Goal: Task Accomplishment & Management: Manage account settings

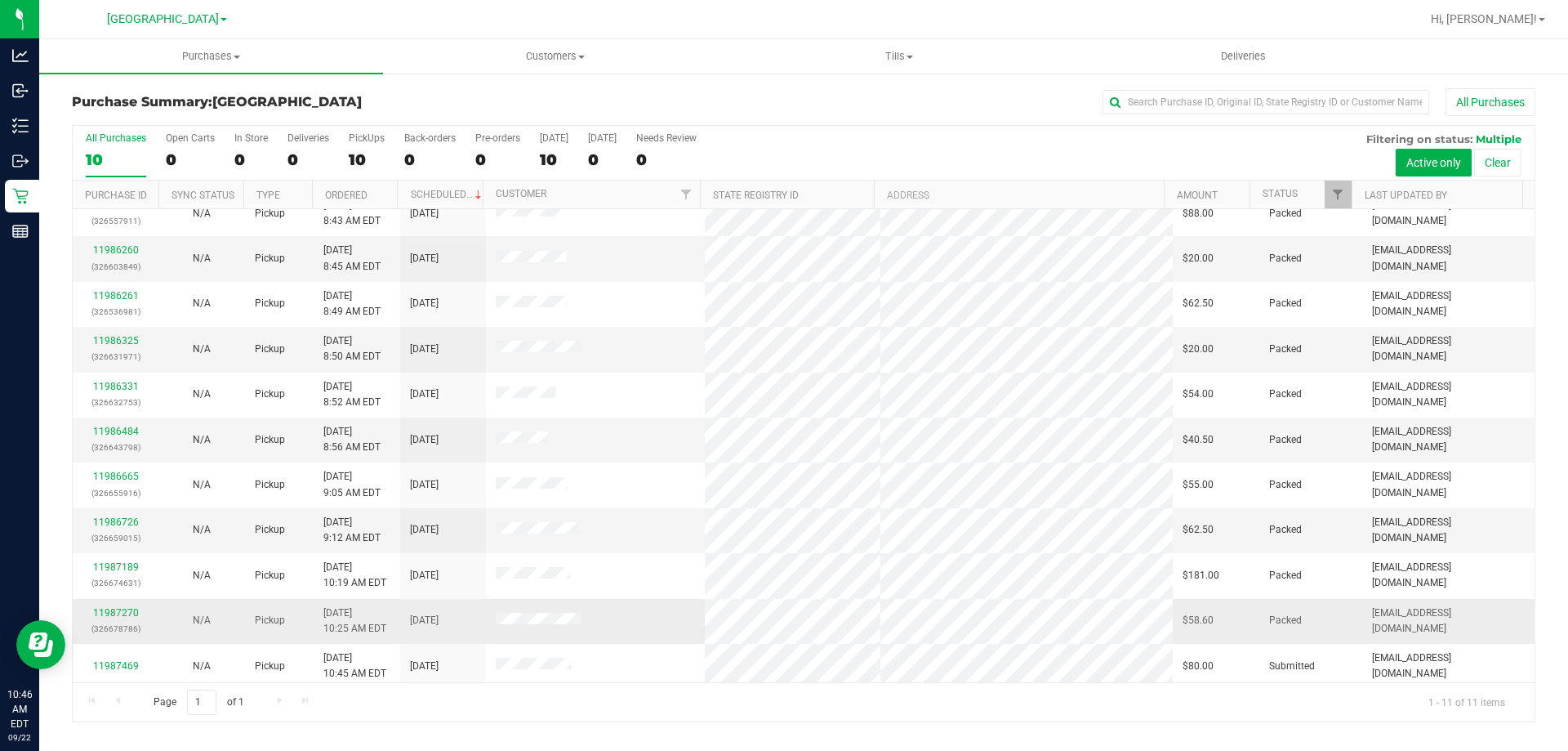
scroll to position [24, 0]
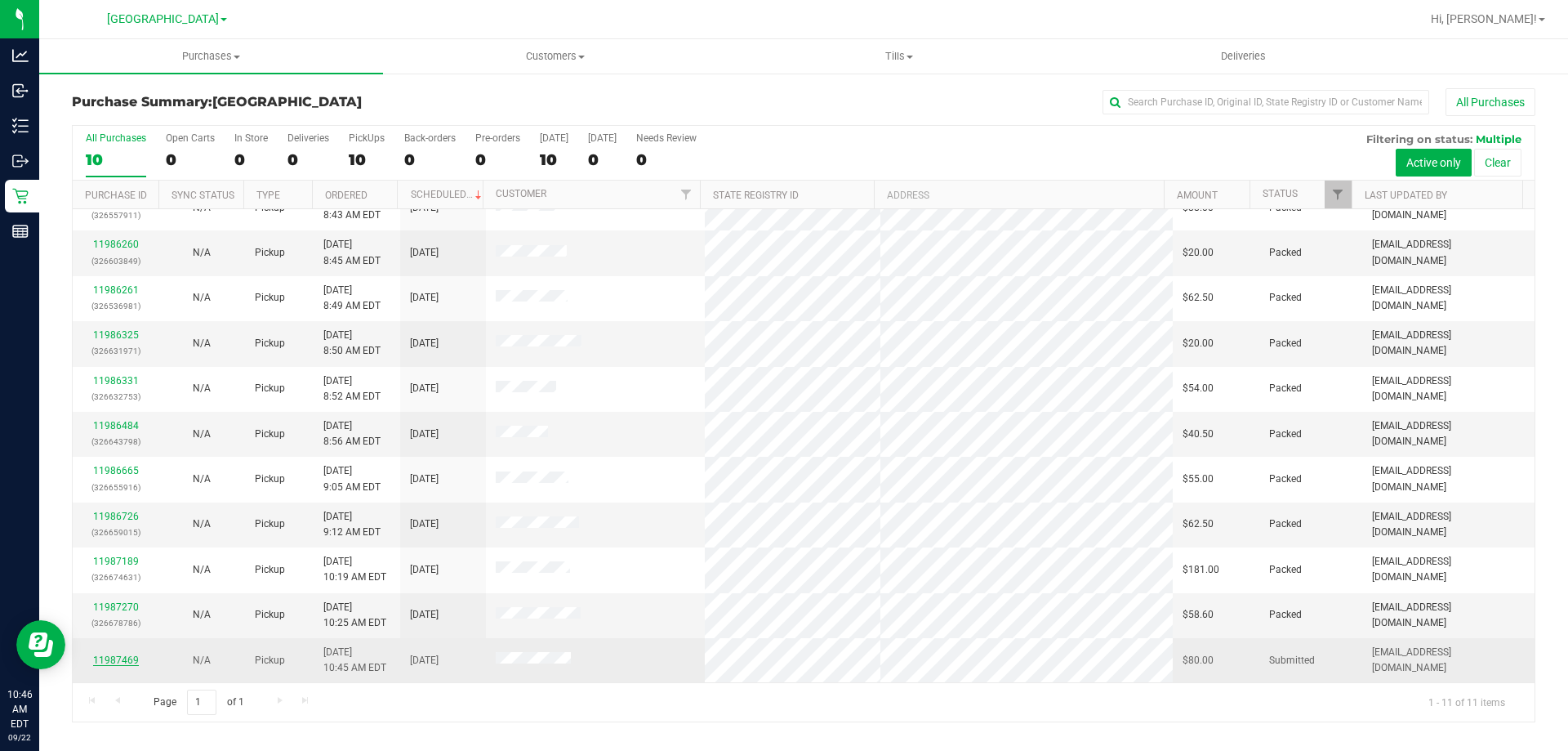
click at [116, 656] on link "11987469" at bounding box center [116, 661] width 46 height 12
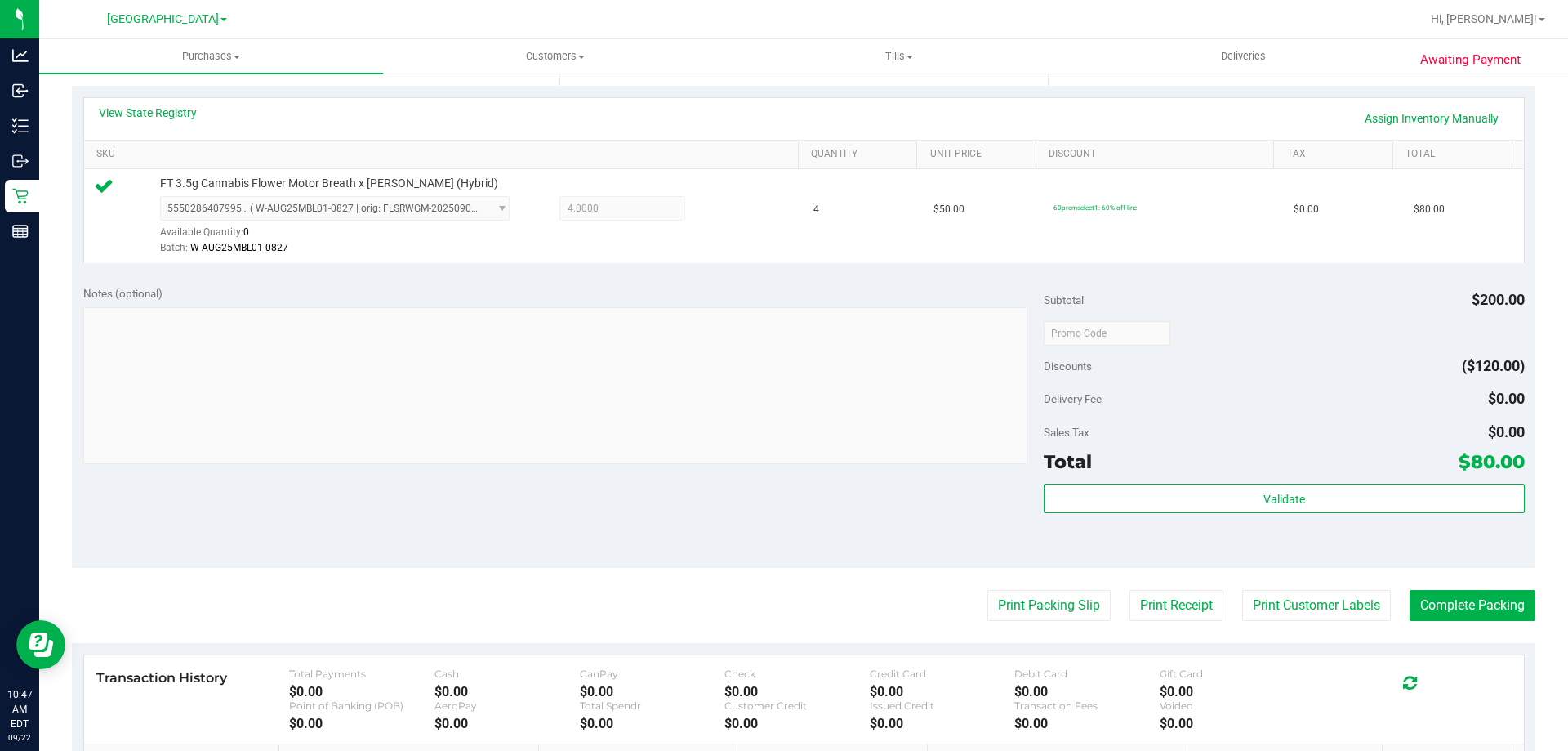
scroll to position [409, 0]
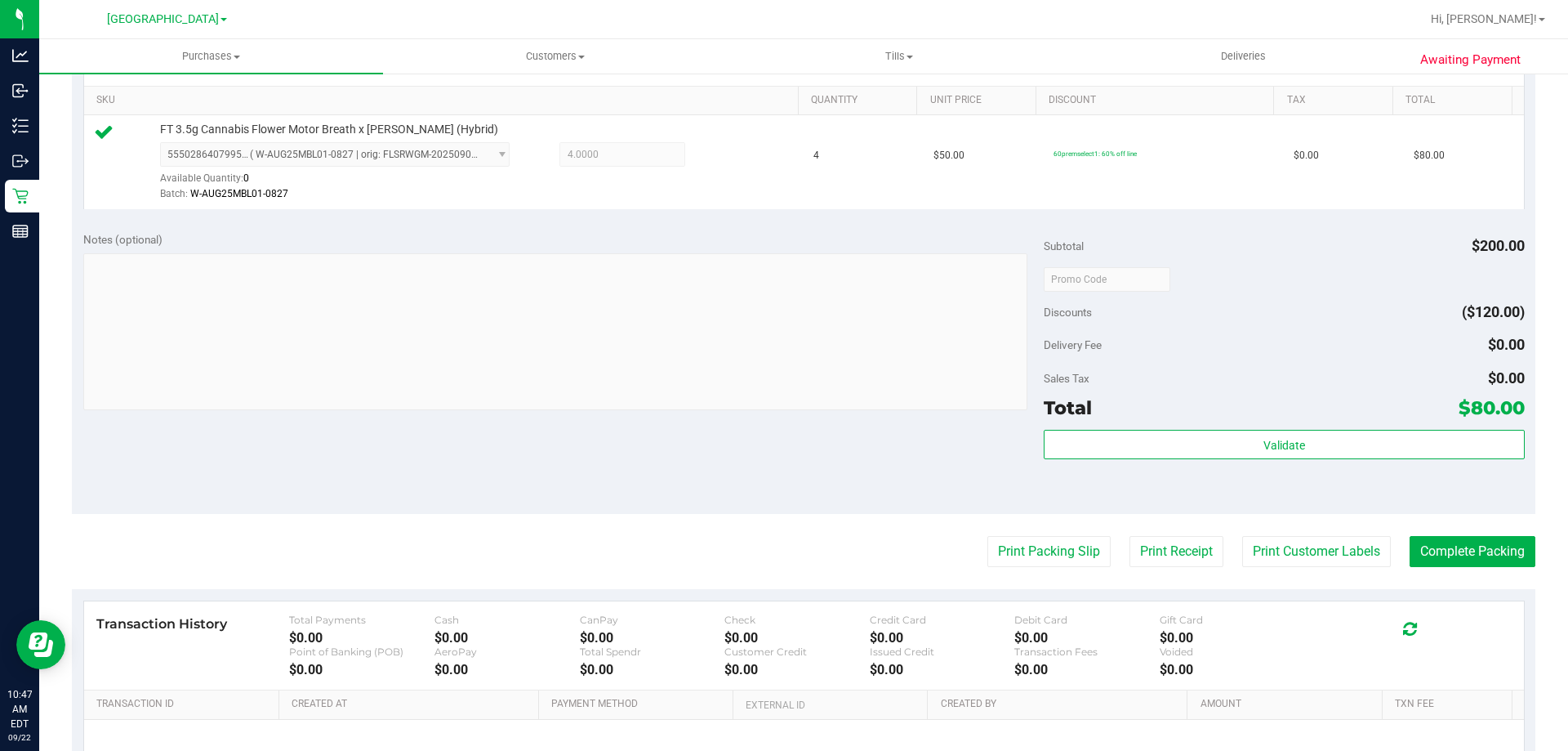
click at [1213, 394] on div "Total $80.00" at bounding box center [1284, 408] width 480 height 30
click at [1210, 420] on div "Total $80.00" at bounding box center [1284, 408] width 480 height 30
click at [1210, 420] on div "Total $80.00" at bounding box center [1284, 408] width 480 height 30
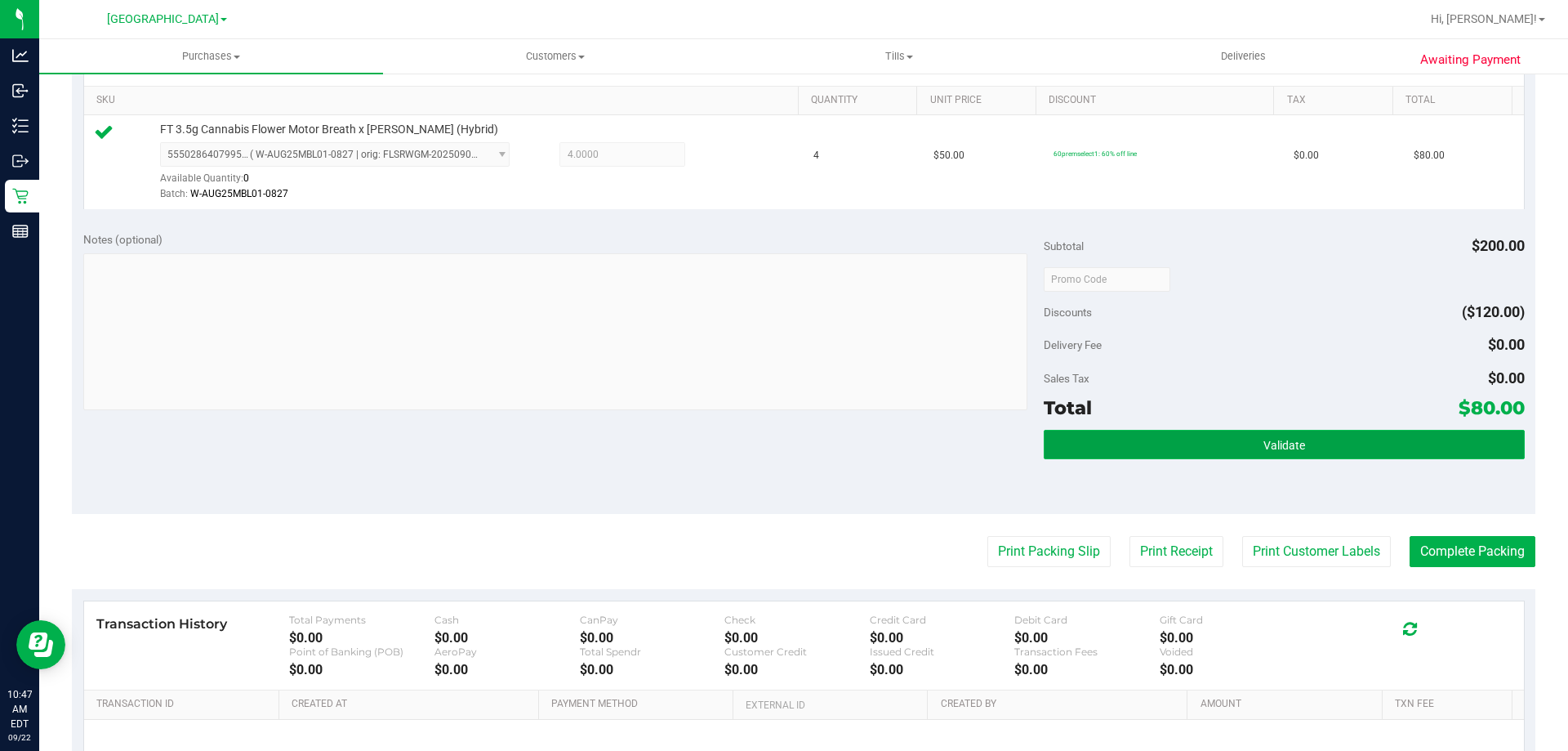
click at [1205, 433] on button "Validate" at bounding box center [1284, 444] width 480 height 30
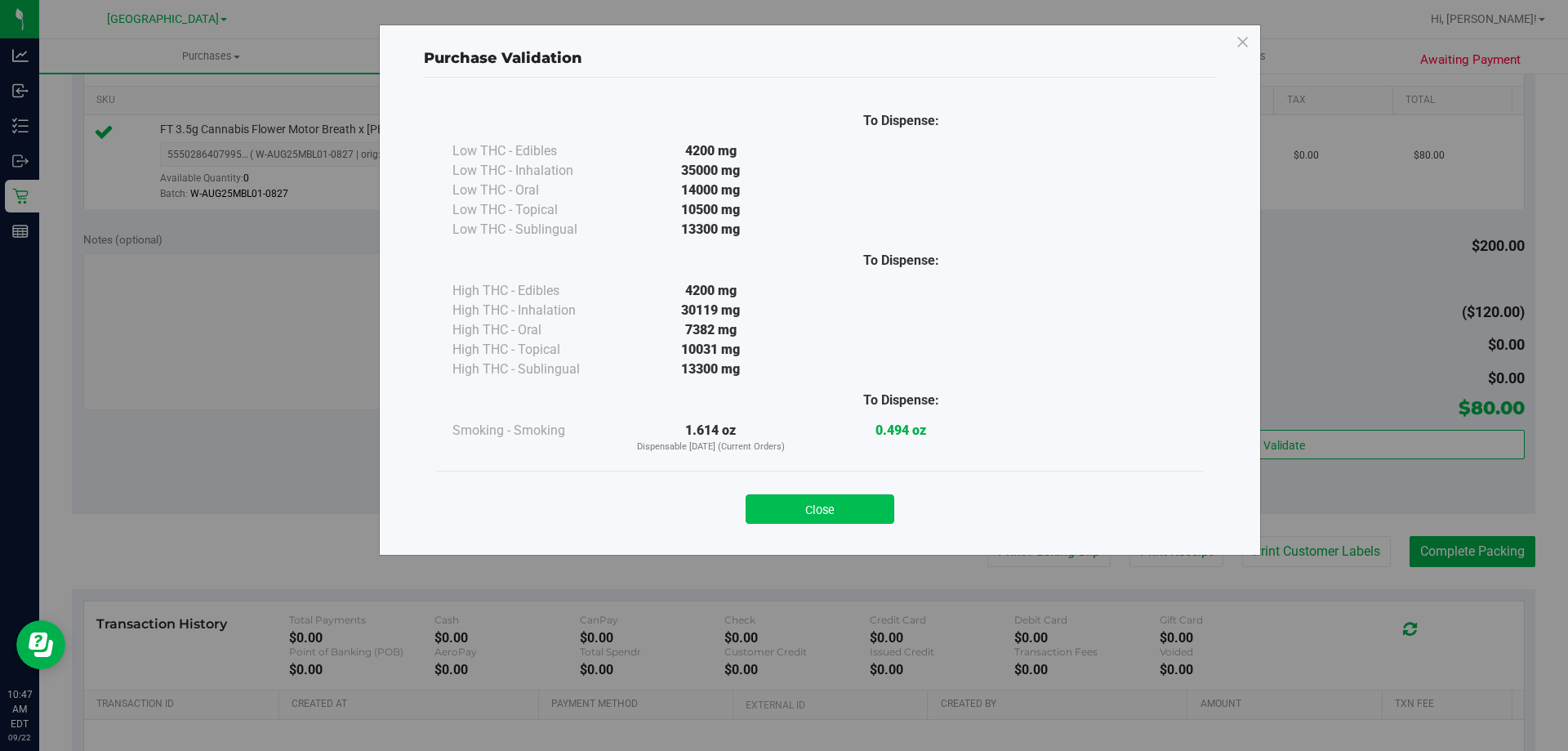
click at [824, 523] on button "Close" at bounding box center [820, 509] width 149 height 30
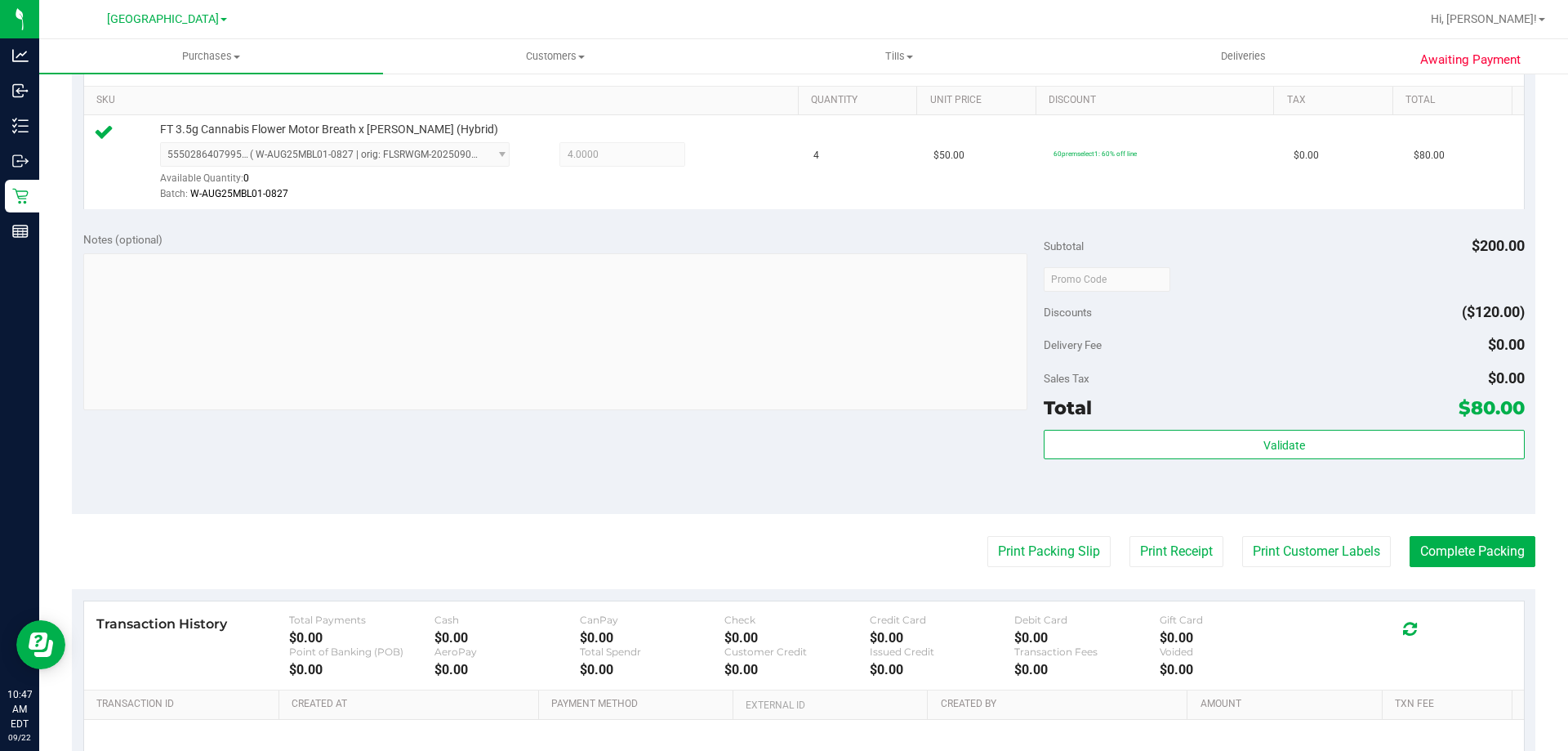
click at [1271, 428] on div "Subtotal $200.00 Discounts ($120.00) Delivery Fee $0.00 Sales Tax $0.00 Total $…" at bounding box center [1284, 367] width 480 height 272
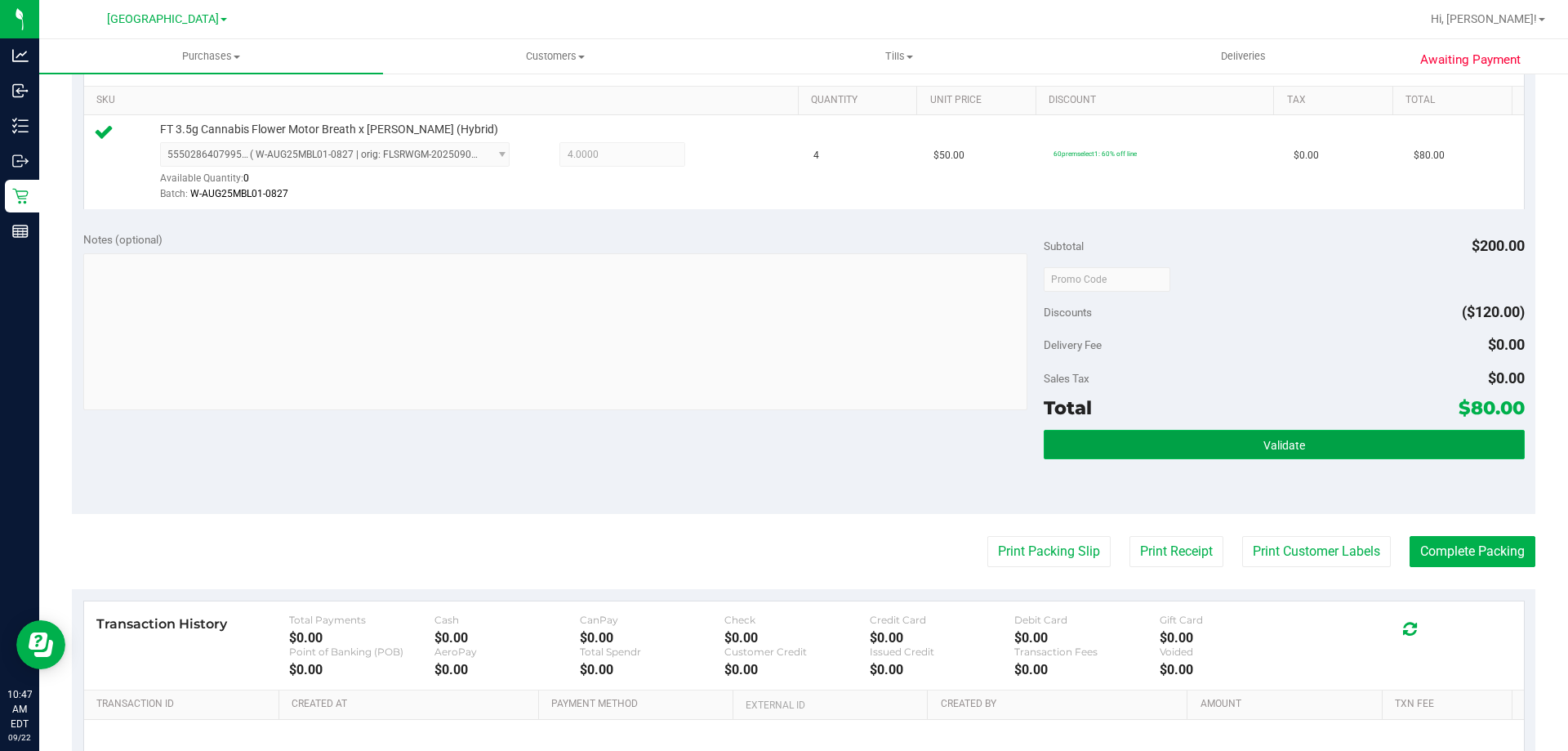
click at [1265, 452] on button "Validate" at bounding box center [1284, 444] width 480 height 30
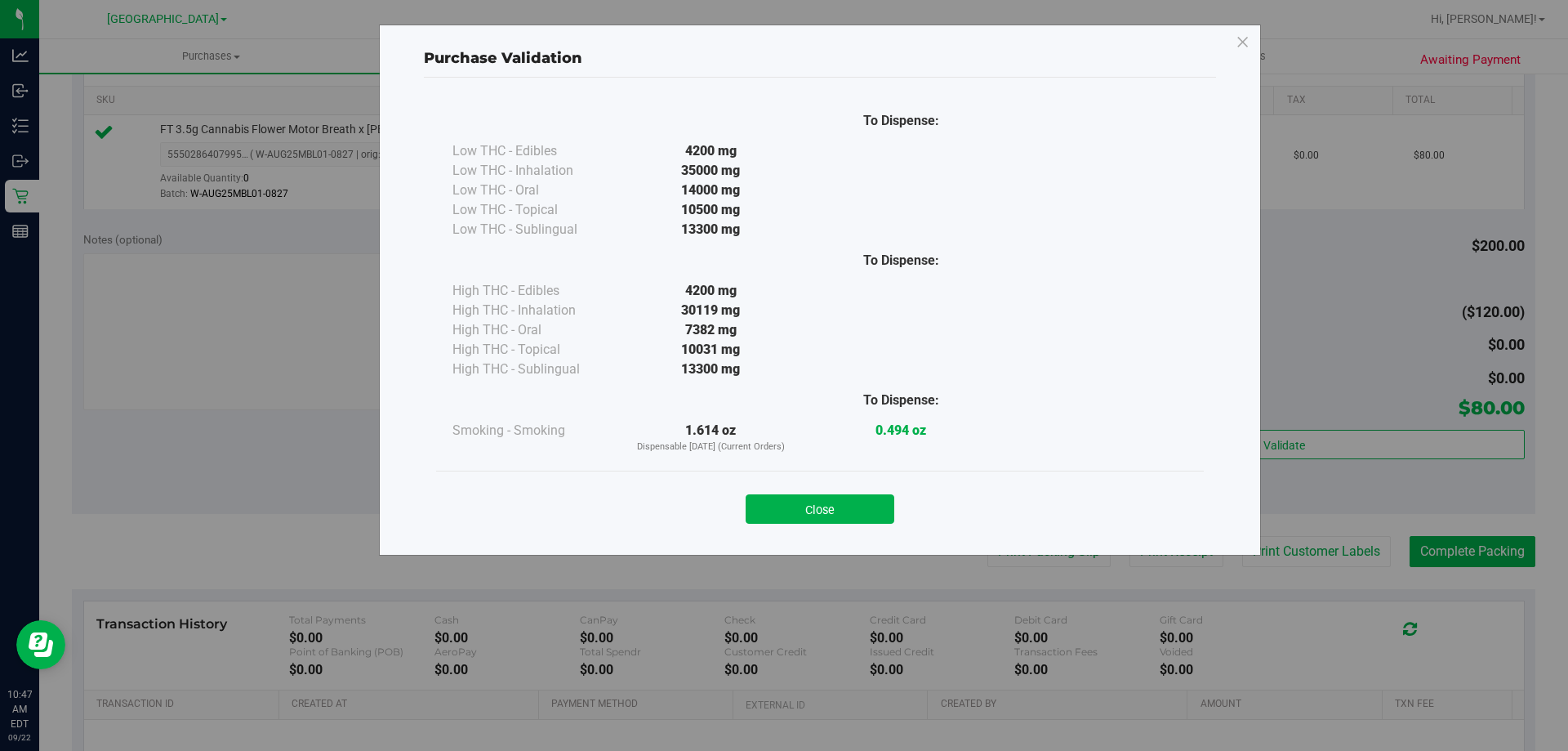
click at [853, 492] on div "Close" at bounding box center [820, 504] width 743 height 41
click at [860, 505] on button "Close" at bounding box center [820, 509] width 149 height 30
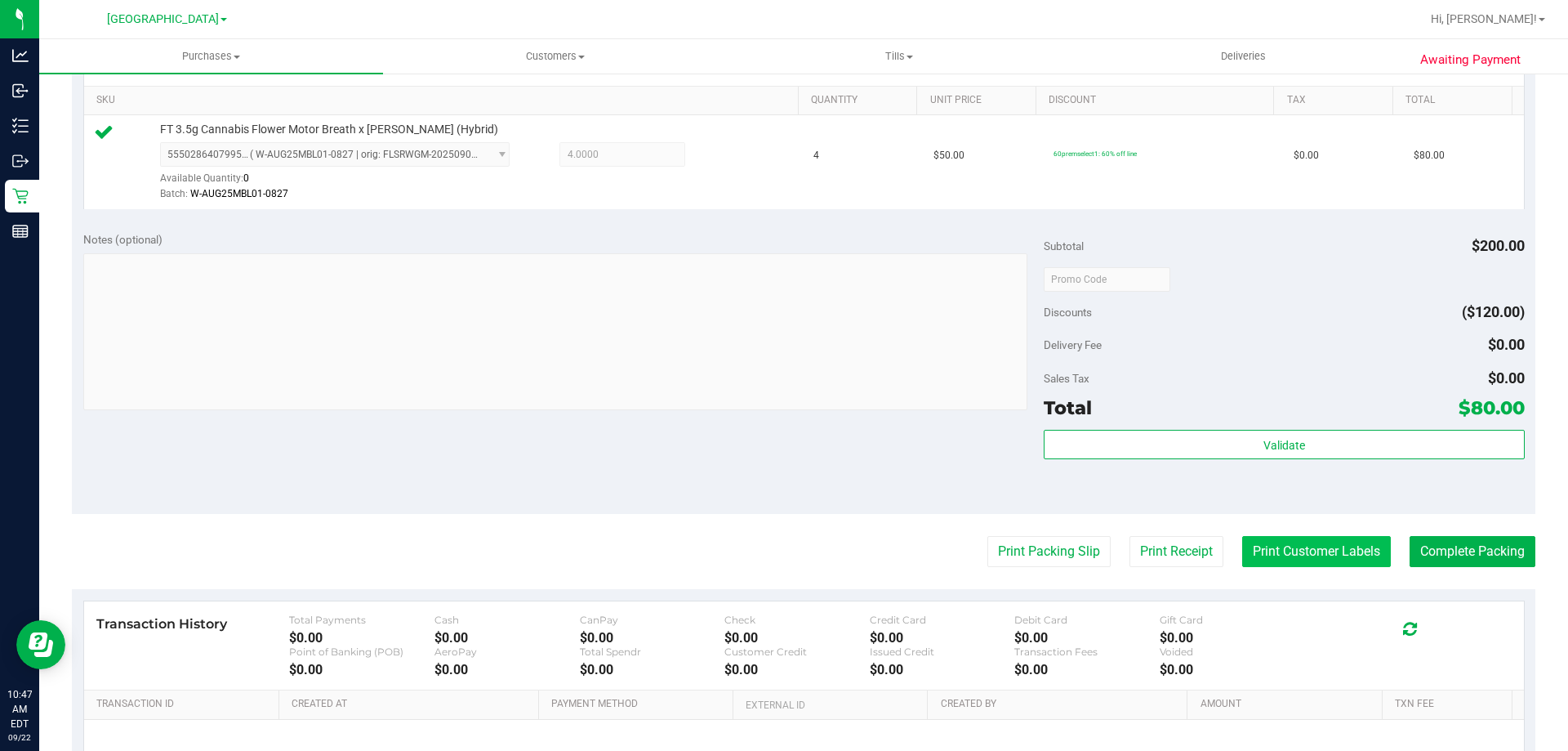
click at [1265, 545] on button "Print Customer Labels" at bounding box center [1316, 552] width 149 height 31
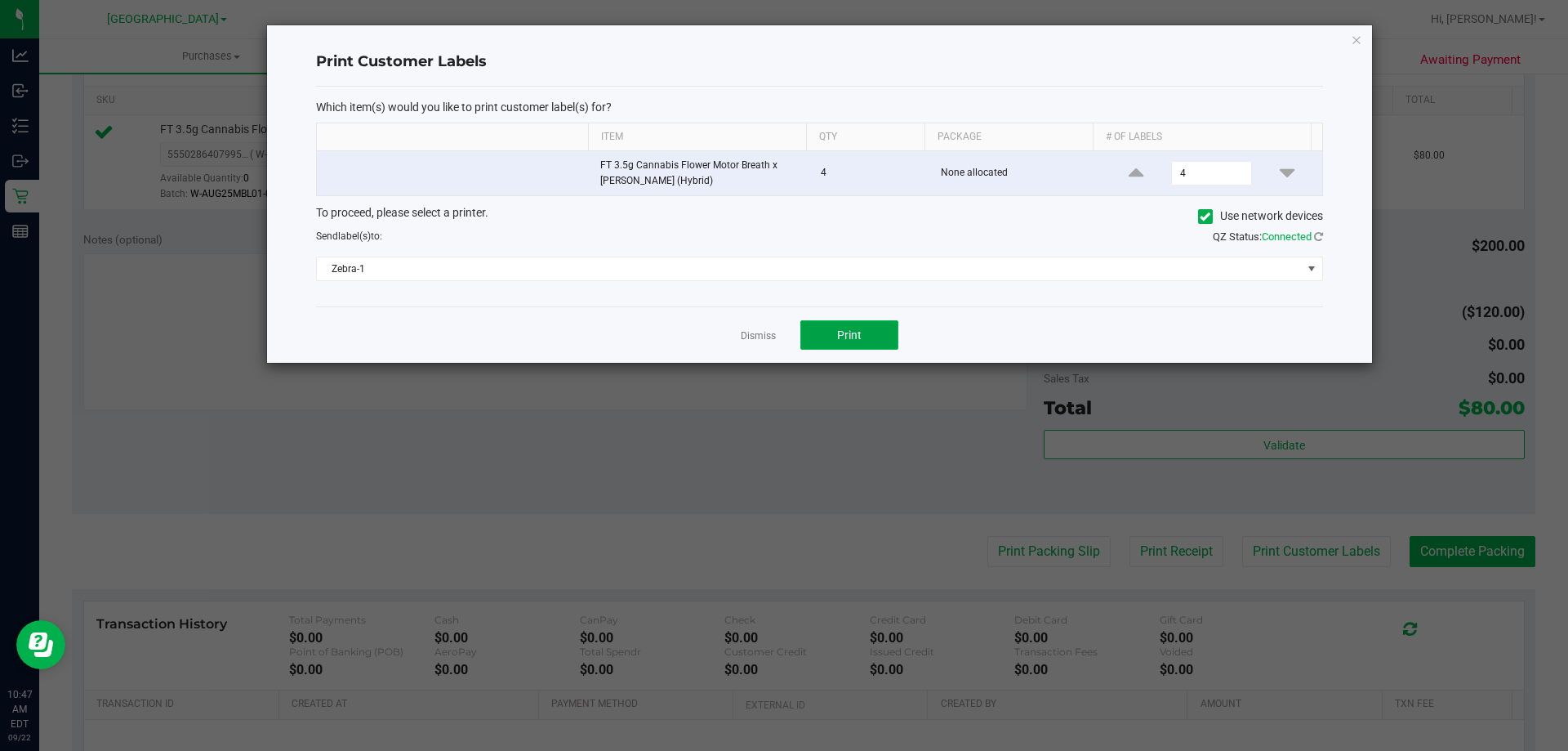
click at [821, 340] on button "Print" at bounding box center [849, 335] width 98 height 30
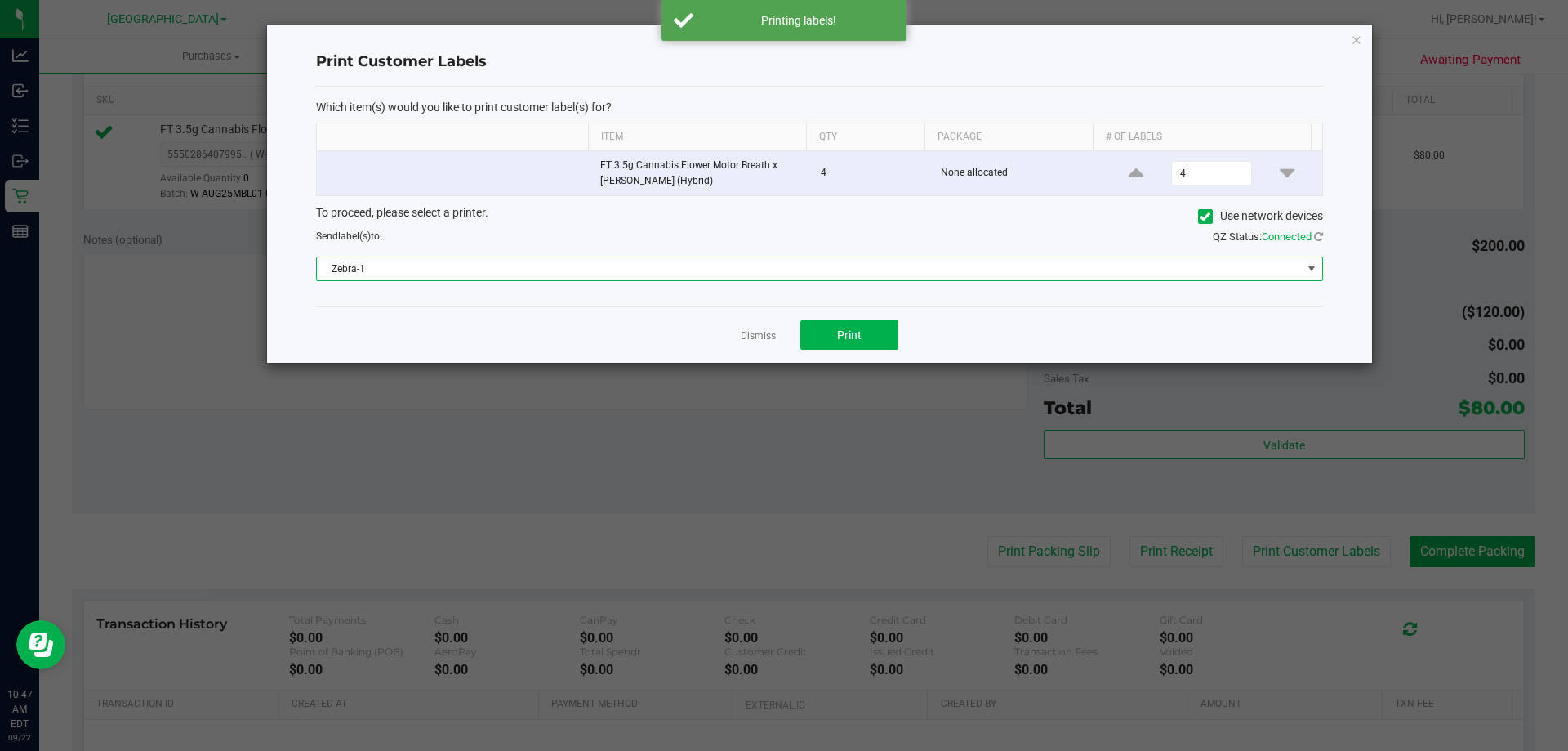
click at [767, 280] on span "Zebra-1" at bounding box center [809, 269] width 985 height 23
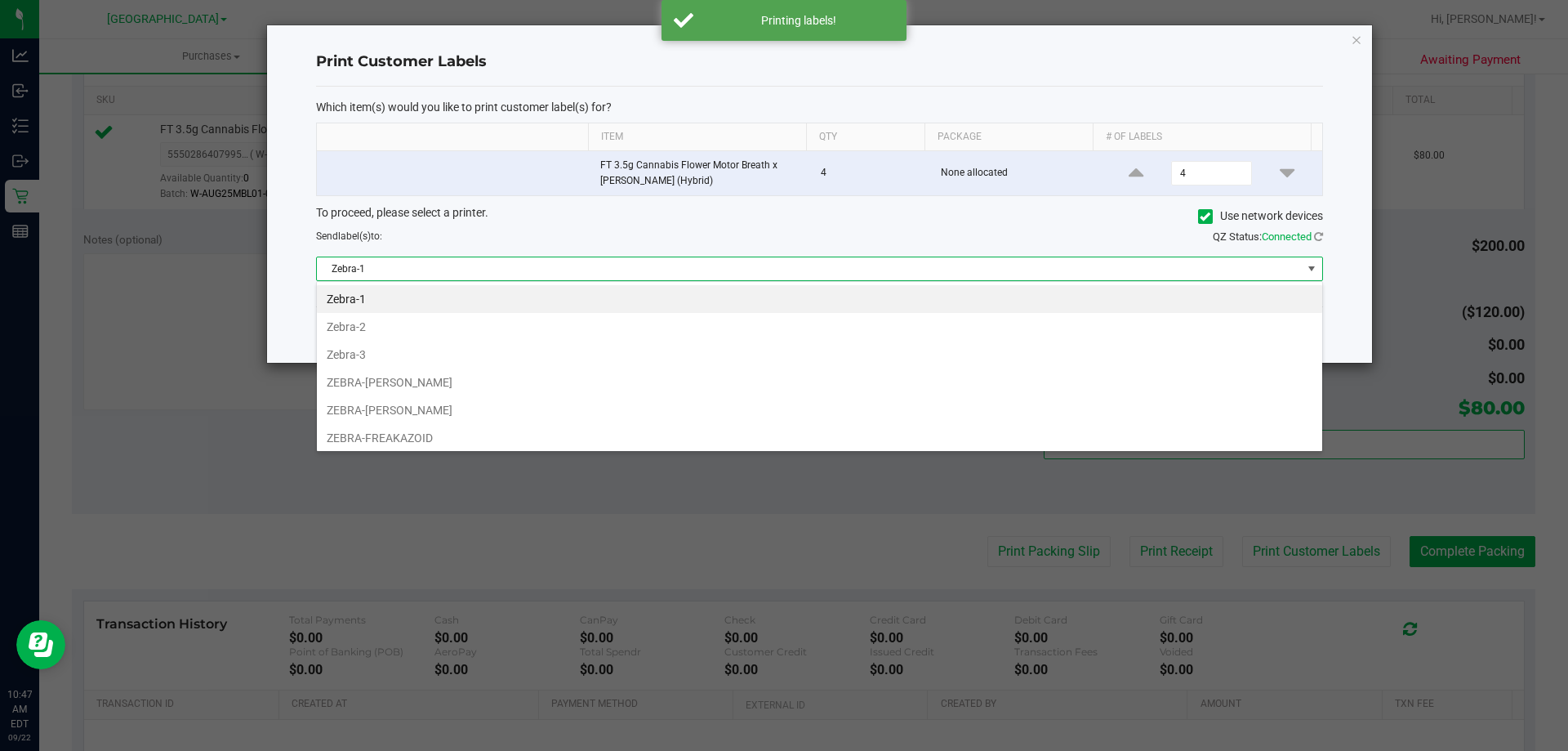
scroll to position [25, 1006]
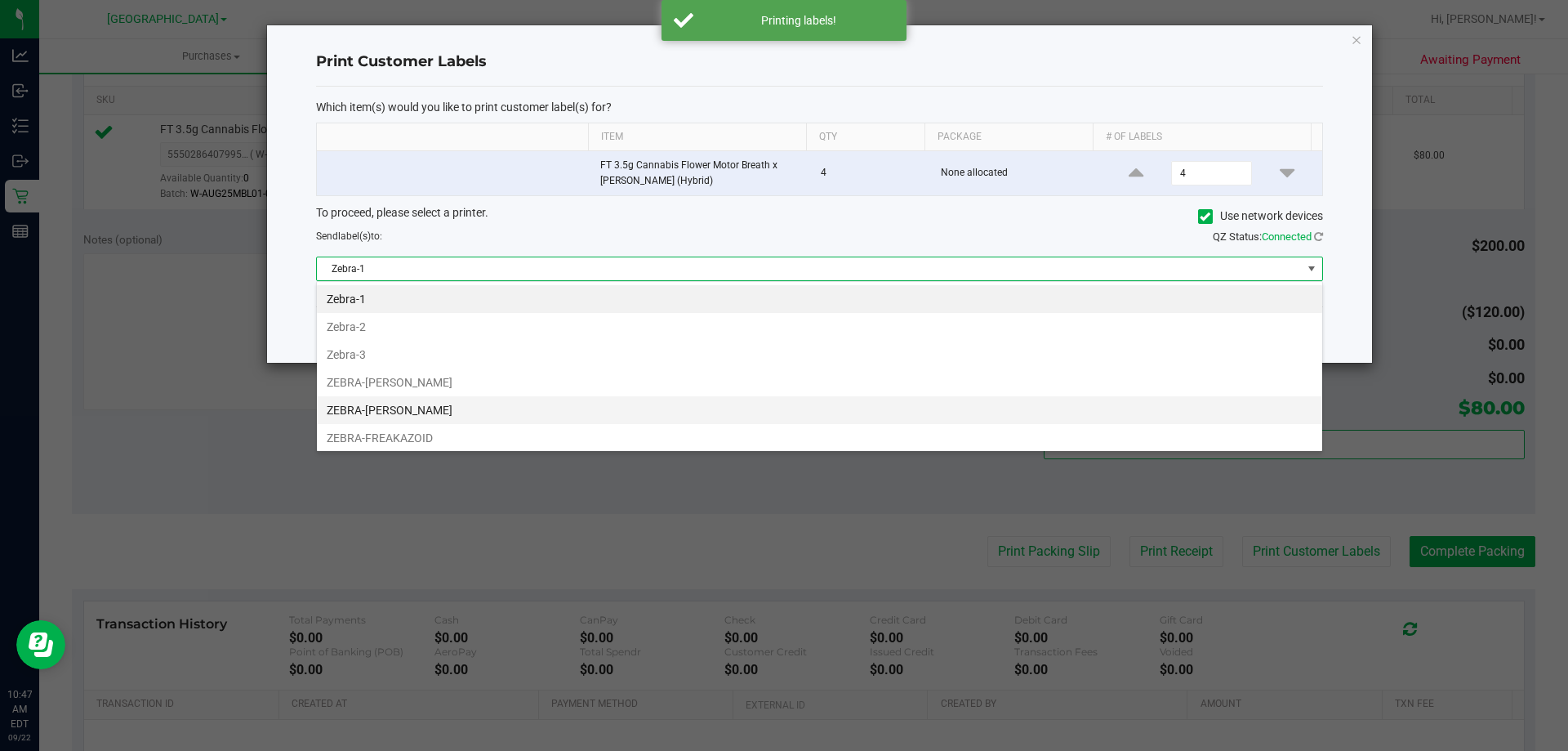
click at [444, 408] on li "ZEBRA-FRANKLIN-PIERCE" at bounding box center [819, 410] width 1006 height 28
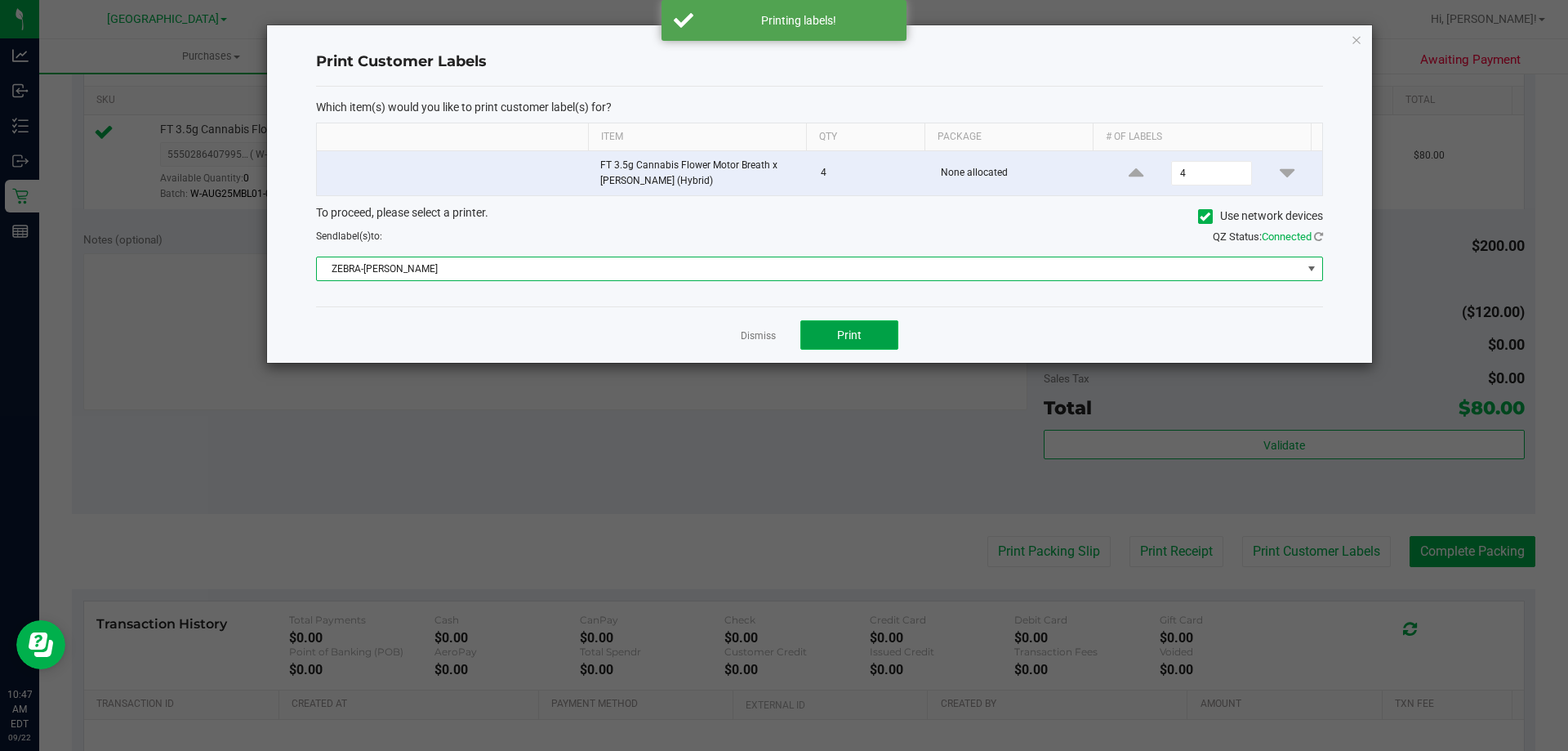
click at [849, 331] on span "Print" at bounding box center [849, 335] width 25 height 13
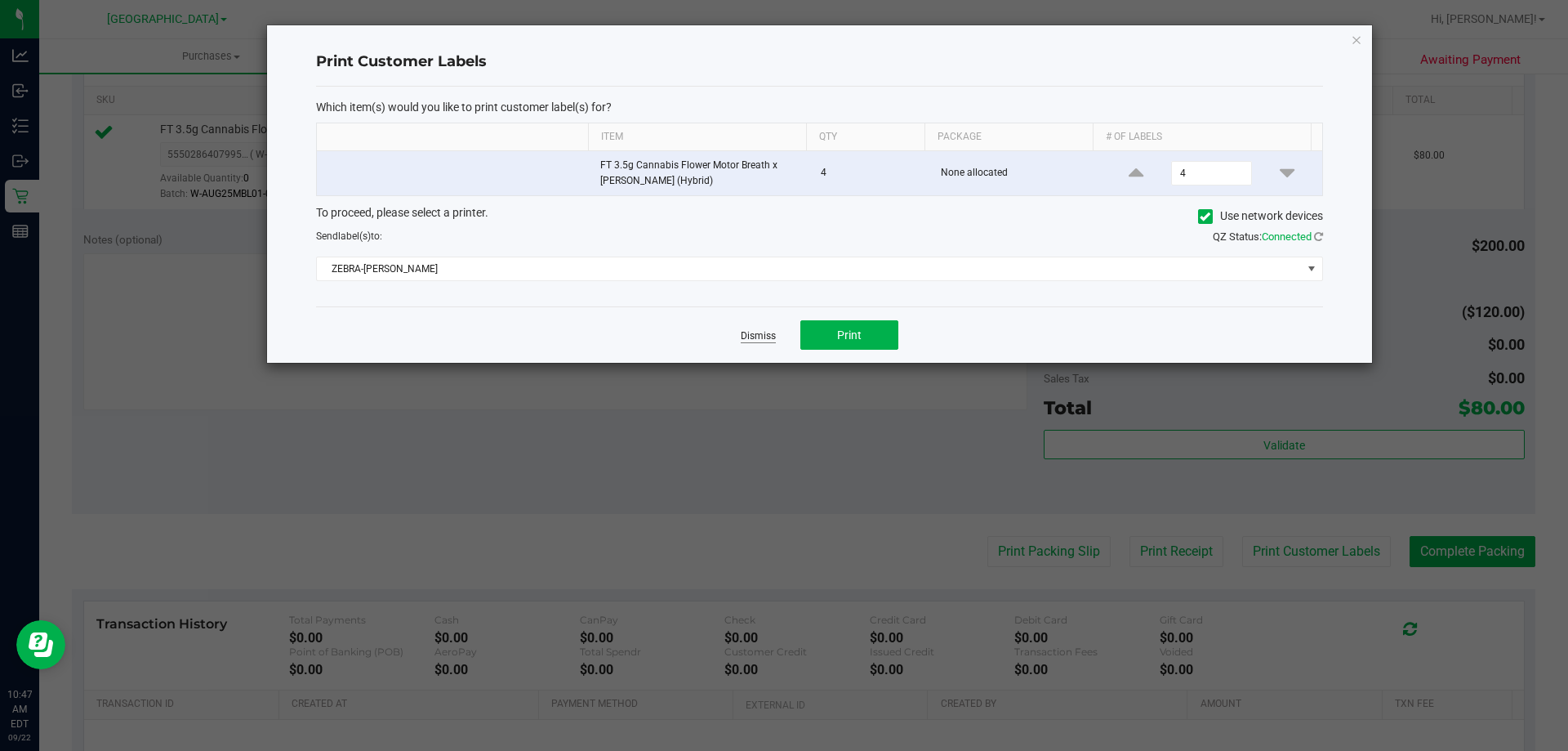
click at [763, 337] on link "Dismiss" at bounding box center [758, 336] width 35 height 14
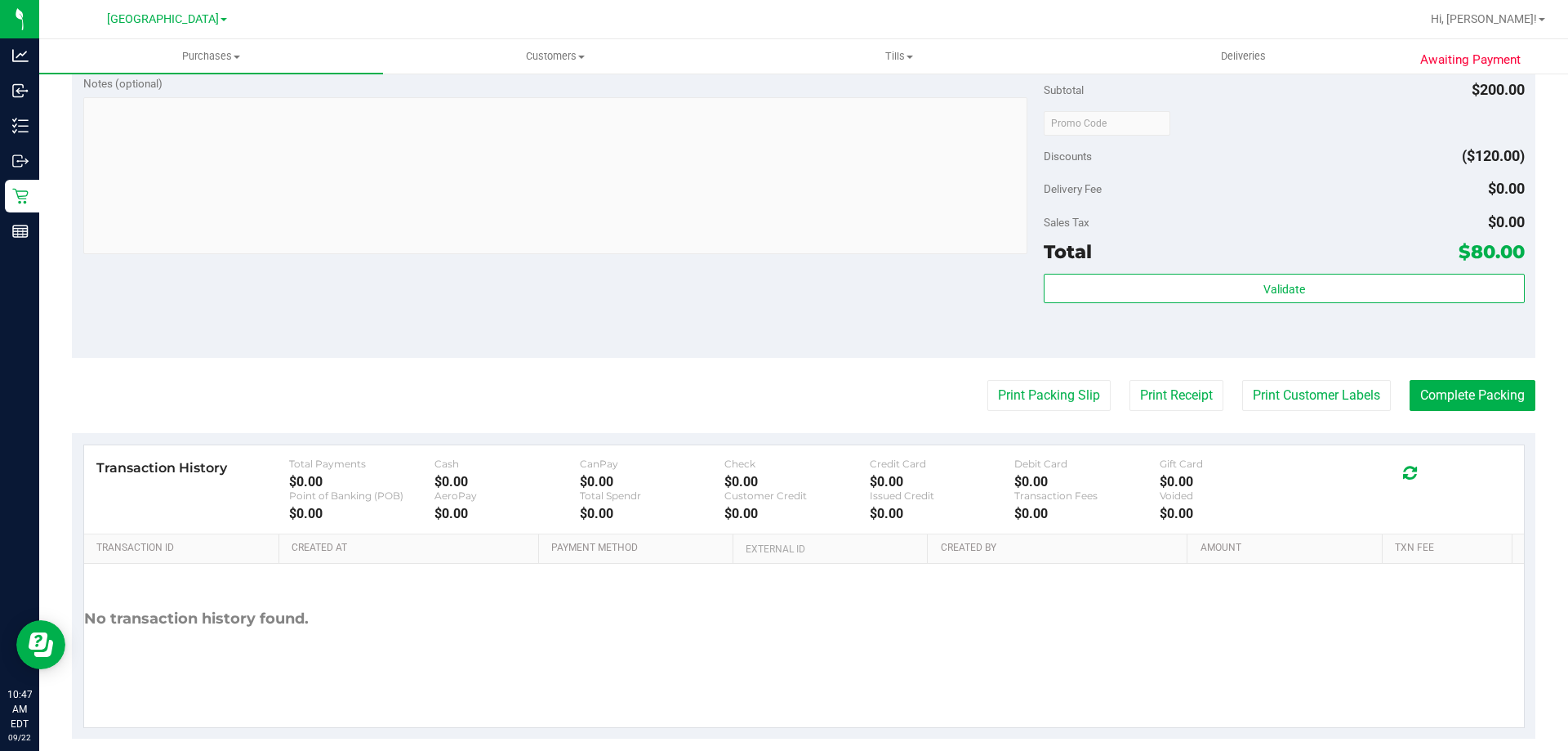
scroll to position [572, 0]
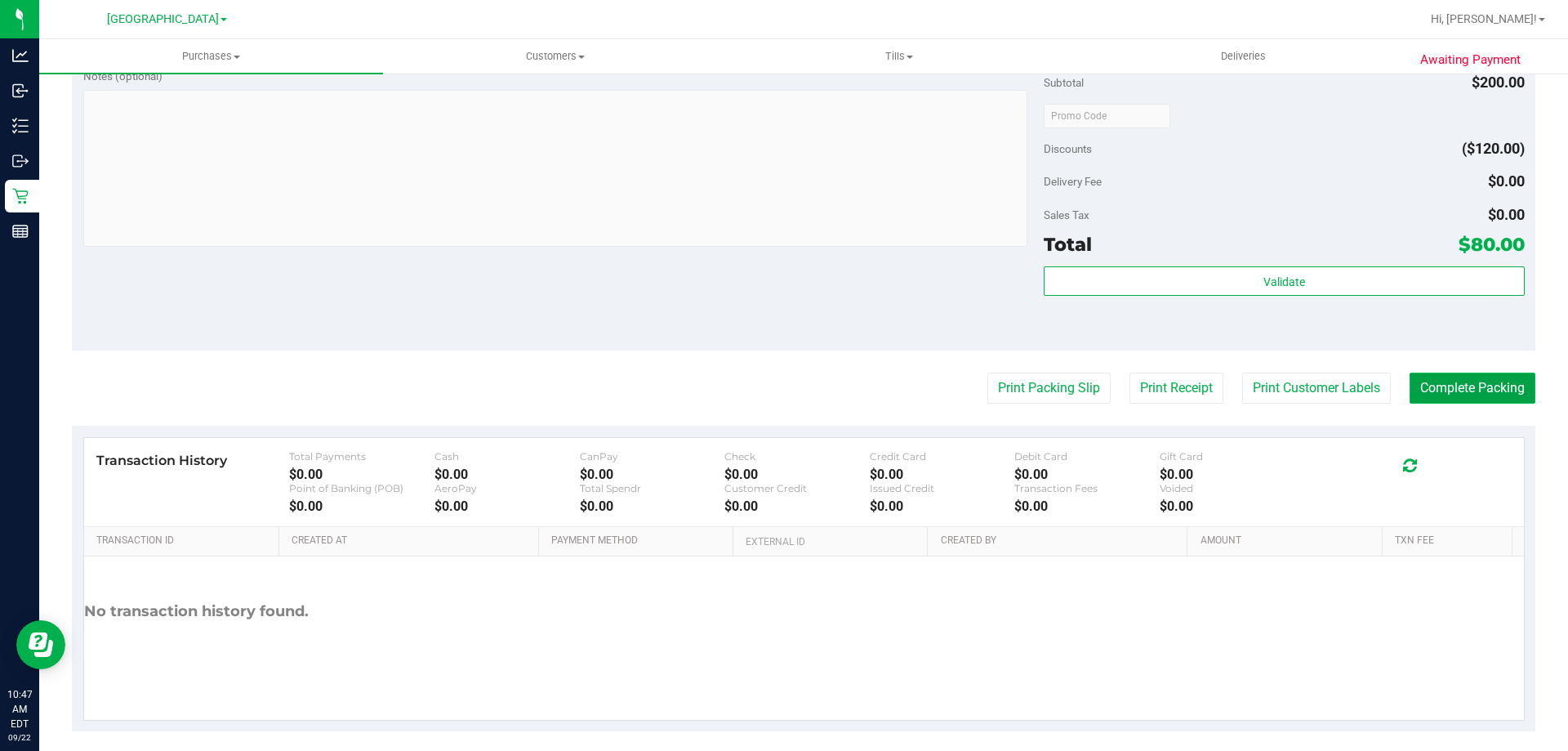
click at [1440, 384] on button "Complete Packing" at bounding box center [1472, 388] width 126 height 31
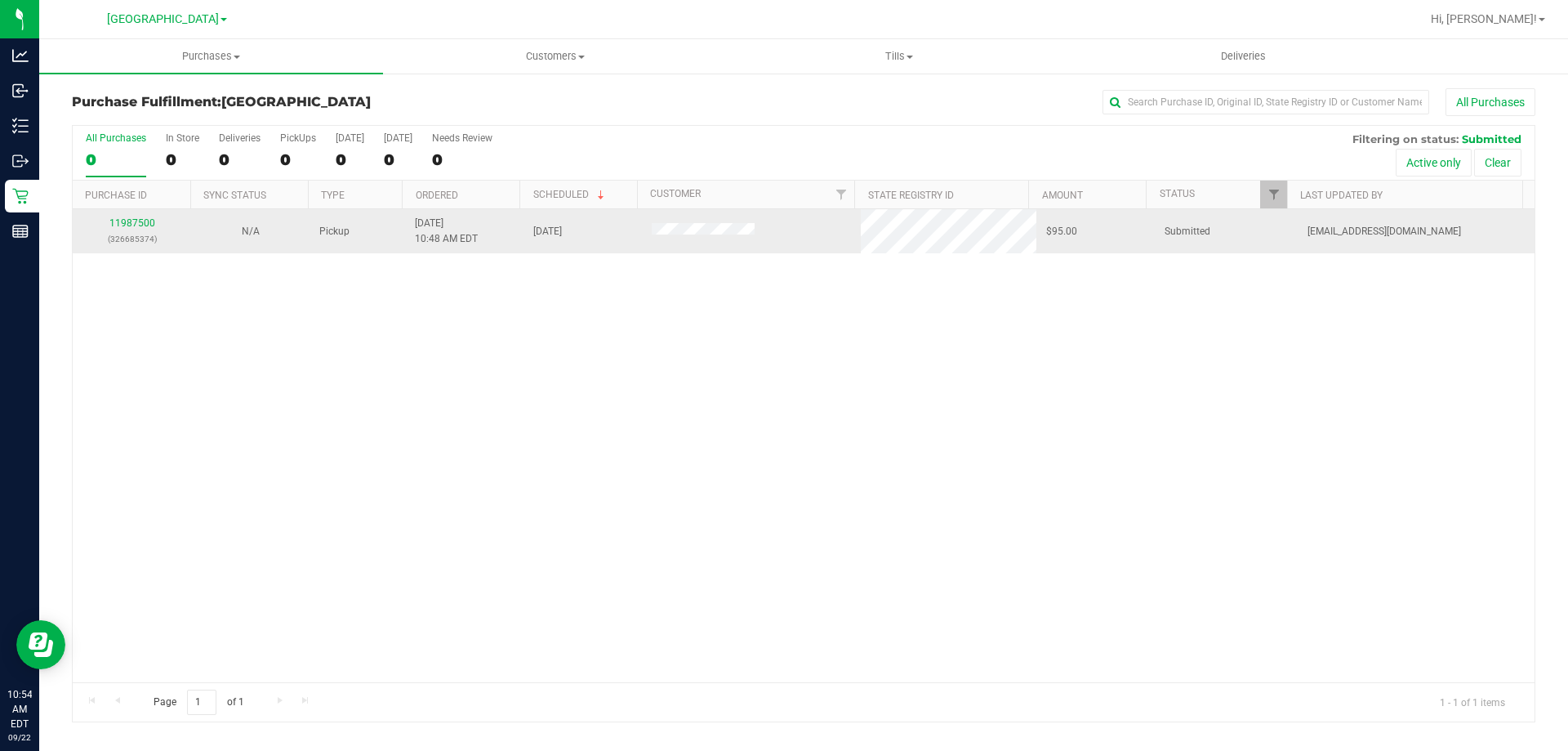
click at [142, 235] on p "(326685374)" at bounding box center [132, 239] width 99 height 16
click at [142, 220] on link "11987500" at bounding box center [132, 223] width 46 height 12
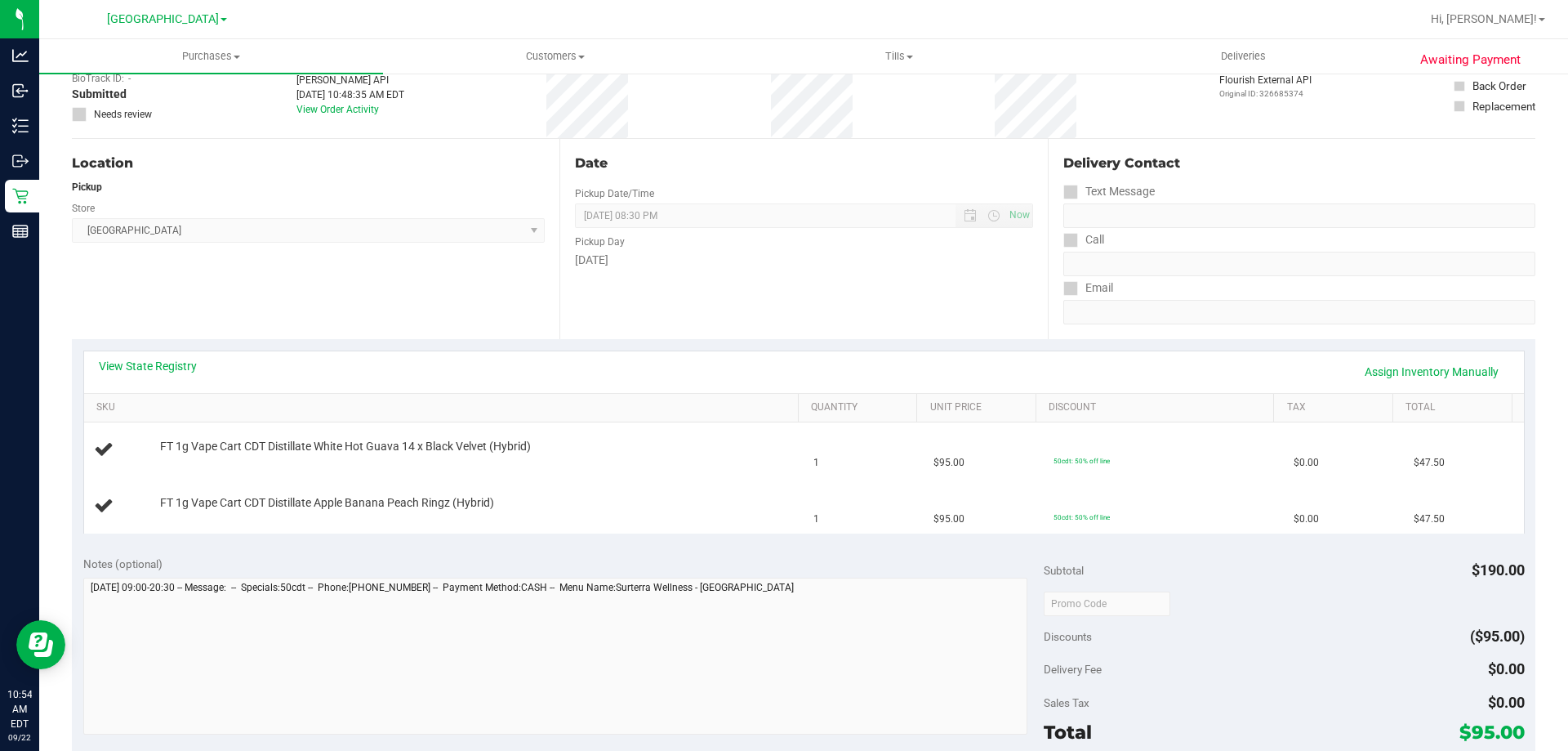
scroll to position [164, 0]
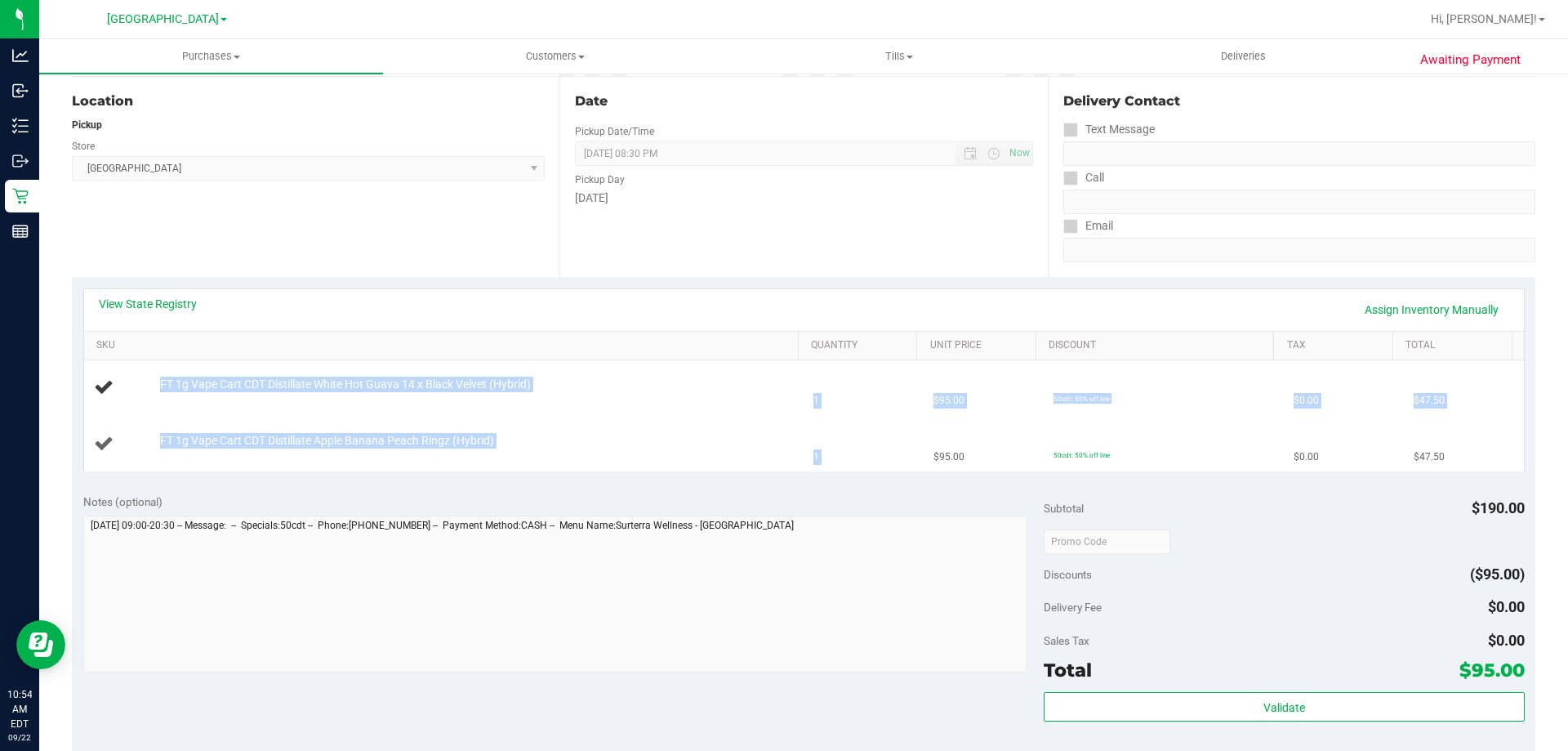
drag, startPoint x: 292, startPoint y: 373, endPoint x: 915, endPoint y: 470, distance: 630.5
click at [915, 470] on tbody "FT 1g Vape Cart CDT Distillate White Hot Guava 14 x Black Velvet (Hybrid) 1 $95…" at bounding box center [803, 415] width 1440 height 110
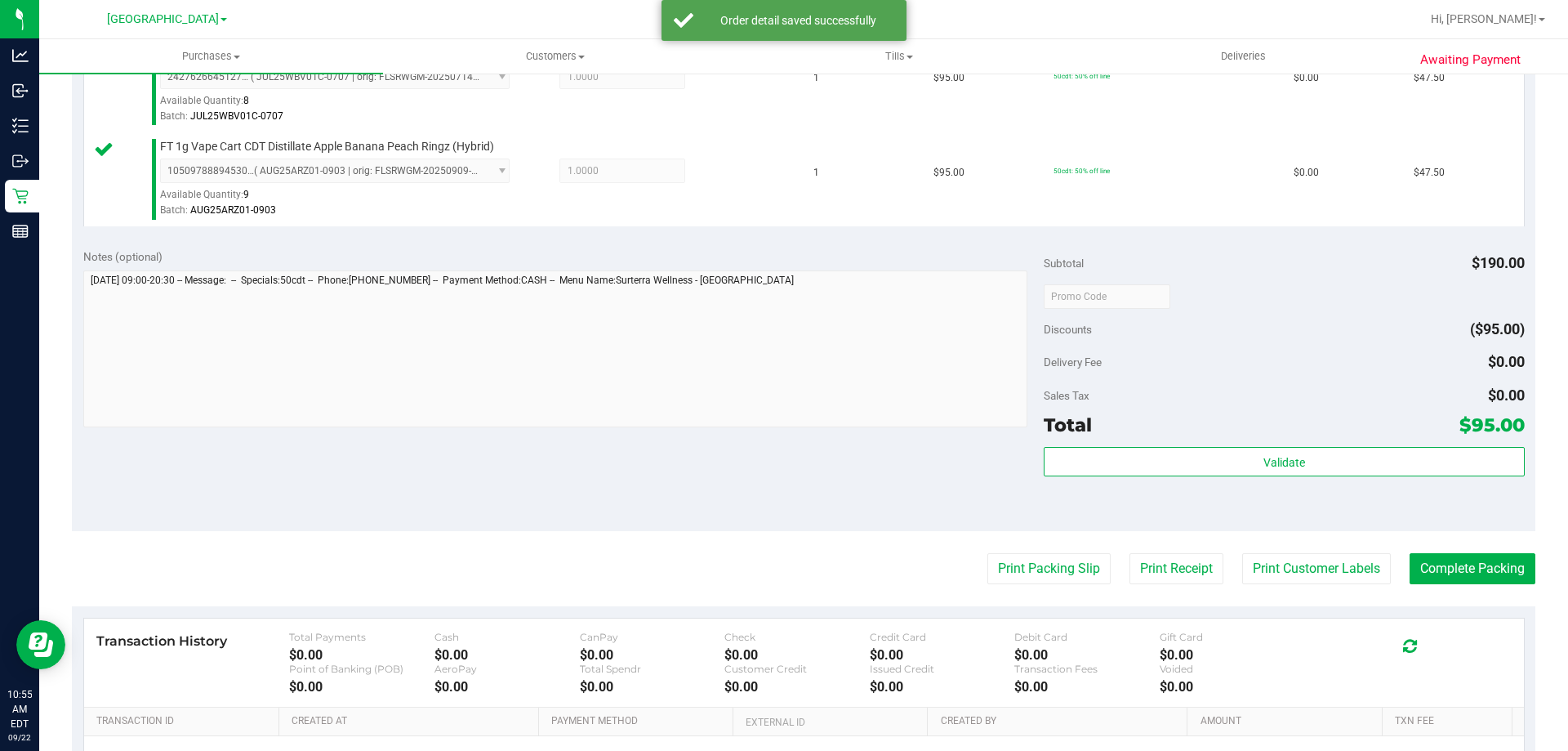
scroll to position [490, 0]
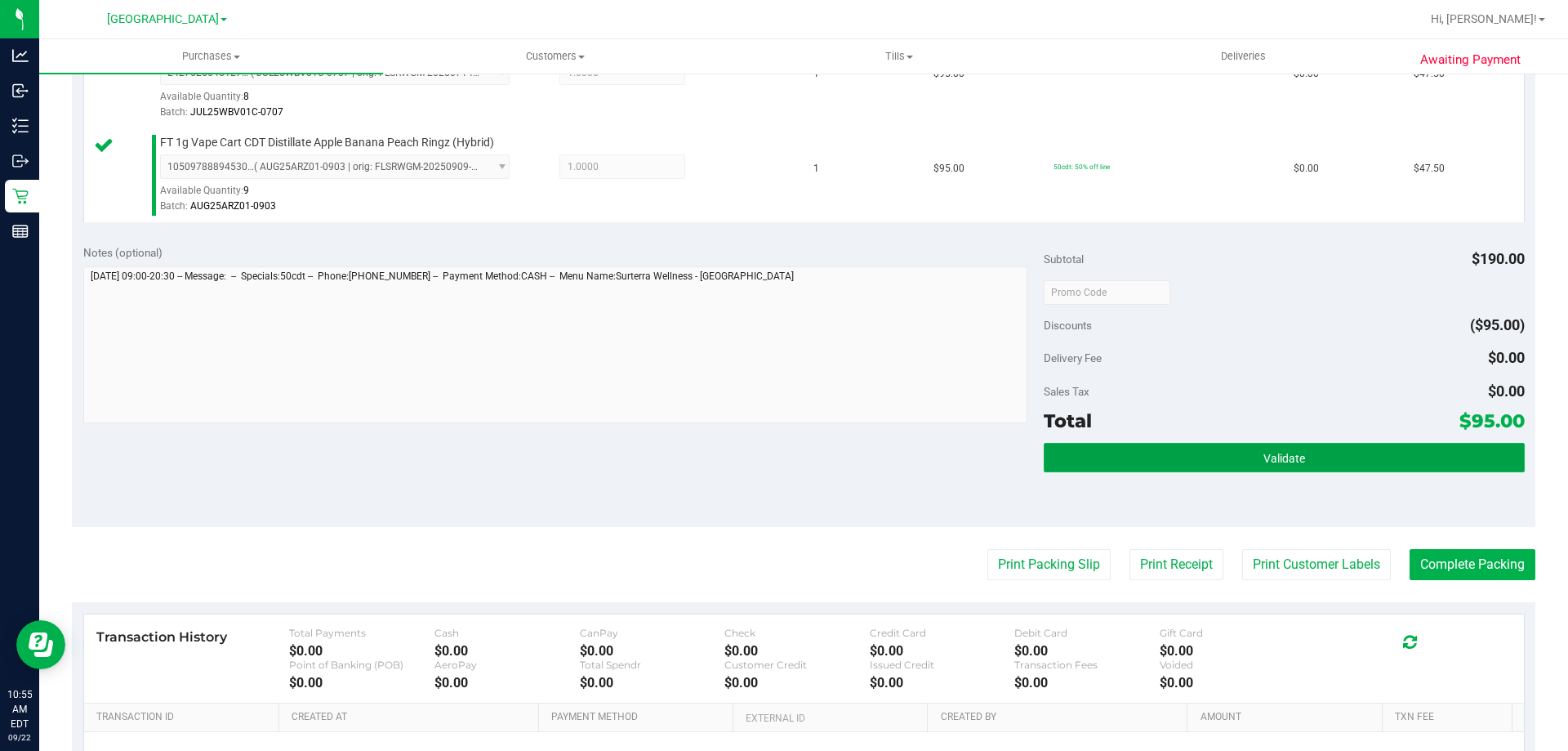
click at [1220, 462] on button "Validate" at bounding box center [1284, 457] width 480 height 30
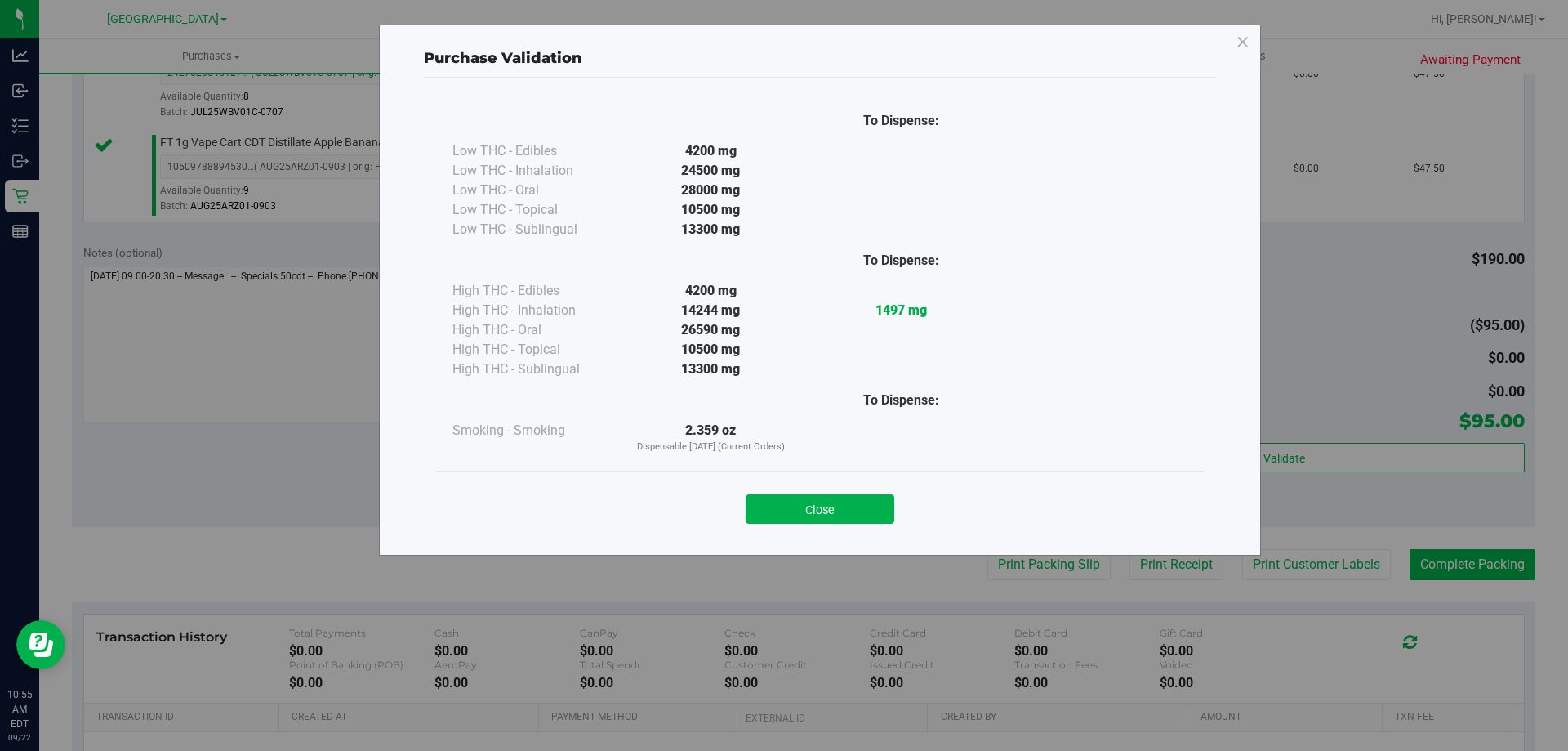
drag, startPoint x: 785, startPoint y: 503, endPoint x: 914, endPoint y: 517, distance: 129.8
click at [806, 502] on button "Close" at bounding box center [820, 509] width 149 height 30
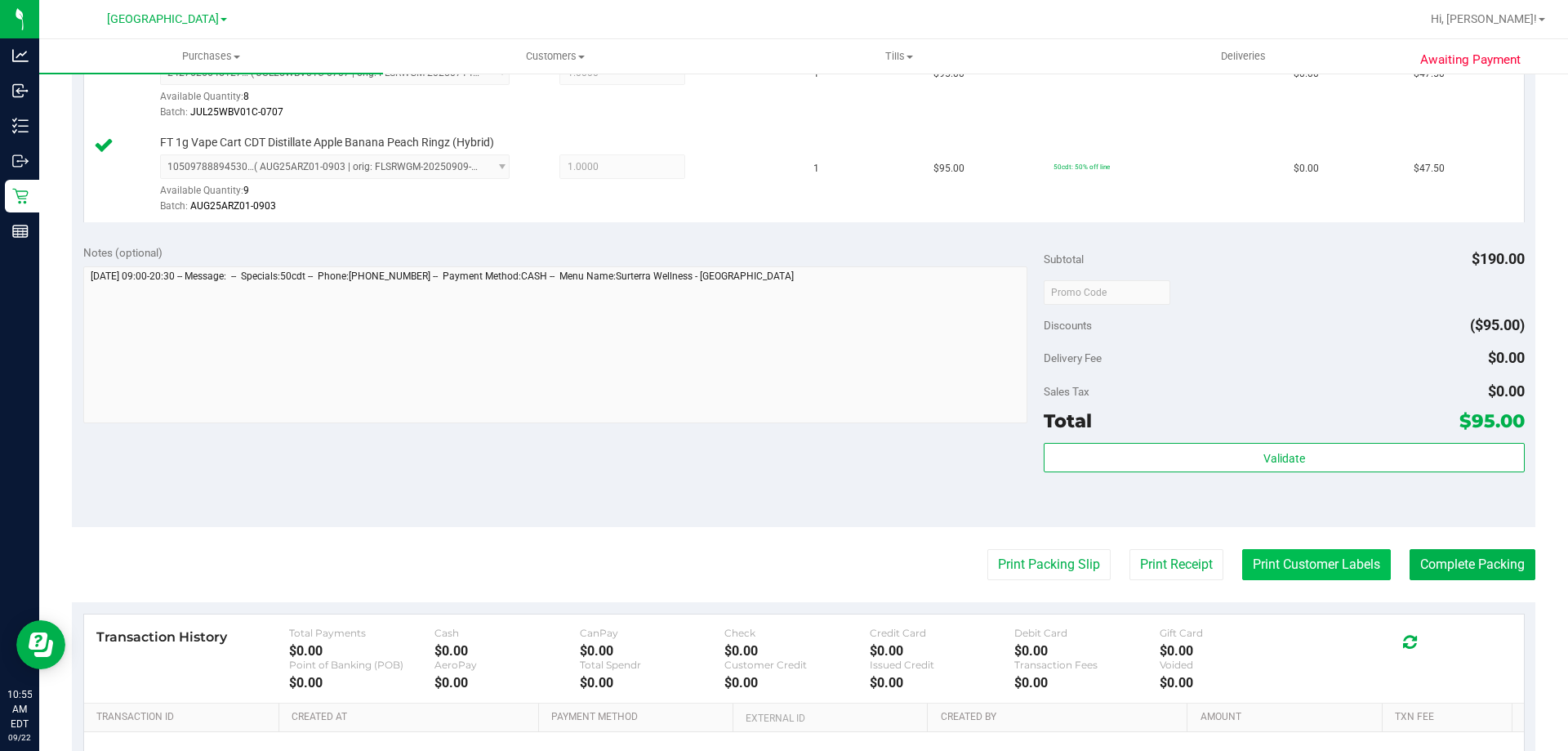
click at [1343, 559] on button "Print Customer Labels" at bounding box center [1316, 564] width 149 height 31
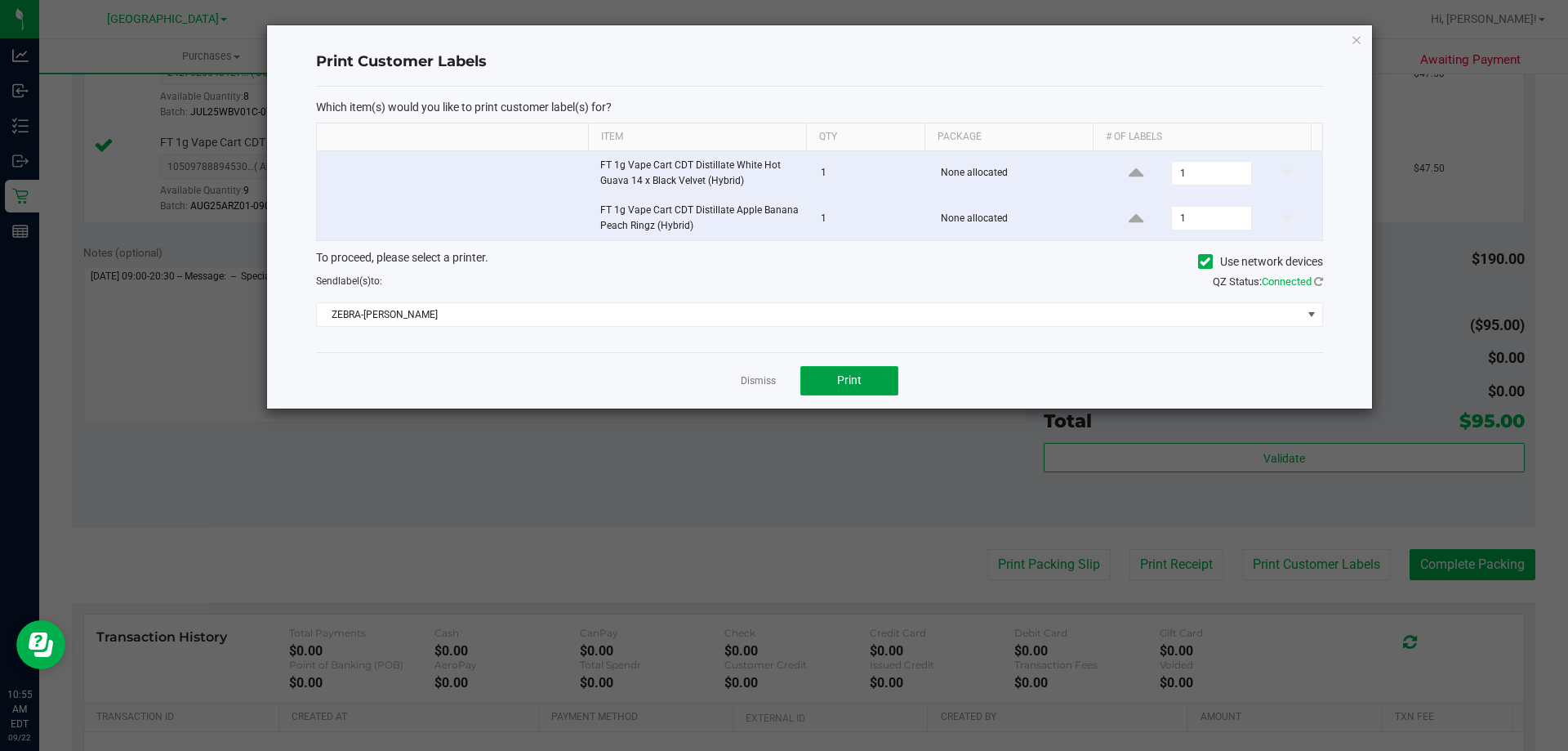
click at [830, 373] on button "Print" at bounding box center [849, 381] width 98 height 30
click at [767, 378] on link "Dismiss" at bounding box center [758, 381] width 35 height 14
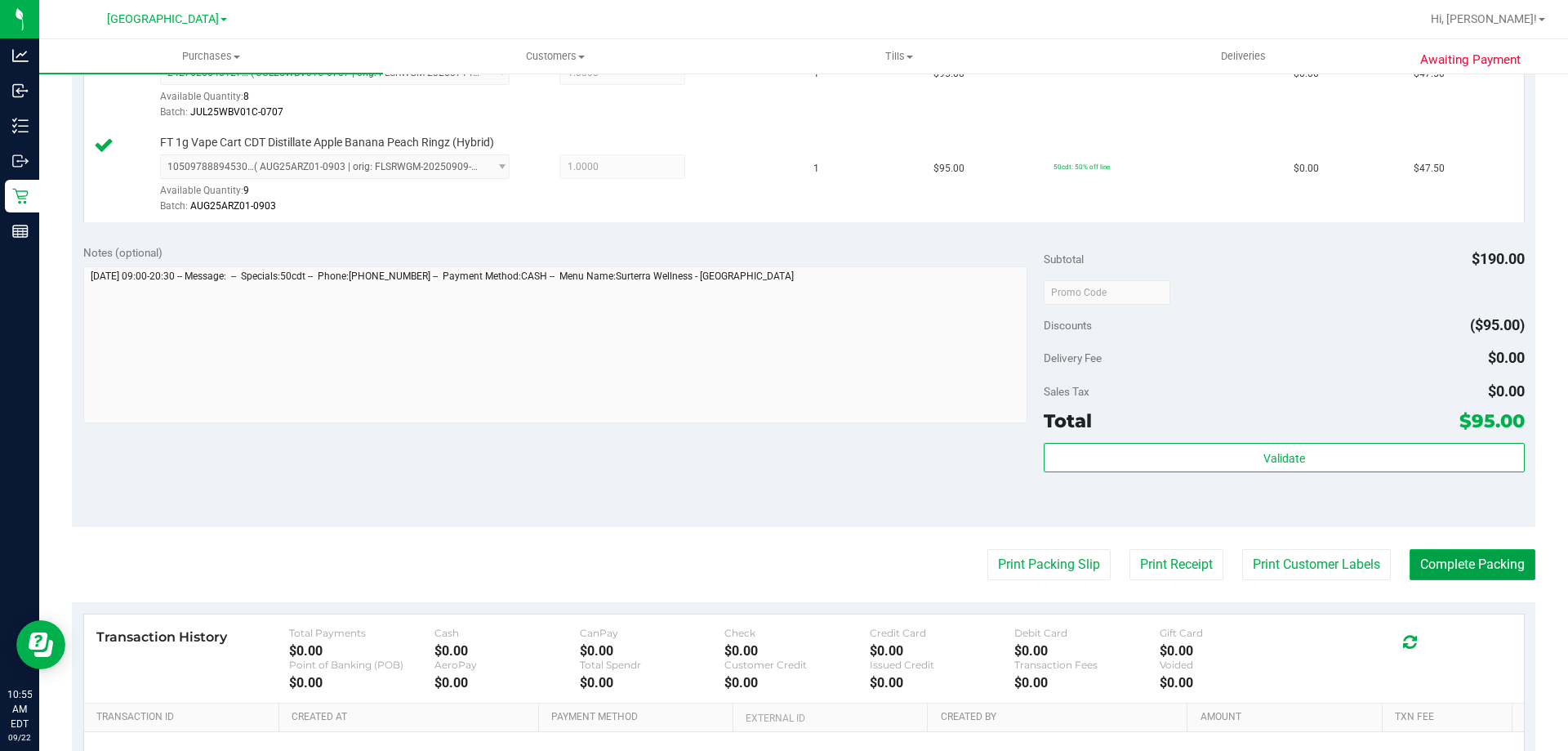
click at [1473, 573] on button "Complete Packing" at bounding box center [1472, 564] width 126 height 31
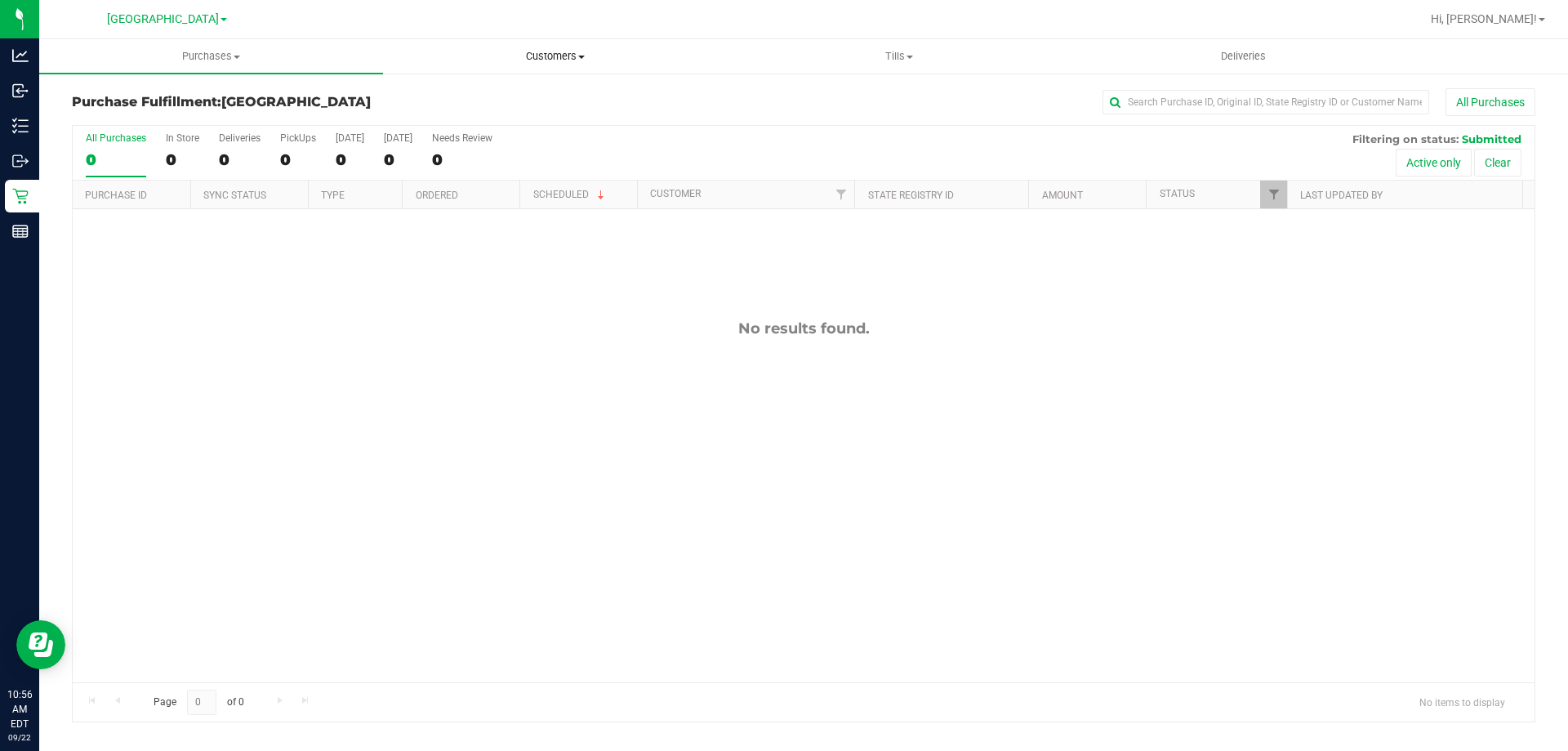
click at [553, 56] on span "Customers" at bounding box center [555, 57] width 342 height 15
click at [434, 98] on span "All customers" at bounding box center [442, 98] width 118 height 14
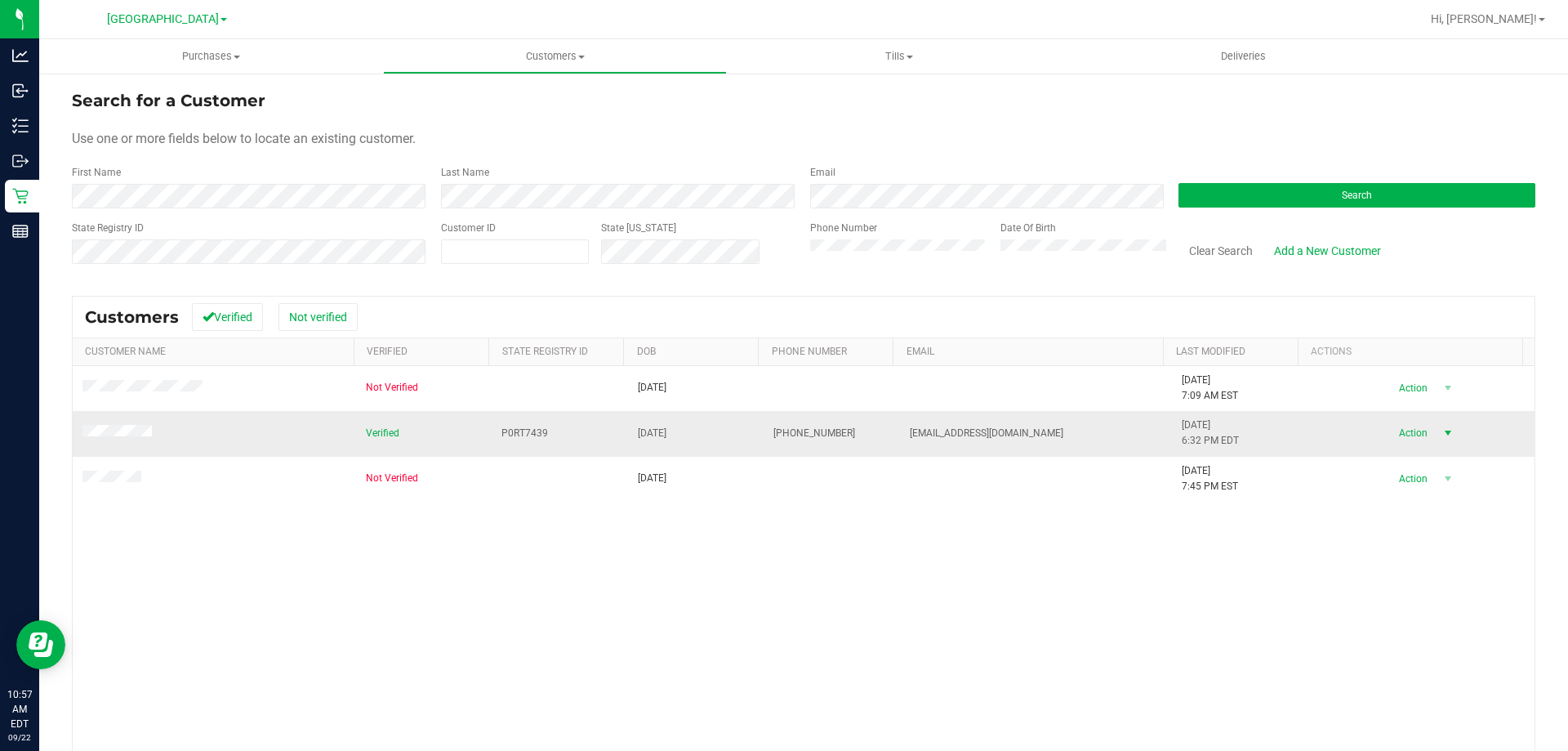
click at [1406, 430] on span "Action" at bounding box center [1410, 433] width 53 height 23
click at [1404, 485] on li "Create new purchase" at bounding box center [1418, 494] width 111 height 45
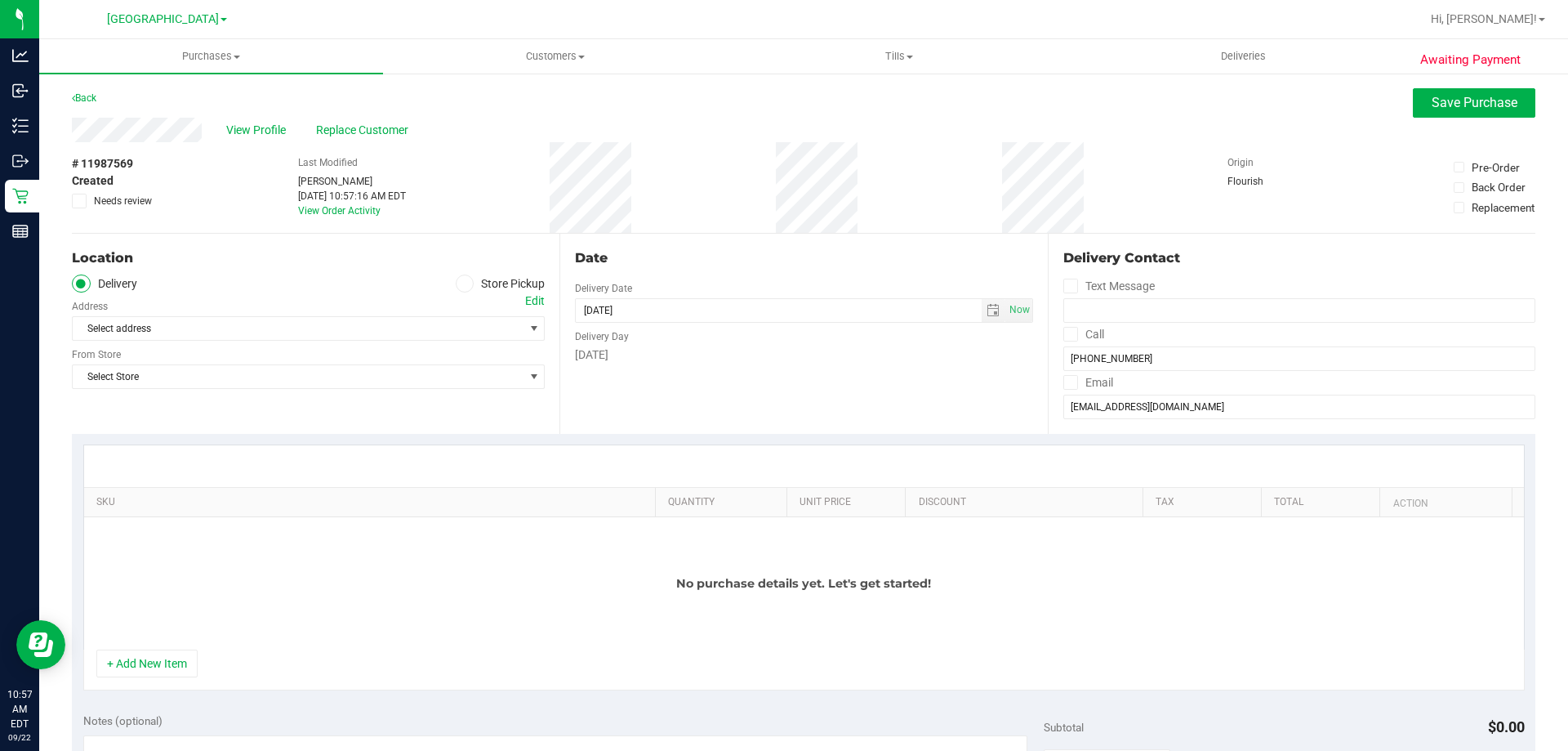
click at [478, 284] on label "Store Pickup" at bounding box center [500, 284] width 90 height 19
click at [0, 0] on input "Store Pickup" at bounding box center [0, 0] width 0 height 0
click at [145, 347] on div "Location Delivery Store Pickup Store Select Store Select Store Bonita Springs W…" at bounding box center [315, 333] width 488 height 200
click at [110, 332] on span "Select Store" at bounding box center [298, 328] width 451 height 23
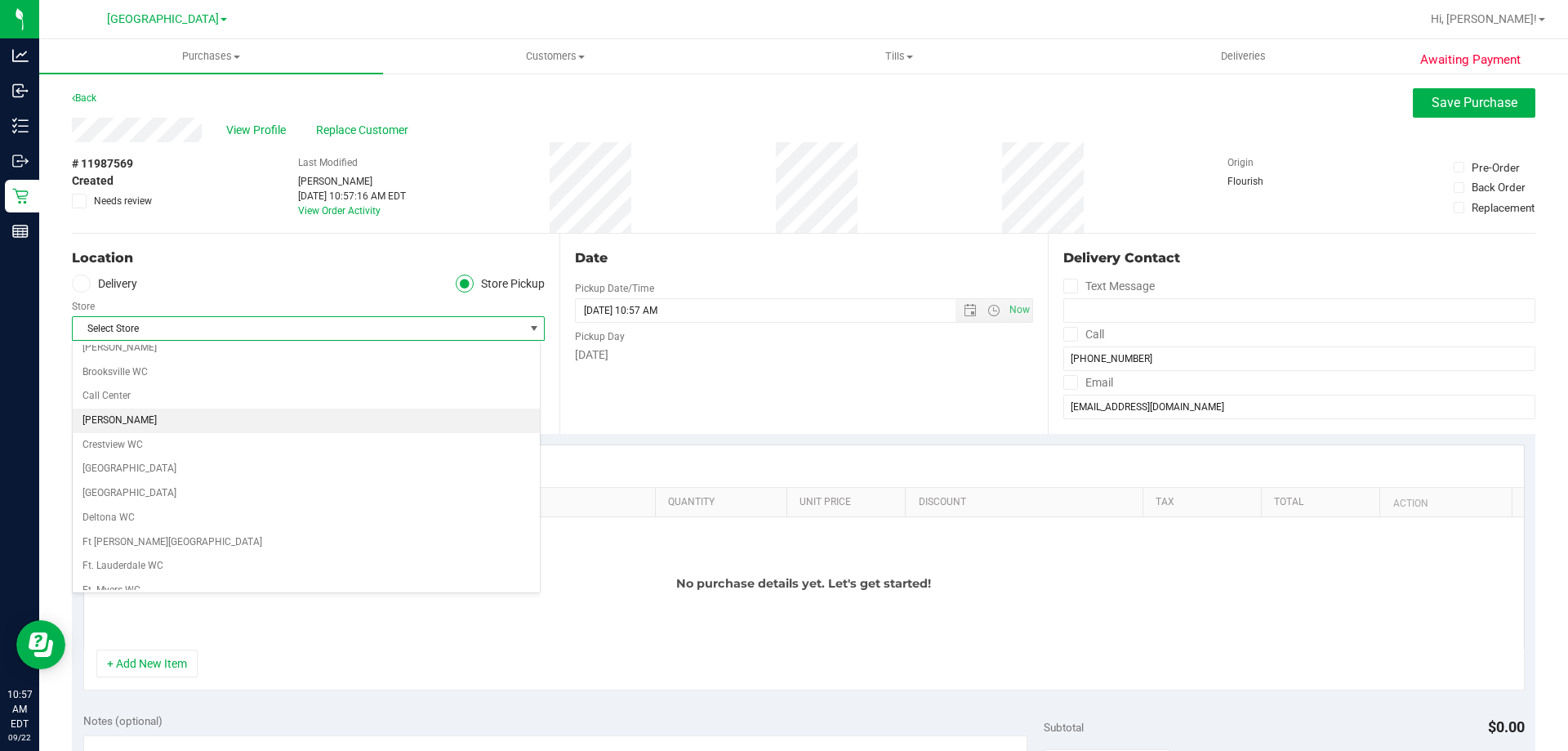
scroll to position [164, 0]
click at [102, 411] on li "[GEOGRAPHIC_DATA]" at bounding box center [306, 412] width 467 height 25
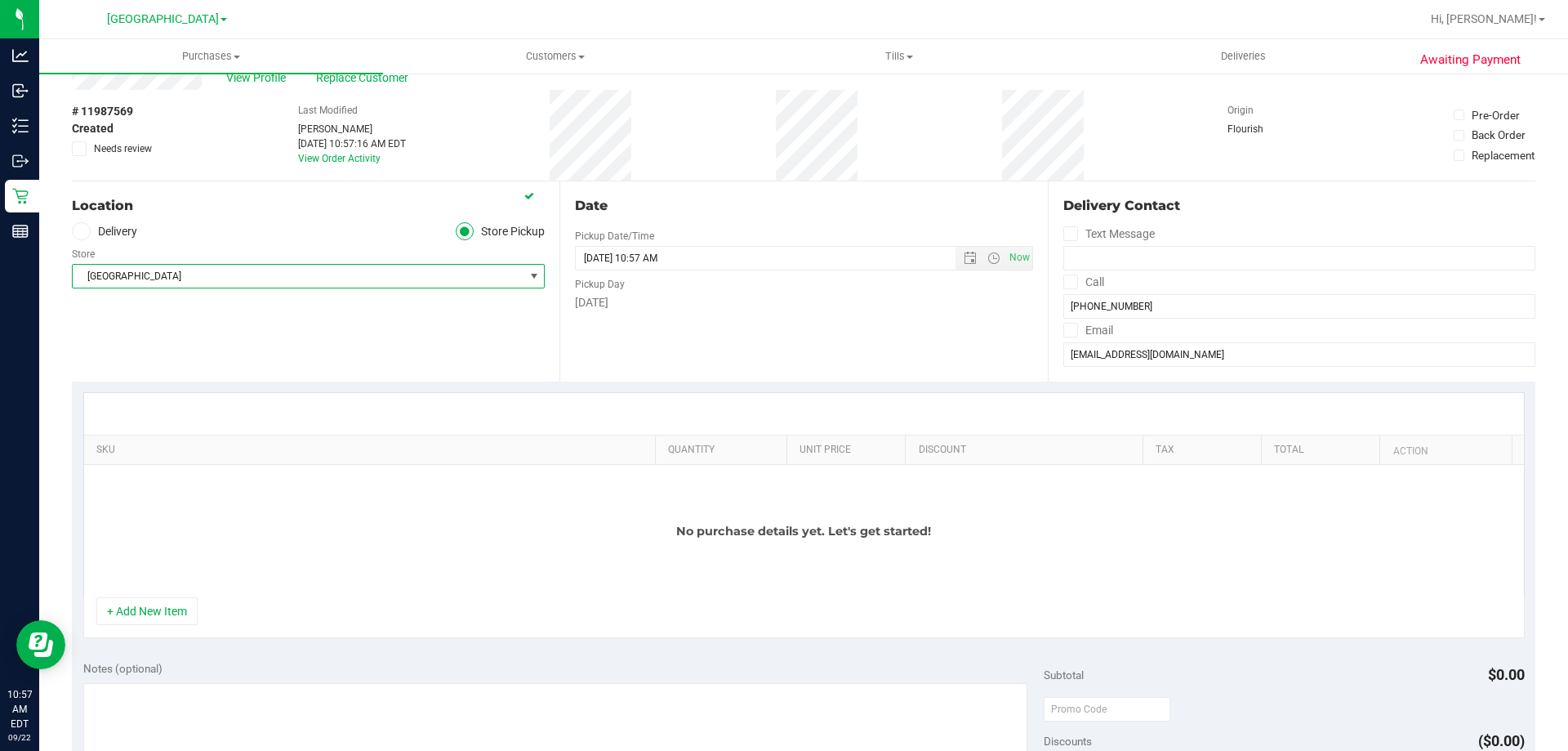
scroll to position [81, 0]
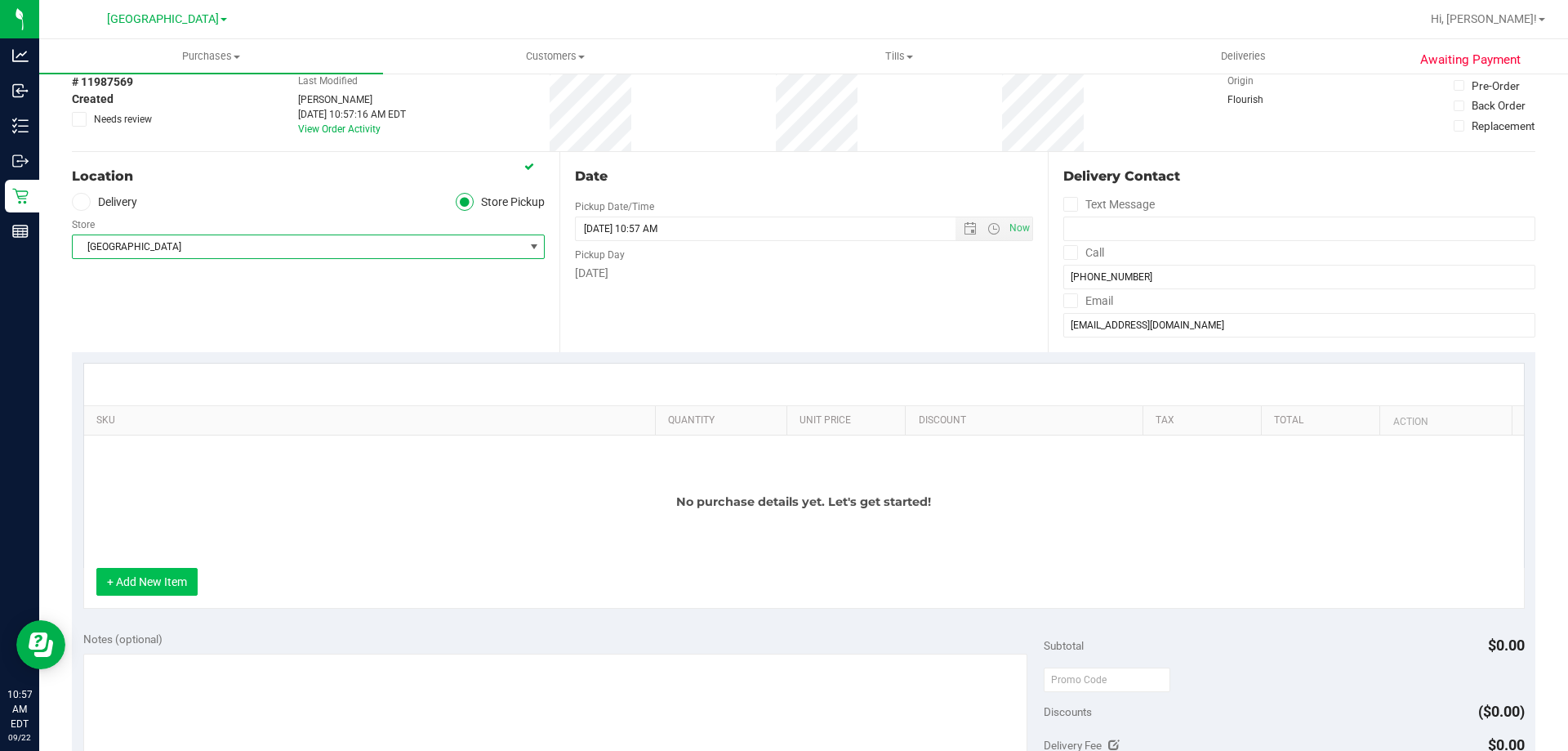
click at [144, 582] on button "+ Add New Item" at bounding box center [146, 582] width 101 height 28
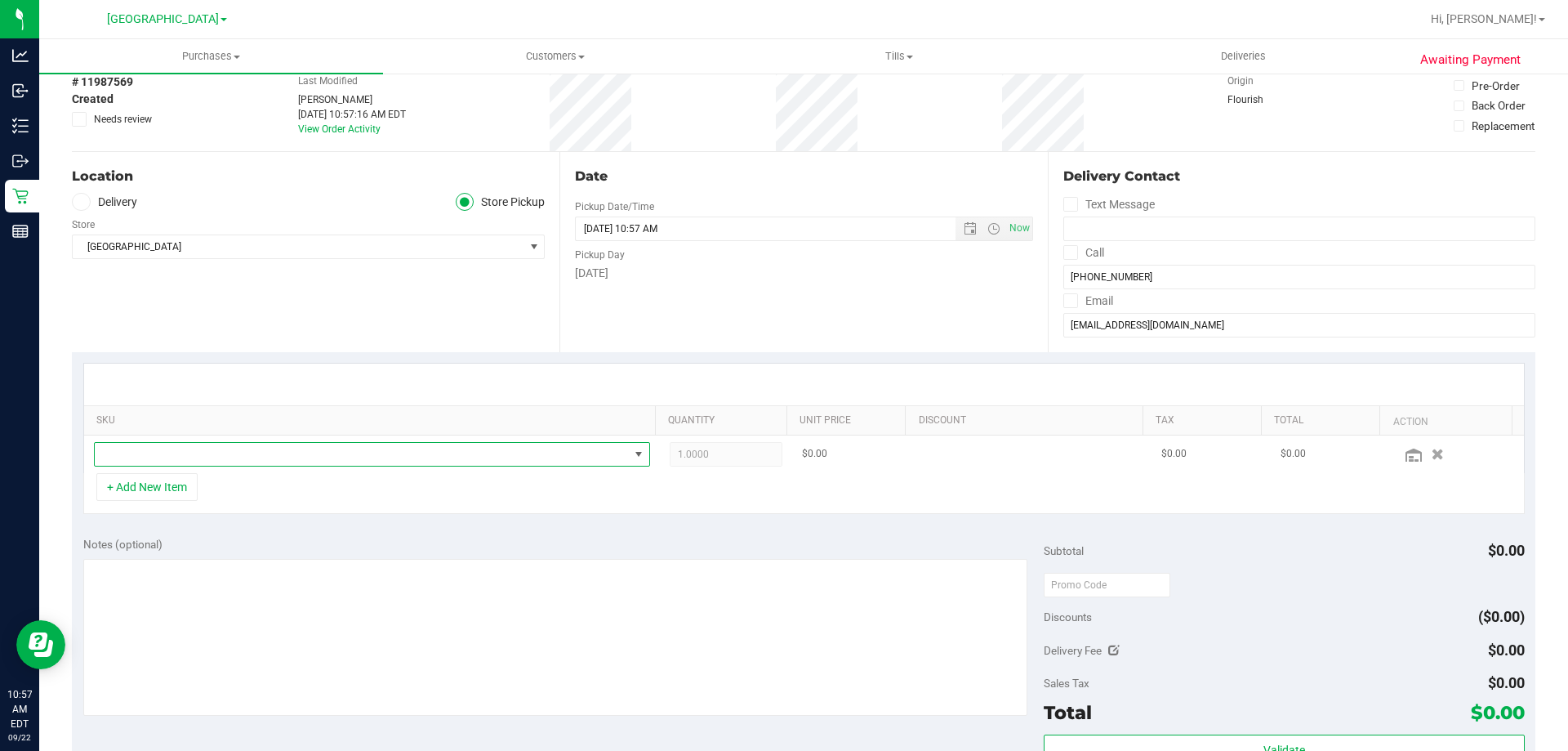
click at [194, 452] on span "NO DATA FOUND" at bounding box center [362, 454] width 534 height 23
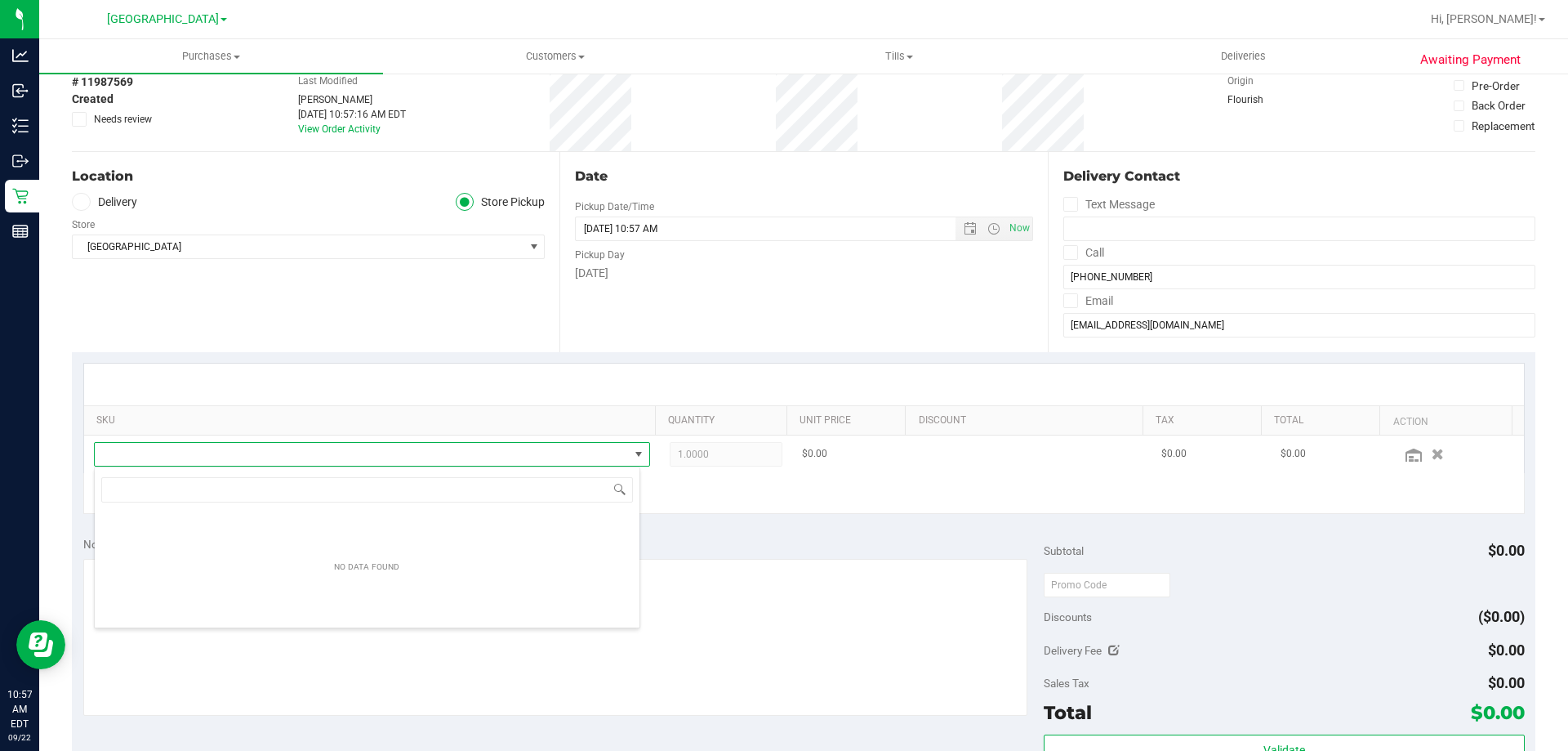
scroll to position [25, 541]
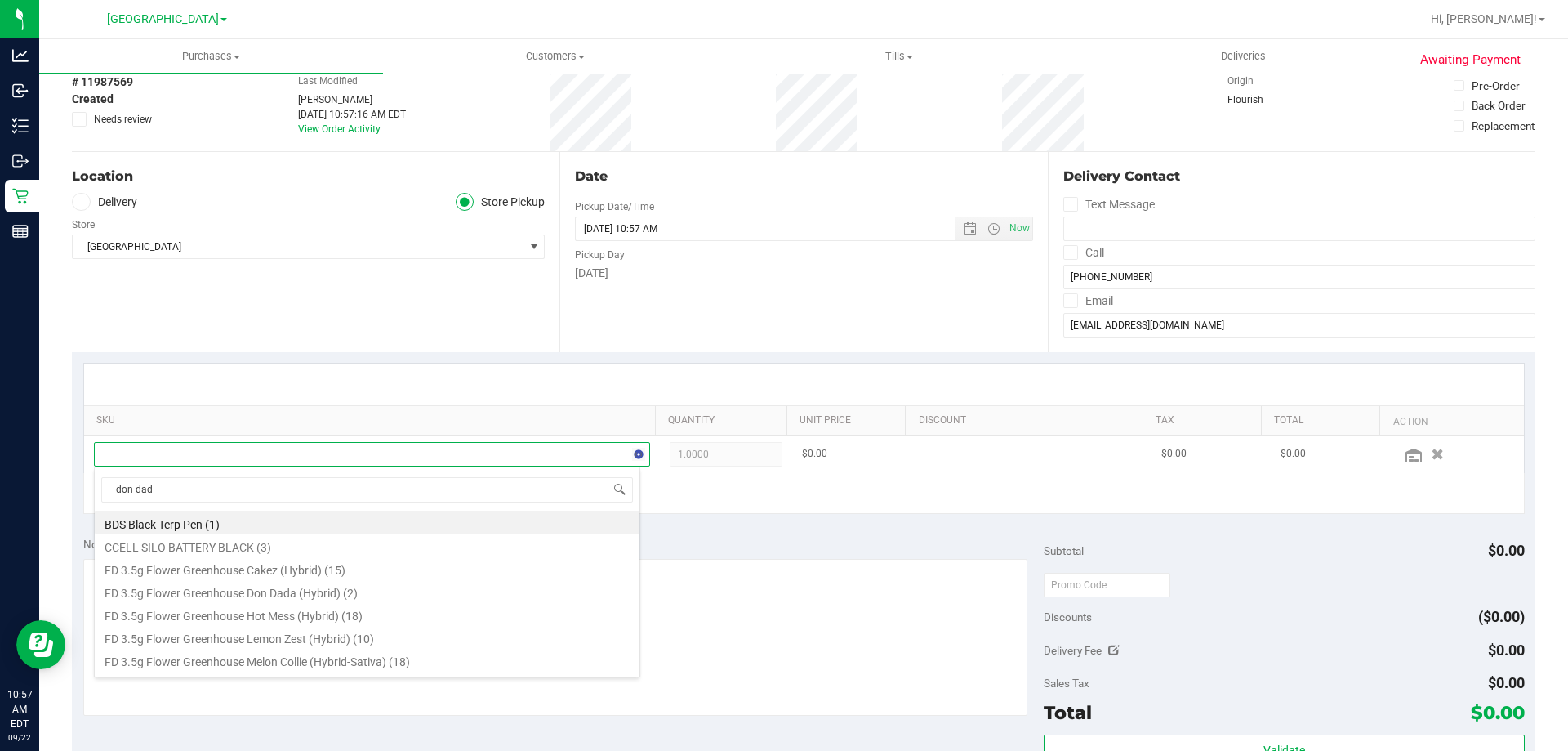
type input "don dada"
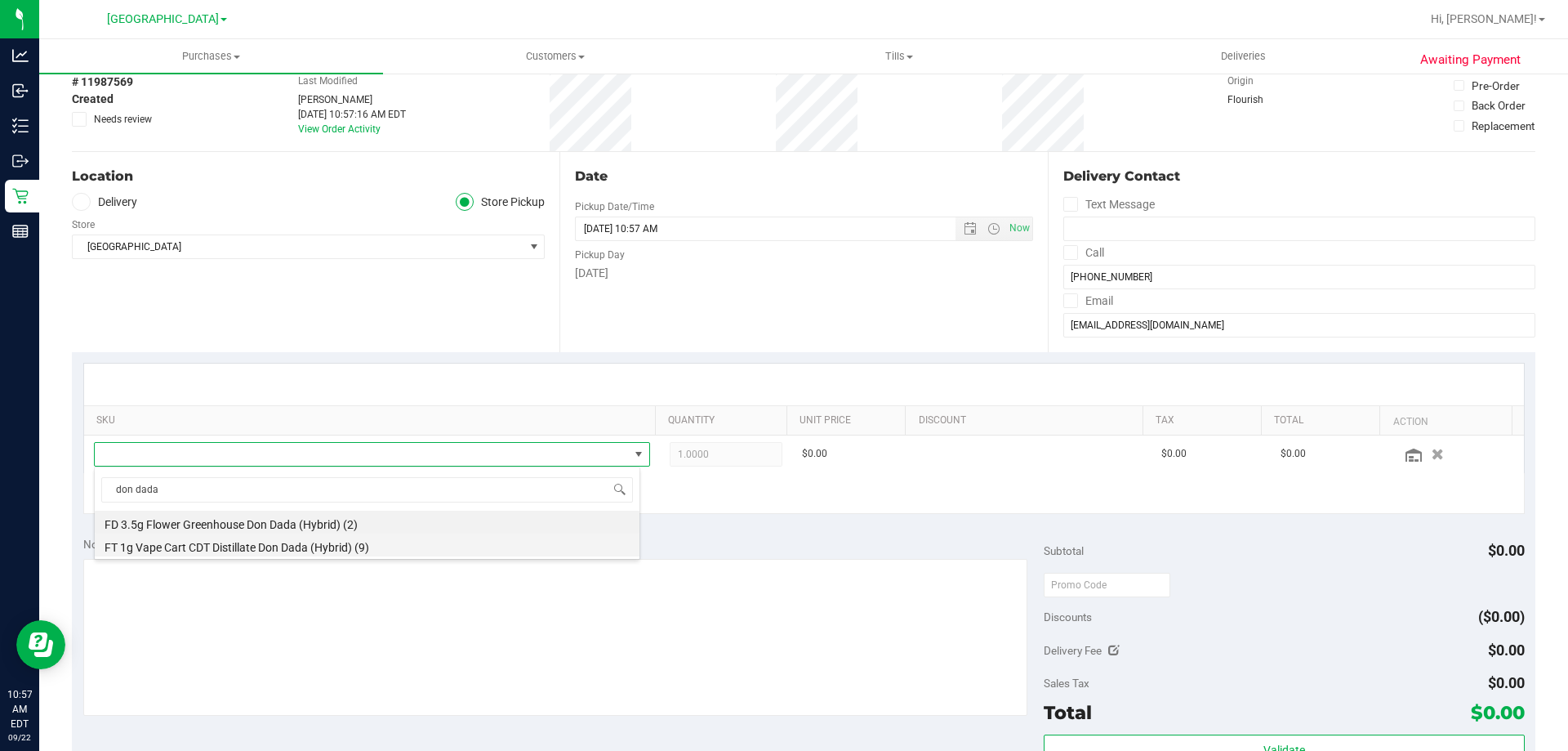
click at [252, 541] on li "FT 1g Vape Cart CDT Distillate Don Dada (Hybrid) (9)" at bounding box center [367, 545] width 544 height 23
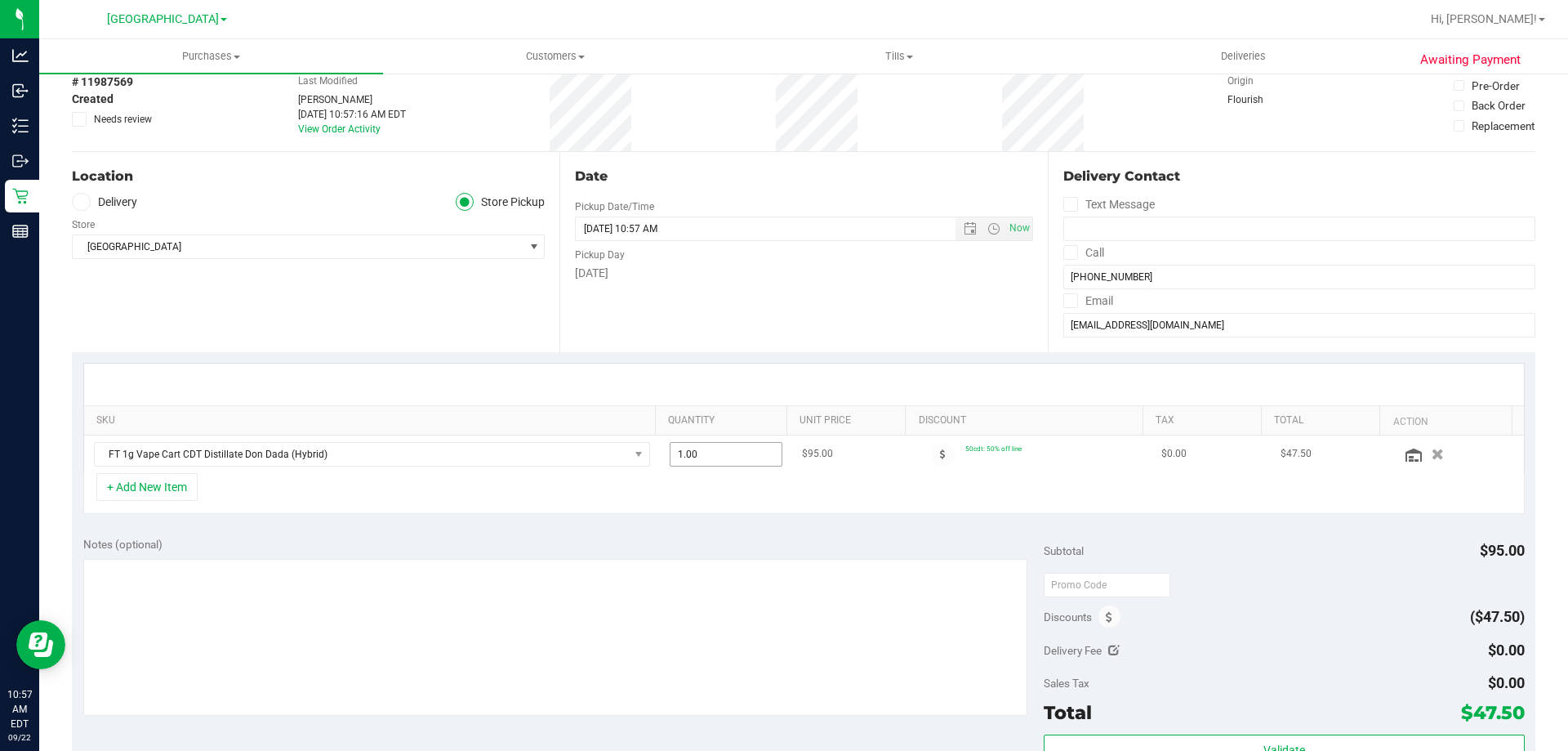
click at [722, 453] on span "1.00 1" at bounding box center [726, 454] width 113 height 25
click at [722, 453] on input "1" at bounding box center [726, 454] width 112 height 23
click at [816, 527] on div "Notes (optional) Subtotal $95.00 Discounts ($47.50) Delivery Fee $0.00 Sales Ta…" at bounding box center [803, 673] width 1464 height 294
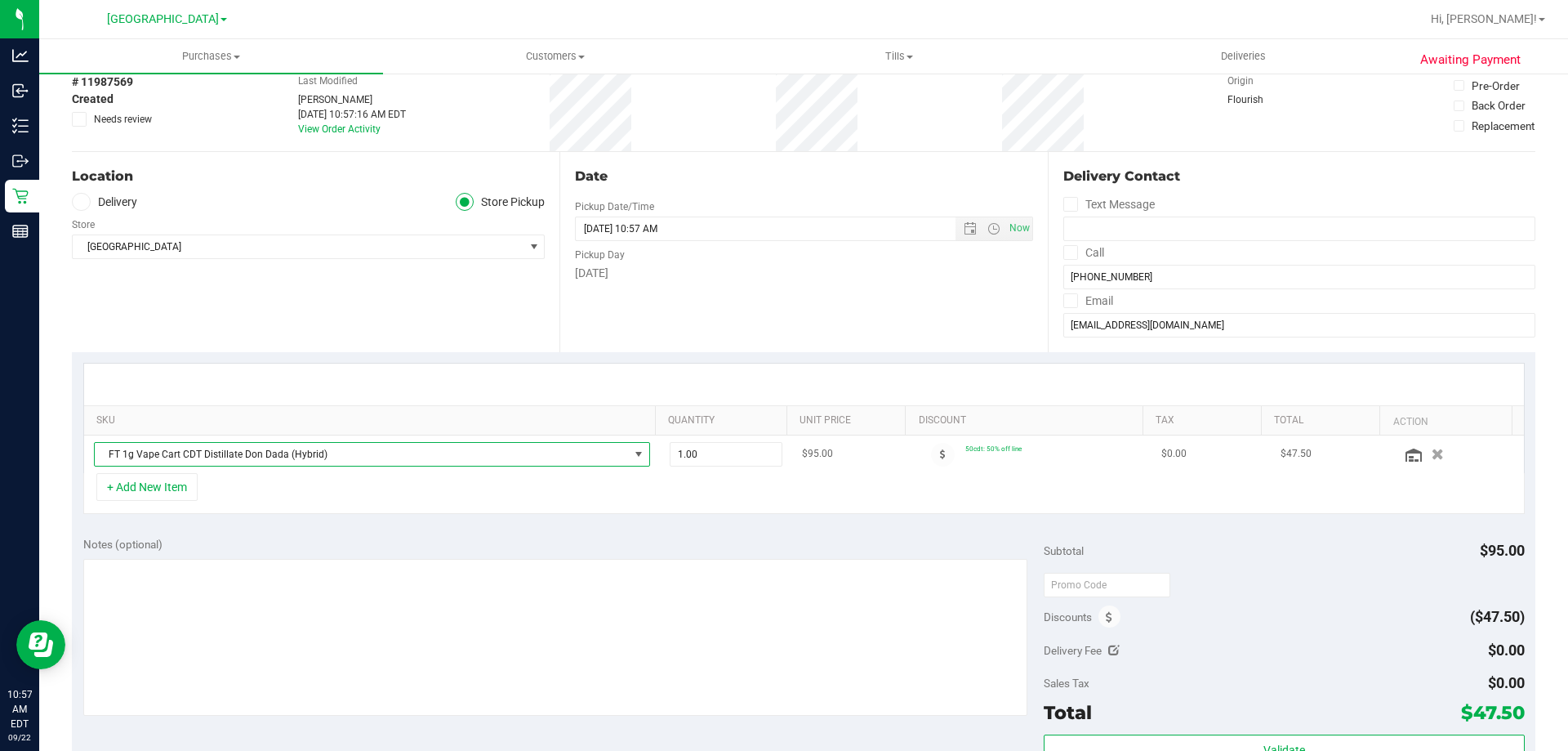
click at [196, 454] on span "FT 1g Vape Cart CDT Distillate Don Dada (Hybrid)" at bounding box center [362, 454] width 534 height 23
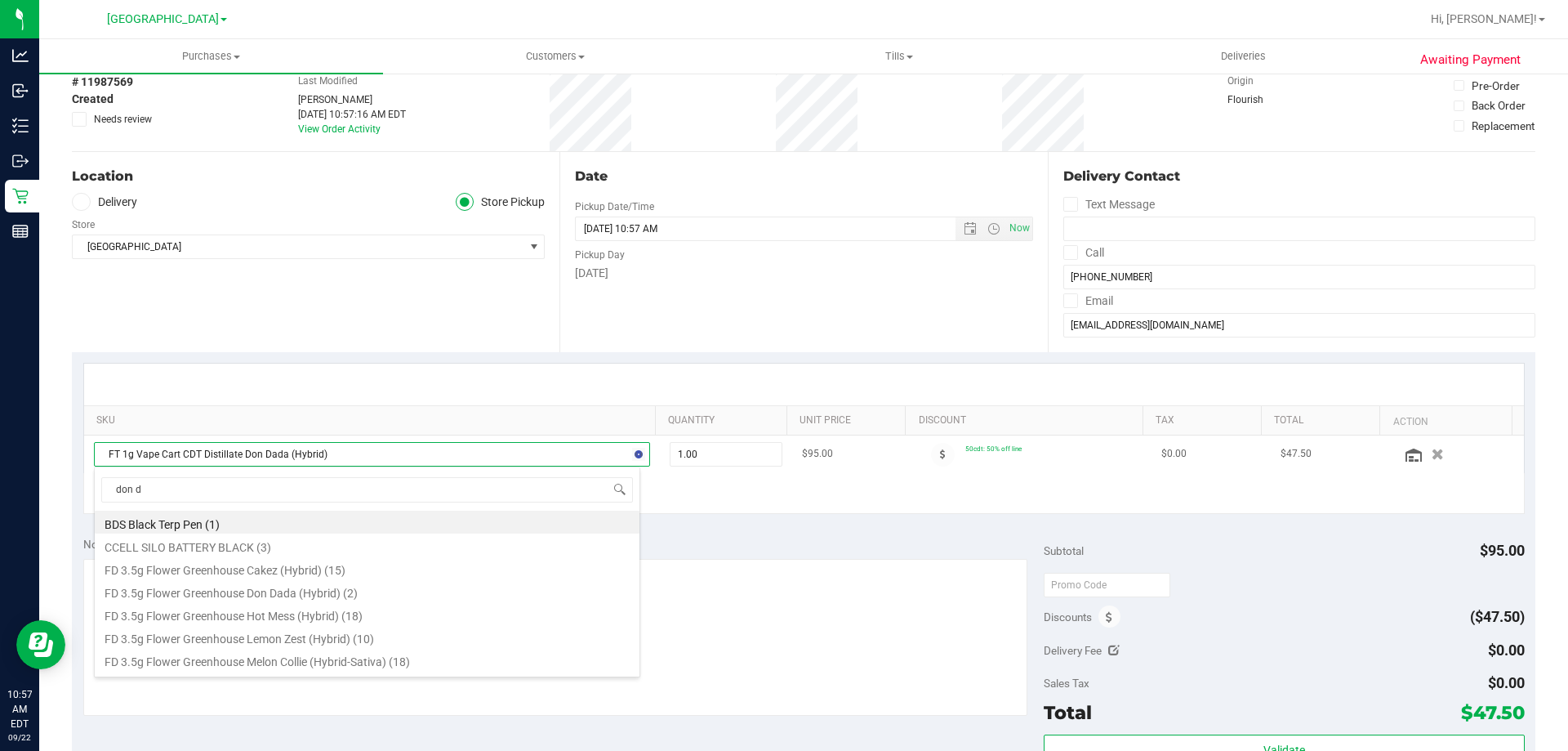
type input "don da"
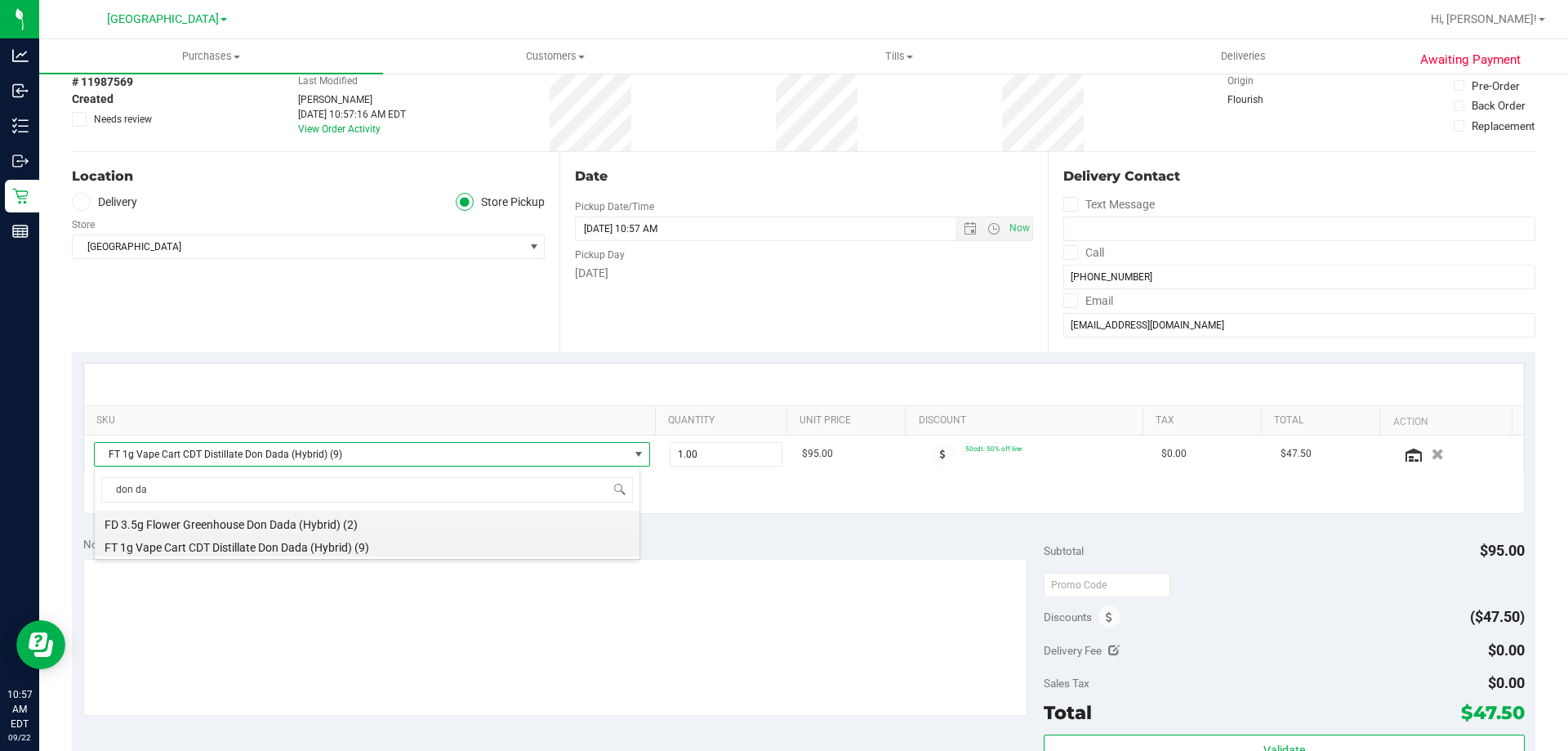
click at [190, 521] on li "FD 3.5g Flower Greenhouse Don Dada (Hybrid) (2)" at bounding box center [367, 522] width 544 height 23
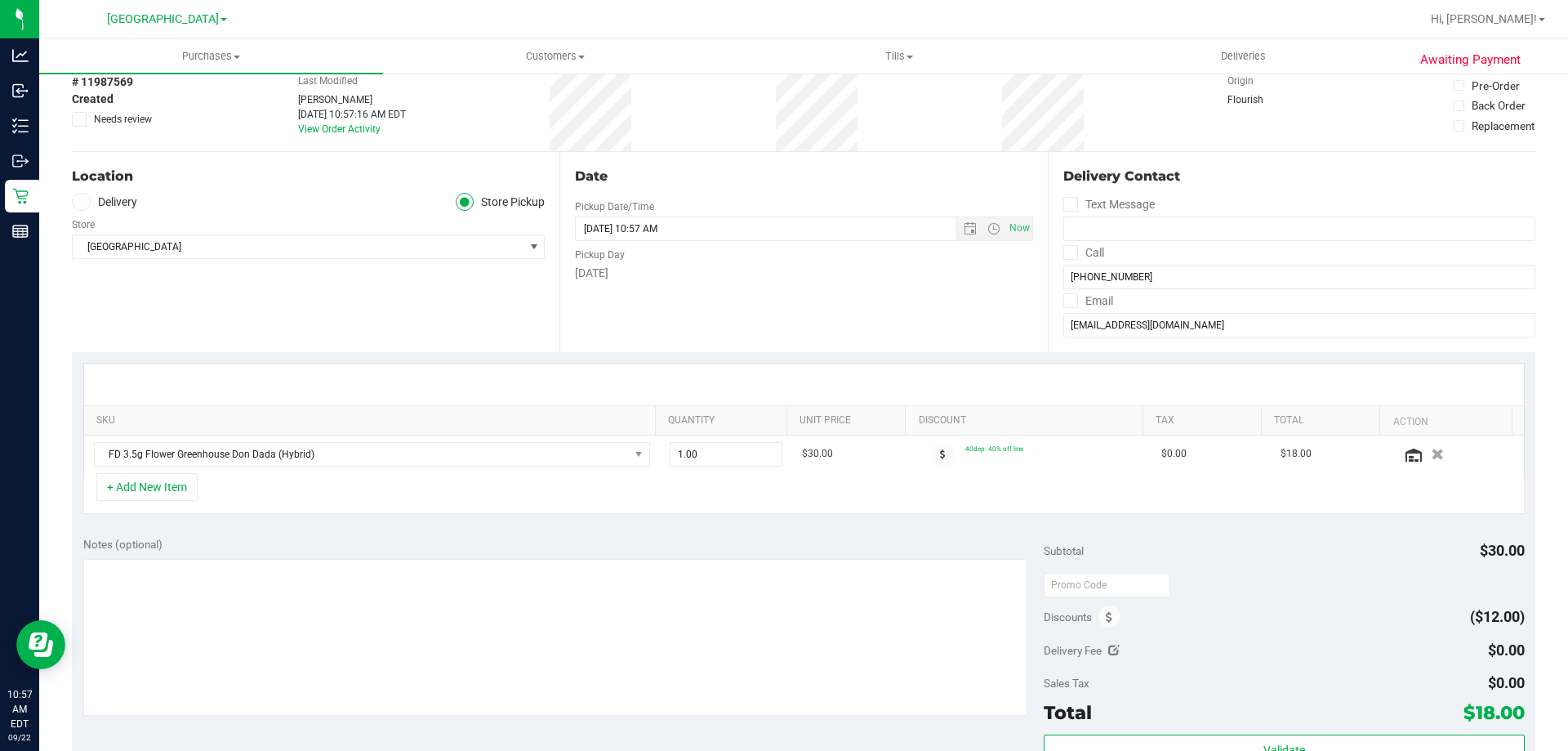
click at [988, 523] on div "SKU Quantity Unit Price Discount Tax Total Action FD 3.5g Flower Greenhouse Don…" at bounding box center [803, 438] width 1464 height 174
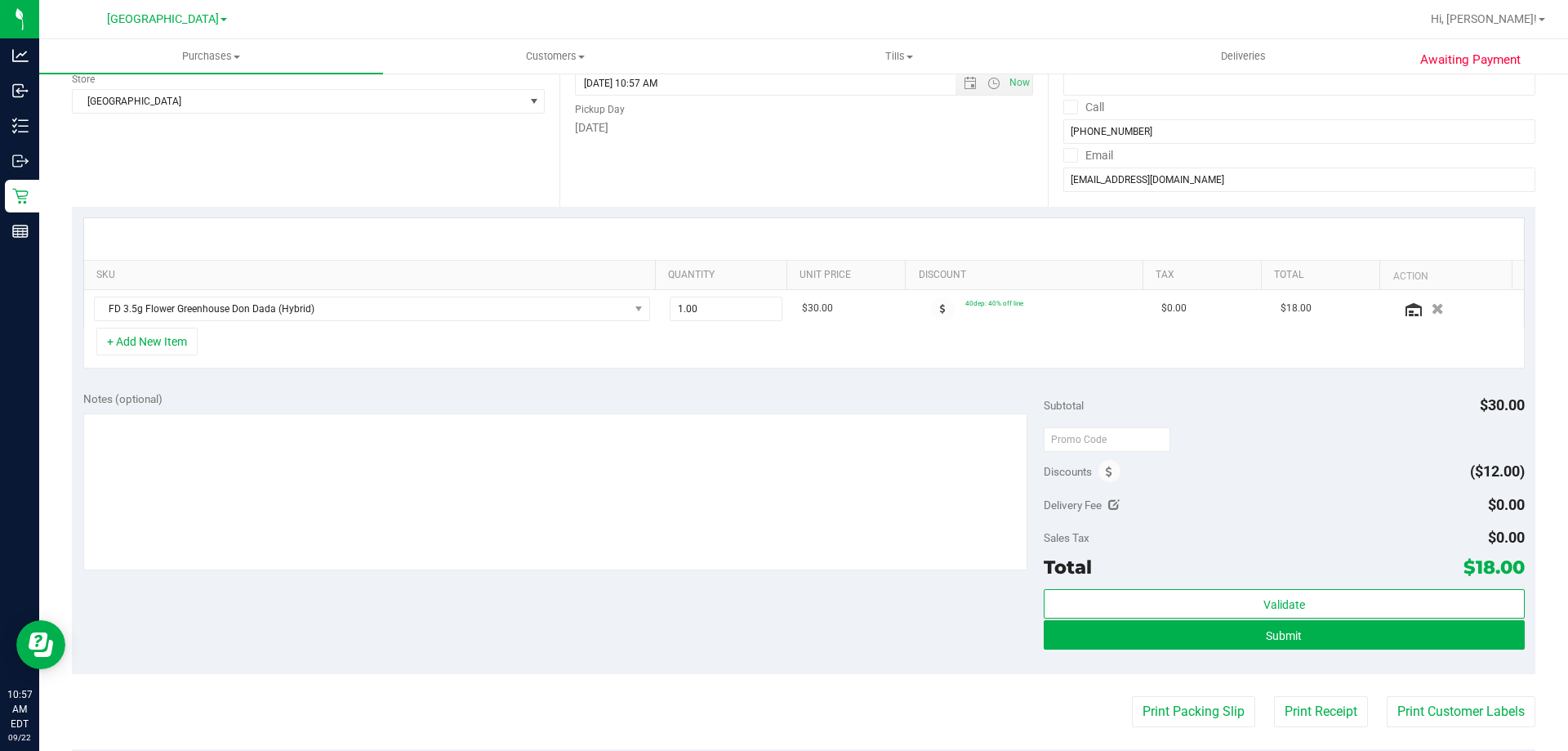
scroll to position [245, 0]
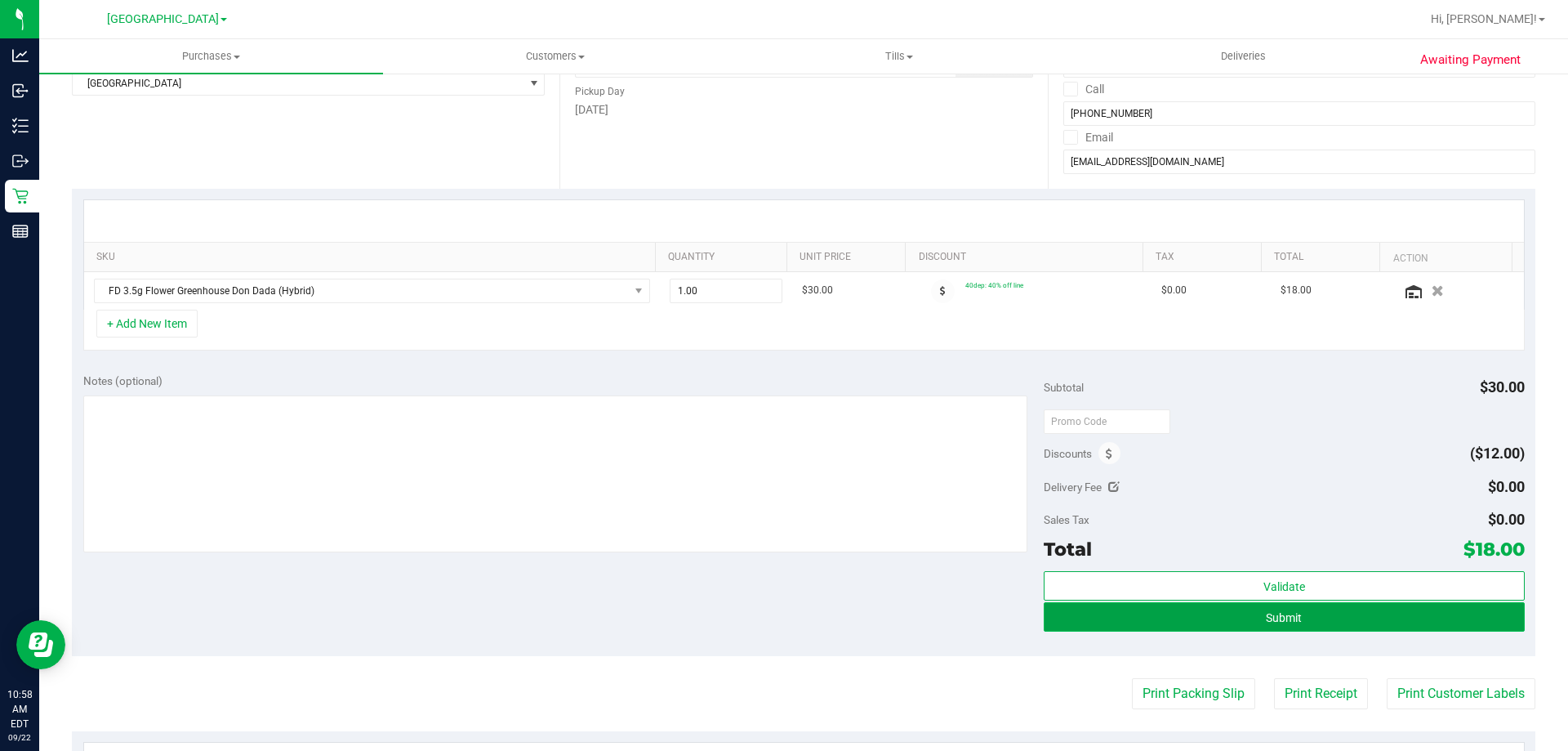
click at [1293, 607] on button "Submit" at bounding box center [1284, 617] width 480 height 30
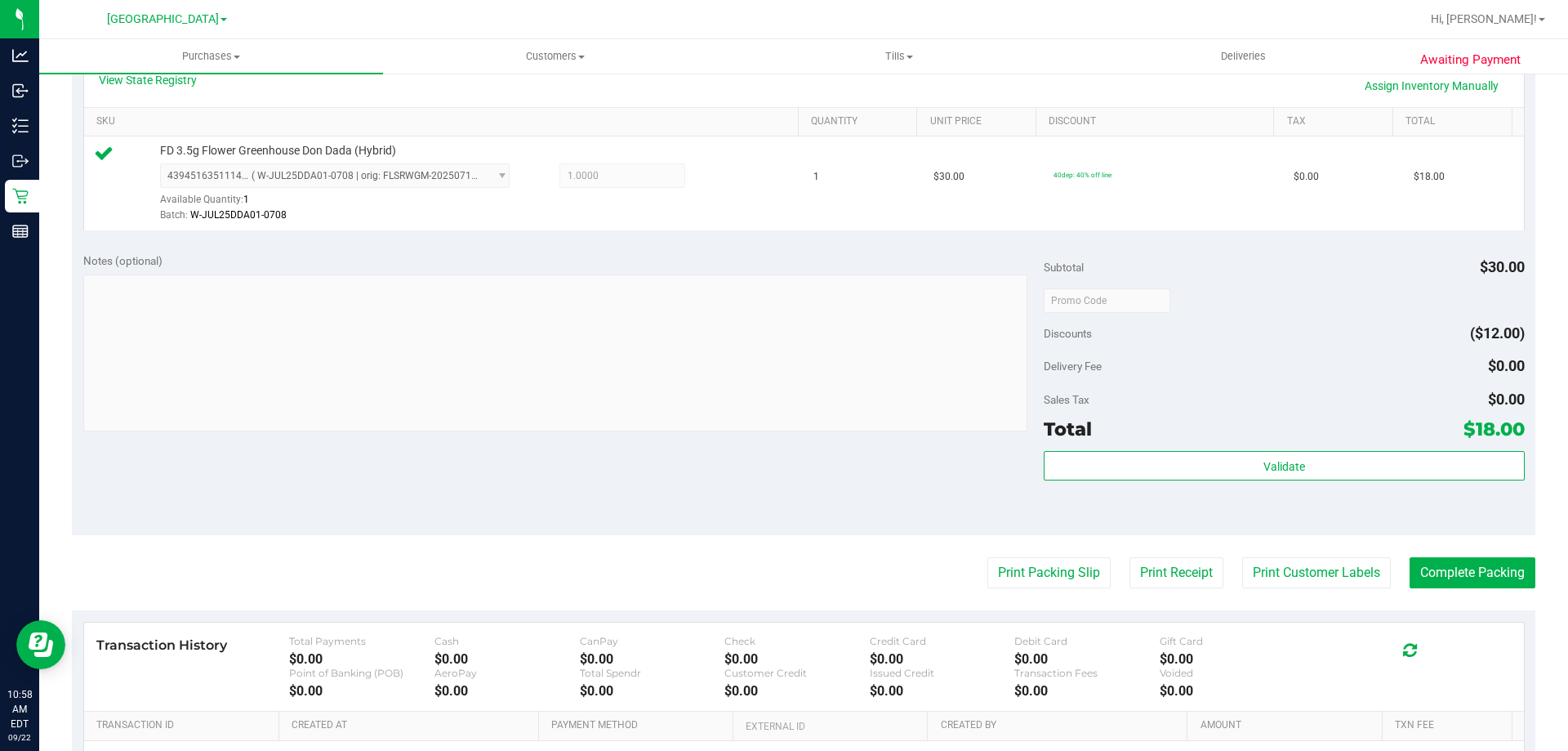
scroll to position [409, 0]
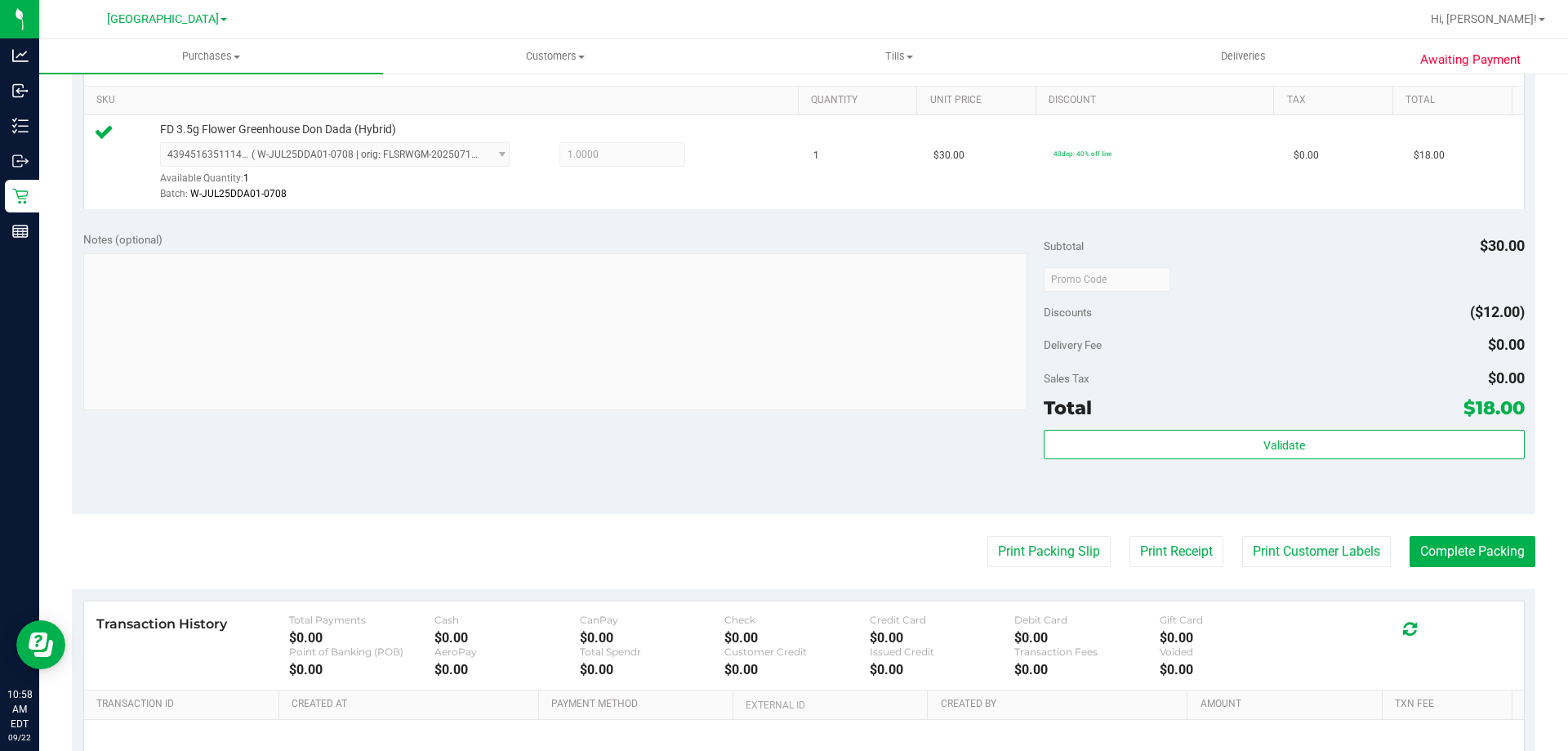
click at [1237, 421] on div "Total $18.00" at bounding box center [1284, 408] width 480 height 30
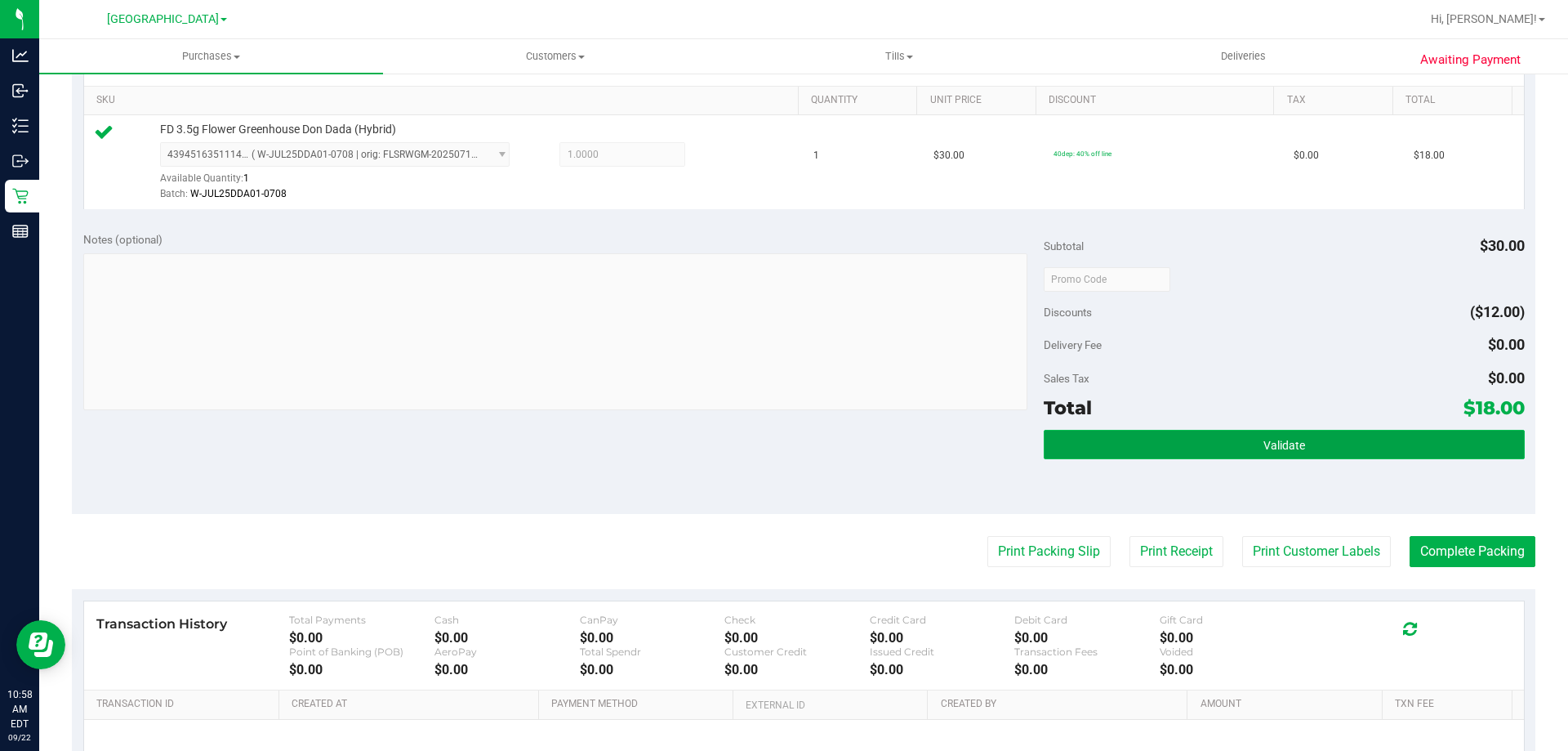
click at [1228, 430] on button "Validate" at bounding box center [1284, 444] width 480 height 30
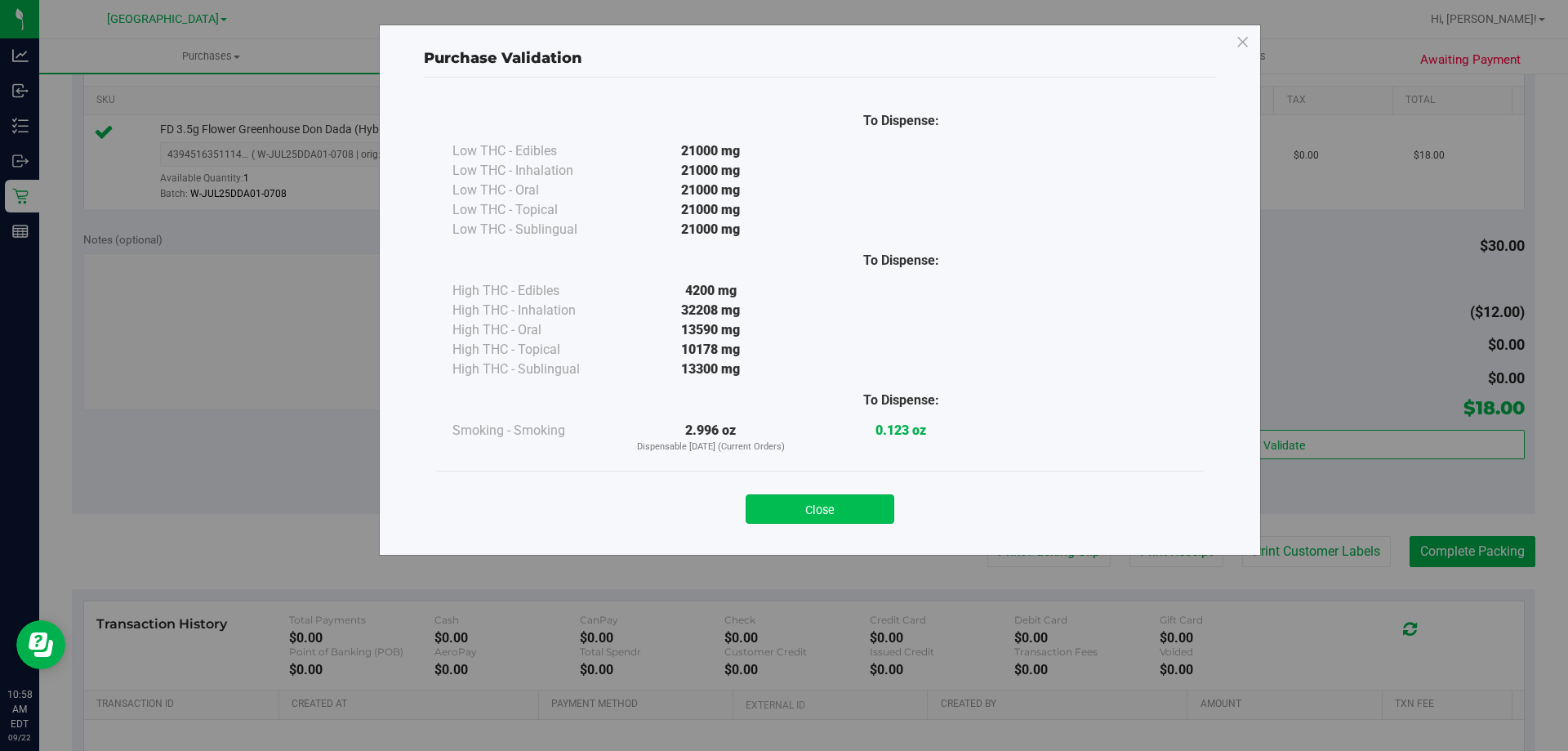
click at [863, 497] on button "Close" at bounding box center [820, 509] width 149 height 30
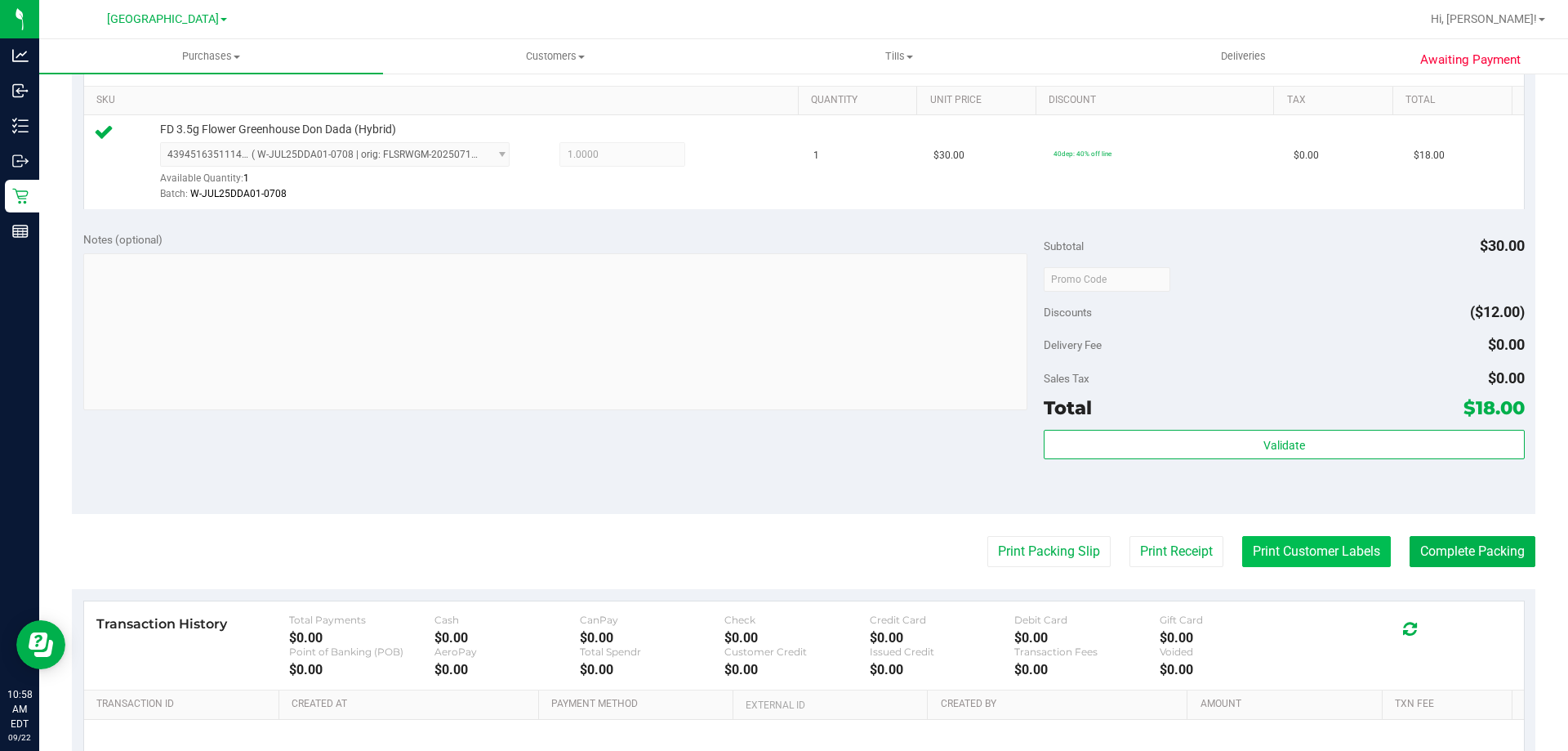
click at [1346, 551] on button "Print Customer Labels" at bounding box center [1316, 552] width 149 height 31
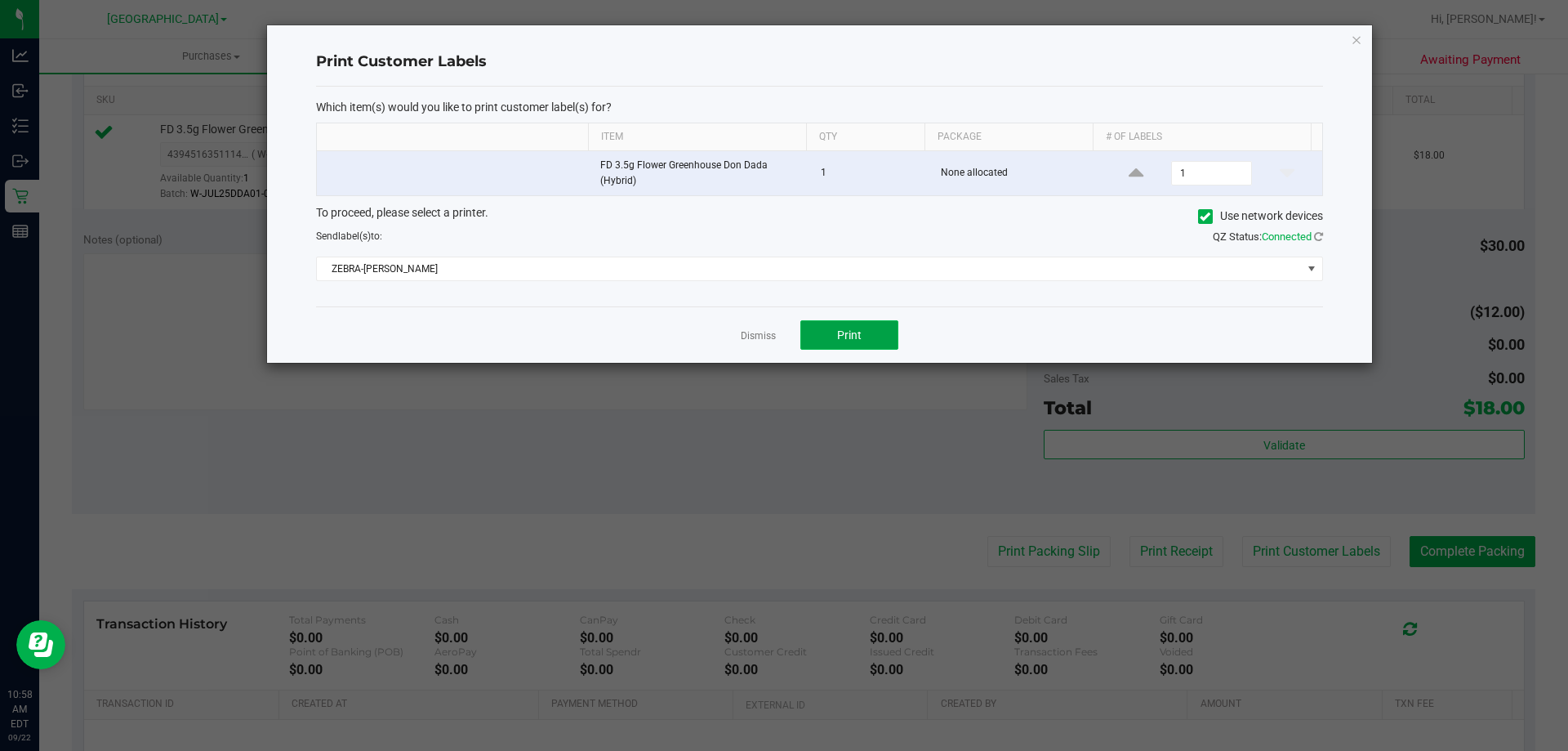
click at [856, 339] on span "Print" at bounding box center [849, 335] width 25 height 13
click at [765, 333] on link "Dismiss" at bounding box center [758, 336] width 35 height 14
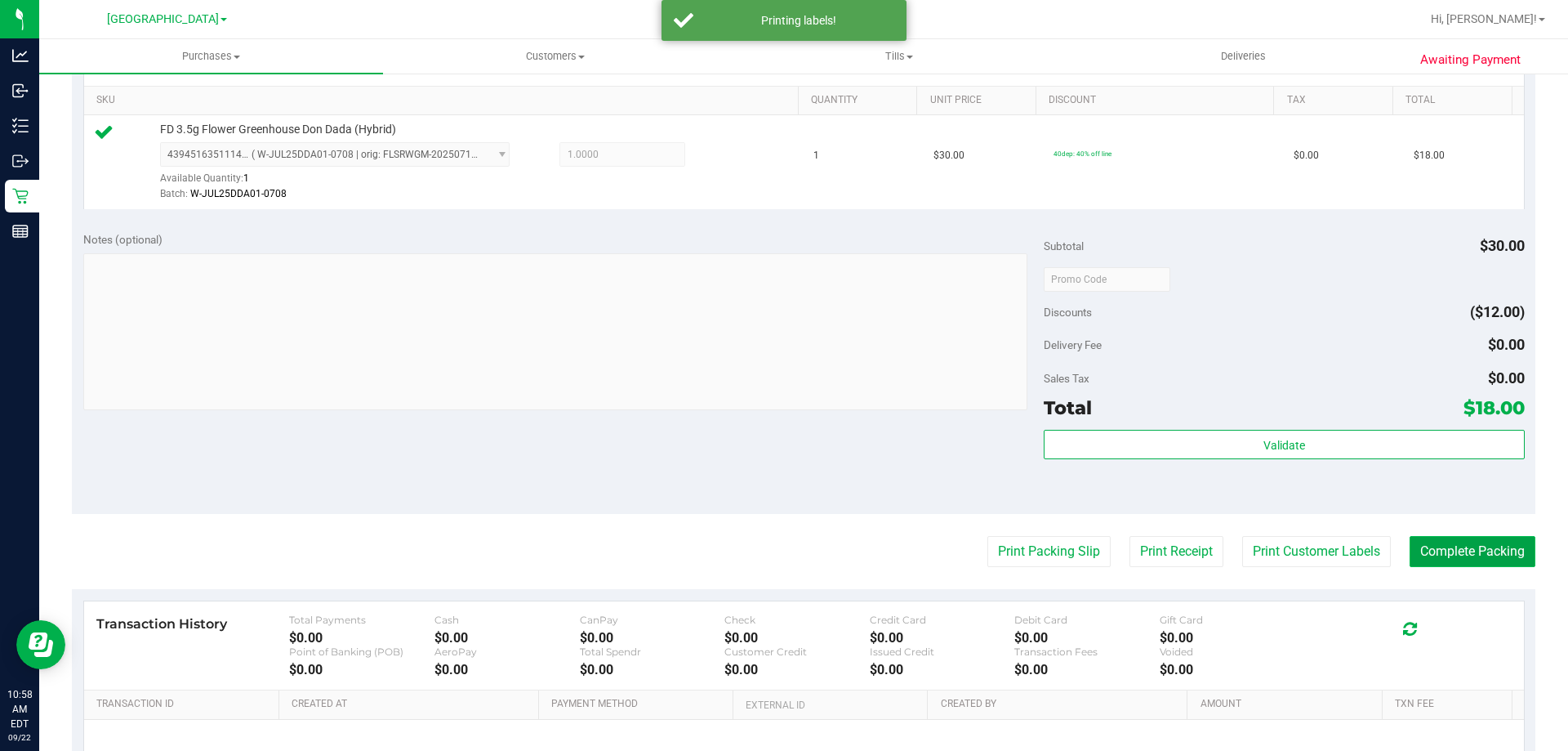
click at [1434, 562] on button "Complete Packing" at bounding box center [1472, 552] width 126 height 31
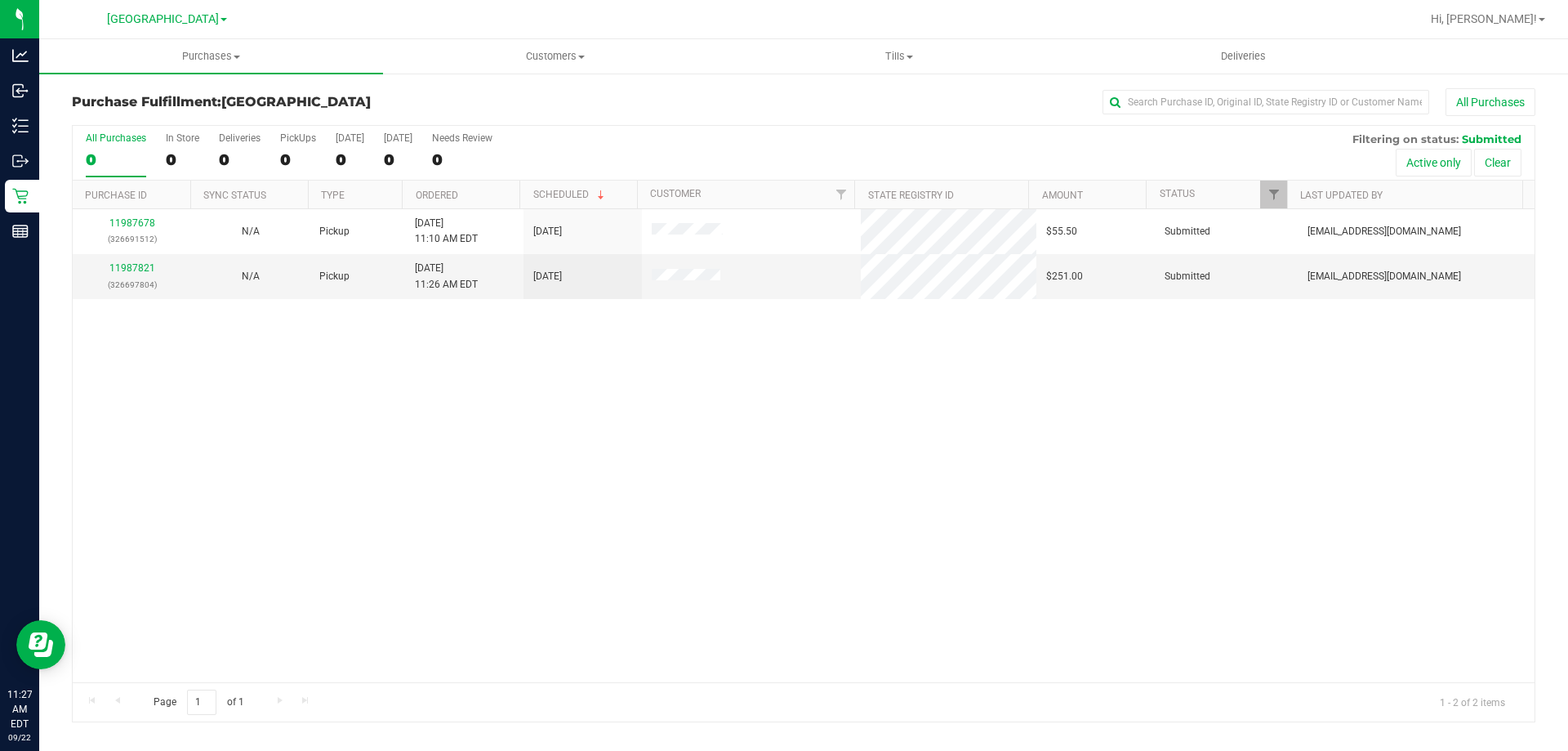
click at [900, 610] on div "11987678 (326691512) N/A Pickup 9/22/2025 11:10 AM EDT 9/22/2025 $55.50 Submitt…" at bounding box center [803, 445] width 1462 height 473
click at [119, 267] on link "11987821" at bounding box center [132, 268] width 46 height 12
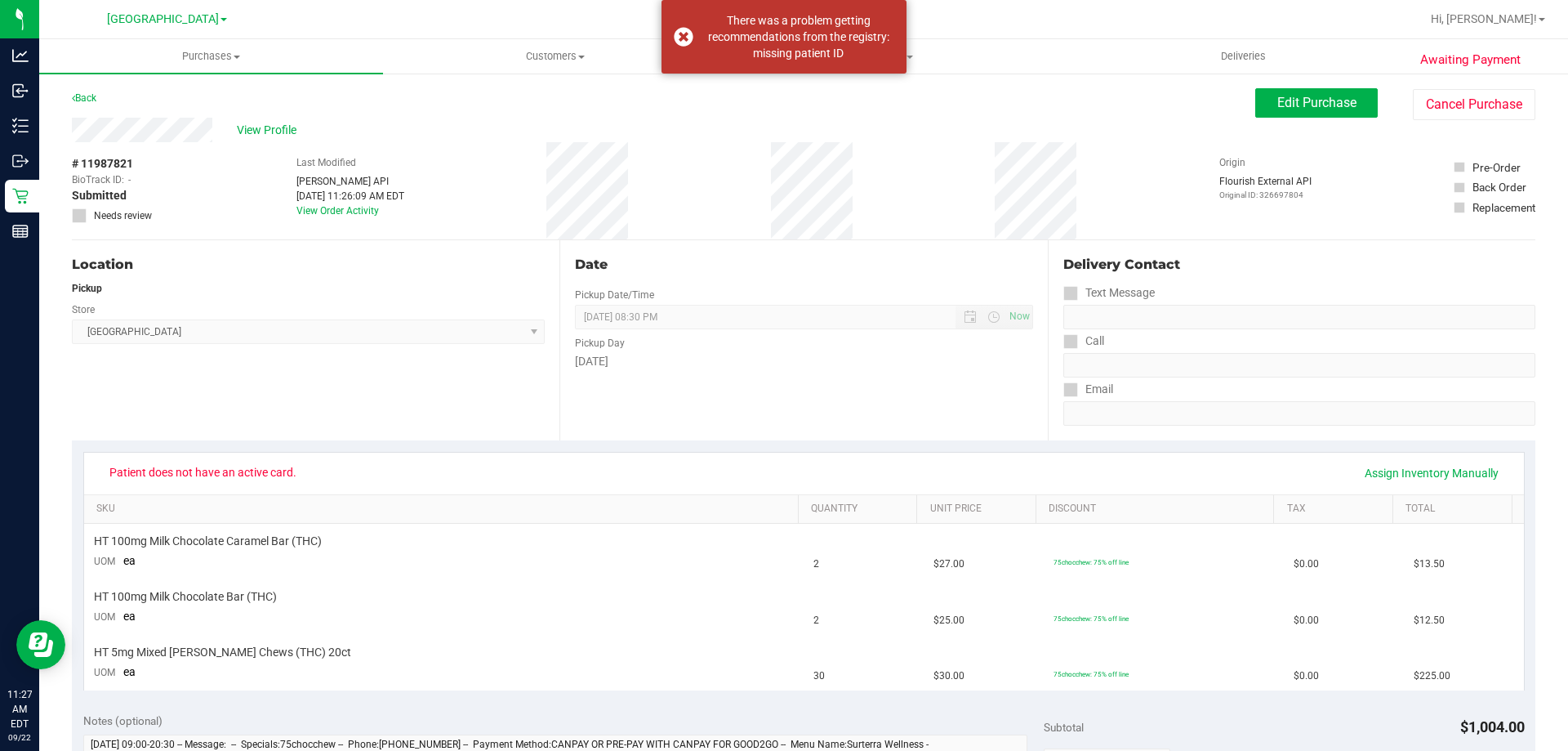
click at [856, 377] on div "Date Pickup Date/Time [DATE] Now [DATE] 08:30 PM Now Pickup Day [DATE]" at bounding box center [803, 340] width 488 height 200
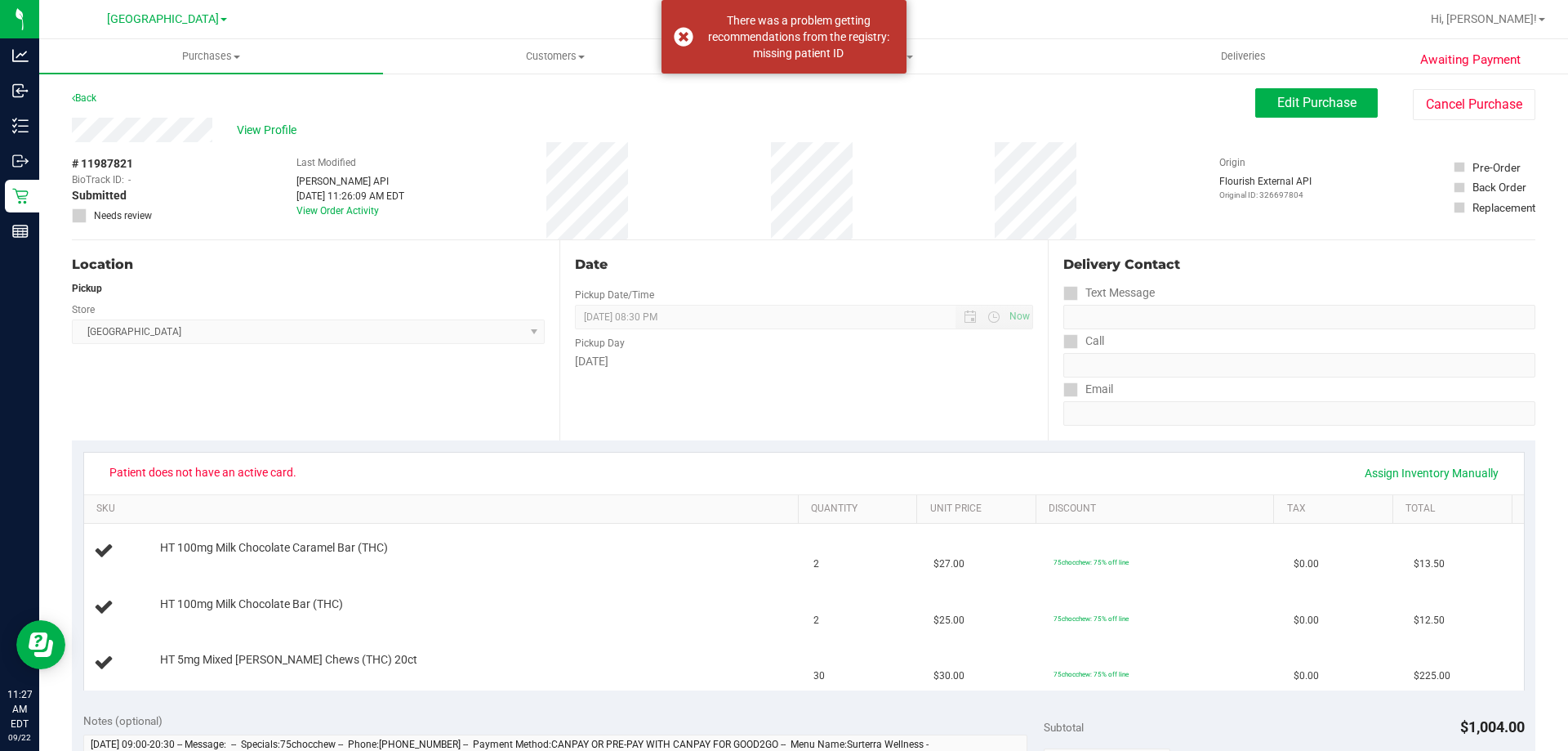
click at [407, 385] on div "Location Pickup Store Delray Beach WC Select Store Bonita Springs WC Boynton Be…" at bounding box center [315, 340] width 488 height 200
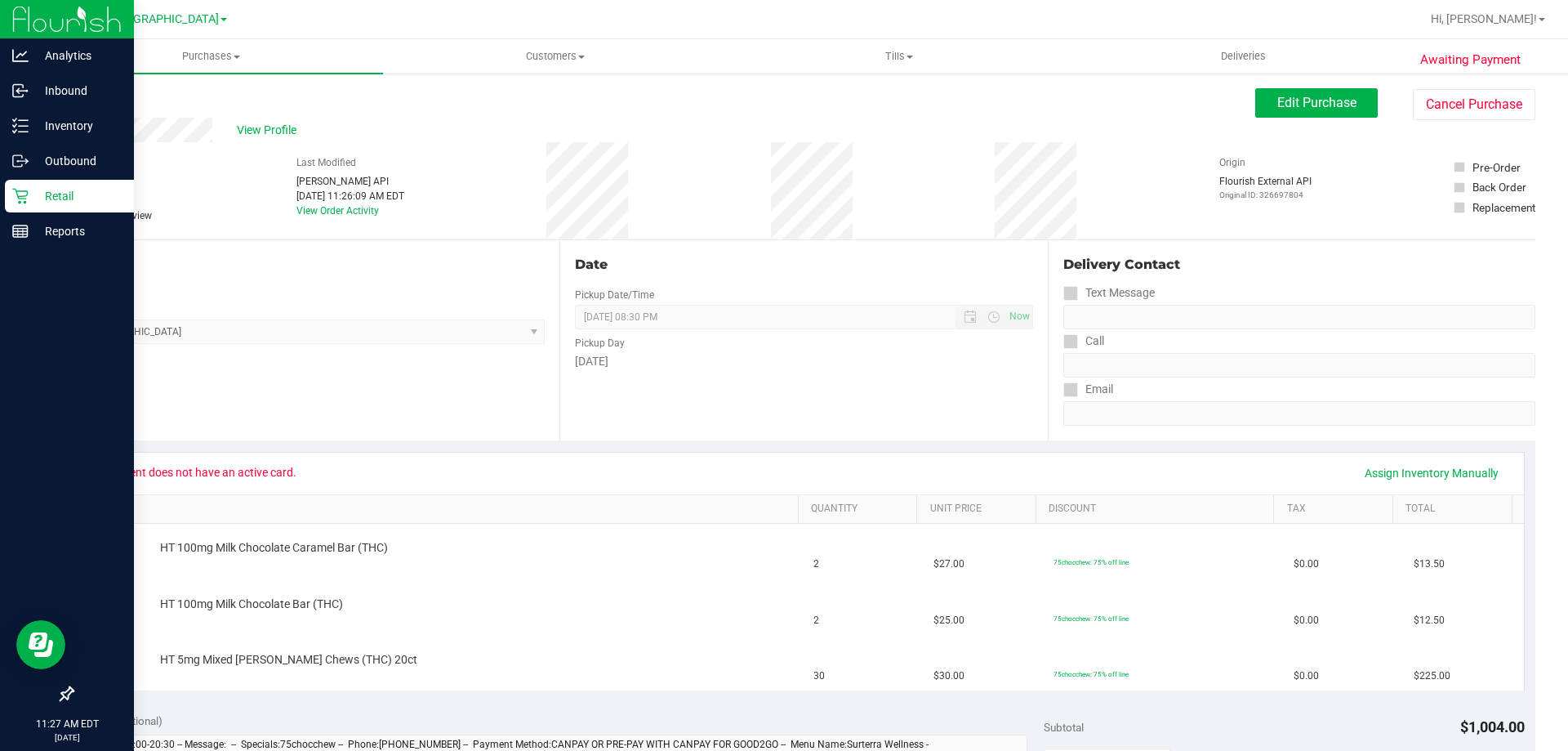
click at [53, 185] on div "Retail" at bounding box center [69, 197] width 129 height 33
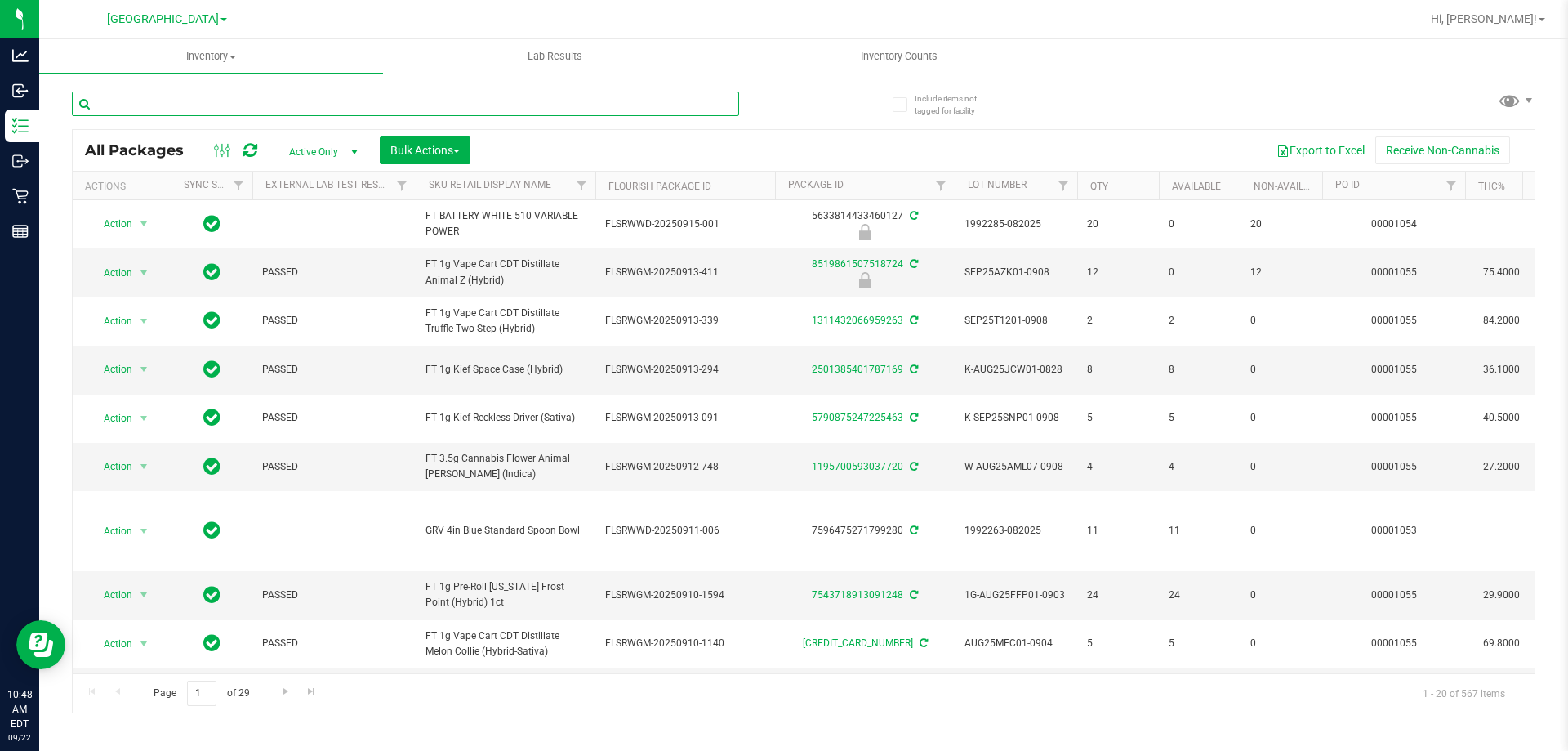
click at [331, 93] on input "text" at bounding box center [405, 104] width 667 height 25
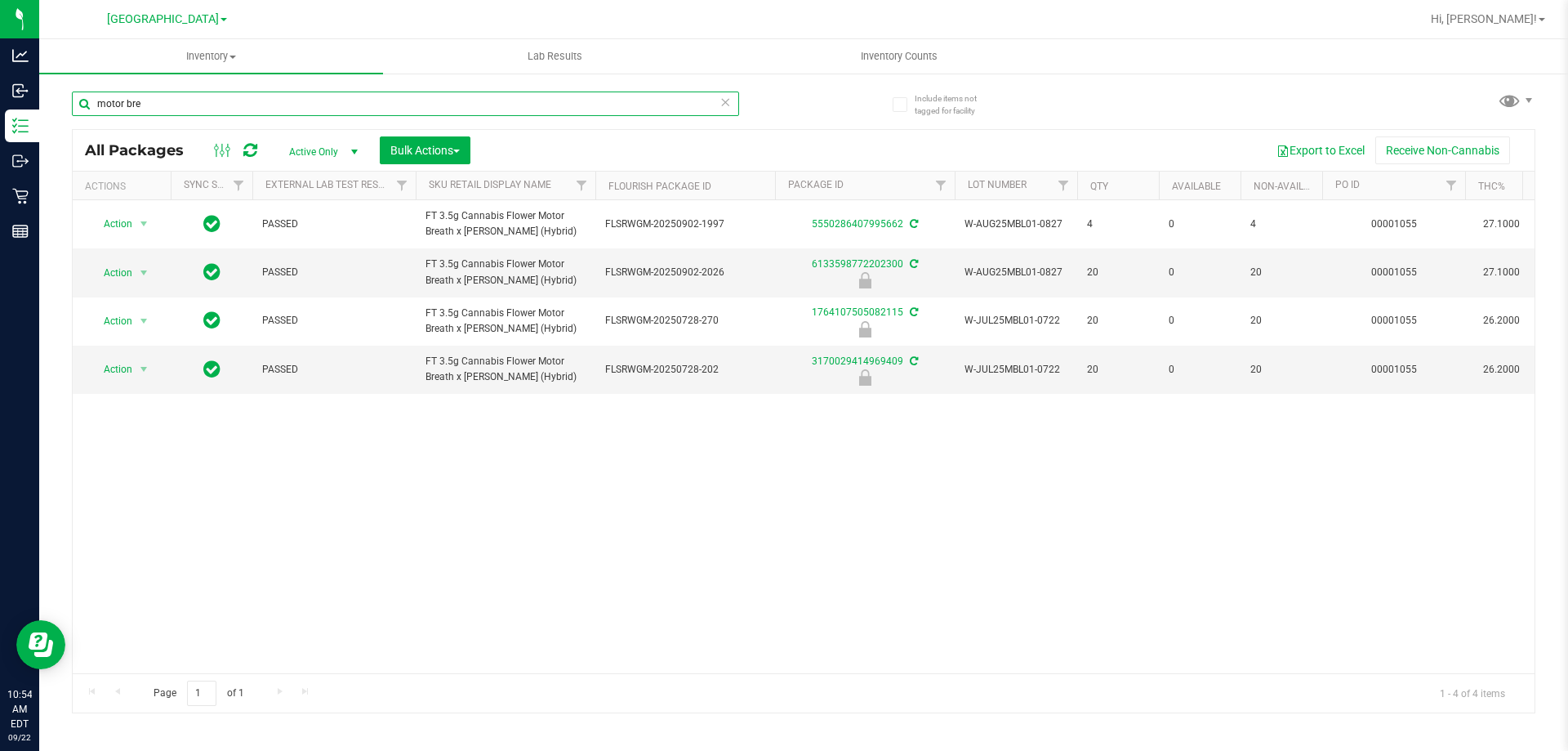
click at [422, 100] on input "motor bre" at bounding box center [405, 104] width 667 height 25
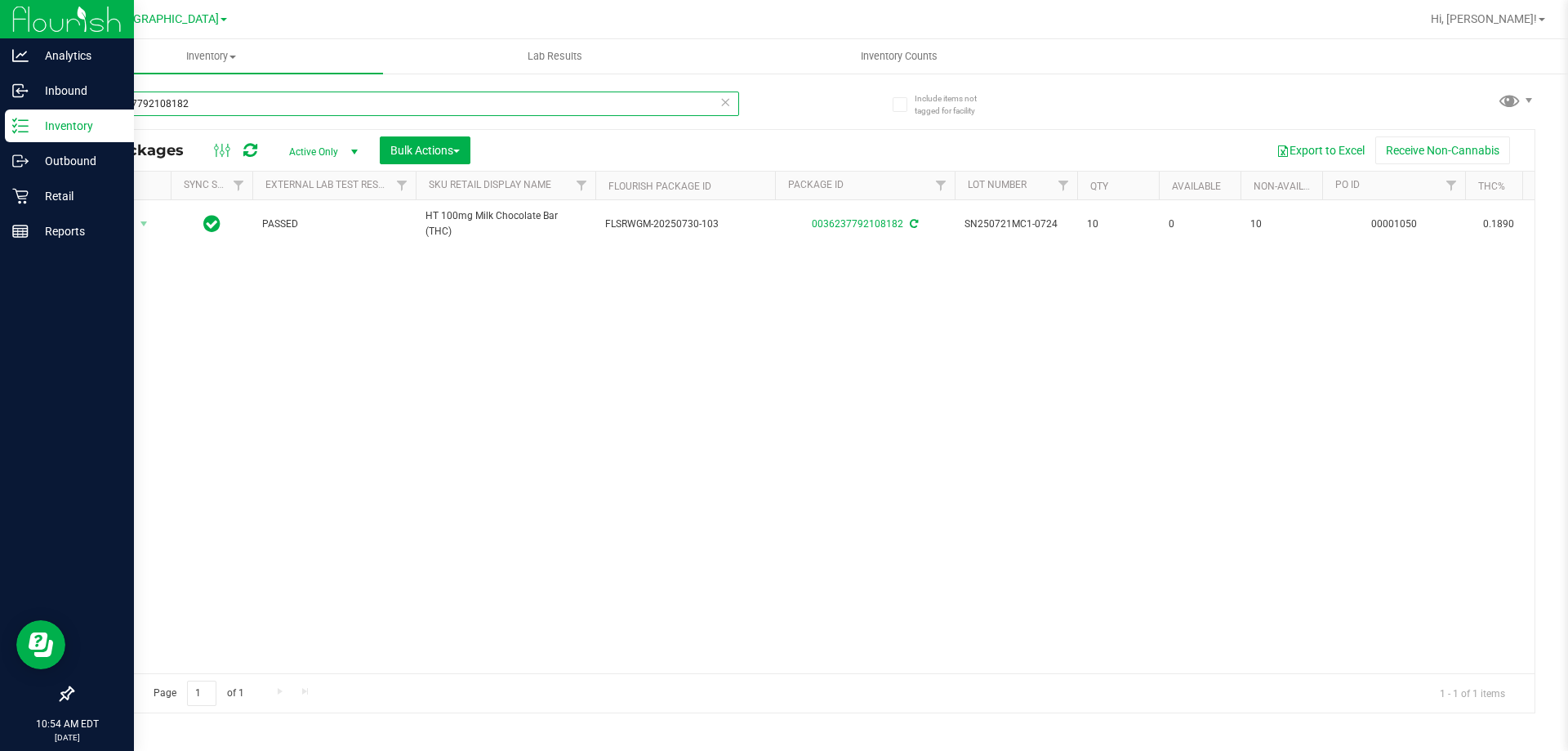
type input "0036237792108182"
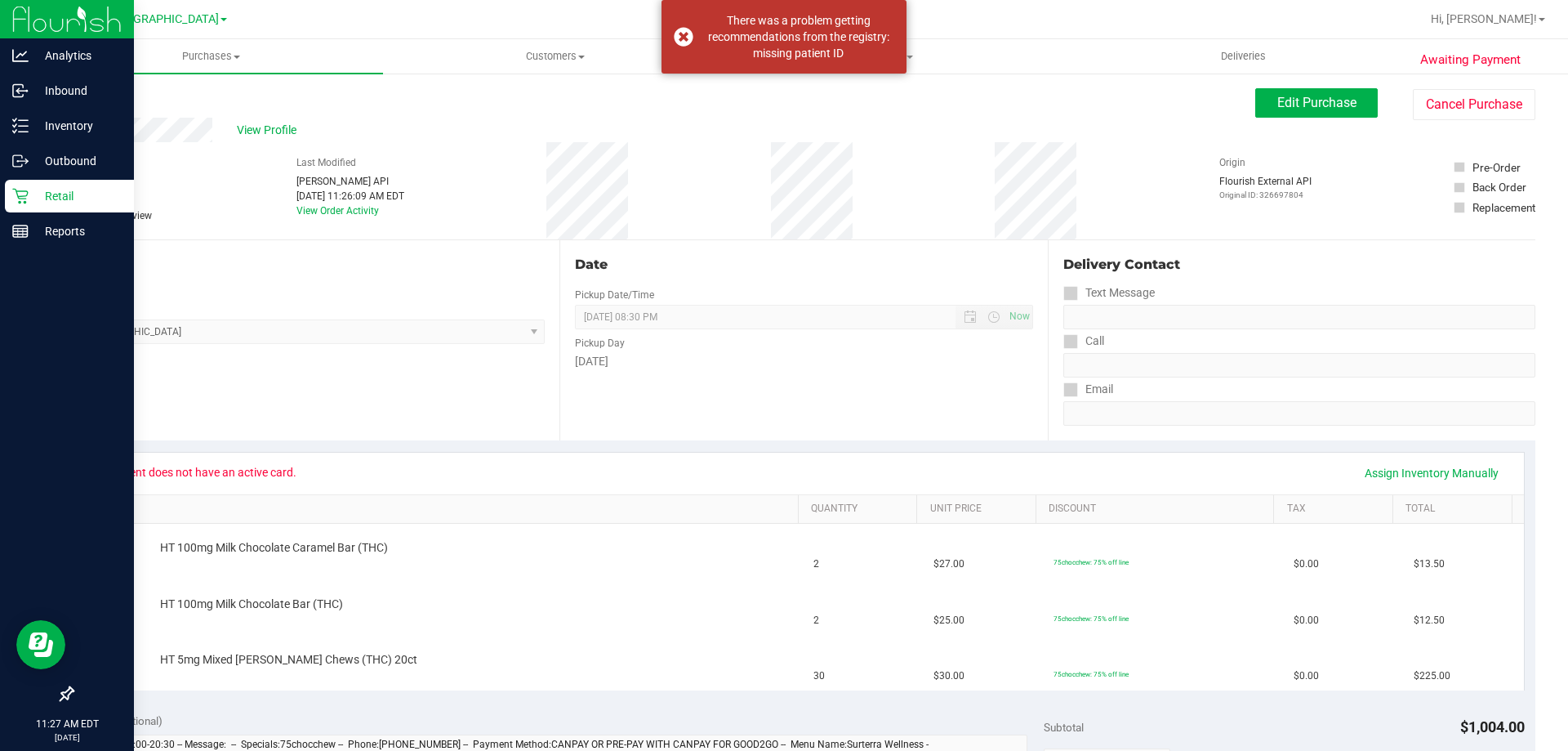
click at [45, 195] on p "Retail" at bounding box center [77, 196] width 98 height 20
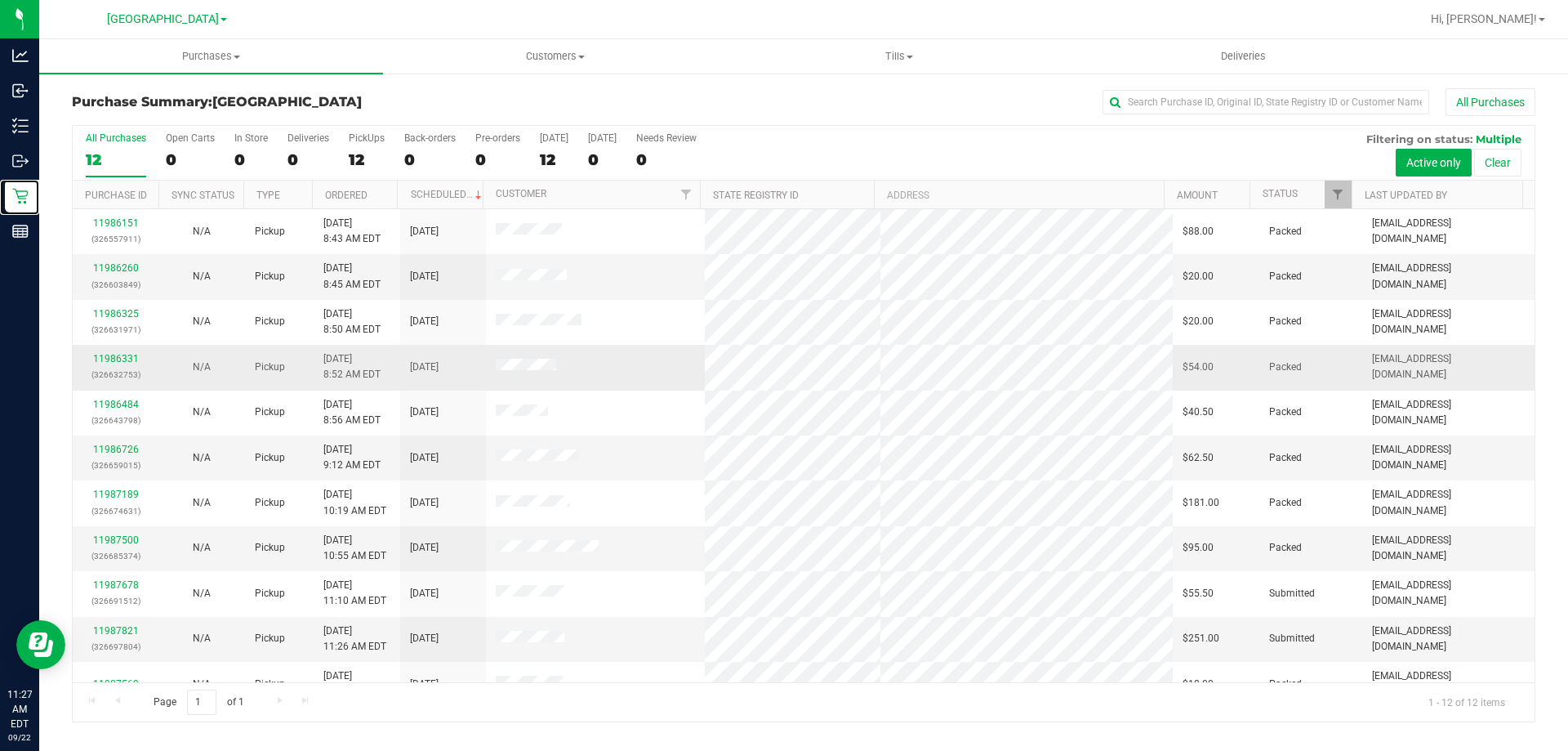
scroll to position [69, 0]
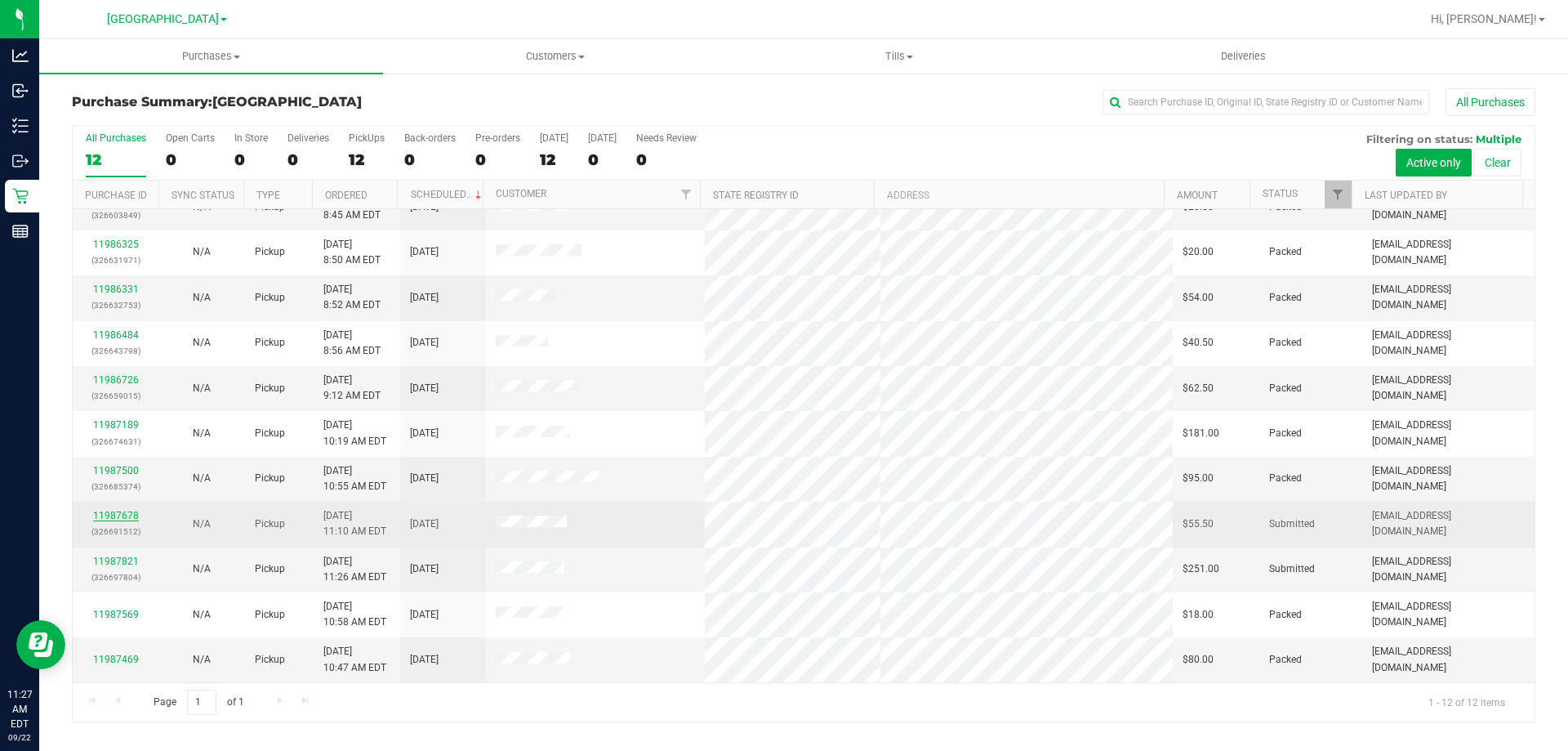
click at [120, 515] on link "11987678" at bounding box center [116, 516] width 46 height 12
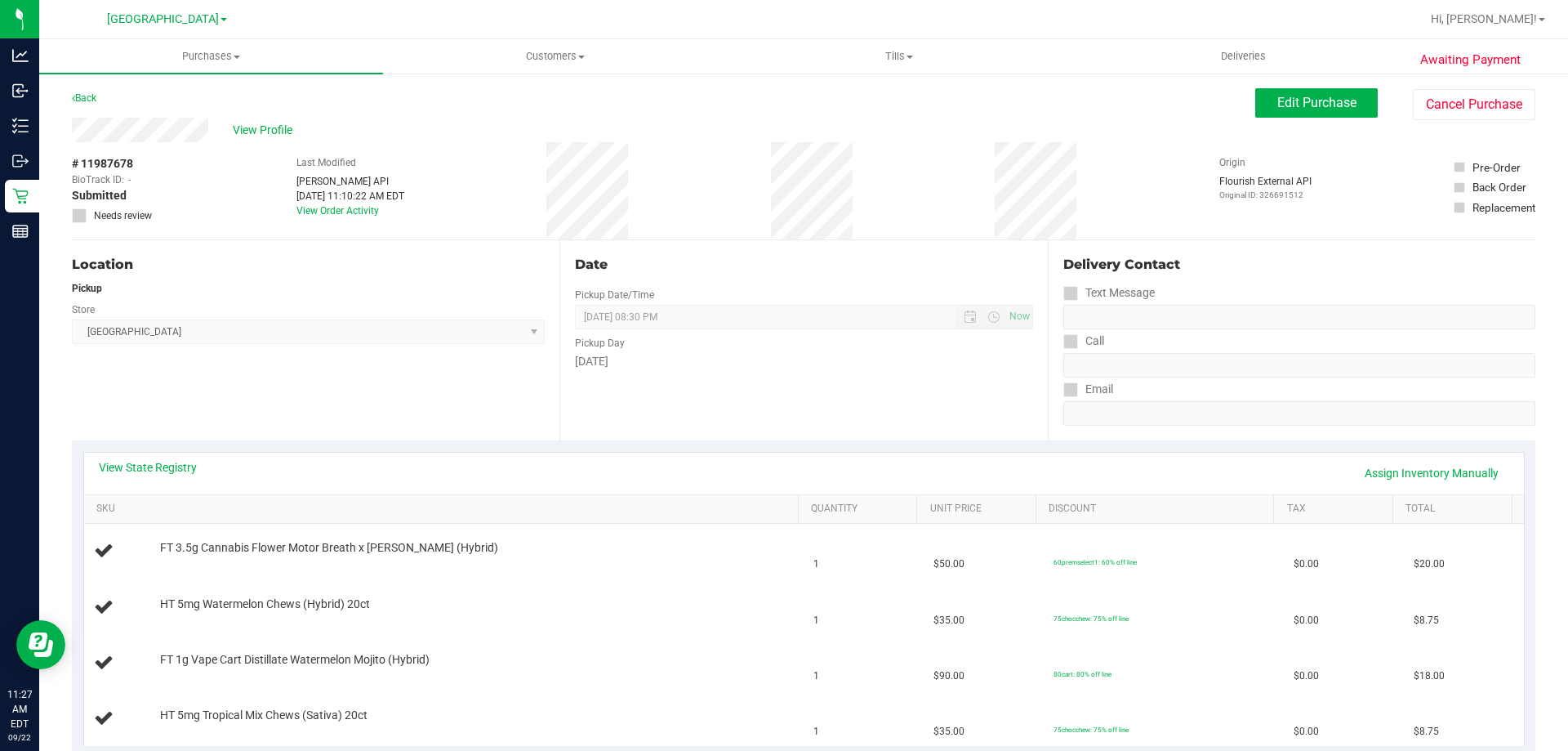
click at [793, 406] on div "Date Pickup Date/Time 09/22/2025 Now 09/22/2025 08:30 PM Now Pickup Day Monday" at bounding box center [803, 340] width 488 height 200
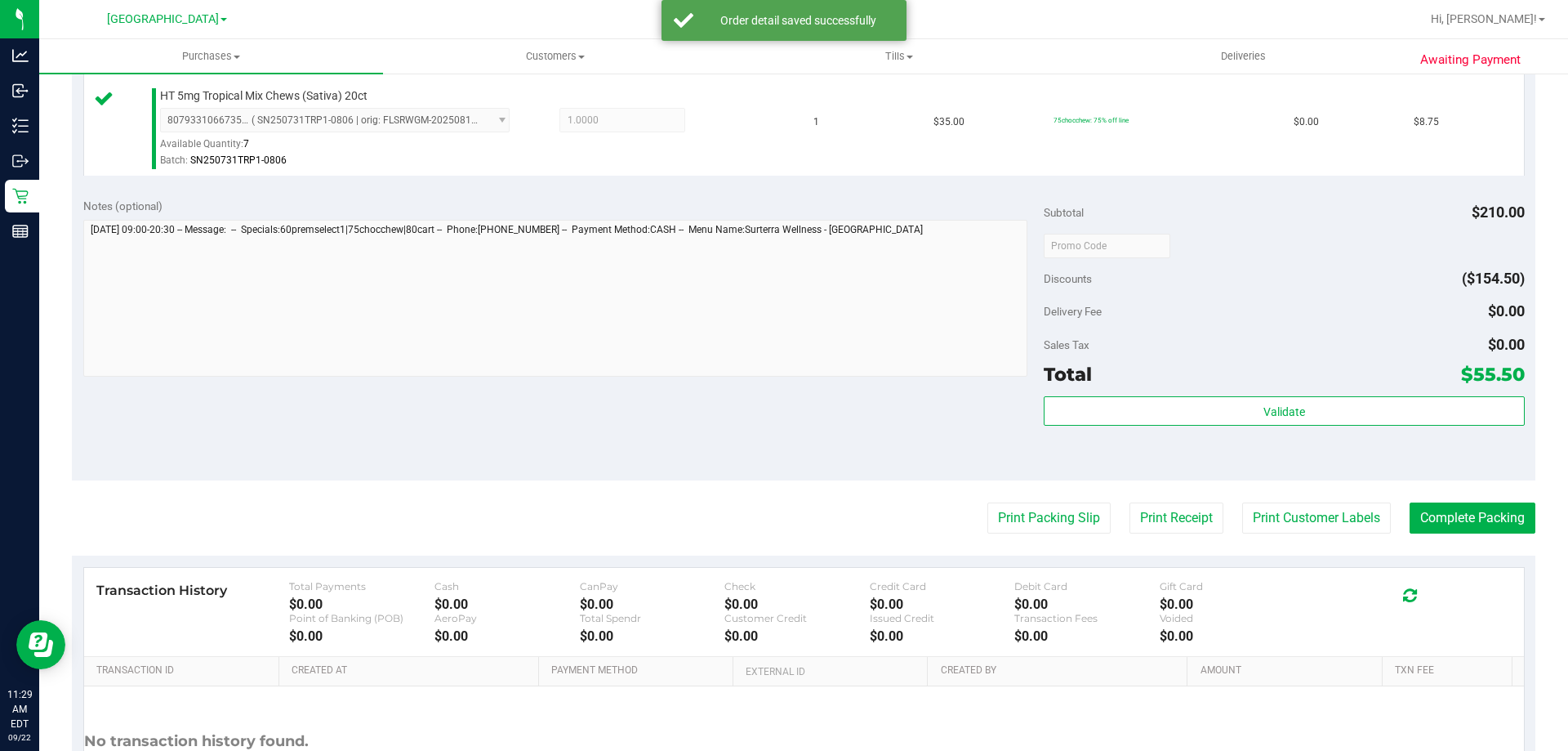
scroll to position [817, 0]
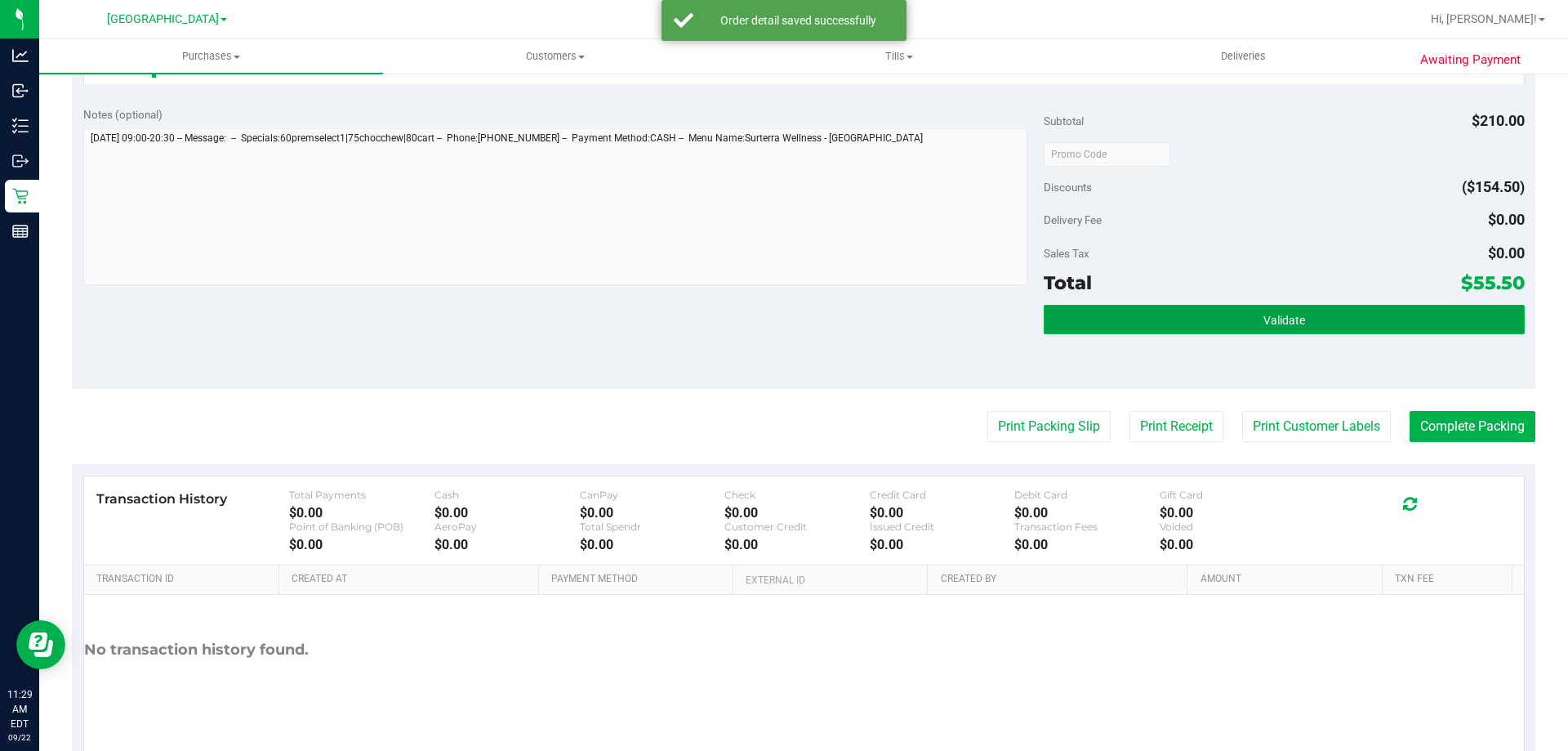
click at [1198, 332] on button "Validate" at bounding box center [1284, 319] width 480 height 30
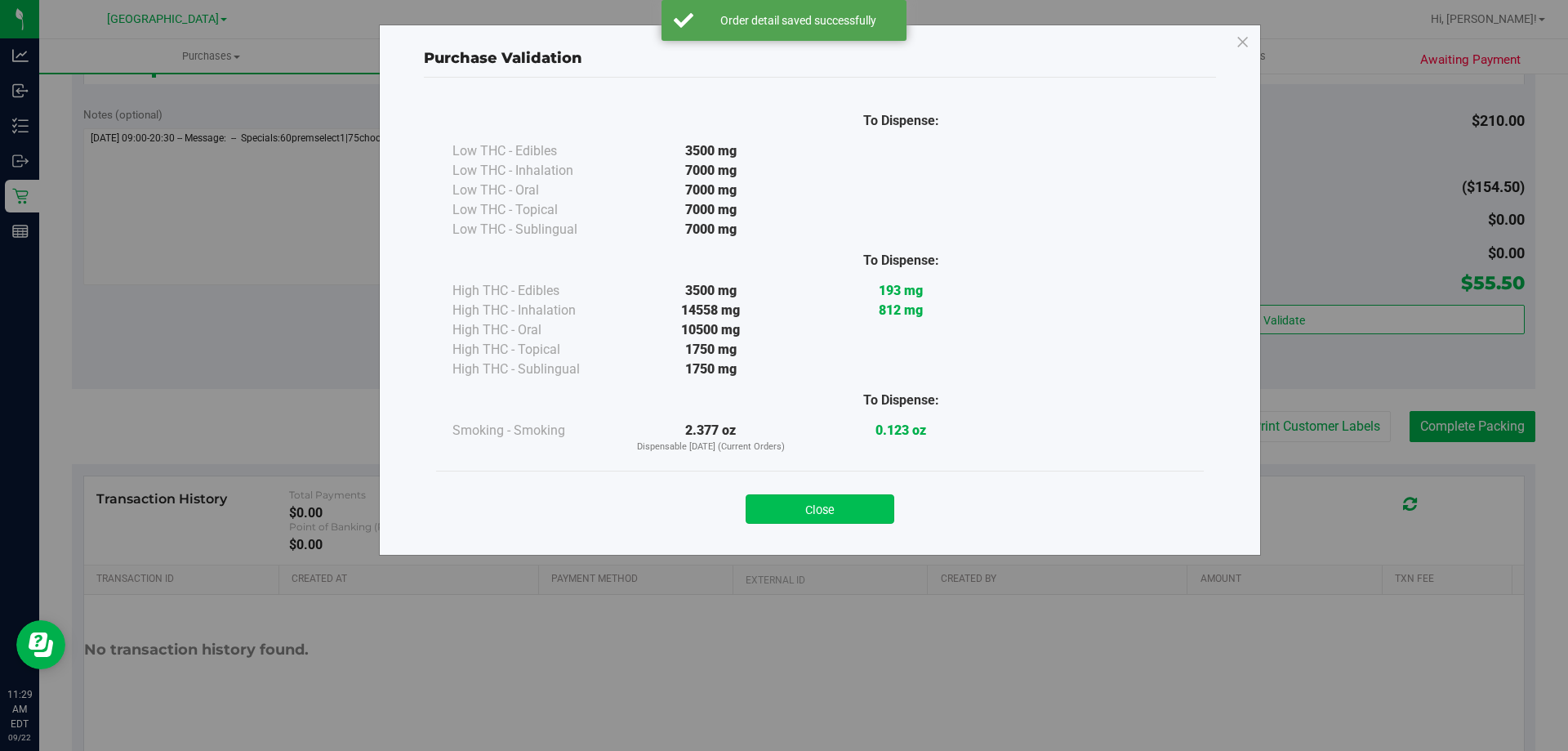
click at [809, 516] on button "Close" at bounding box center [820, 509] width 149 height 30
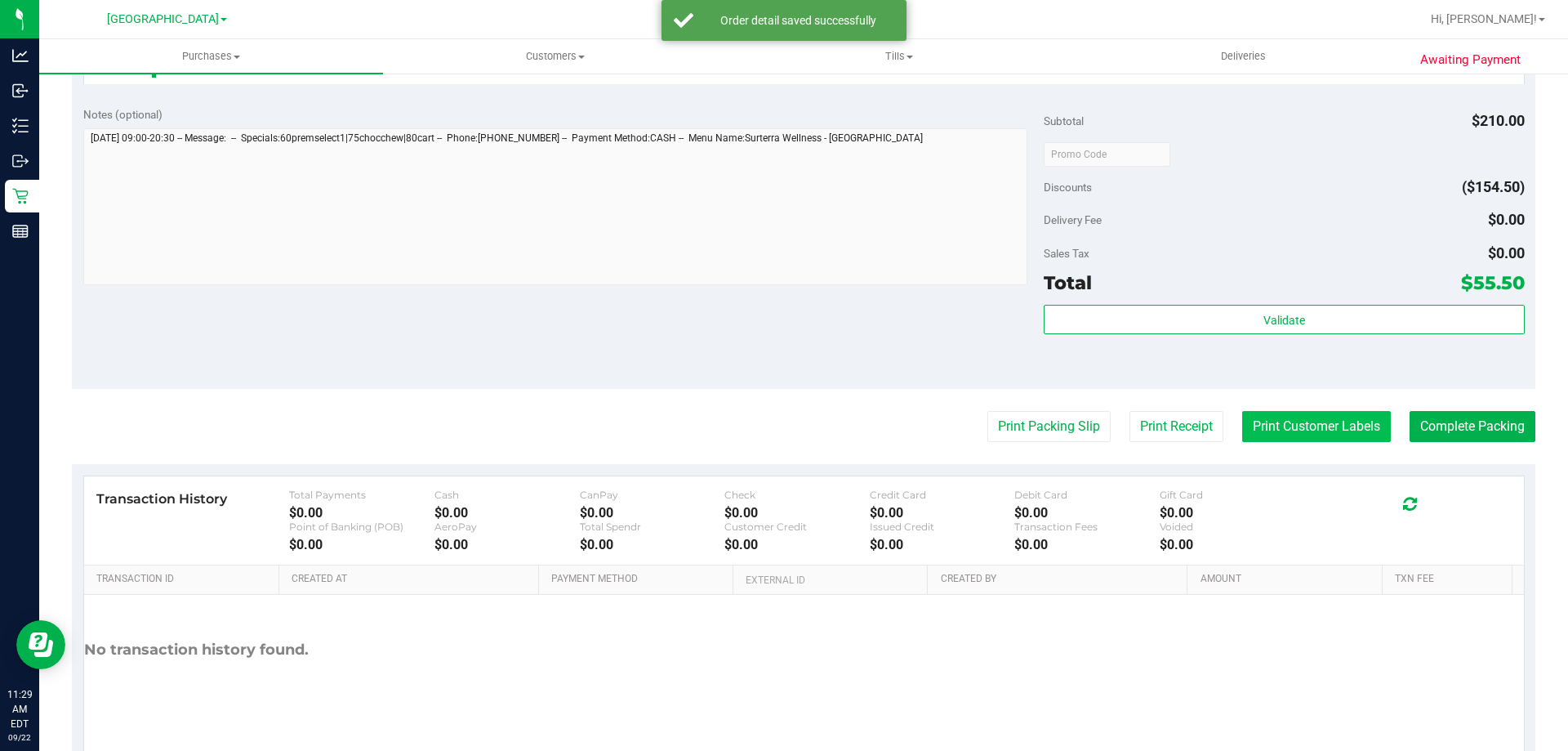
click at [1283, 438] on button "Print Customer Labels" at bounding box center [1316, 427] width 149 height 31
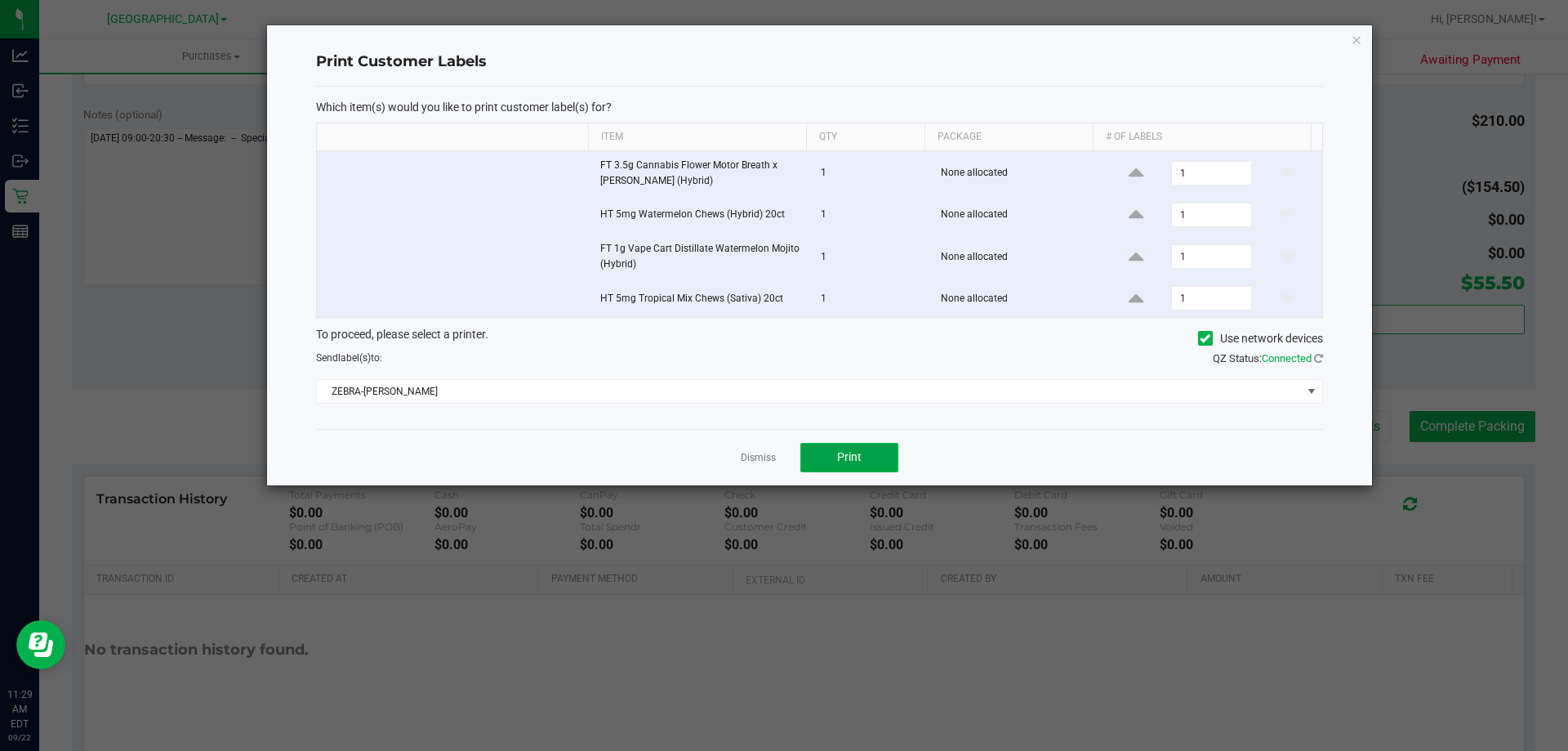
click at [850, 466] on button "Print" at bounding box center [849, 457] width 98 height 30
click at [765, 457] on link "Dismiss" at bounding box center [758, 457] width 35 height 14
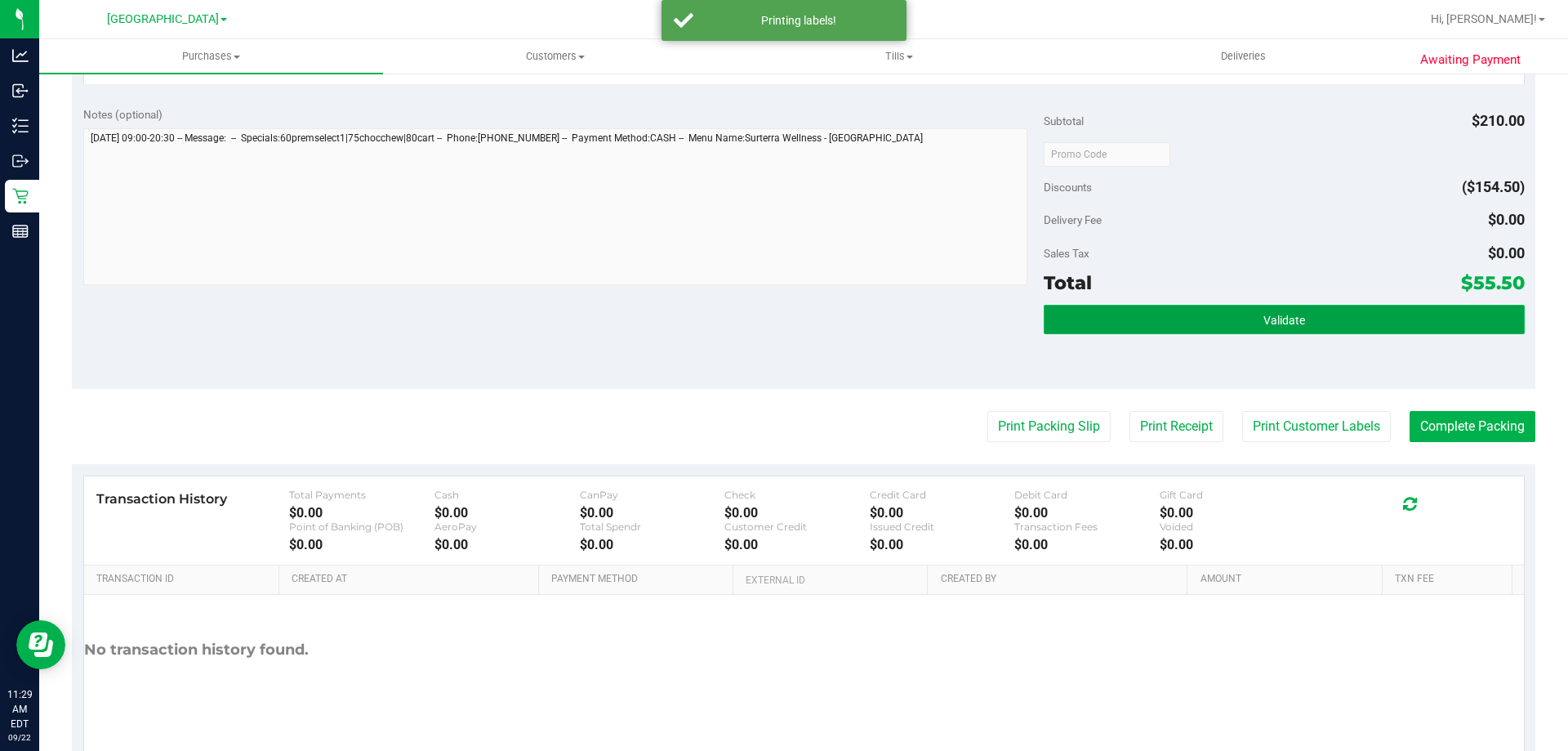
click at [1306, 331] on button "Validate" at bounding box center [1284, 319] width 480 height 30
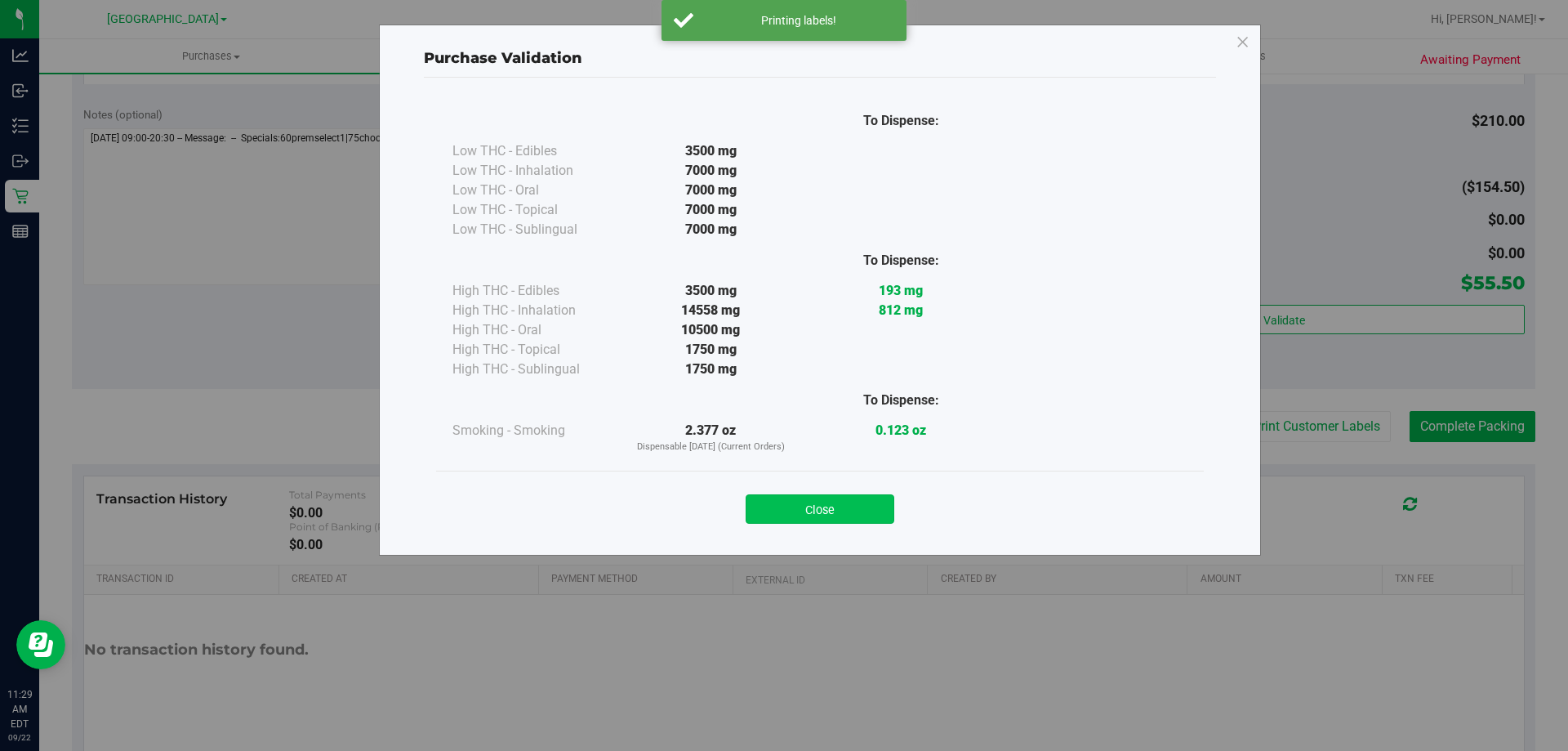
click at [852, 508] on button "Close" at bounding box center [820, 509] width 149 height 30
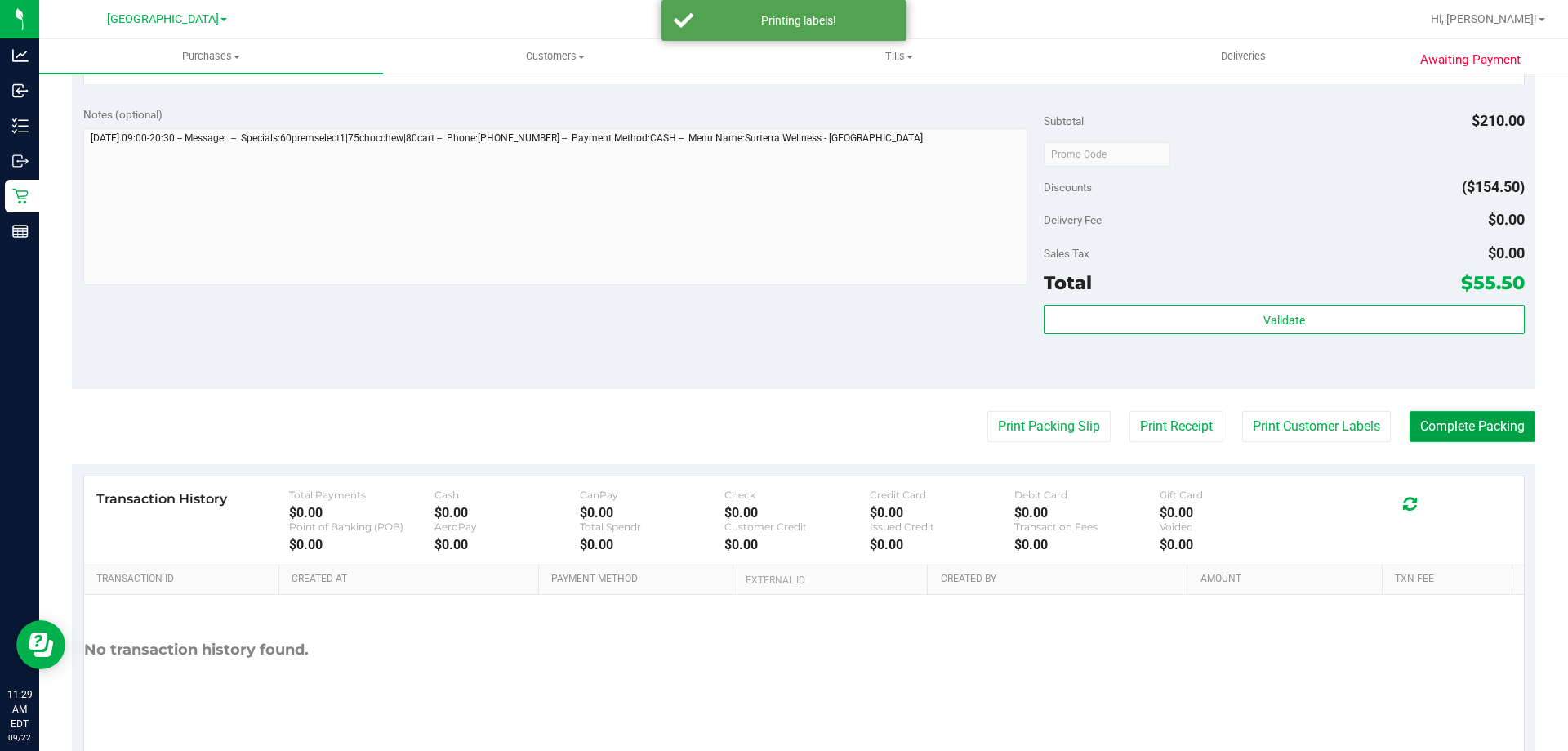
click at [1470, 420] on button "Complete Packing" at bounding box center [1472, 427] width 126 height 31
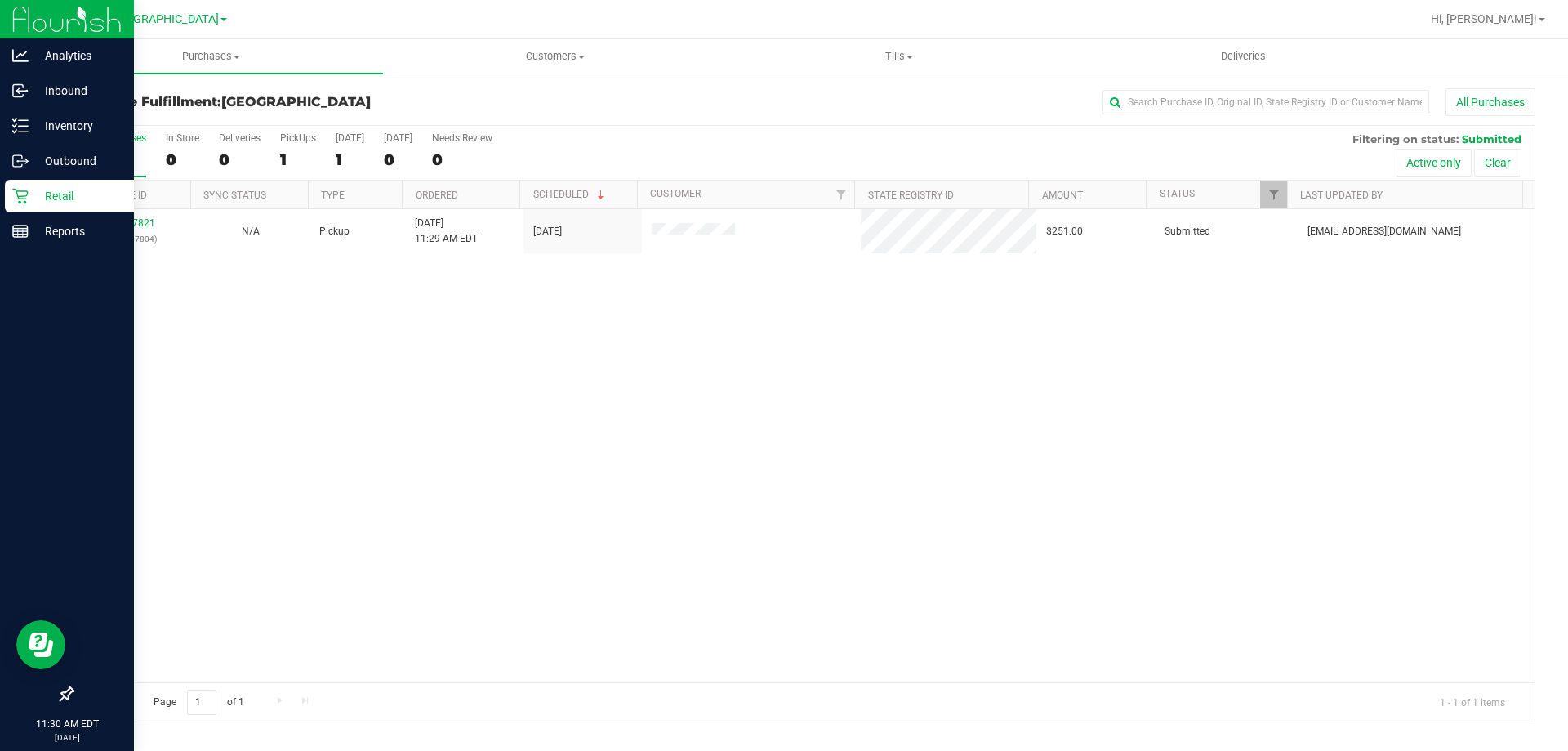
click at [28, 194] on icon at bounding box center [21, 196] width 16 height 16
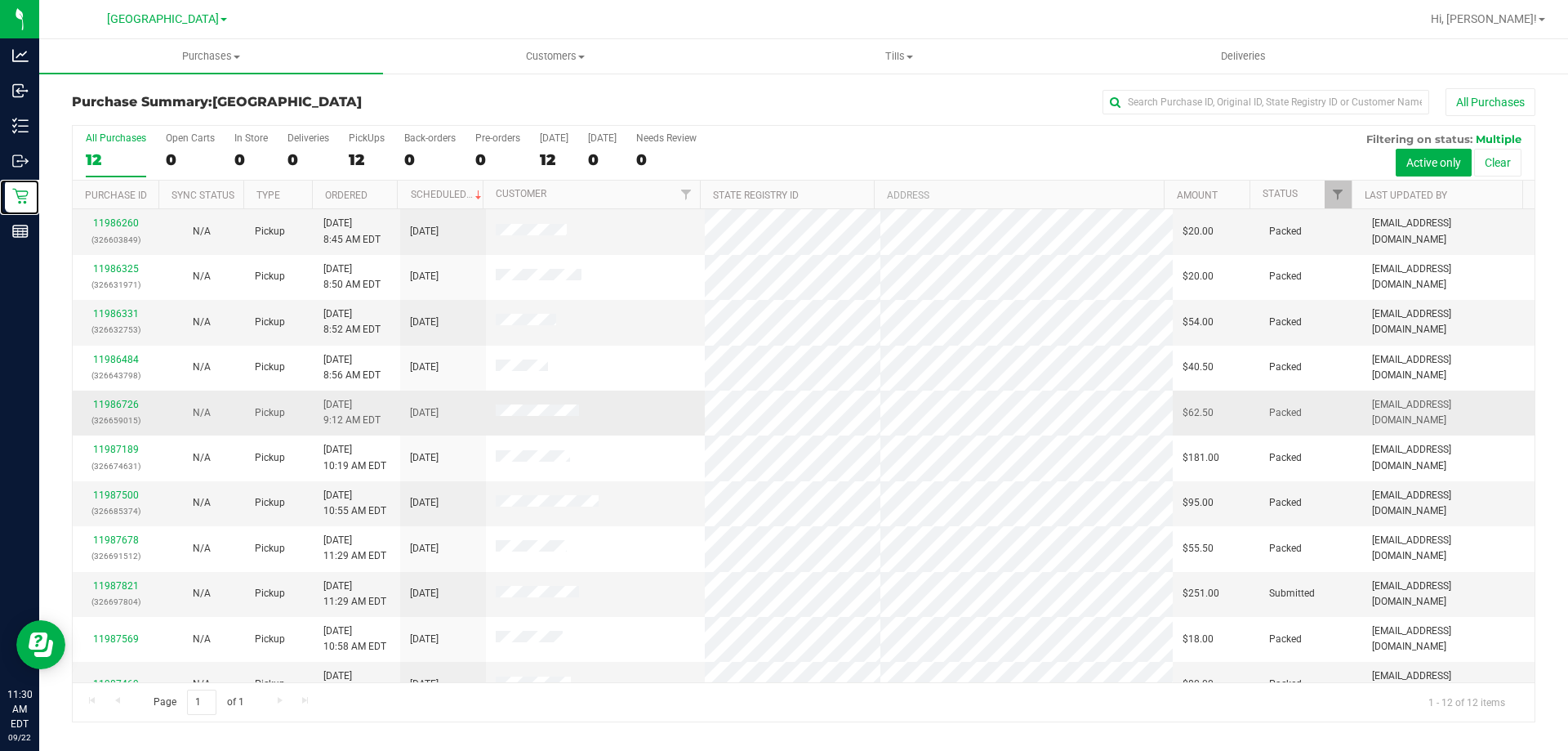
scroll to position [69, 0]
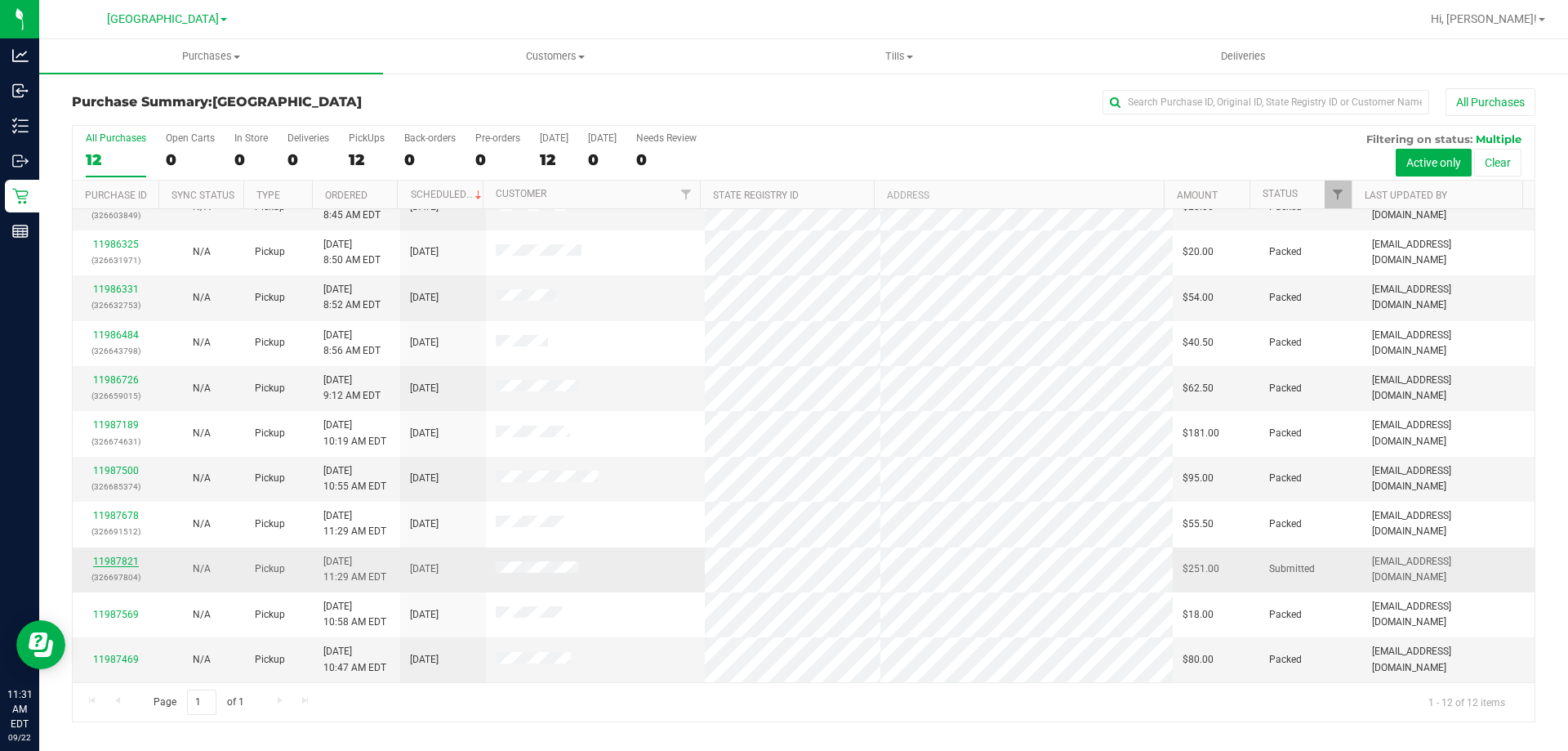
click at [104, 561] on link "11987821" at bounding box center [116, 561] width 46 height 12
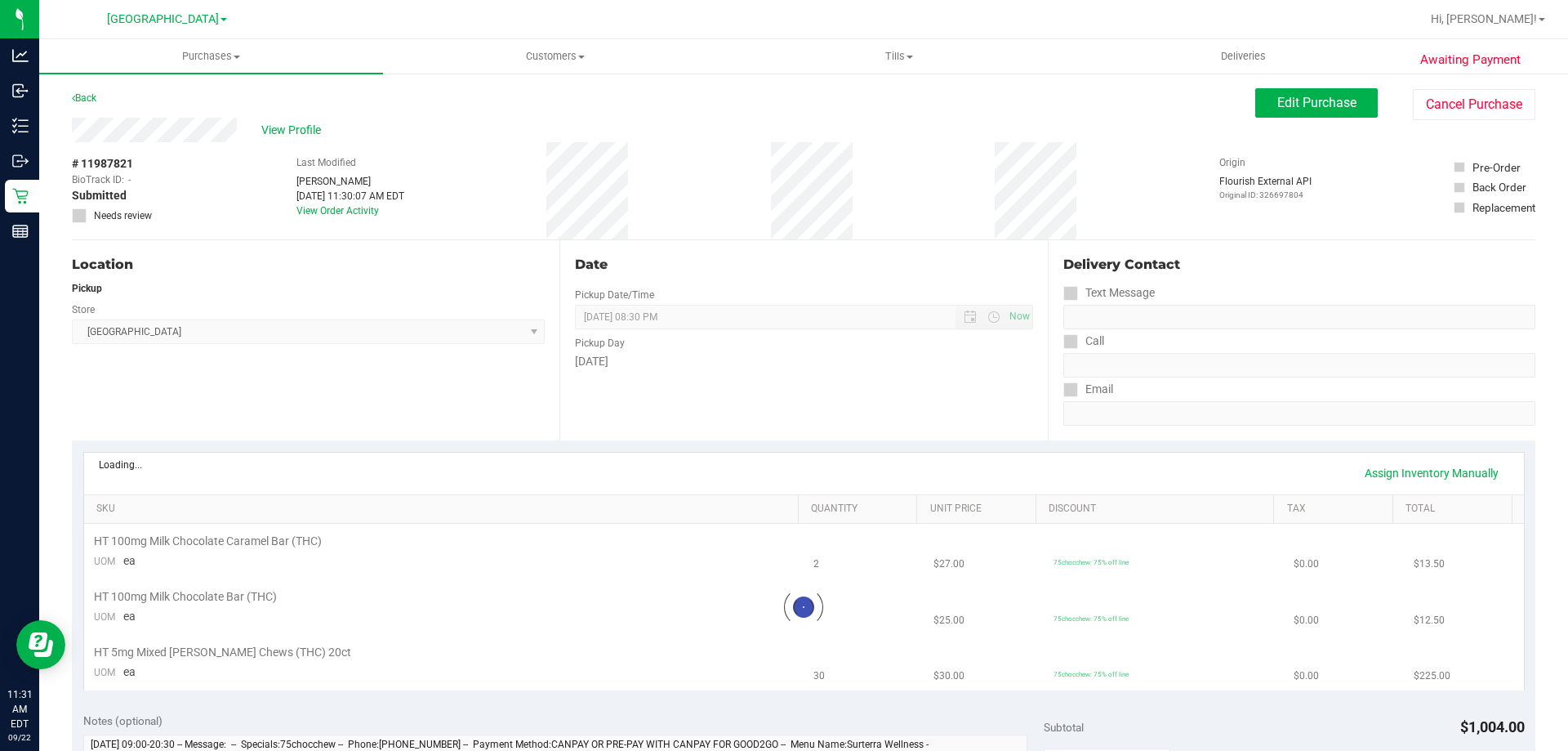
click at [654, 411] on div "Date Pickup Date/Time 09/22/2025 Now 09/22/2025 08:30 PM Now Pickup Day Monday" at bounding box center [803, 340] width 488 height 200
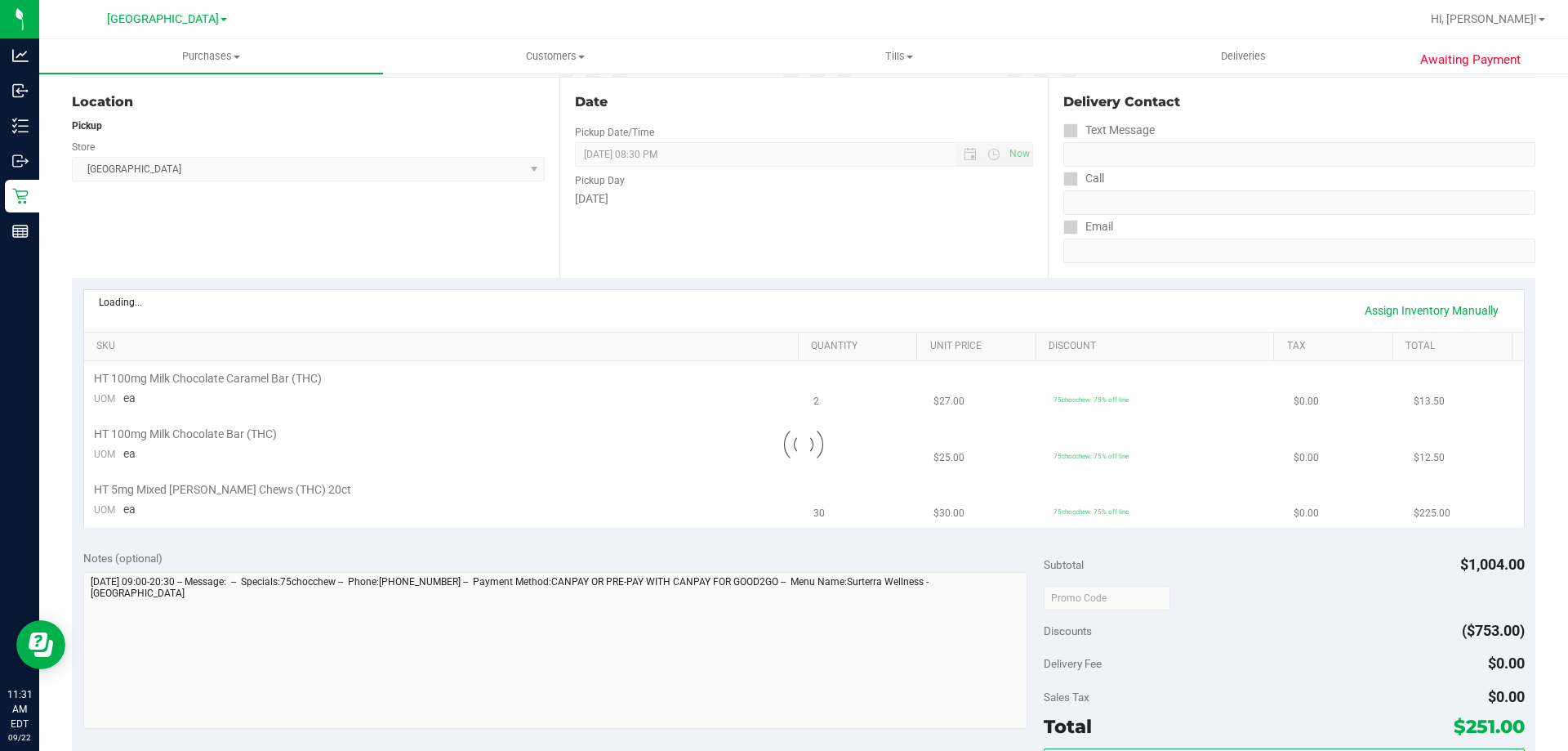
scroll to position [245, 0]
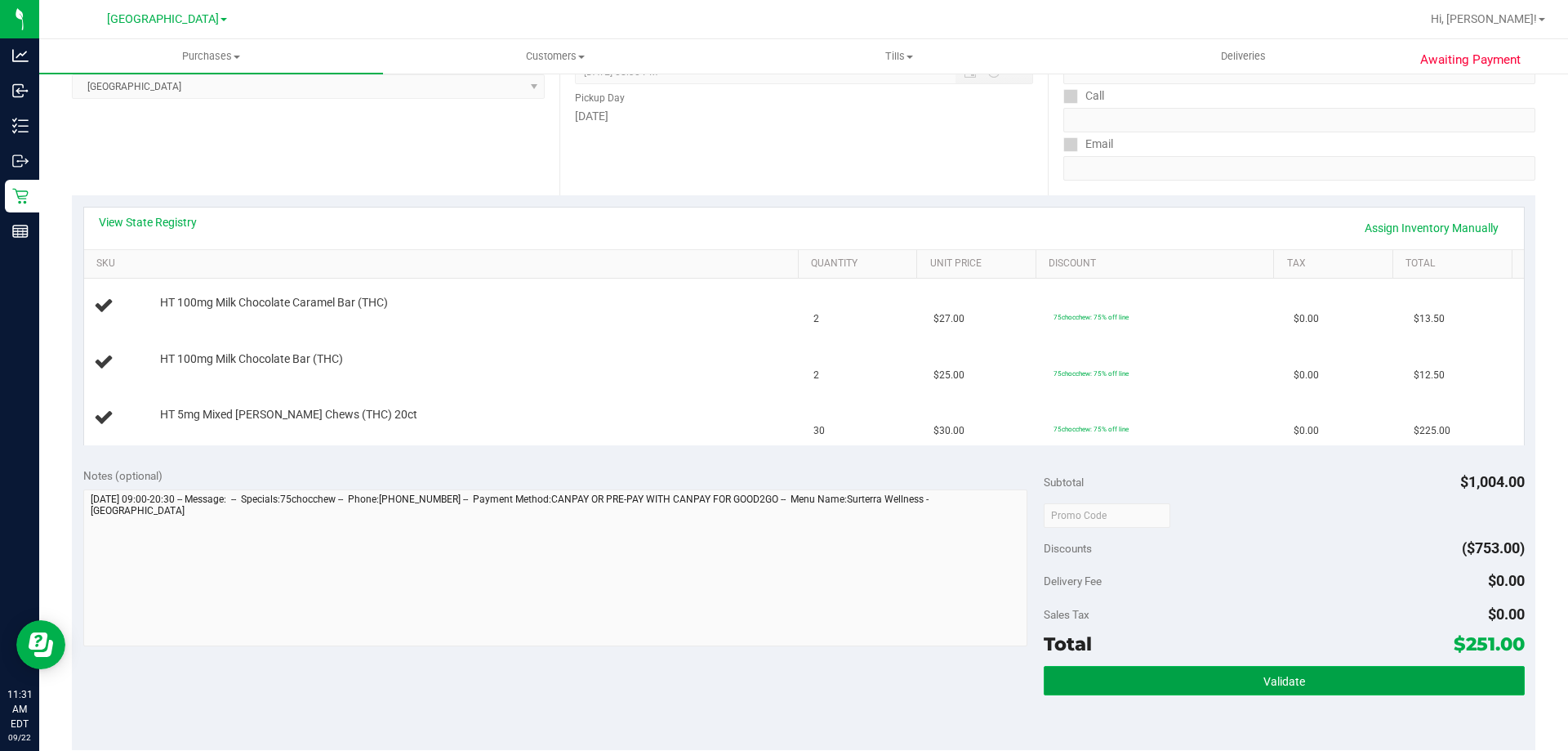
click at [1241, 678] on button "Validate" at bounding box center [1284, 680] width 480 height 30
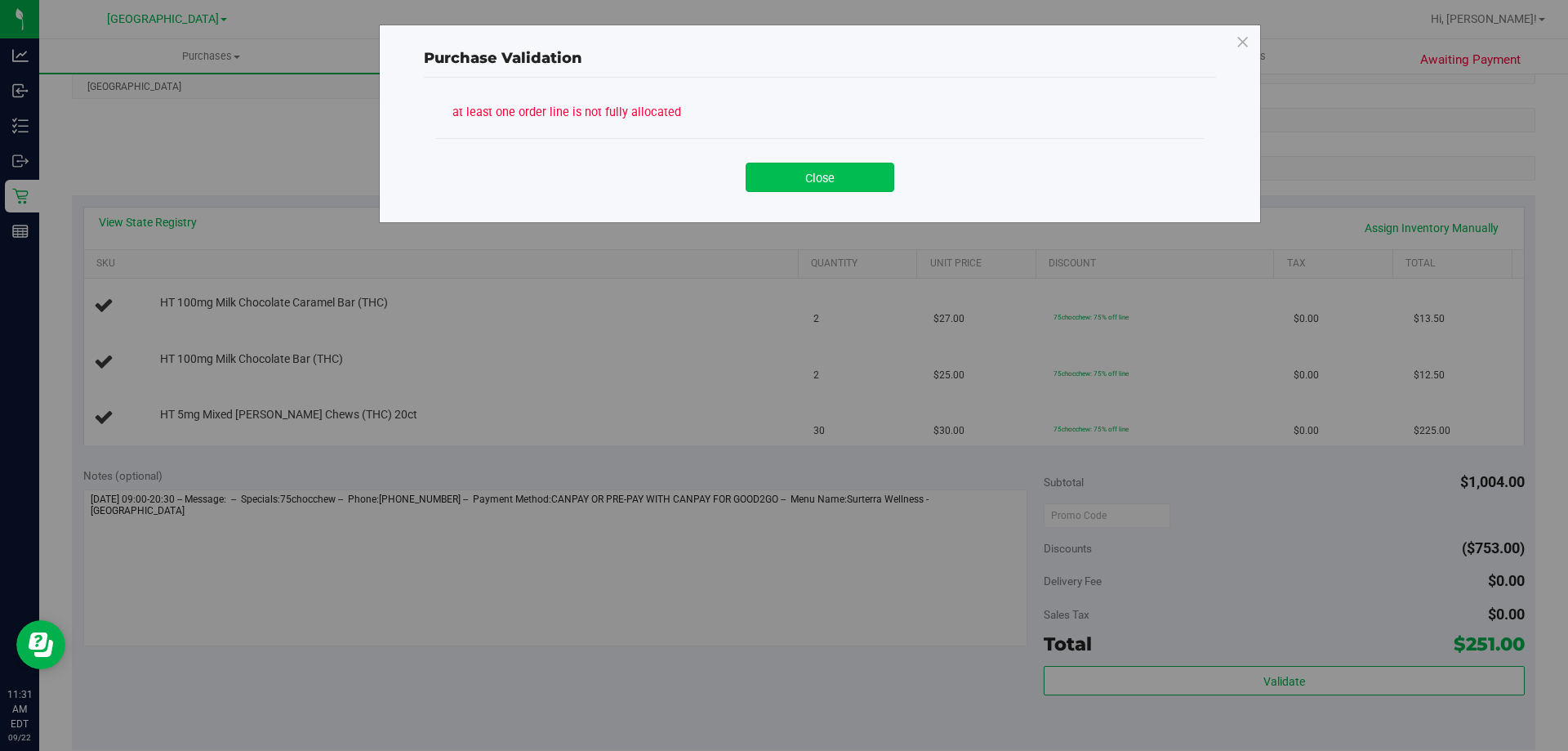
click at [841, 169] on button "Close" at bounding box center [820, 178] width 149 height 30
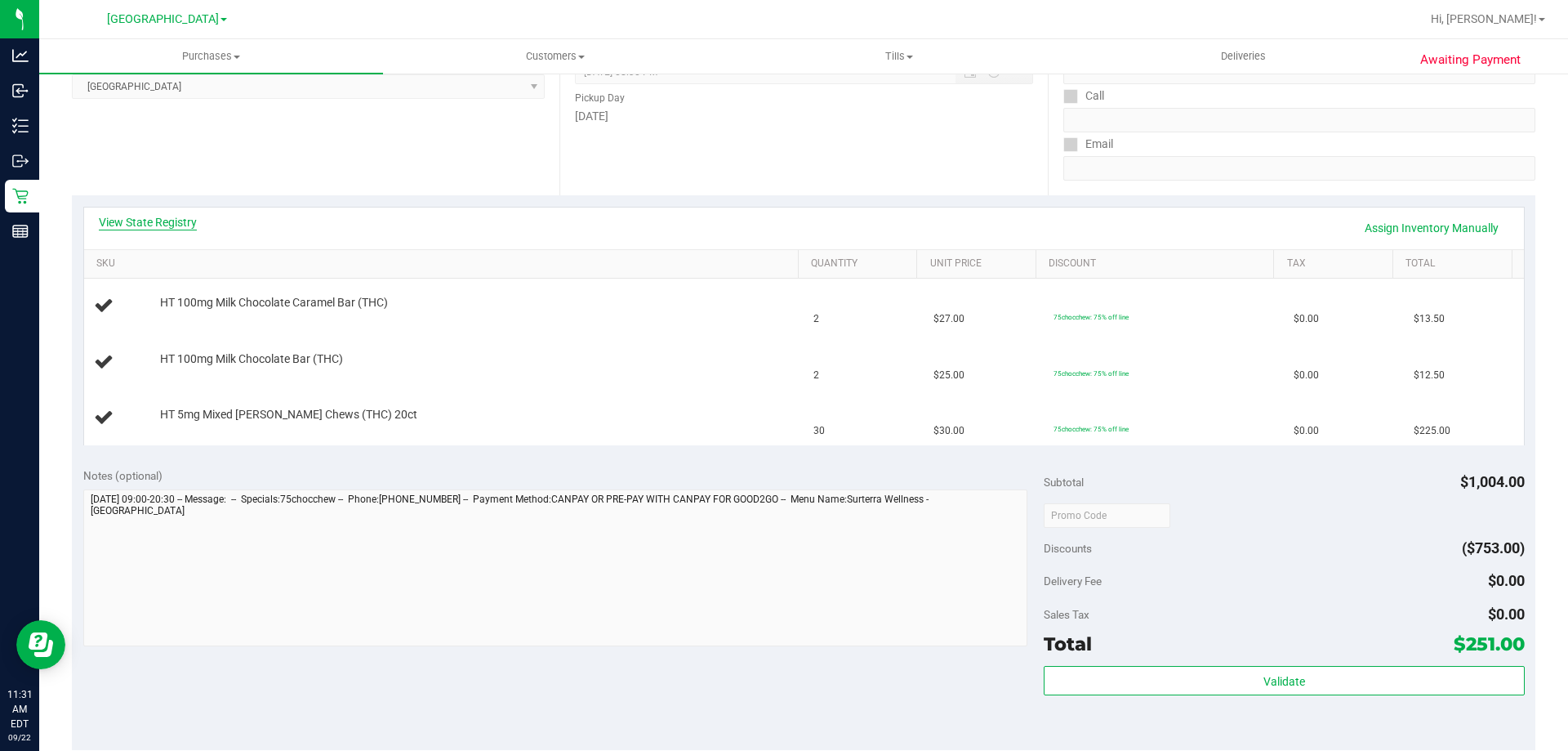
click at [155, 221] on link "View State Registry" at bounding box center [147, 222] width 98 height 16
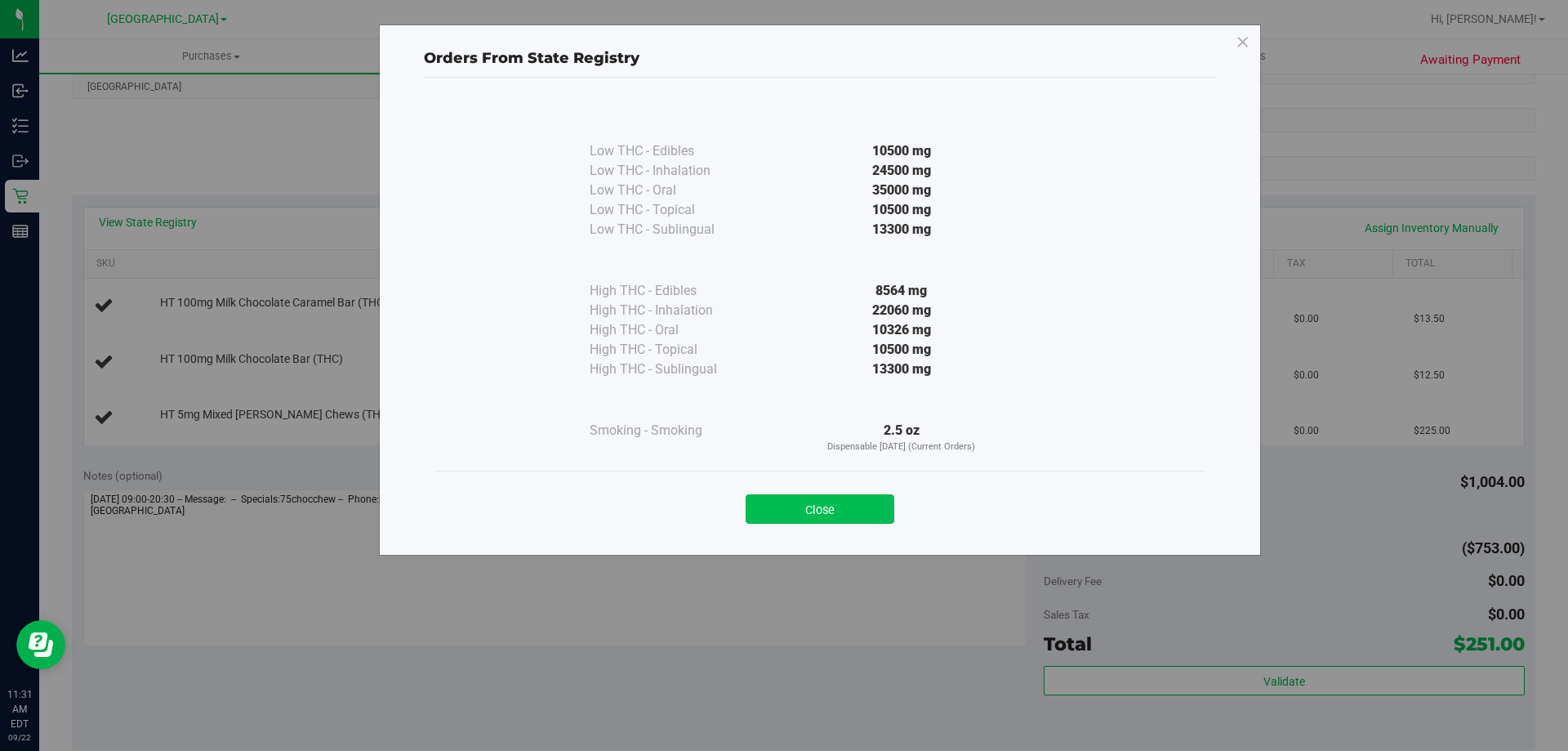
click at [789, 503] on button "Close" at bounding box center [820, 509] width 149 height 30
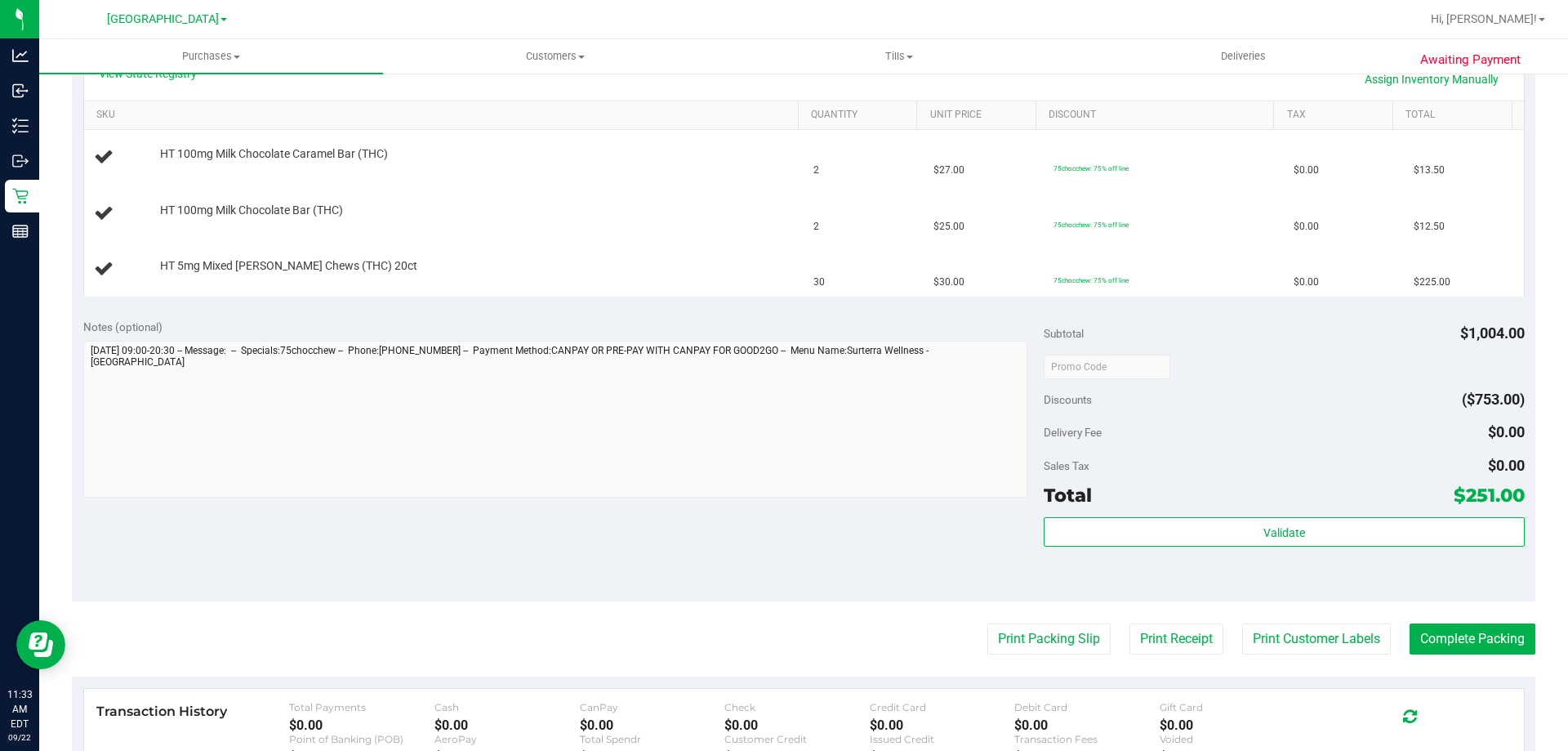
scroll to position [409, 0]
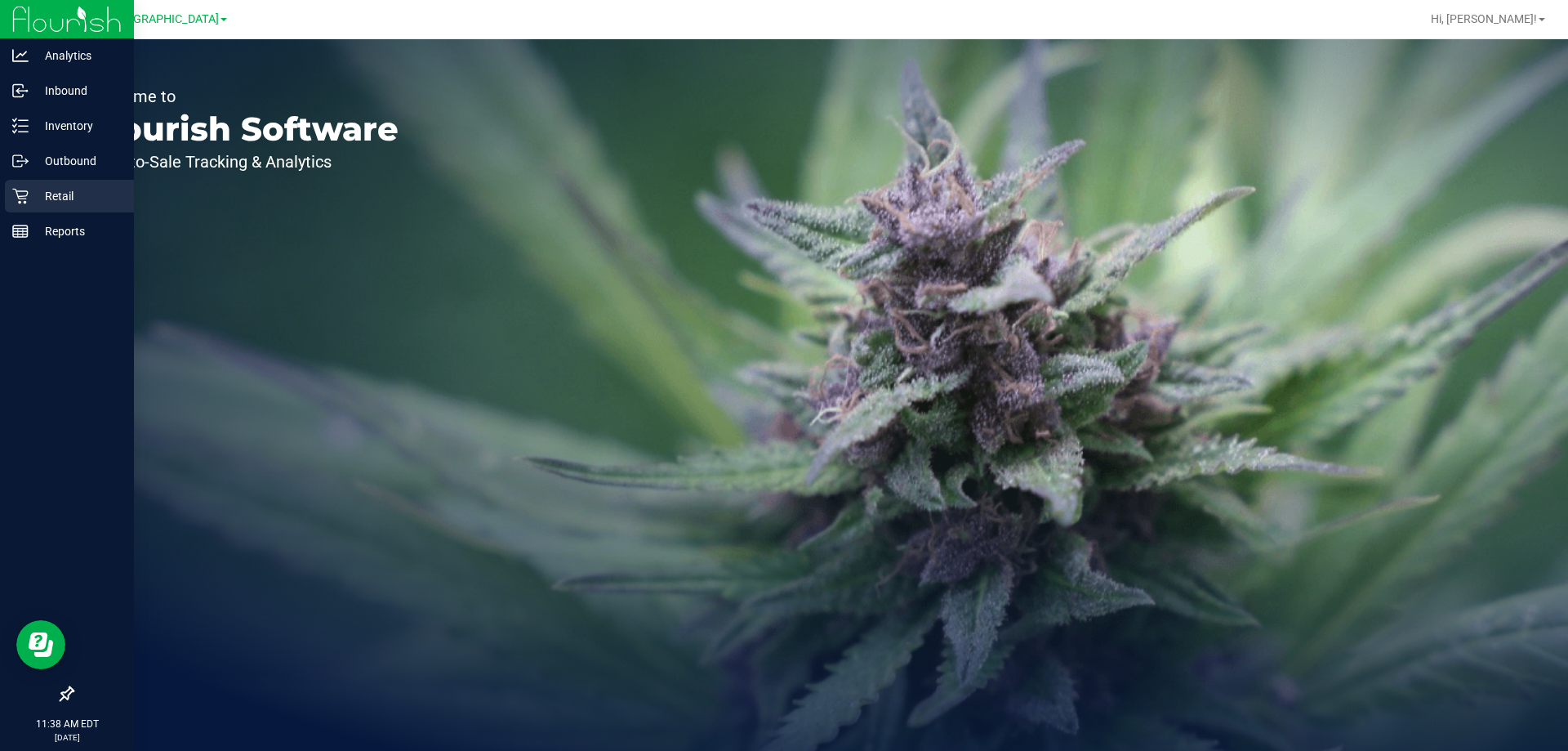
click at [49, 198] on p "Retail" at bounding box center [77, 196] width 98 height 20
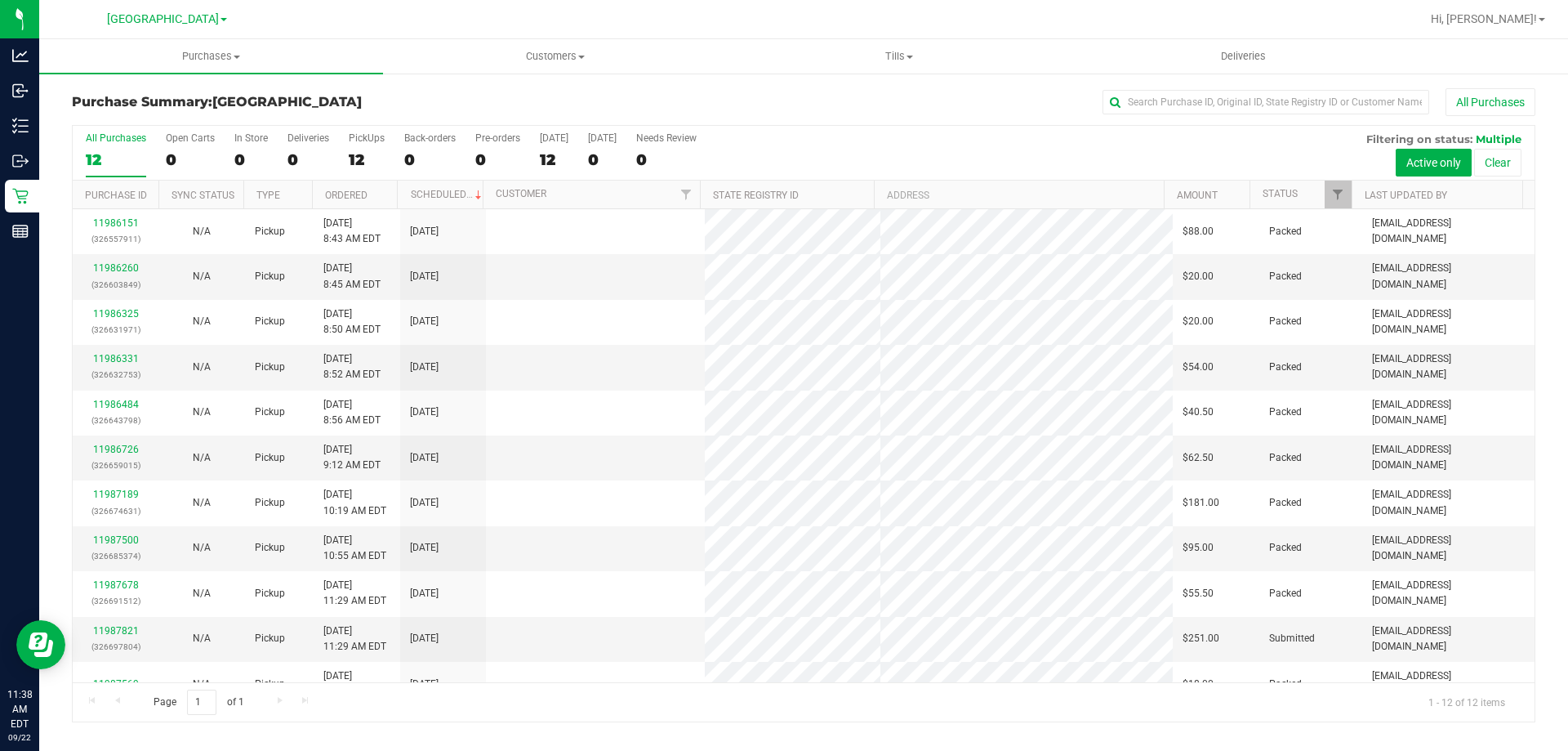
scroll to position [69, 0]
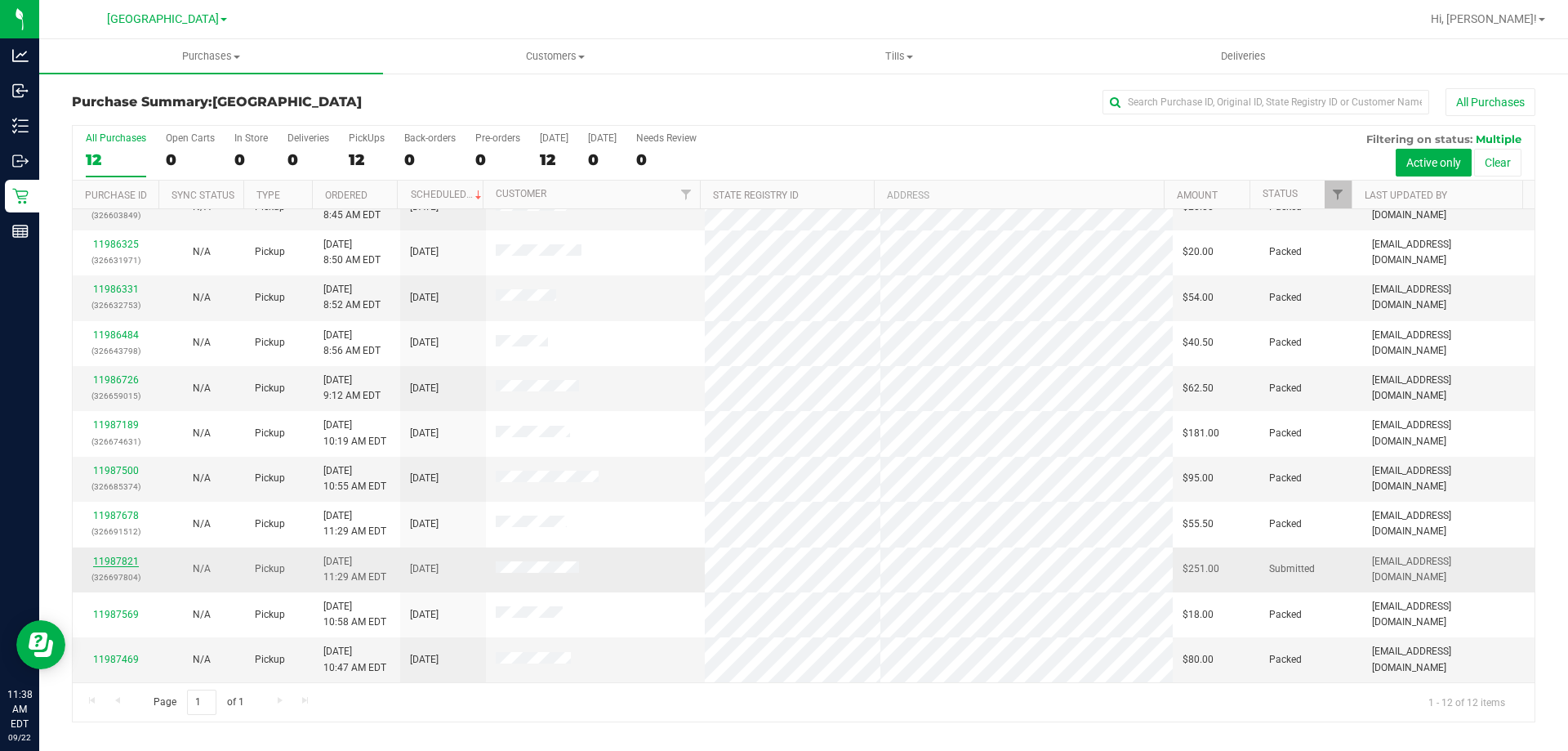
click at [116, 558] on link "11987821" at bounding box center [116, 561] width 46 height 12
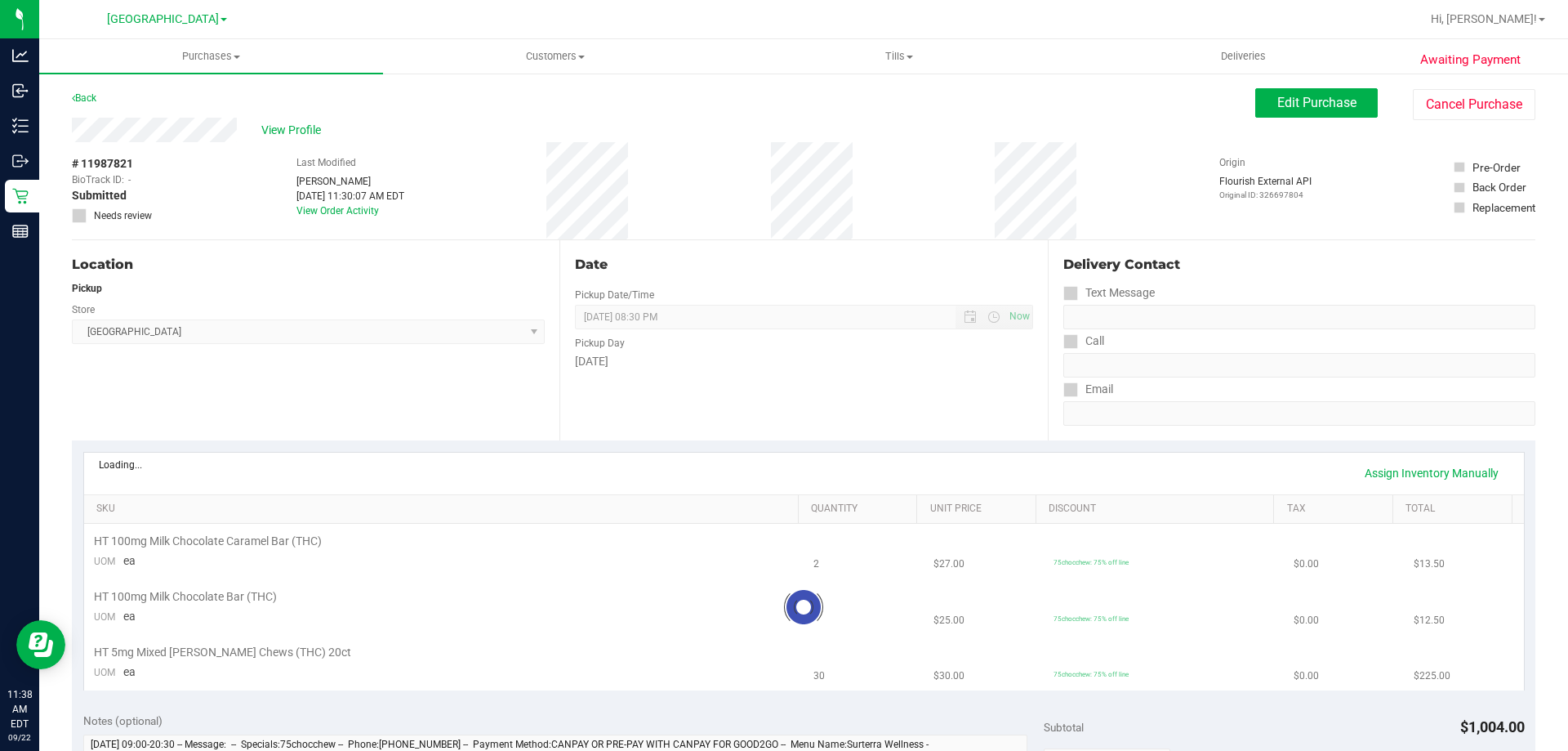
click at [538, 415] on div "Location Pickup Store Delray Beach WC Select Store Bonita Springs WC Boynton Be…" at bounding box center [315, 340] width 488 height 200
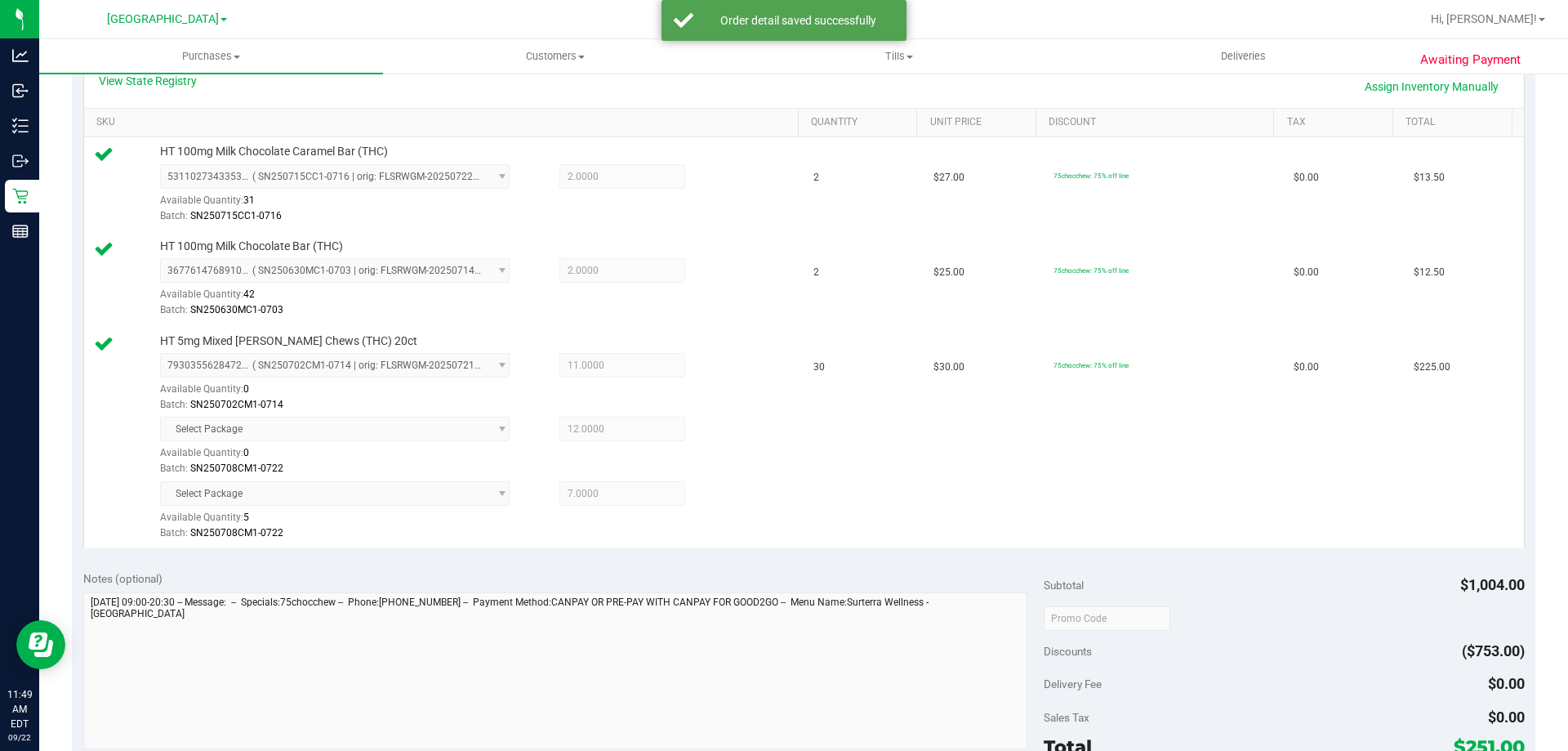
scroll to position [654, 0]
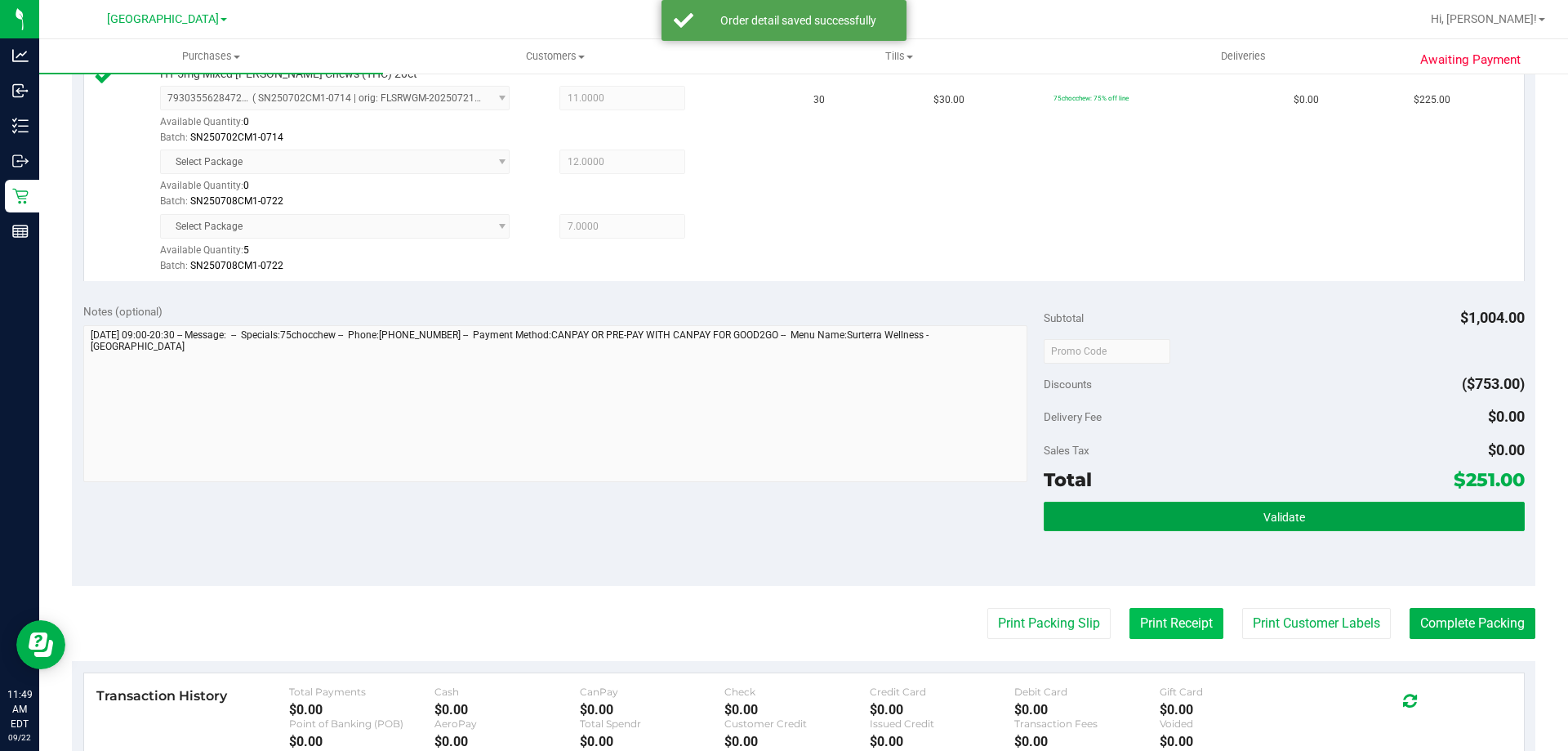
drag, startPoint x: 1265, startPoint y: 504, endPoint x: 1191, endPoint y: 614, distance: 132.6
click at [1263, 504] on button "Validate" at bounding box center [1284, 517] width 480 height 30
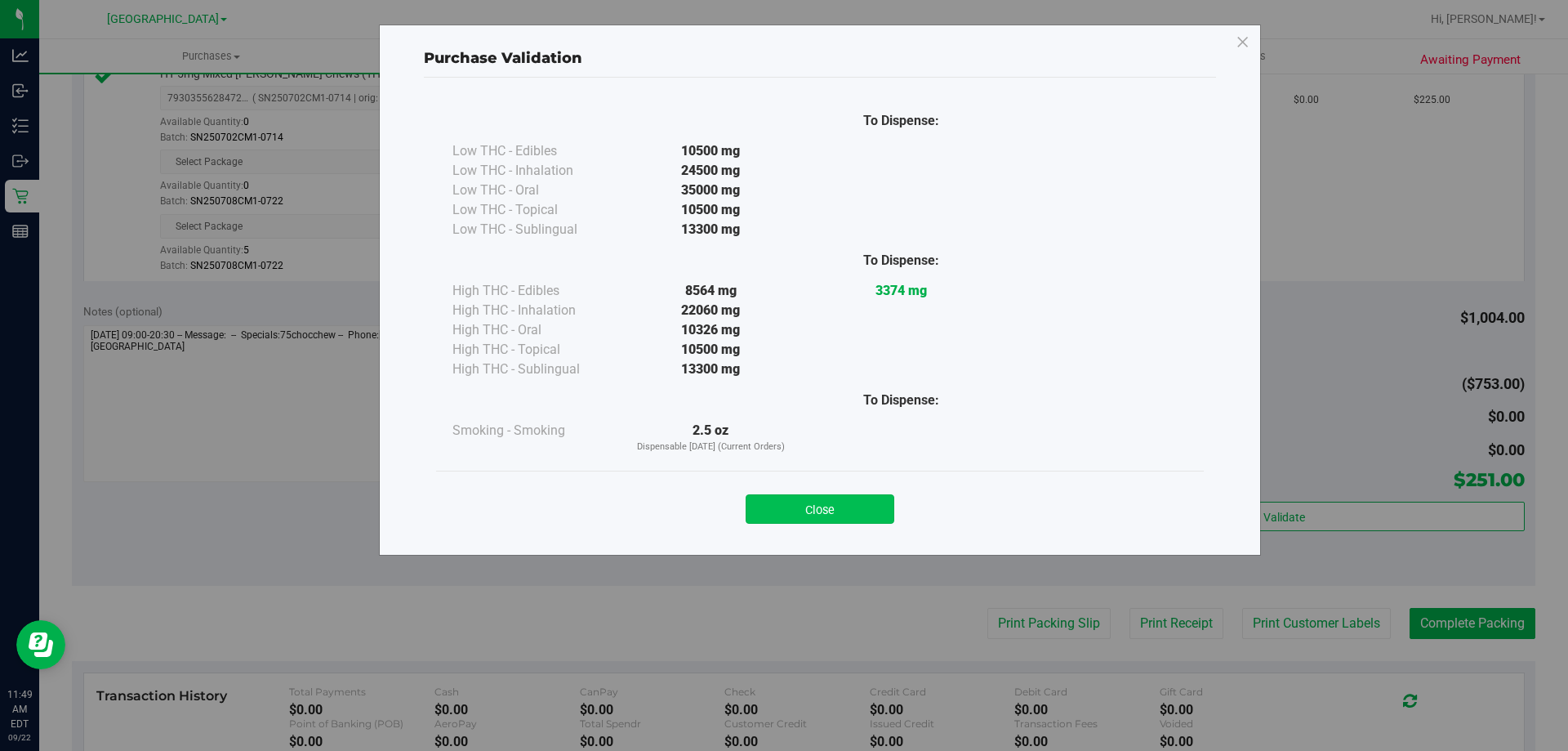
click at [851, 502] on button "Close" at bounding box center [820, 509] width 149 height 30
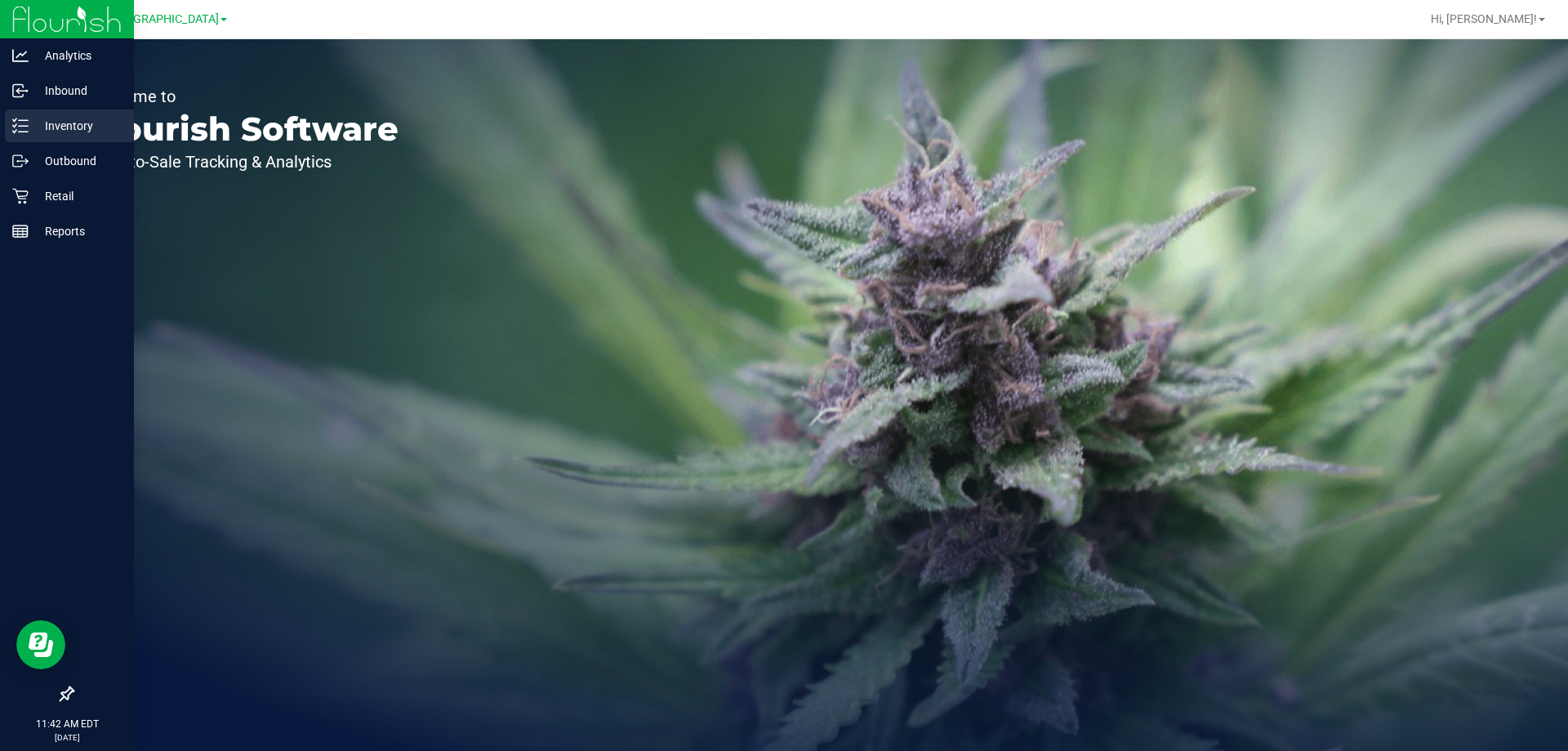
drag, startPoint x: 62, startPoint y: 127, endPoint x: 64, endPoint y: 114, distance: 13.2
click at [62, 124] on p "Inventory" at bounding box center [77, 126] width 98 height 20
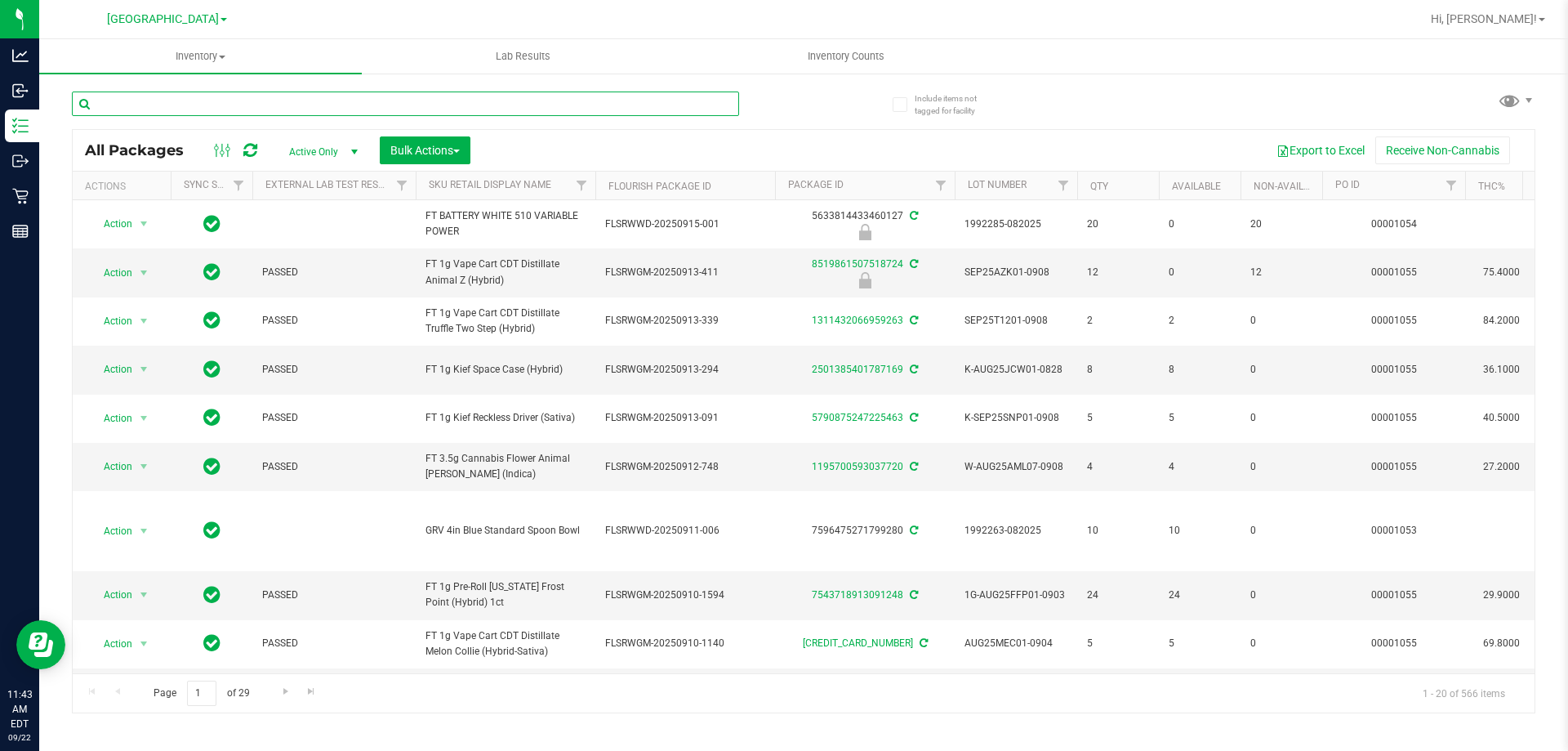
click at [216, 109] on input "text" at bounding box center [405, 104] width 667 height 25
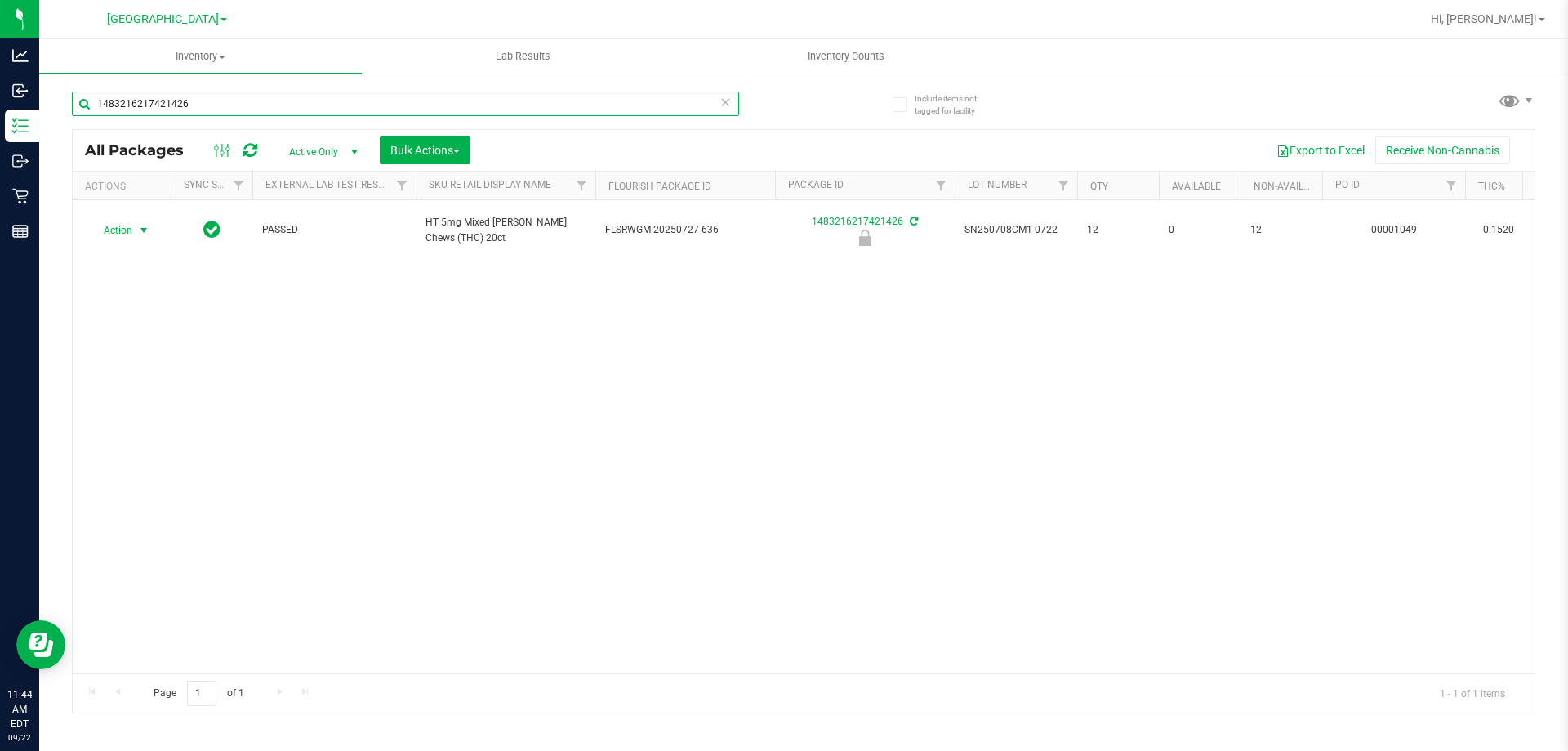
type input "1483216217421426"
click at [126, 221] on span "Action" at bounding box center [111, 230] width 44 height 23
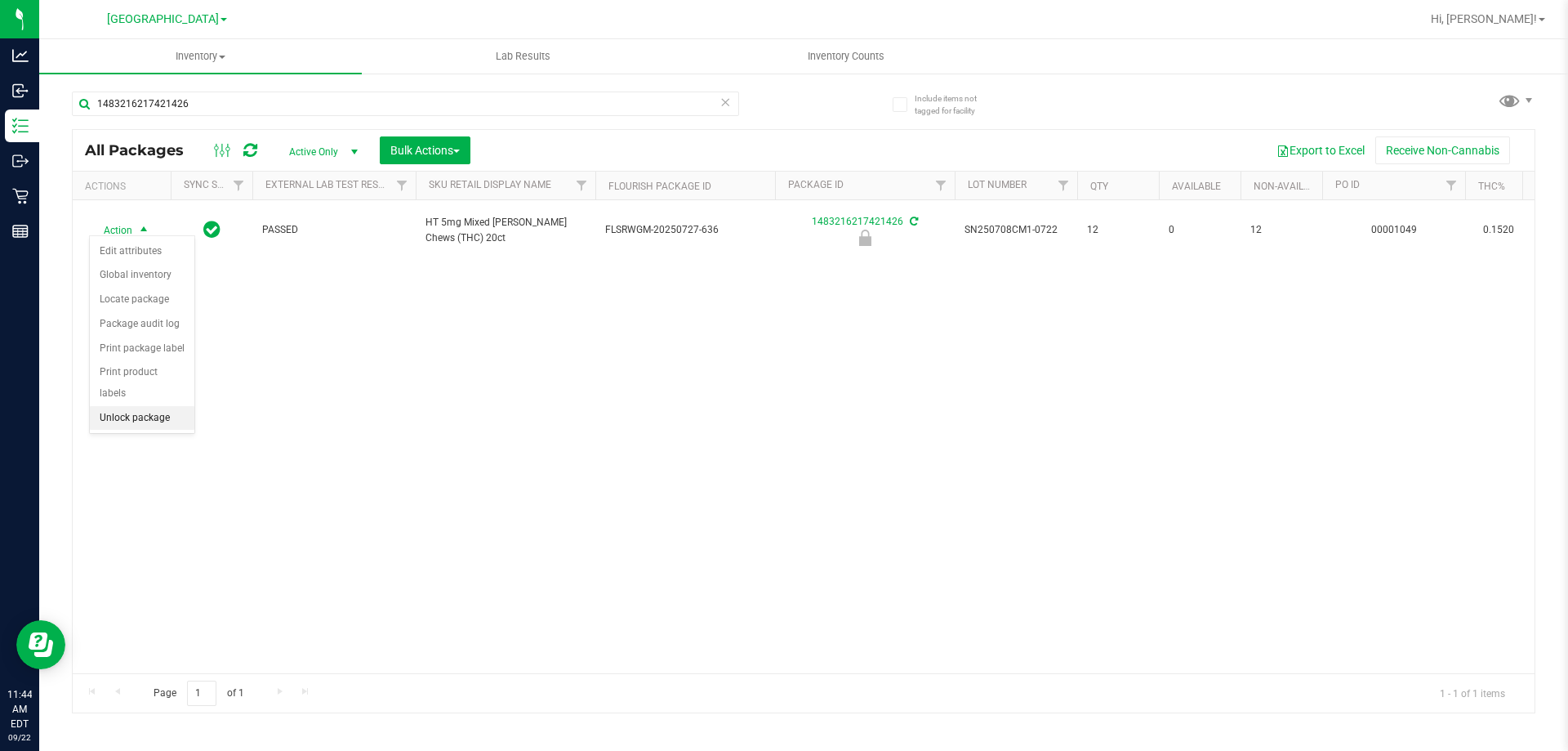
click at [146, 406] on li "Unlock package" at bounding box center [141, 419] width 104 height 25
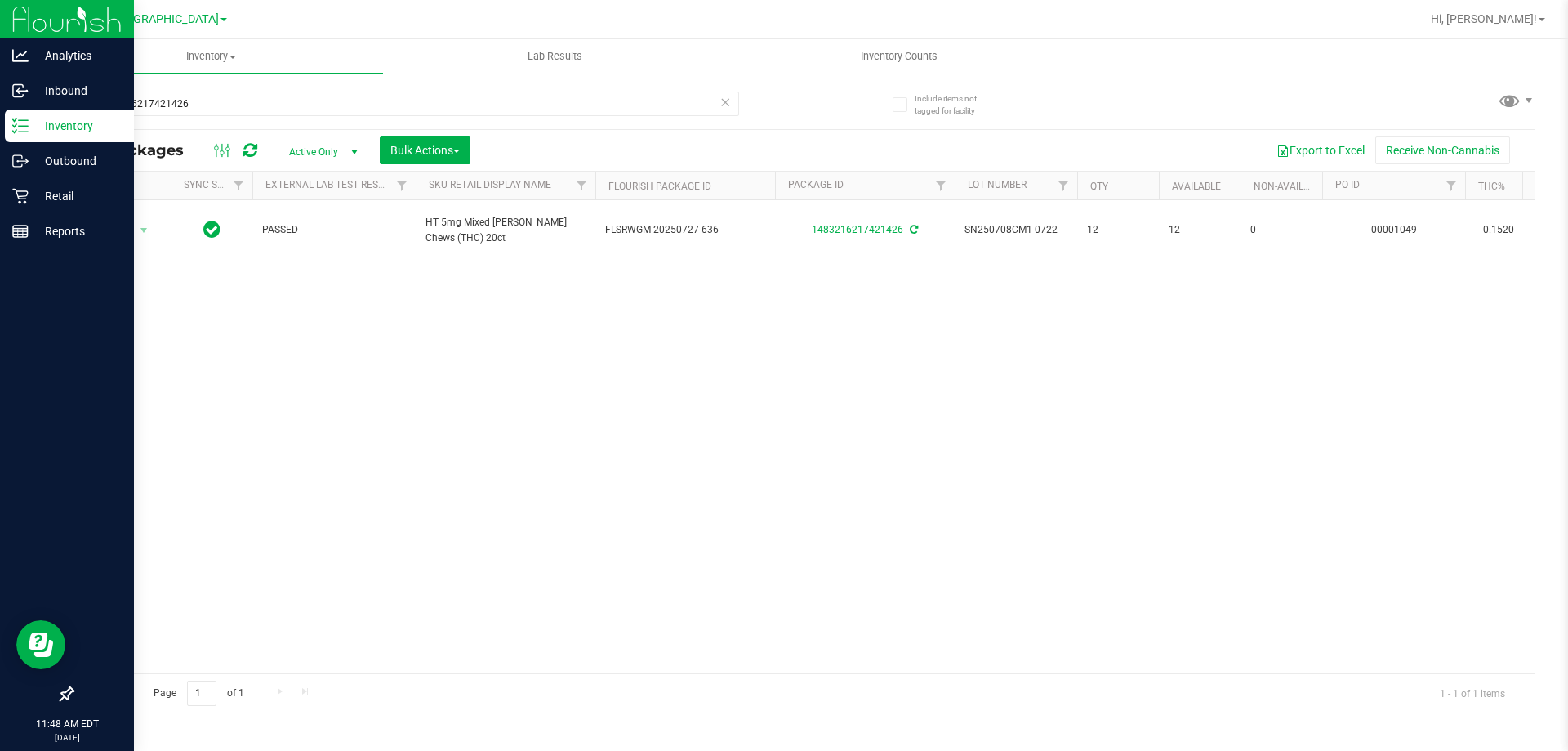
click at [64, 123] on p "Inventory" at bounding box center [77, 126] width 98 height 20
drag, startPoint x: 229, startPoint y: 92, endPoint x: 0, endPoint y: 108, distance: 229.6
click at [0, 111] on div "Analytics Inbound Inventory Outbound Retail Reports 11:48 AM EDT 09/22/2025 09/…" at bounding box center [784, 375] width 1568 height 751
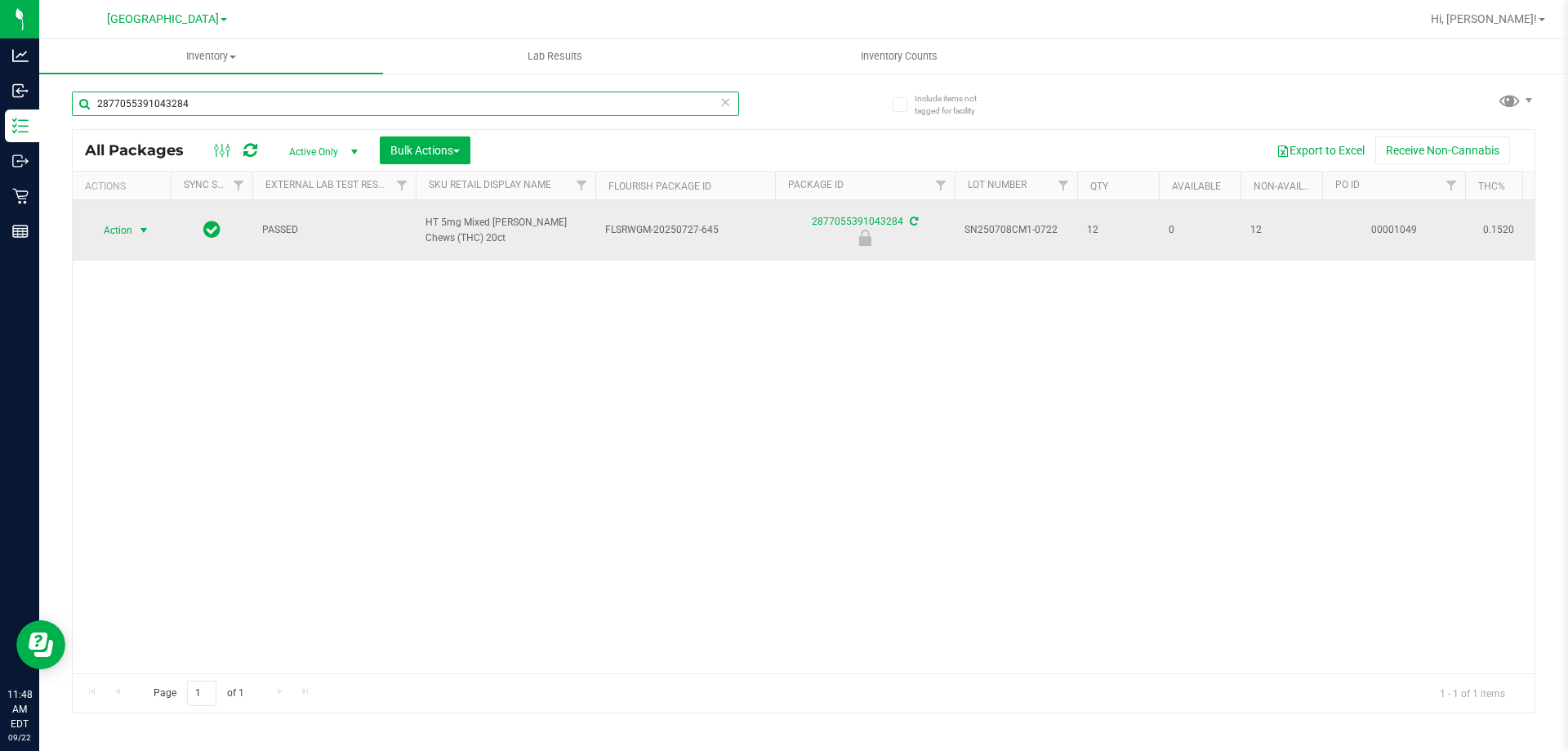
type input "2877055391043284"
click at [128, 219] on span "Action" at bounding box center [111, 230] width 44 height 23
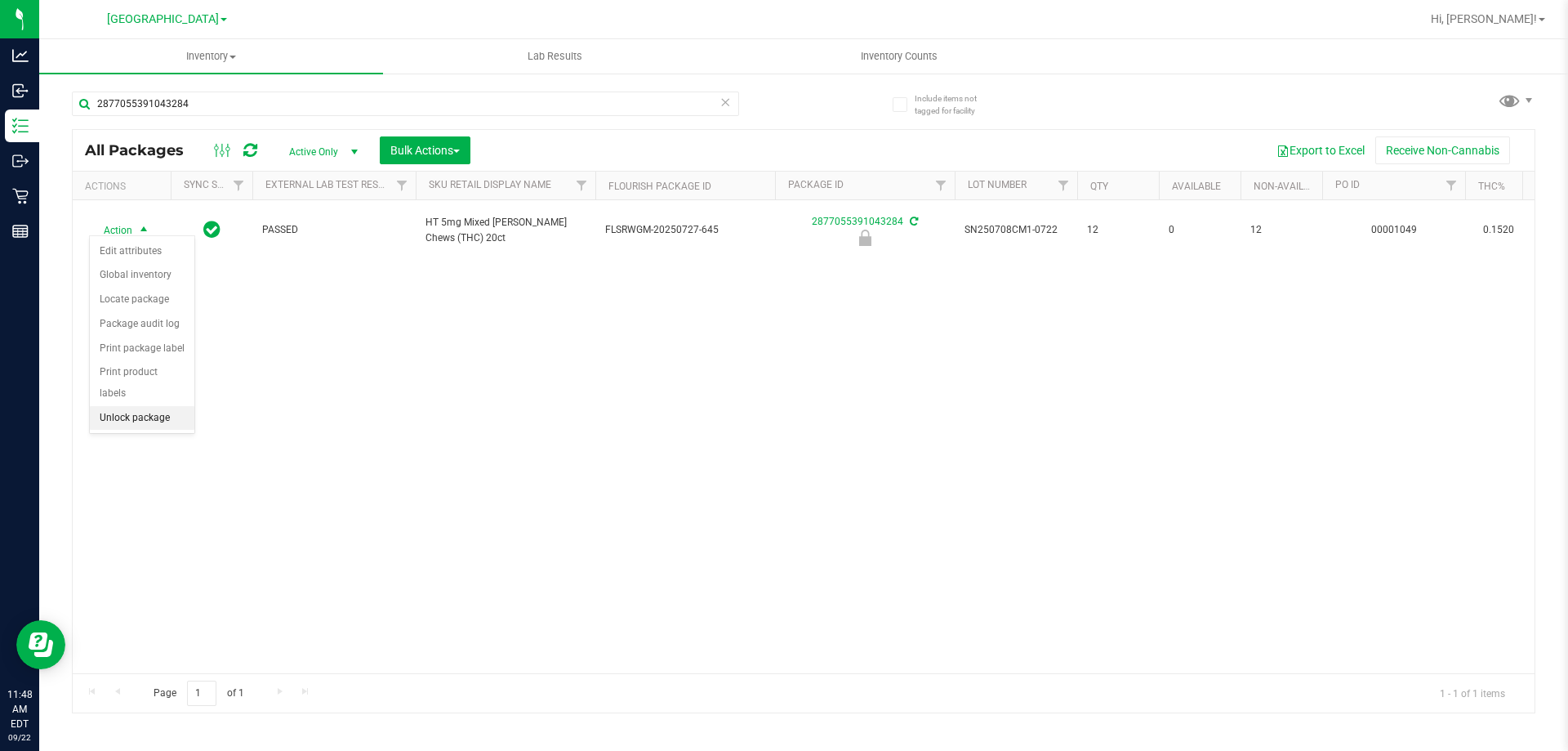
click at [127, 406] on li "Unlock package" at bounding box center [141, 419] width 104 height 25
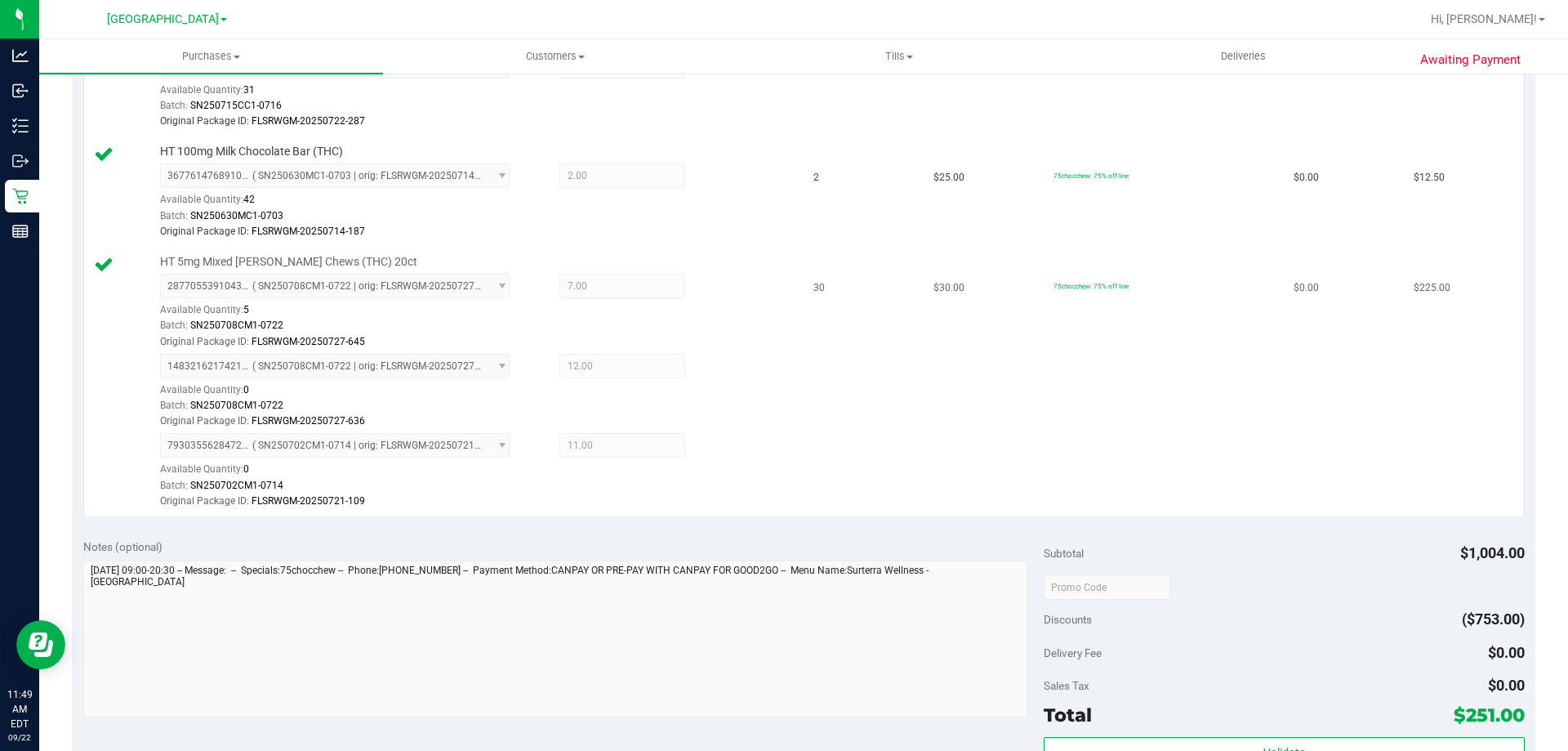
scroll to position [572, 0]
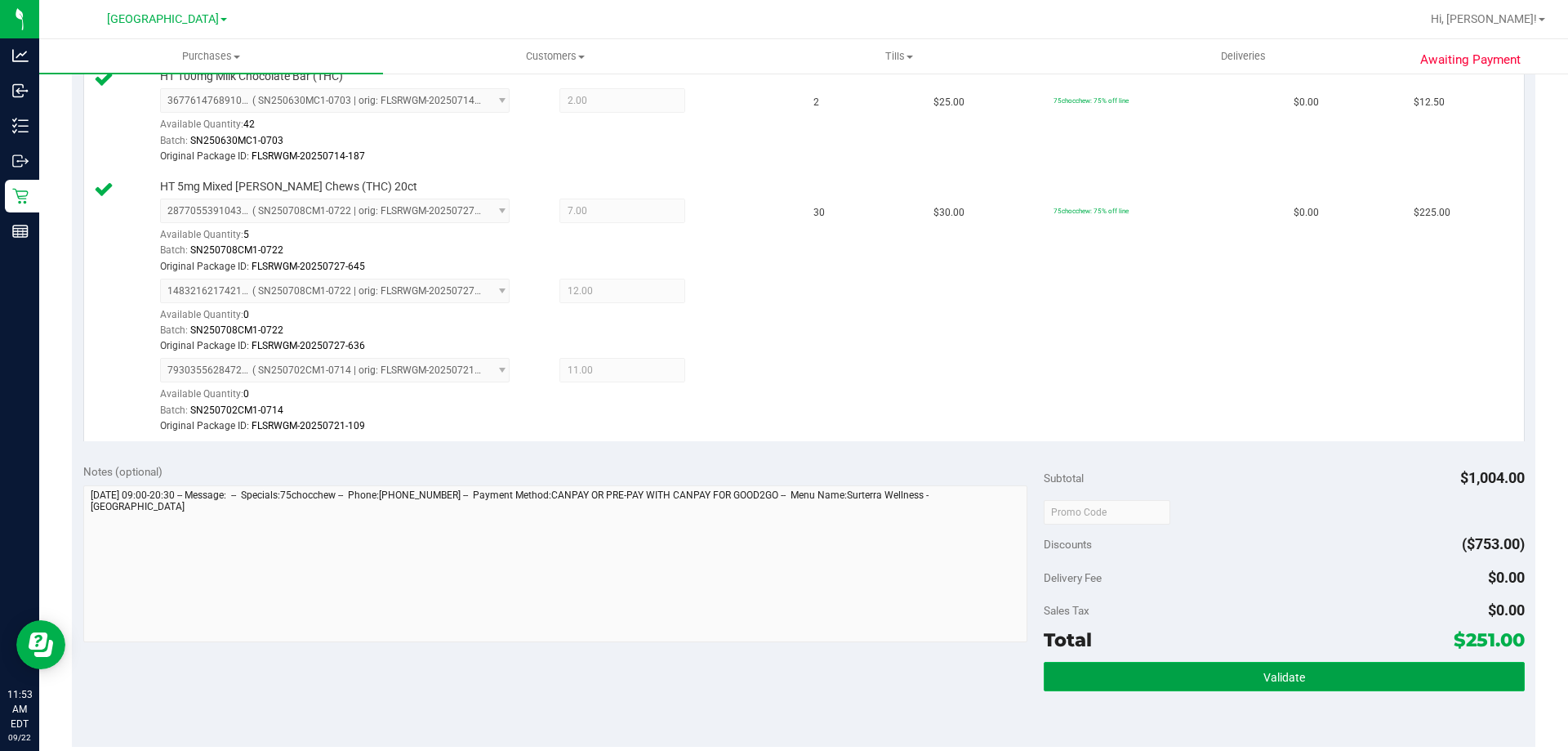
click at [1160, 682] on button "Validate" at bounding box center [1284, 676] width 480 height 30
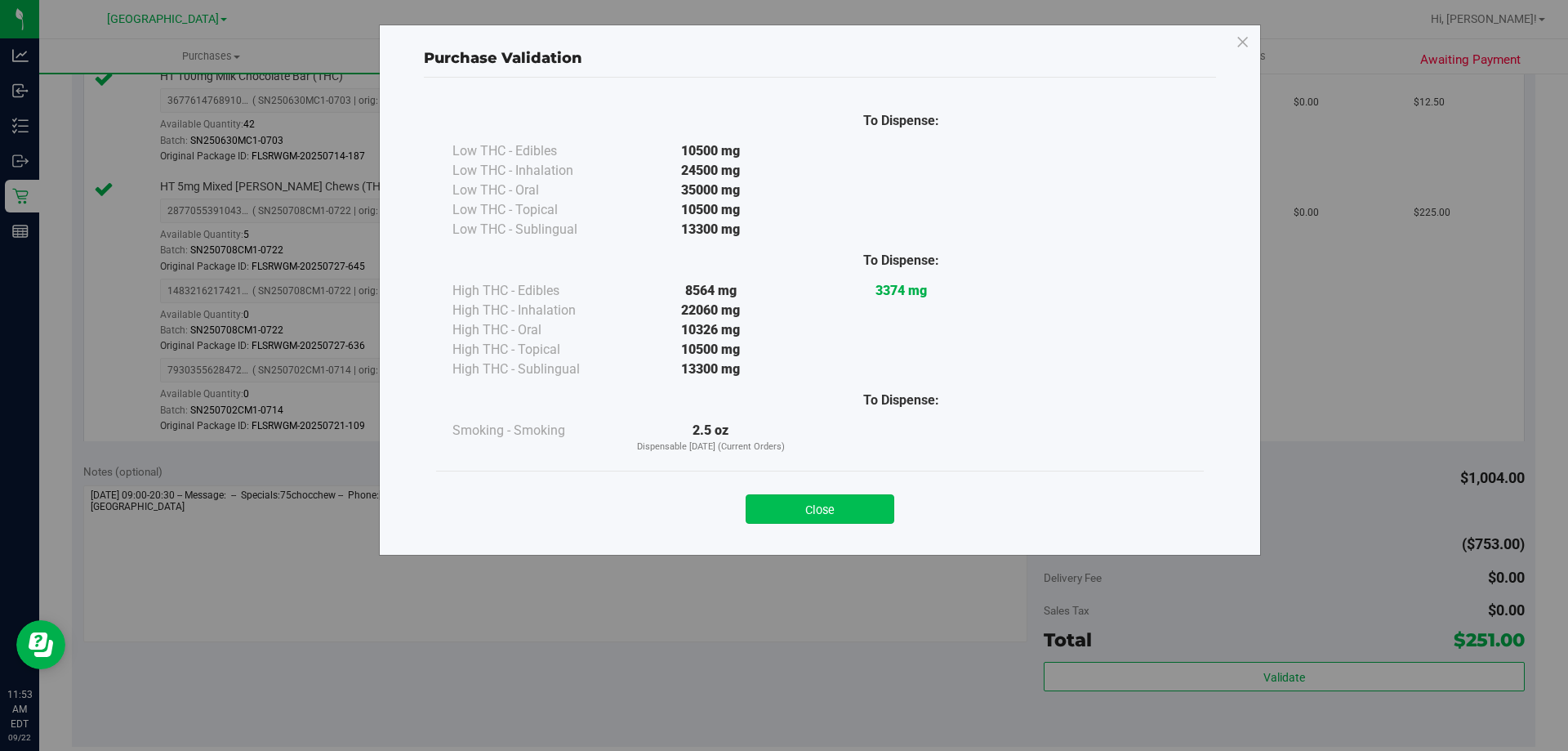
click at [858, 515] on button "Close" at bounding box center [820, 509] width 149 height 30
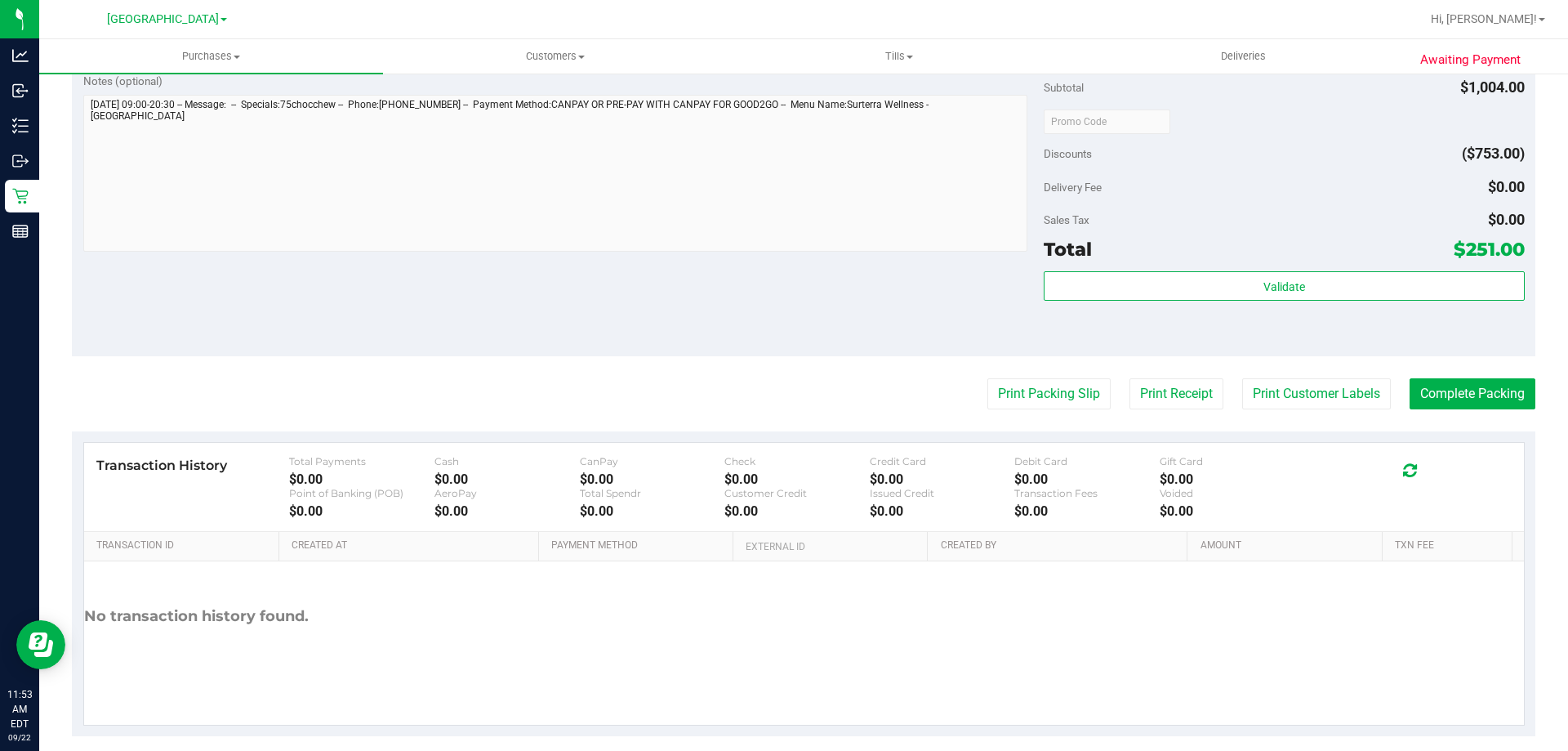
scroll to position [980, 0]
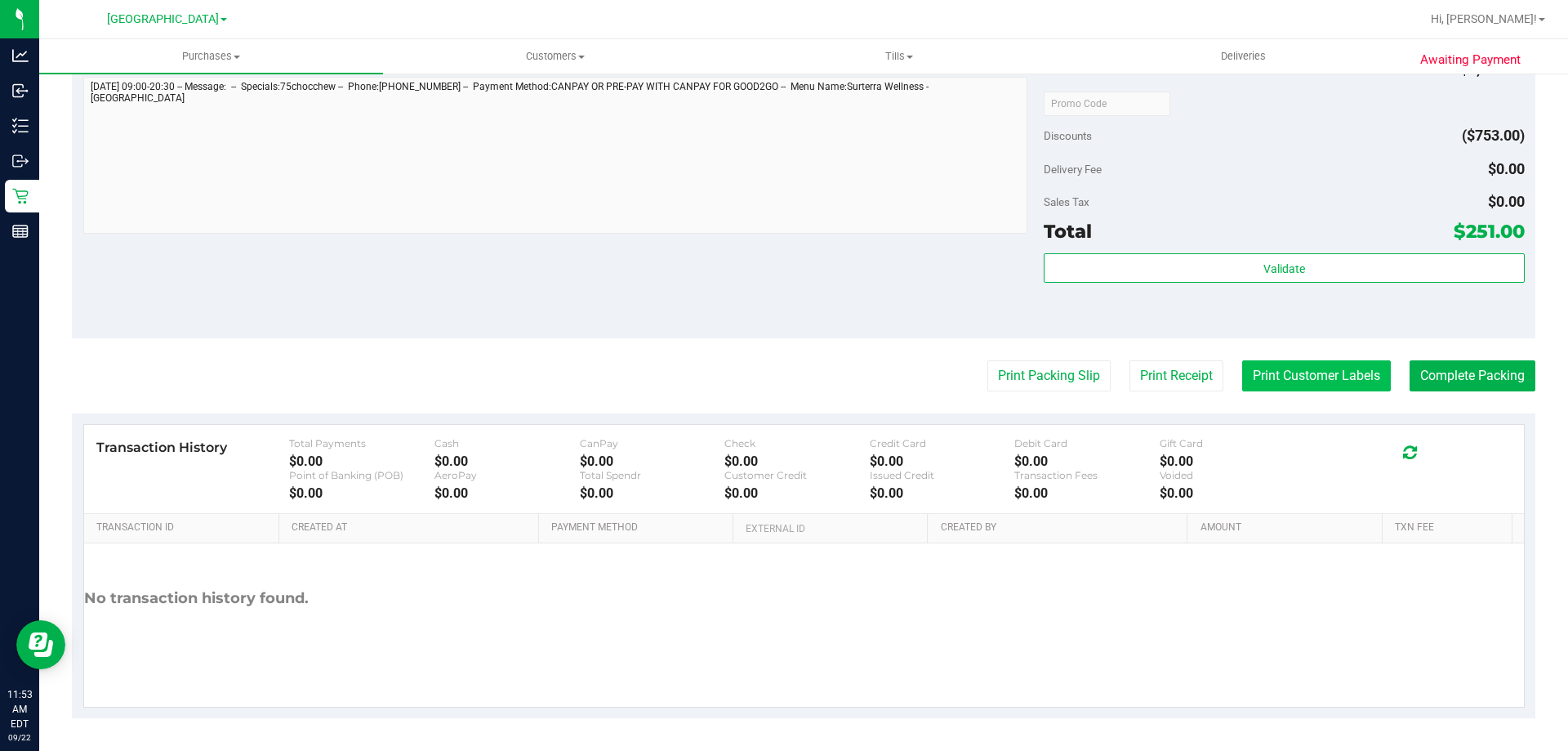
click at [1288, 378] on button "Print Customer Labels" at bounding box center [1316, 376] width 149 height 31
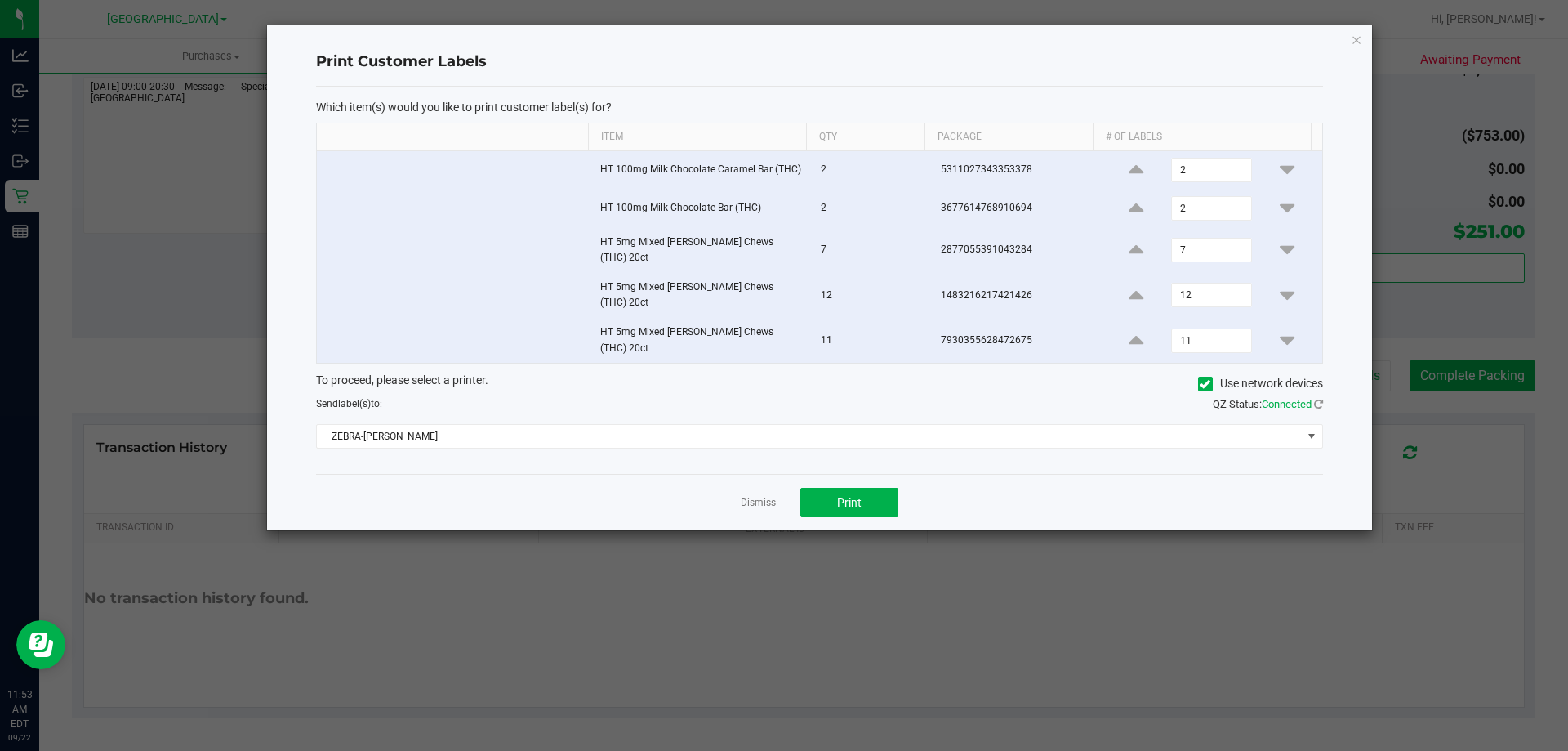
click at [849, 474] on div "Dismiss Print" at bounding box center [819, 502] width 1007 height 57
click at [846, 488] on button "Print" at bounding box center [849, 503] width 98 height 30
click at [753, 496] on link "Dismiss" at bounding box center [758, 503] width 35 height 14
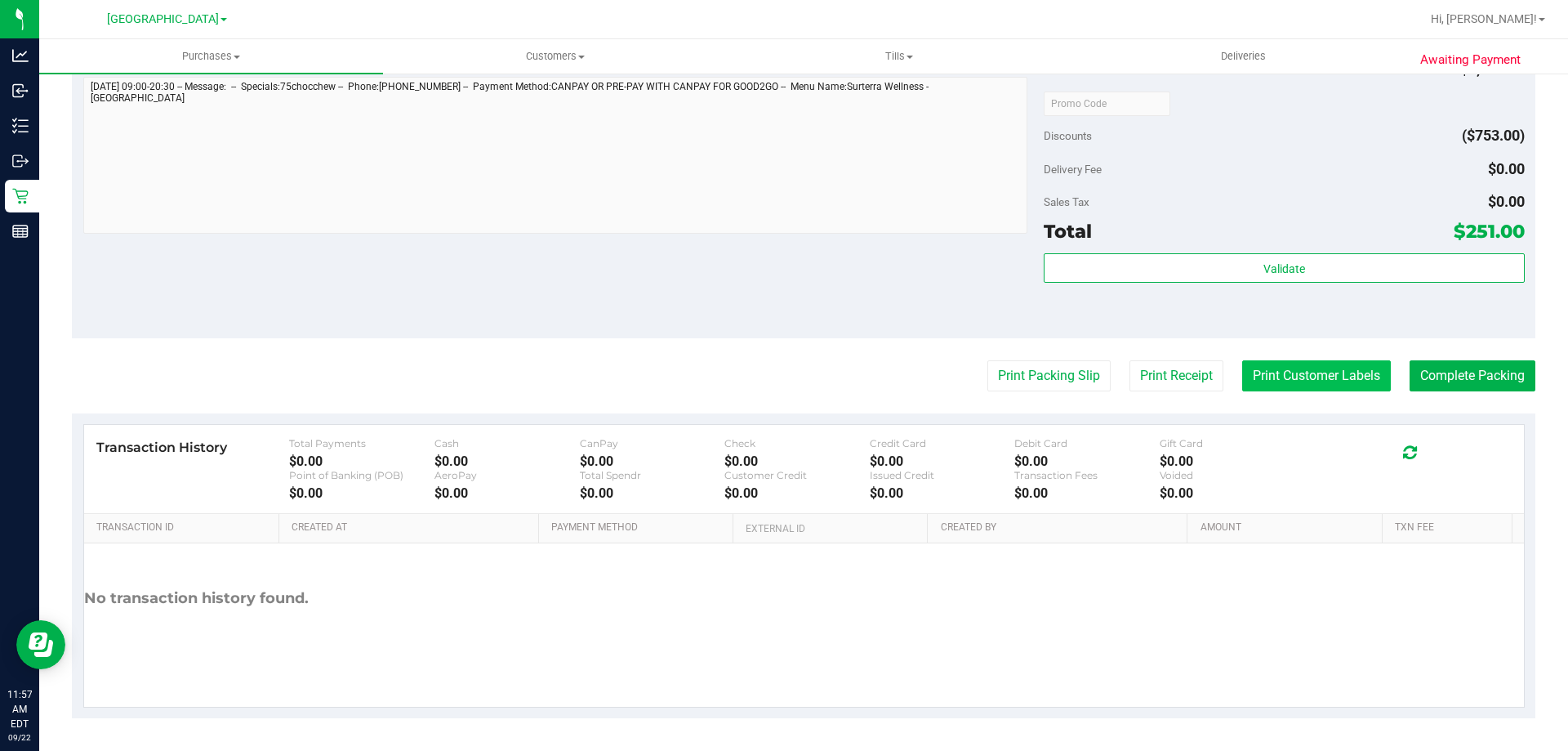
click at [1326, 381] on button "Print Customer Labels" at bounding box center [1316, 376] width 149 height 31
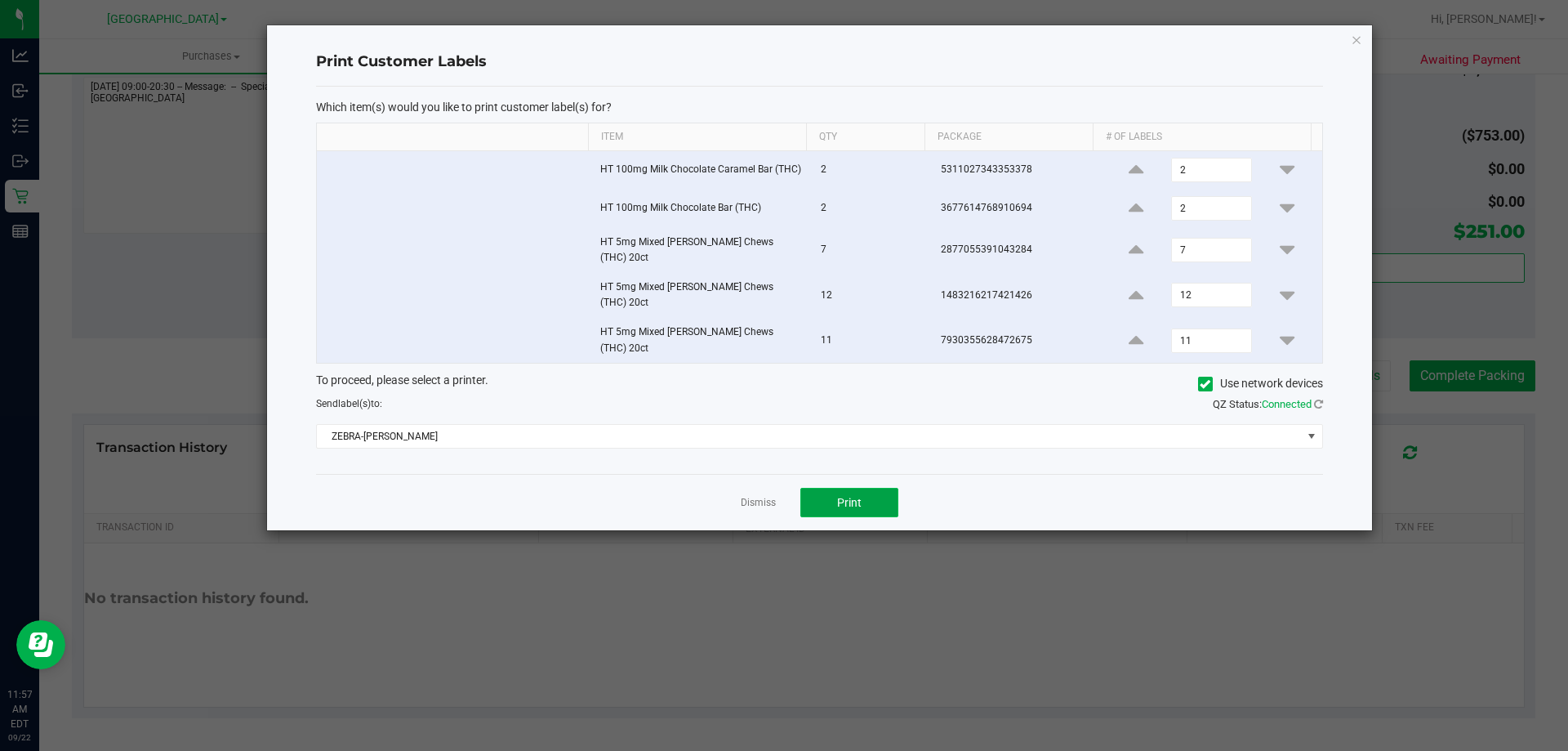
click at [863, 497] on button "Print" at bounding box center [849, 503] width 98 height 30
click at [766, 496] on link "Dismiss" at bounding box center [758, 503] width 35 height 14
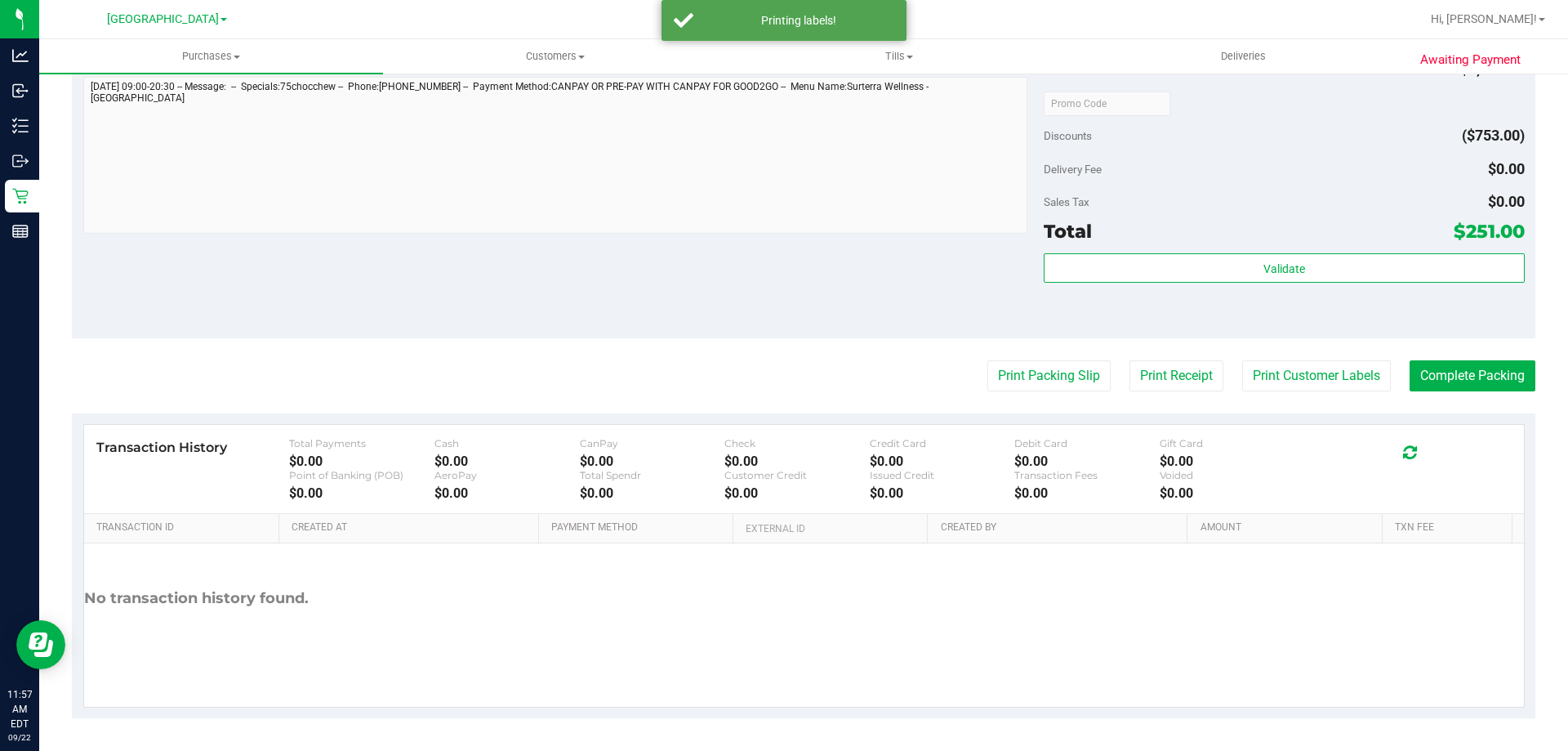
click at [830, 281] on div "Notes (optional) Subtotal $1,004.00 Discounts ($753.00) Delivery Fee $0.00 Sale…" at bounding box center [803, 192] width 1464 height 294
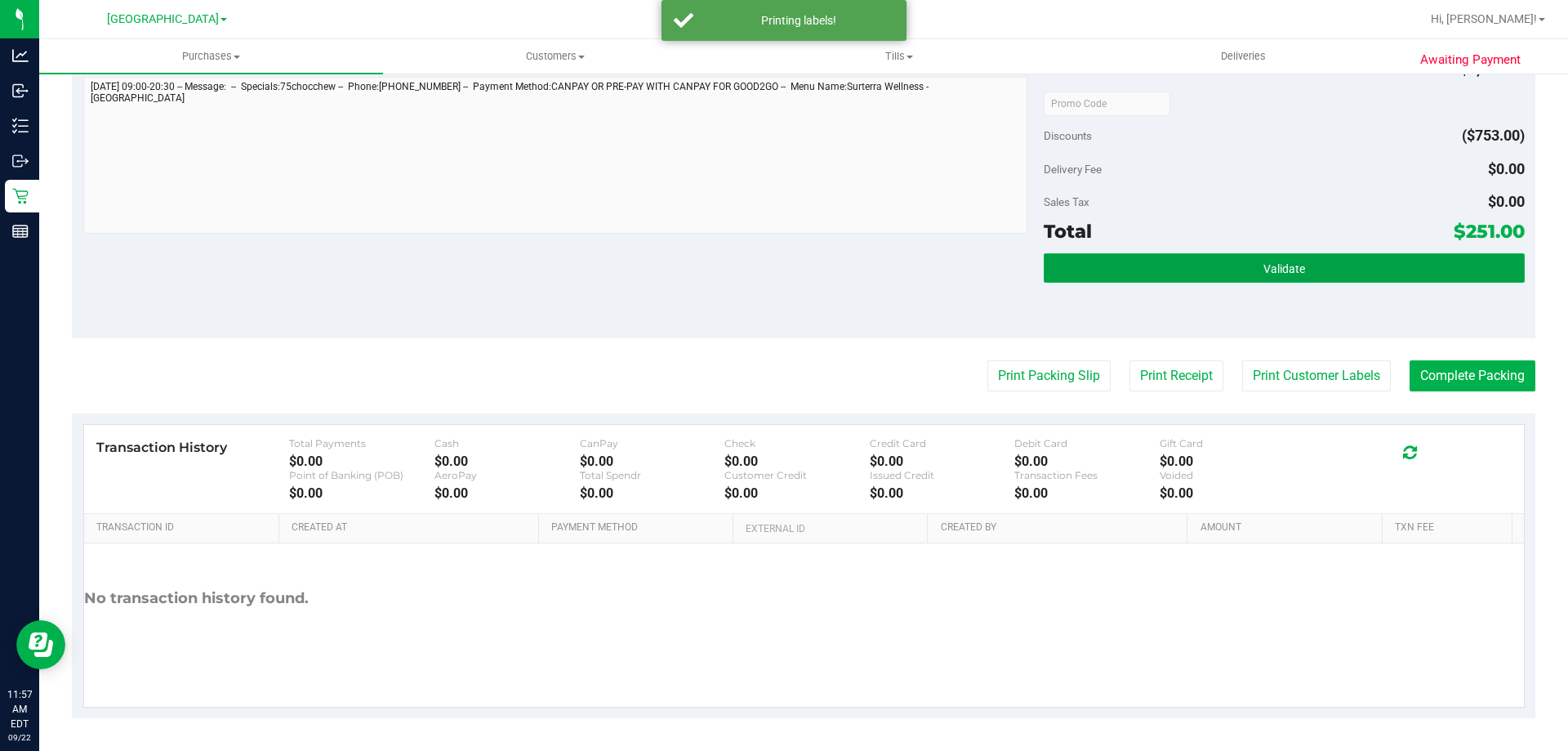
click at [1186, 257] on button "Validate" at bounding box center [1284, 268] width 480 height 30
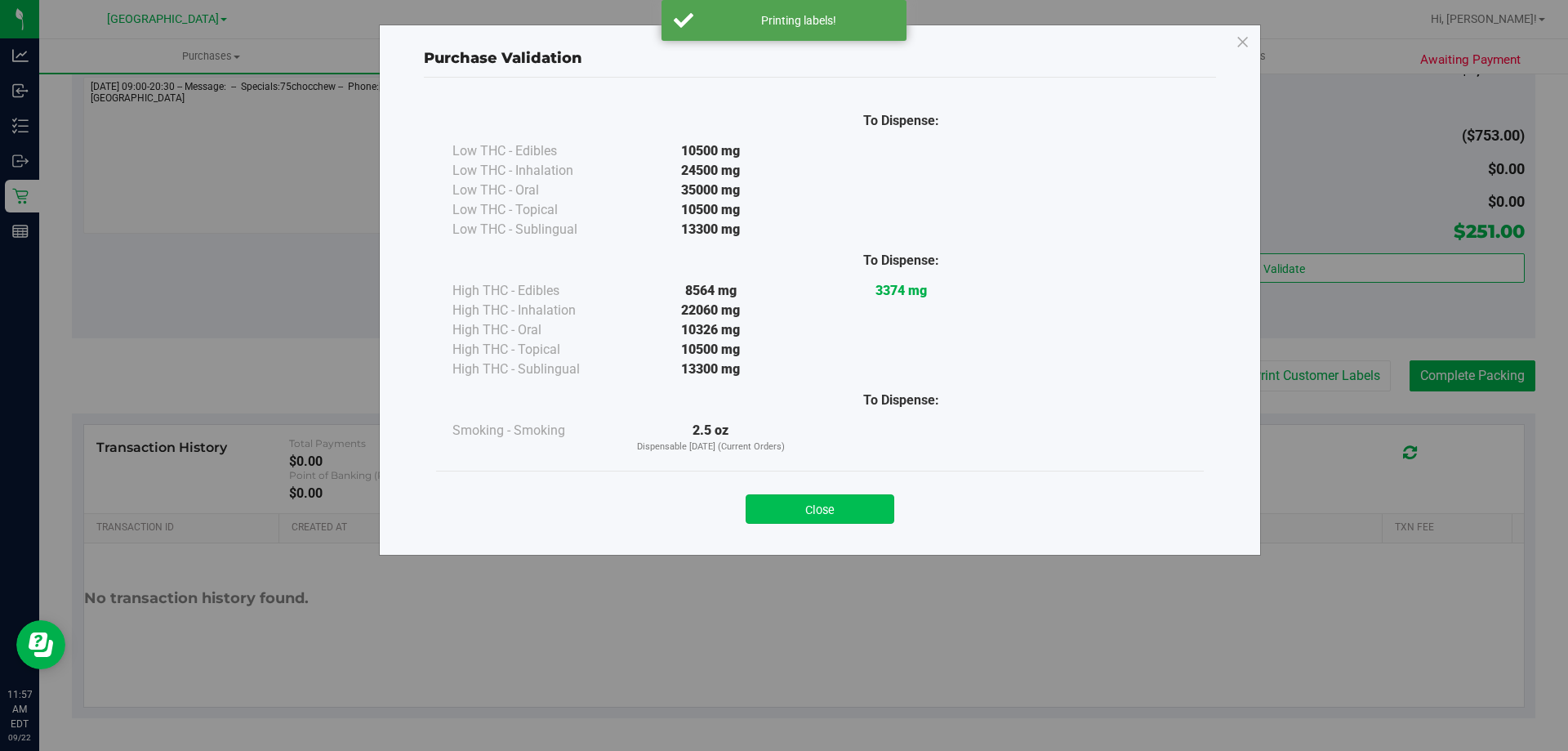
click at [830, 498] on button "Close" at bounding box center [820, 509] width 149 height 30
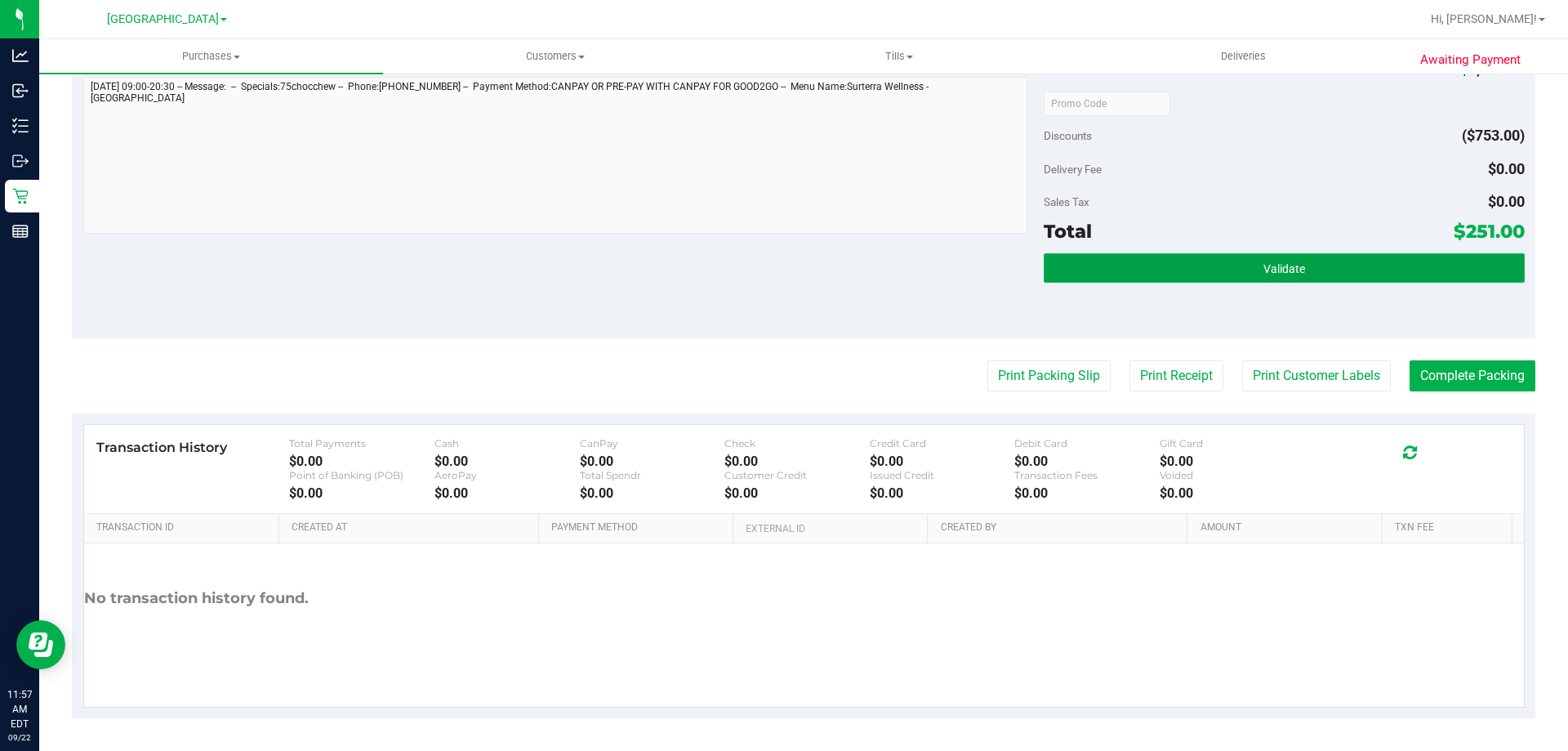
click at [1275, 264] on span "Validate" at bounding box center [1284, 269] width 42 height 13
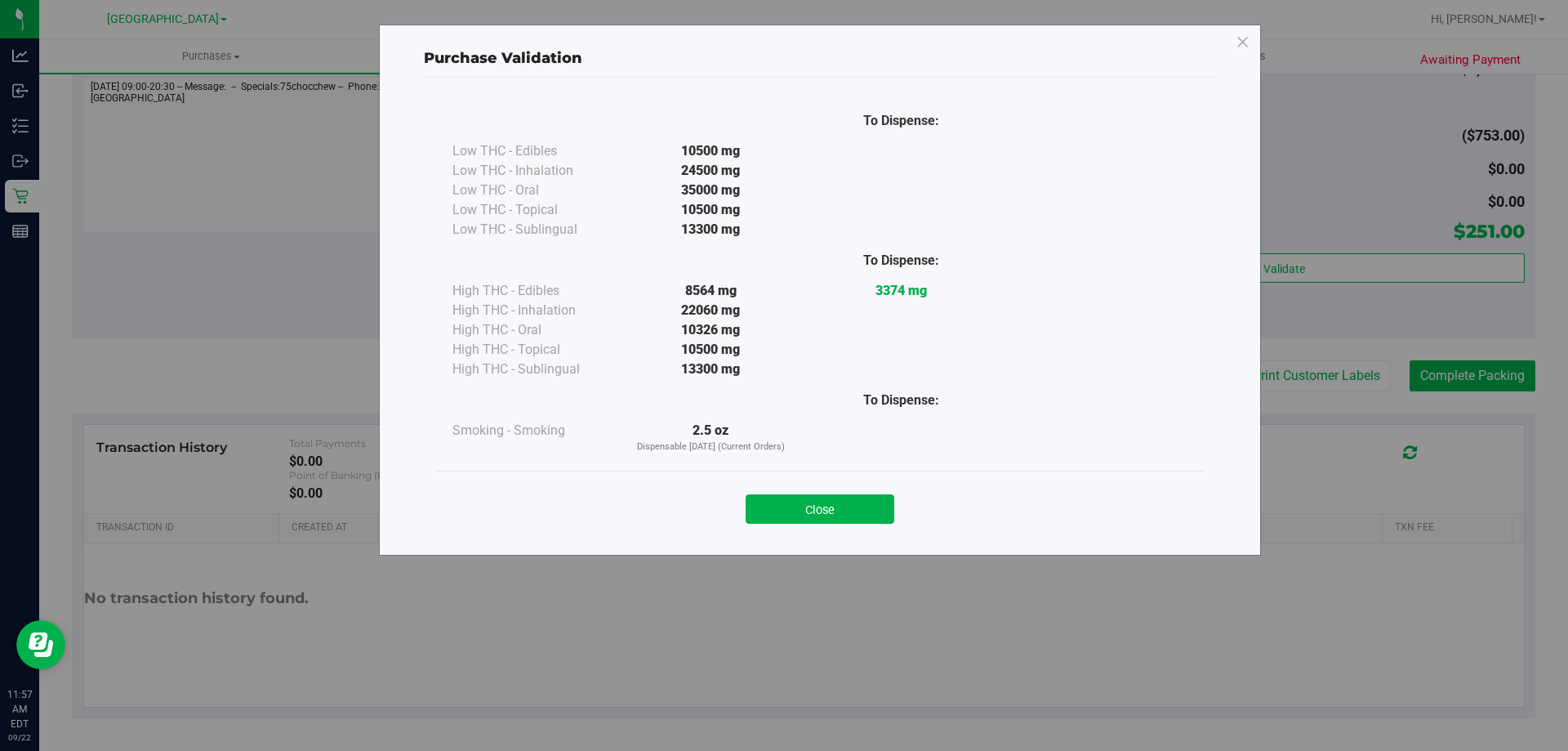
drag, startPoint x: 798, startPoint y: 517, endPoint x: 672, endPoint y: 493, distance: 128.3
click at [798, 514] on button "Close" at bounding box center [820, 509] width 149 height 30
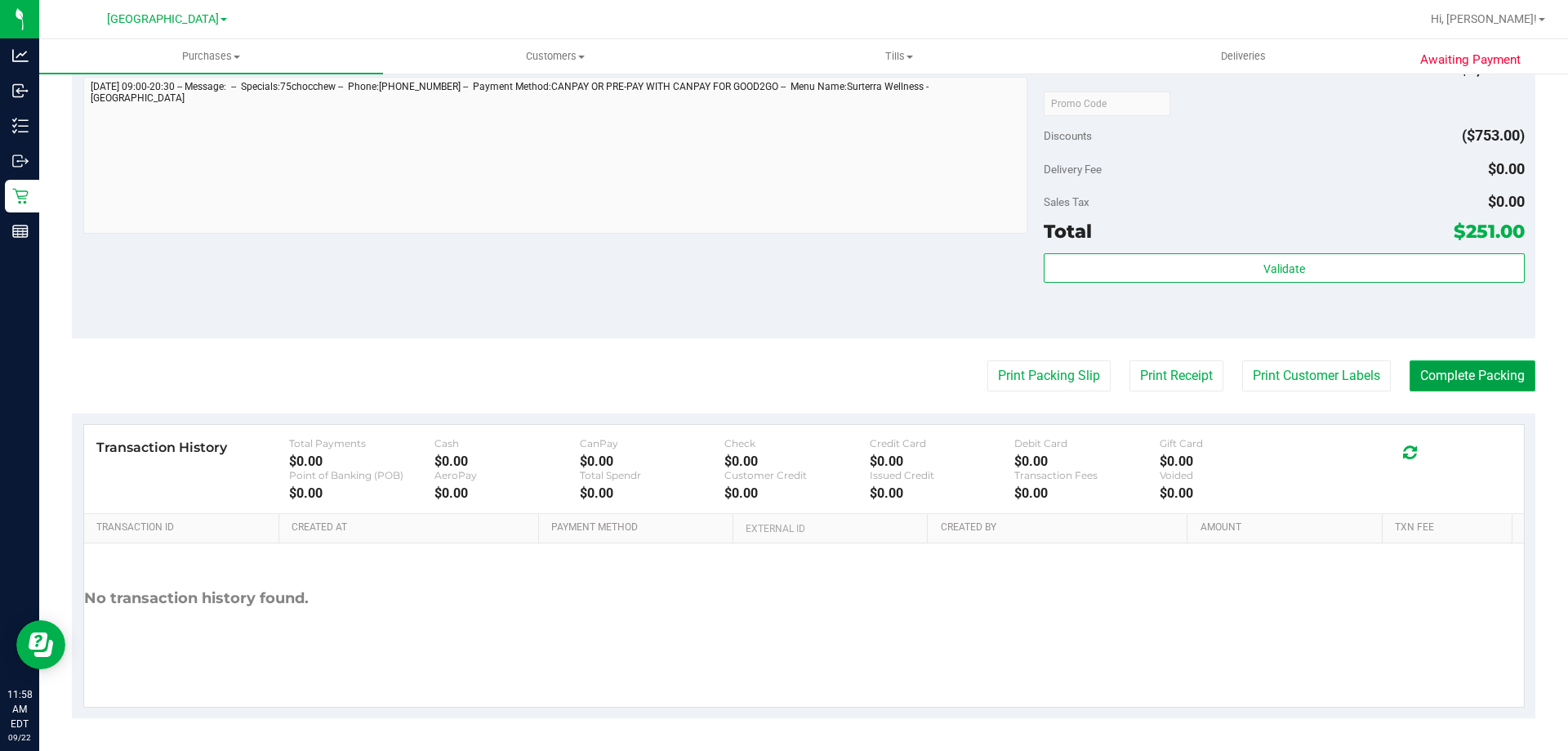
click at [1481, 384] on button "Complete Packing" at bounding box center [1472, 376] width 126 height 31
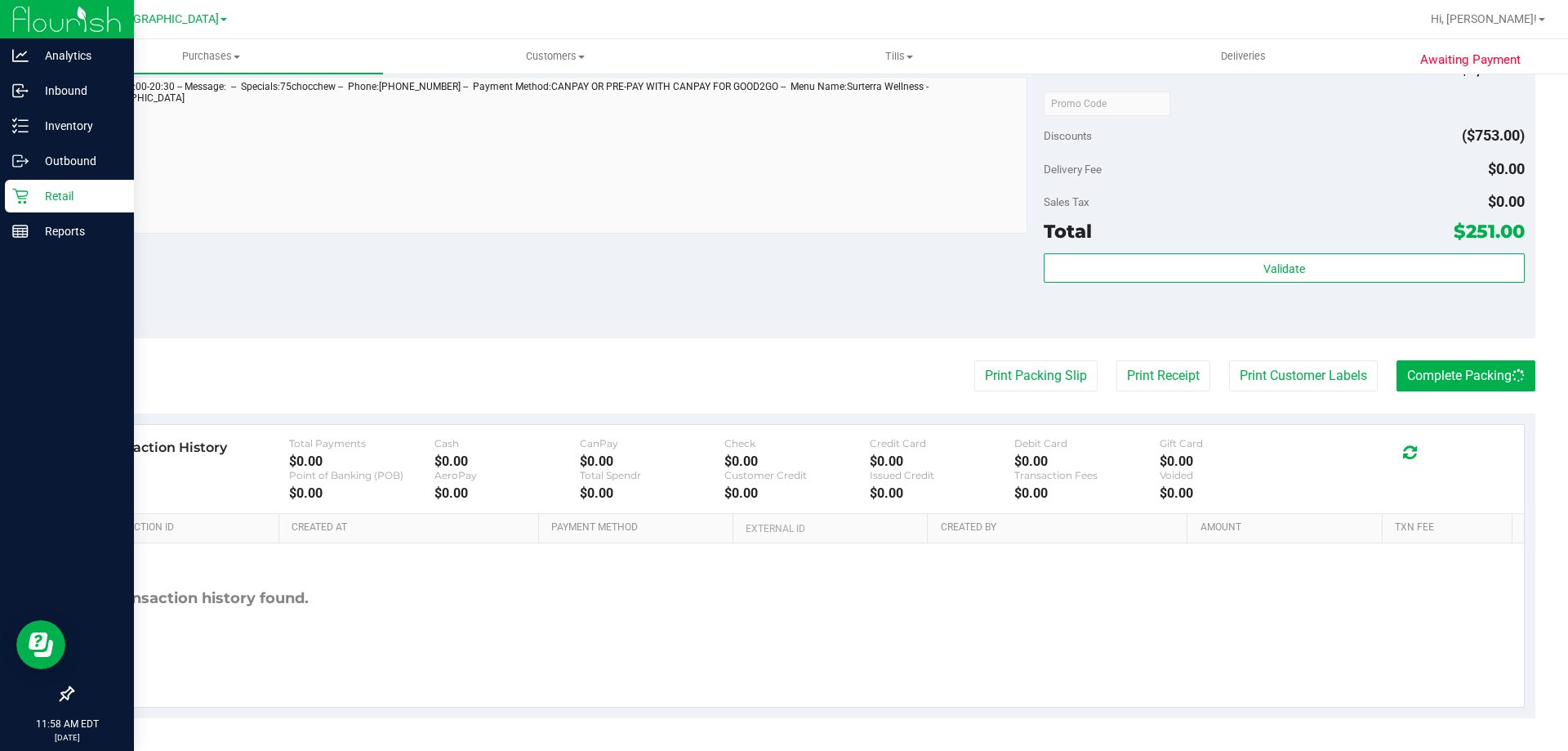
click at [49, 181] on div "Retail" at bounding box center [69, 197] width 129 height 33
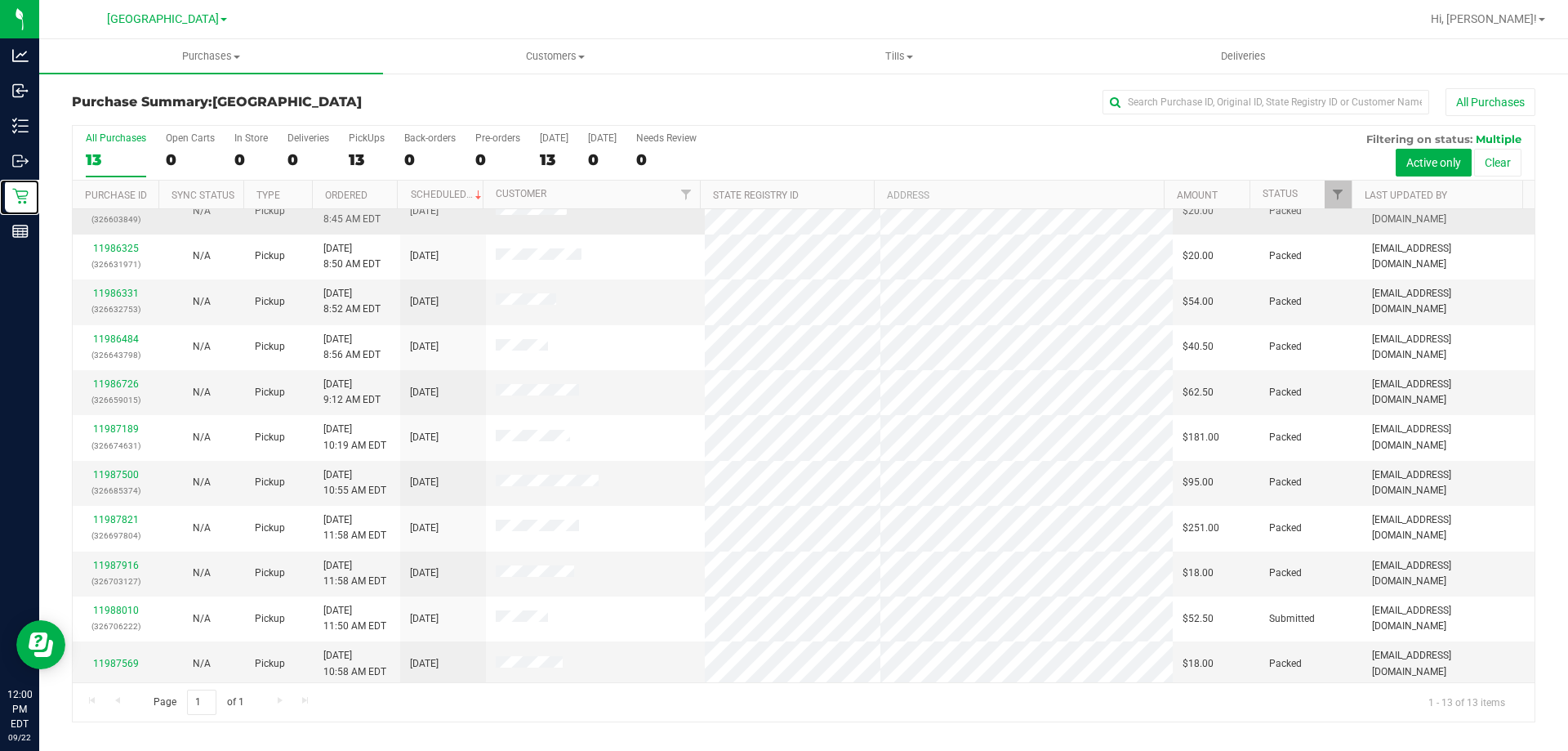
scroll to position [114, 0]
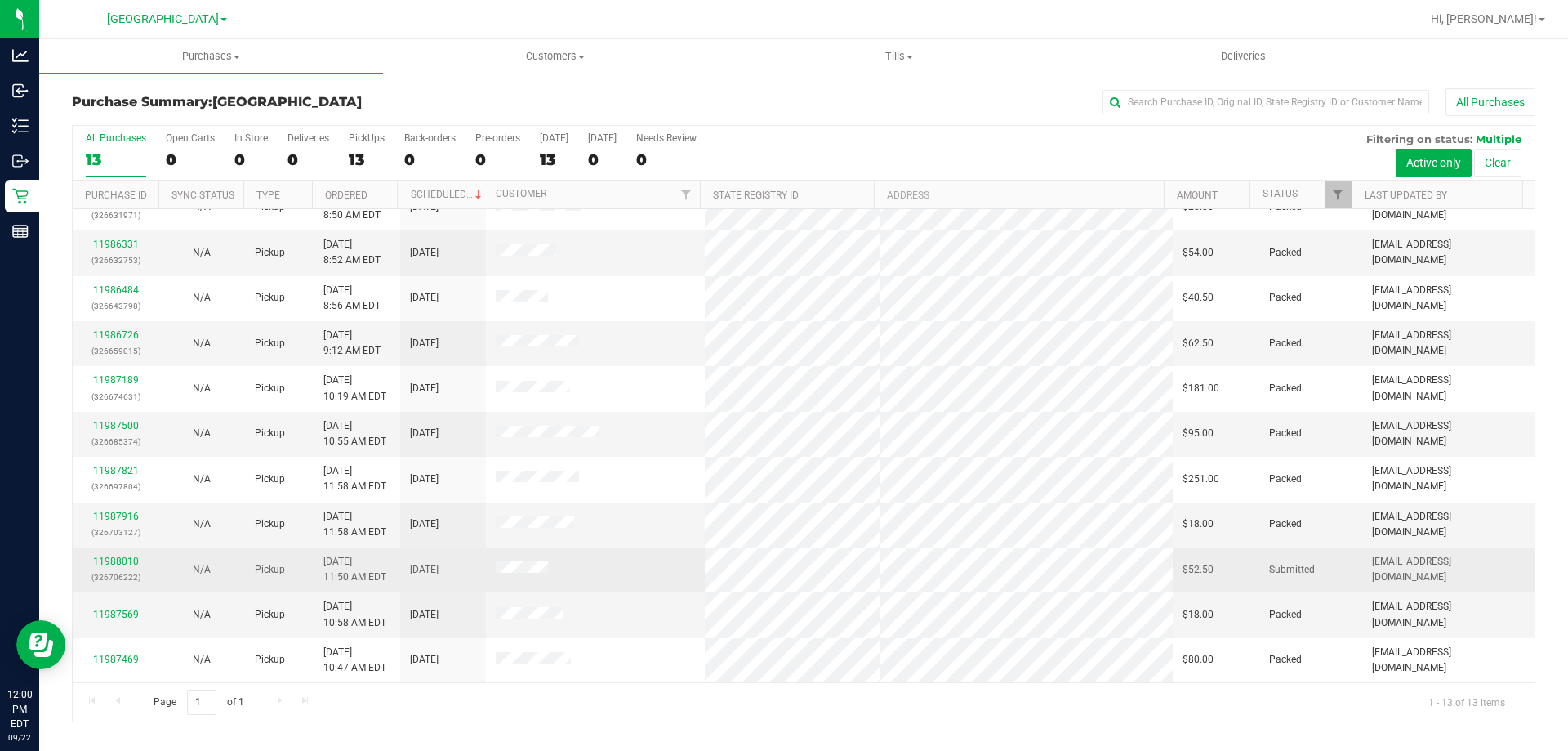
click at [117, 571] on p "(326706222)" at bounding box center [115, 577] width 66 height 16
click at [117, 552] on td "11988010 (326706222)" at bounding box center [115, 569] width 86 height 45
click at [109, 557] on link "11988010" at bounding box center [116, 561] width 46 height 12
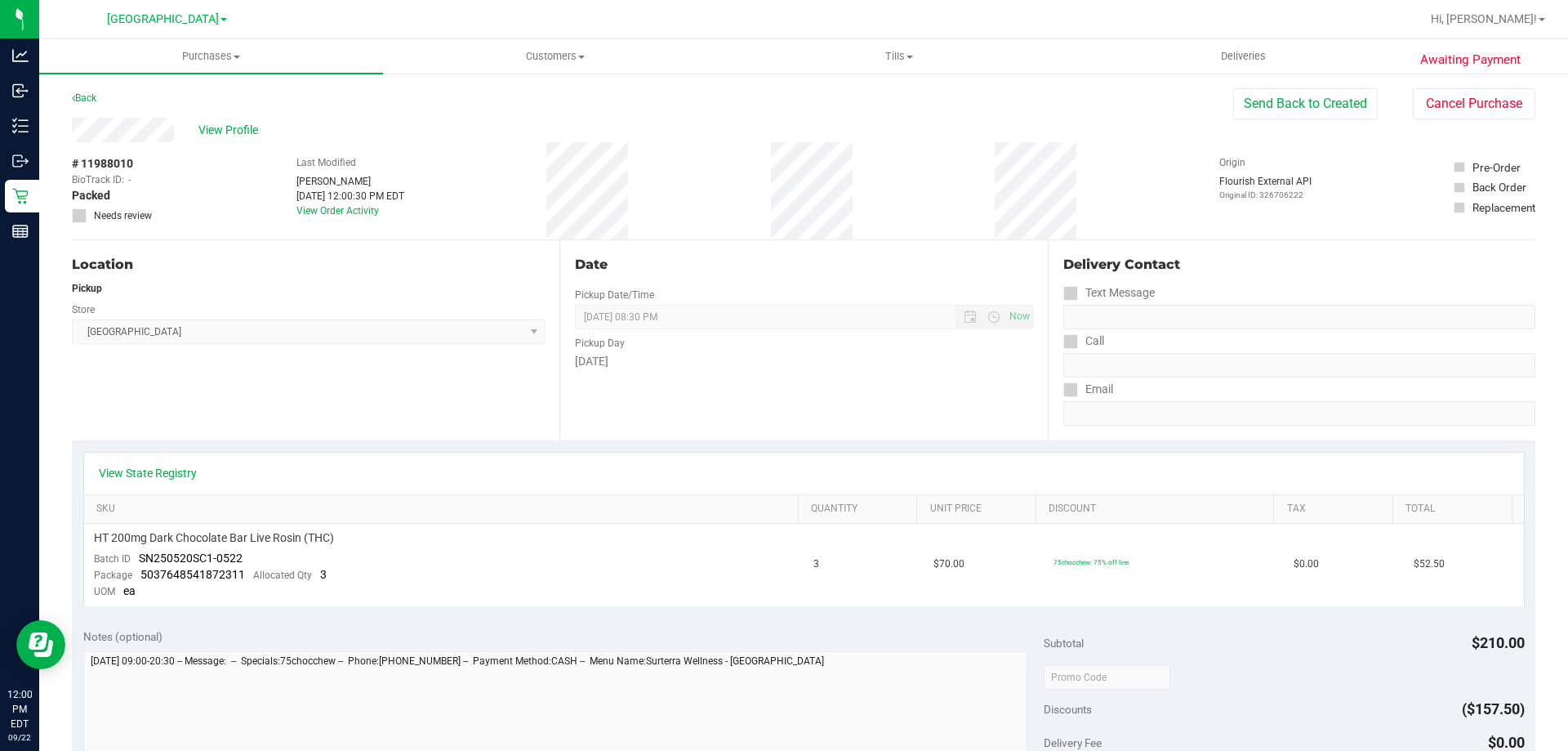
click at [677, 373] on div "Date Pickup Date/Time [DATE] Now [DATE] 08:30 PM Now Pickup Day [DATE]" at bounding box center [803, 340] width 488 height 200
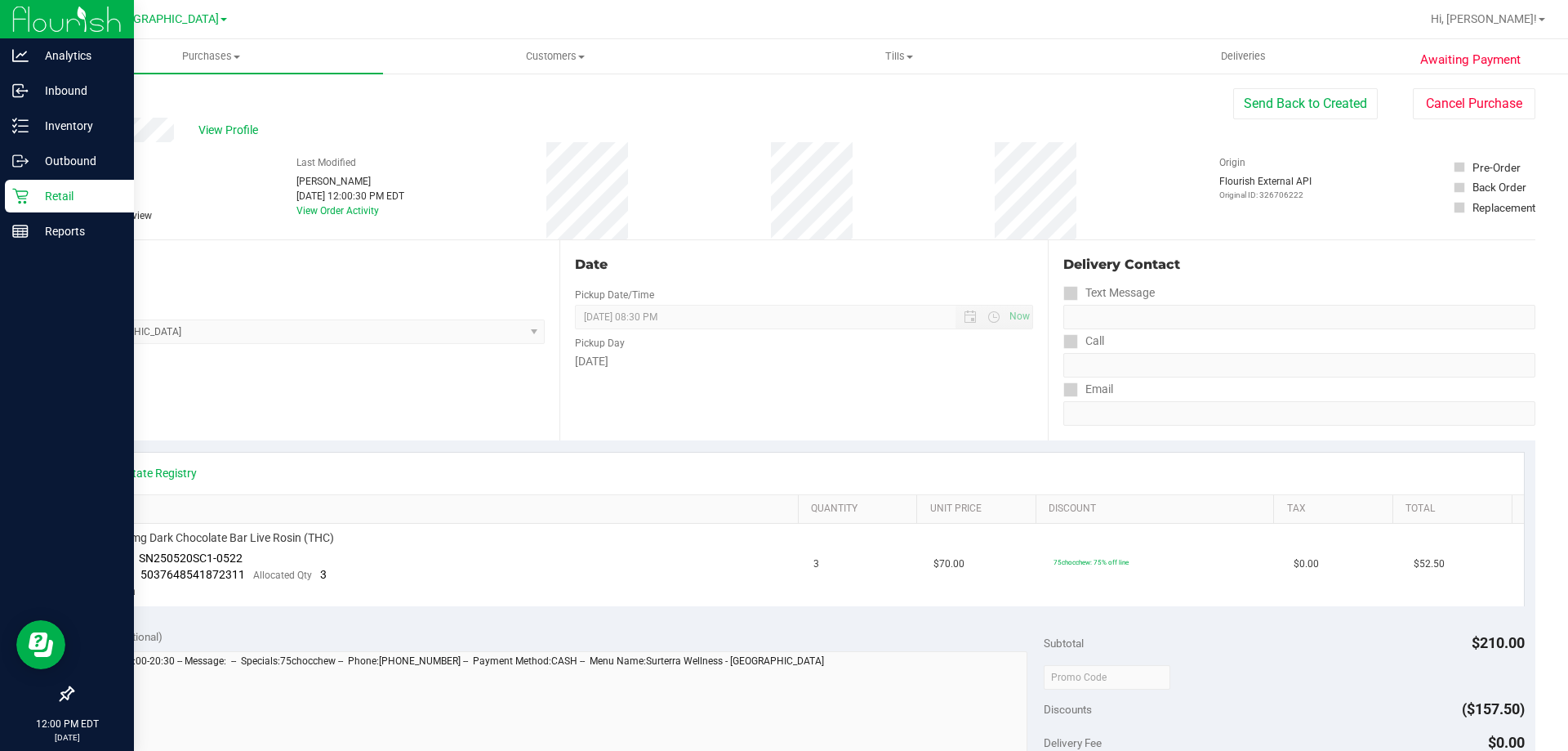
click at [81, 186] on p "Retail" at bounding box center [77, 196] width 98 height 20
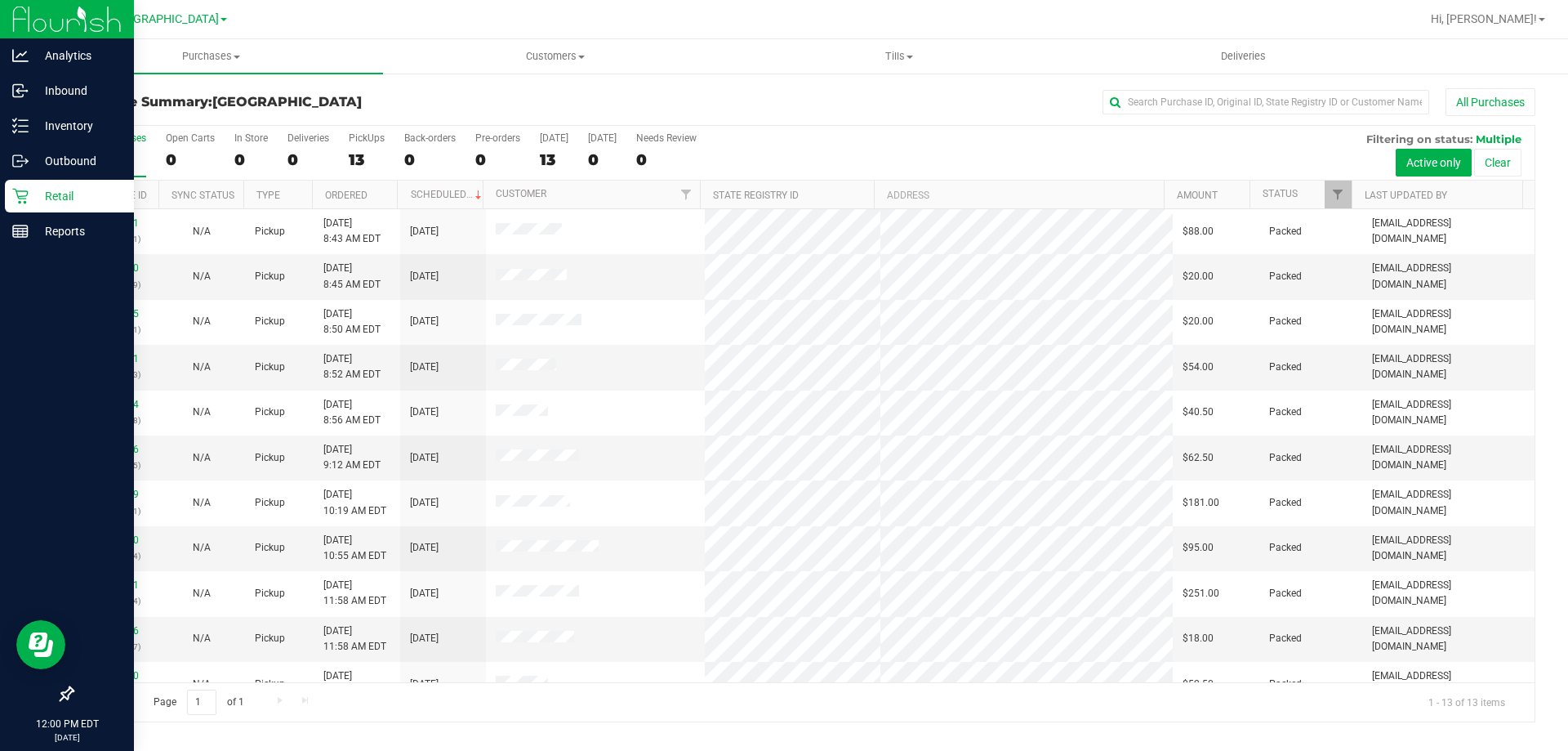
click at [56, 210] on div "Retail" at bounding box center [69, 197] width 129 height 33
click at [84, 122] on p "Inventory" at bounding box center [77, 126] width 98 height 20
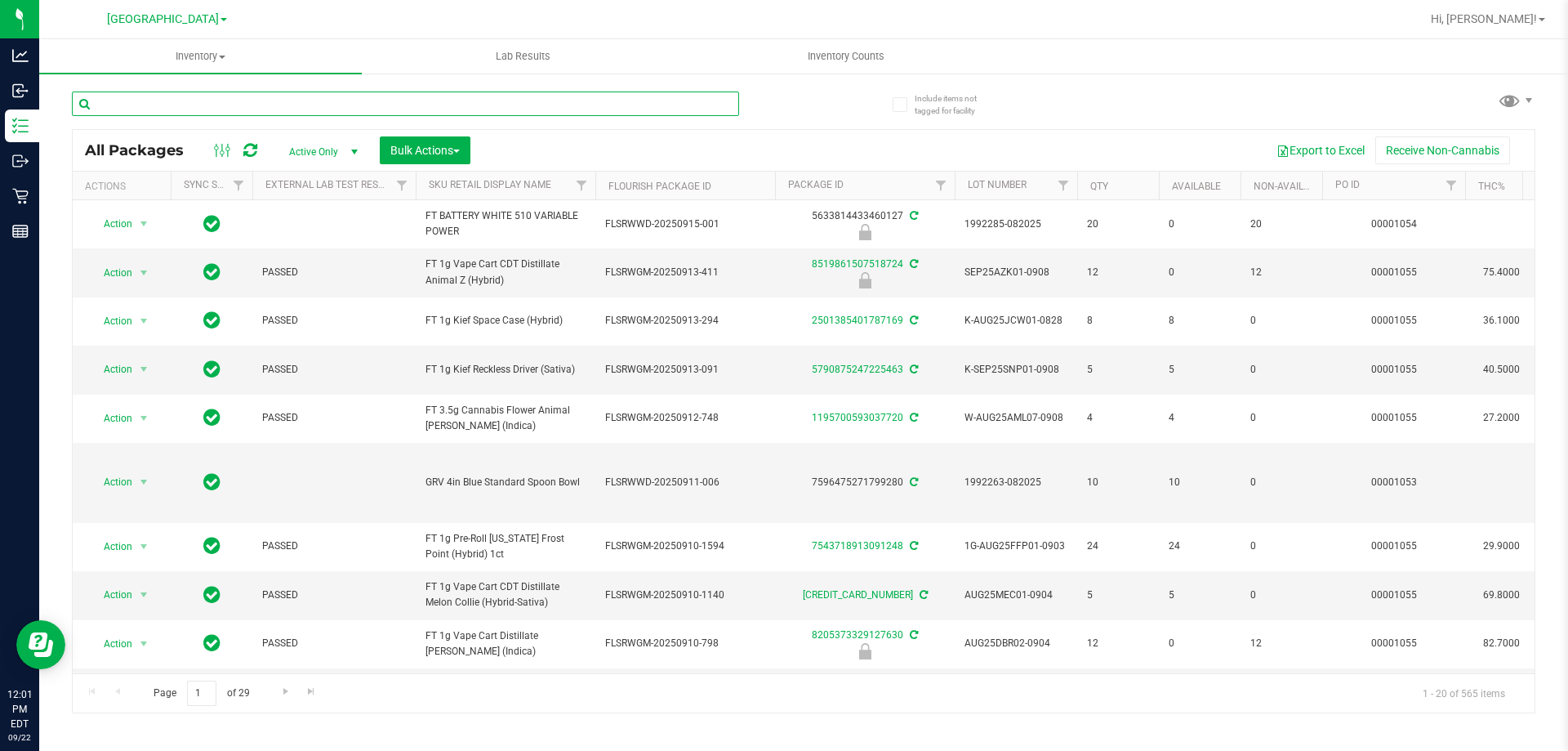
click at [187, 101] on input "text" at bounding box center [405, 104] width 667 height 25
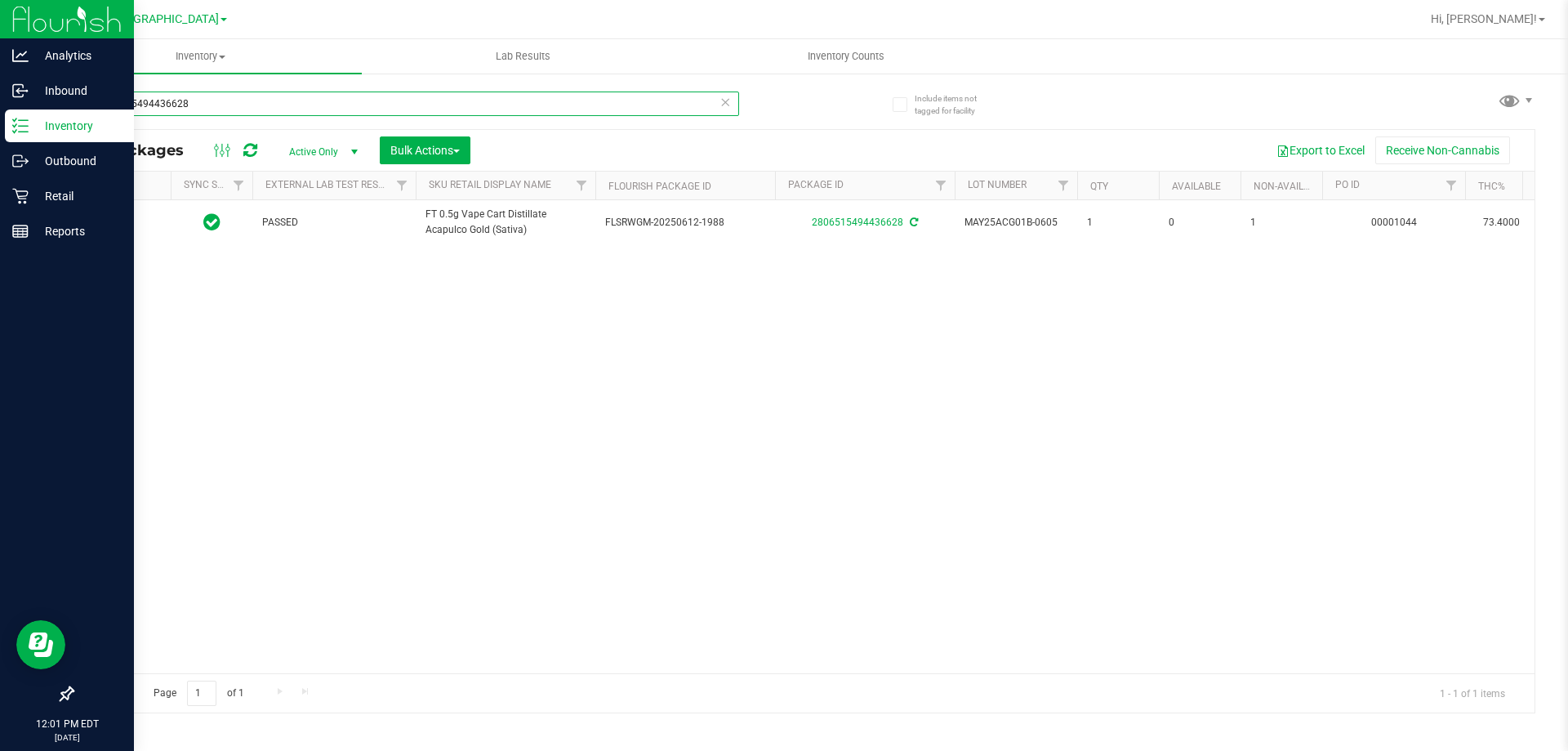
drag, startPoint x: 253, startPoint y: 112, endPoint x: 0, endPoint y: 112, distance: 253.0
click at [0, 112] on div "Analytics Inbound Inventory Outbound Retail Reports 12:01 PM EDT [DATE] 09/22 […" at bounding box center [784, 375] width 1568 height 751
drag, startPoint x: 192, startPoint y: 97, endPoint x: 0, endPoint y: 88, distance: 192.2
click at [0, 86] on div "Analytics Inbound Inventory Outbound Retail Reports 12:01 PM EDT [DATE] 09/22 […" at bounding box center [784, 375] width 1568 height 751
type input "acapulco"
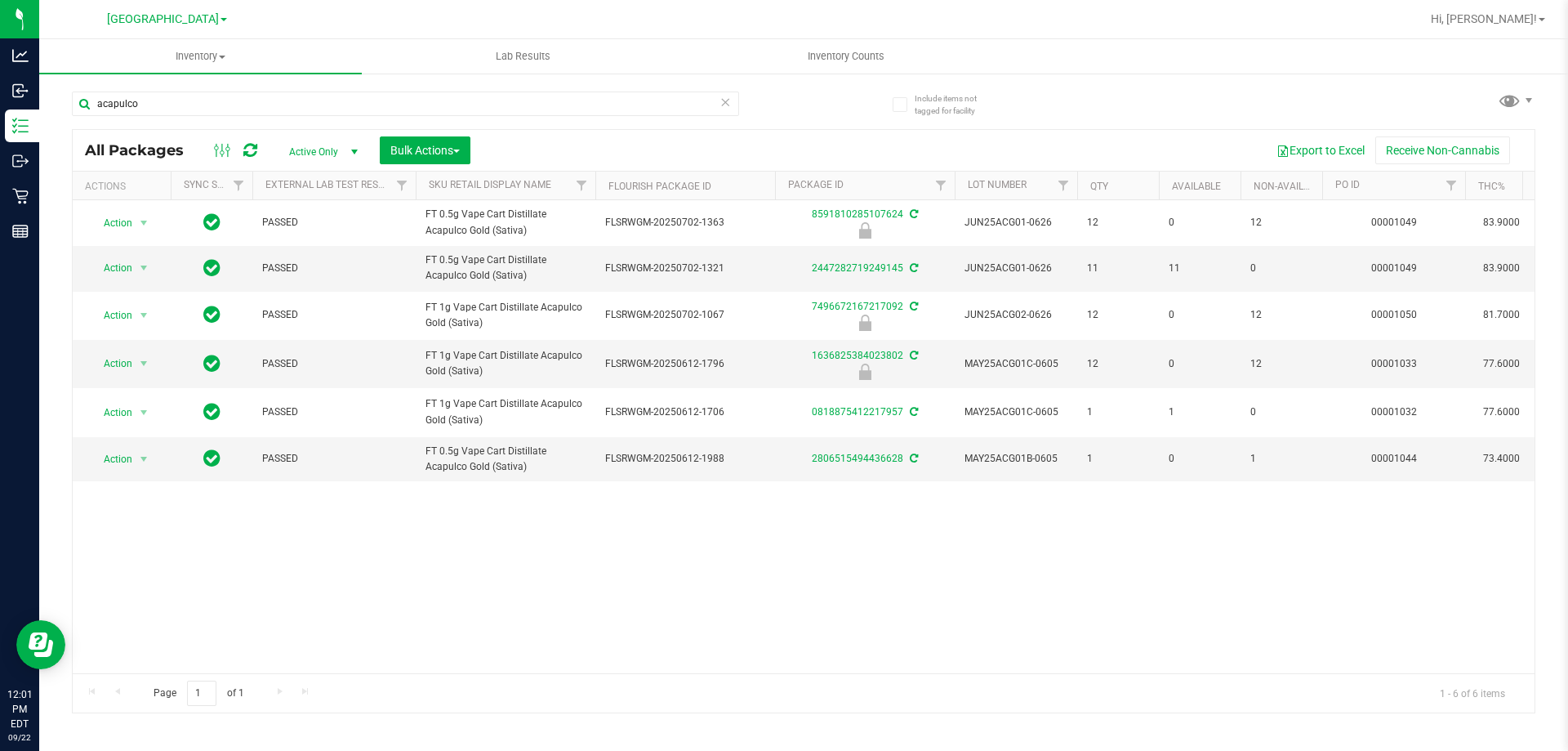
click at [436, 621] on div "Action Action Edit attributes Global inventory Locate package Package audit log…" at bounding box center [803, 436] width 1462 height 473
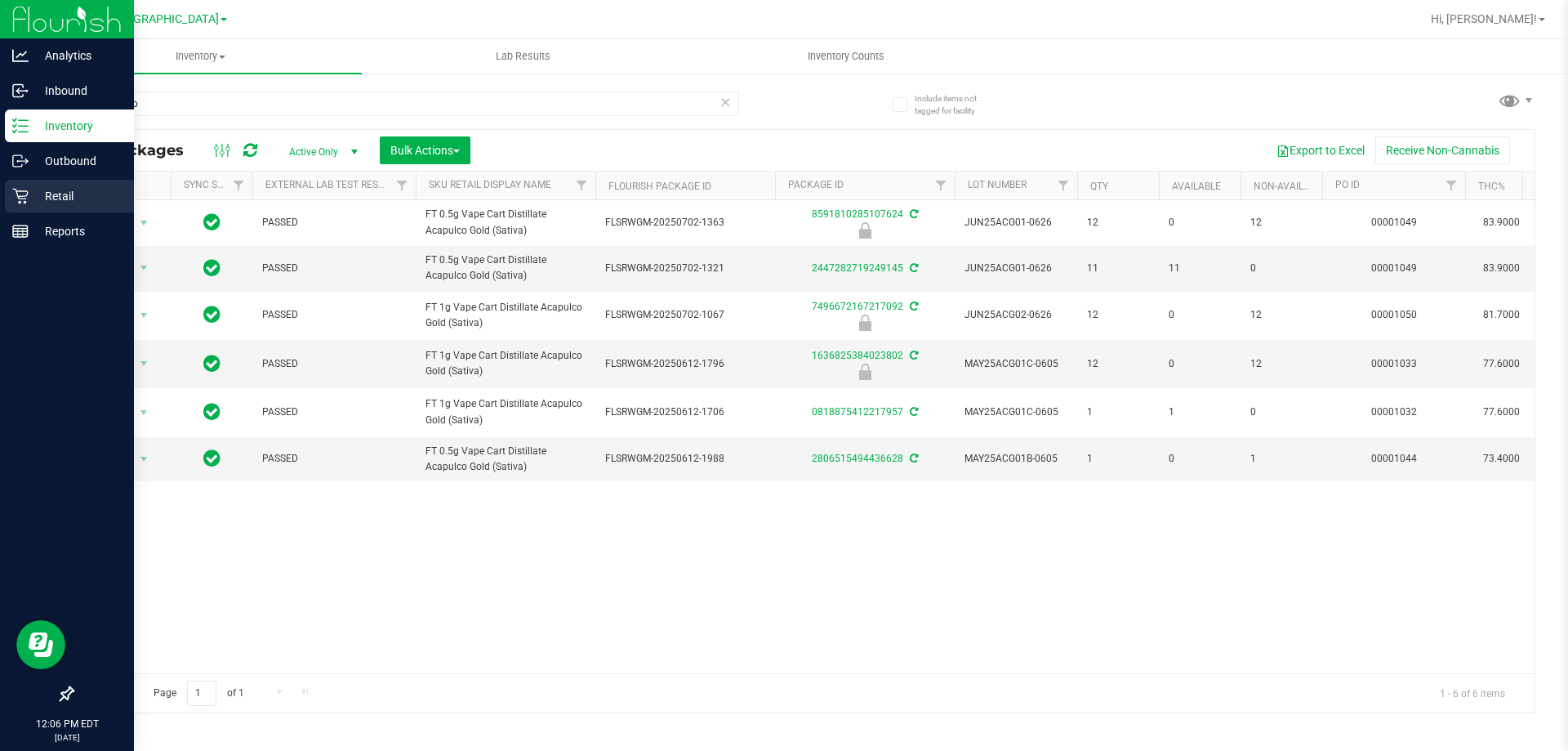
click at [45, 199] on p "Retail" at bounding box center [77, 196] width 98 height 20
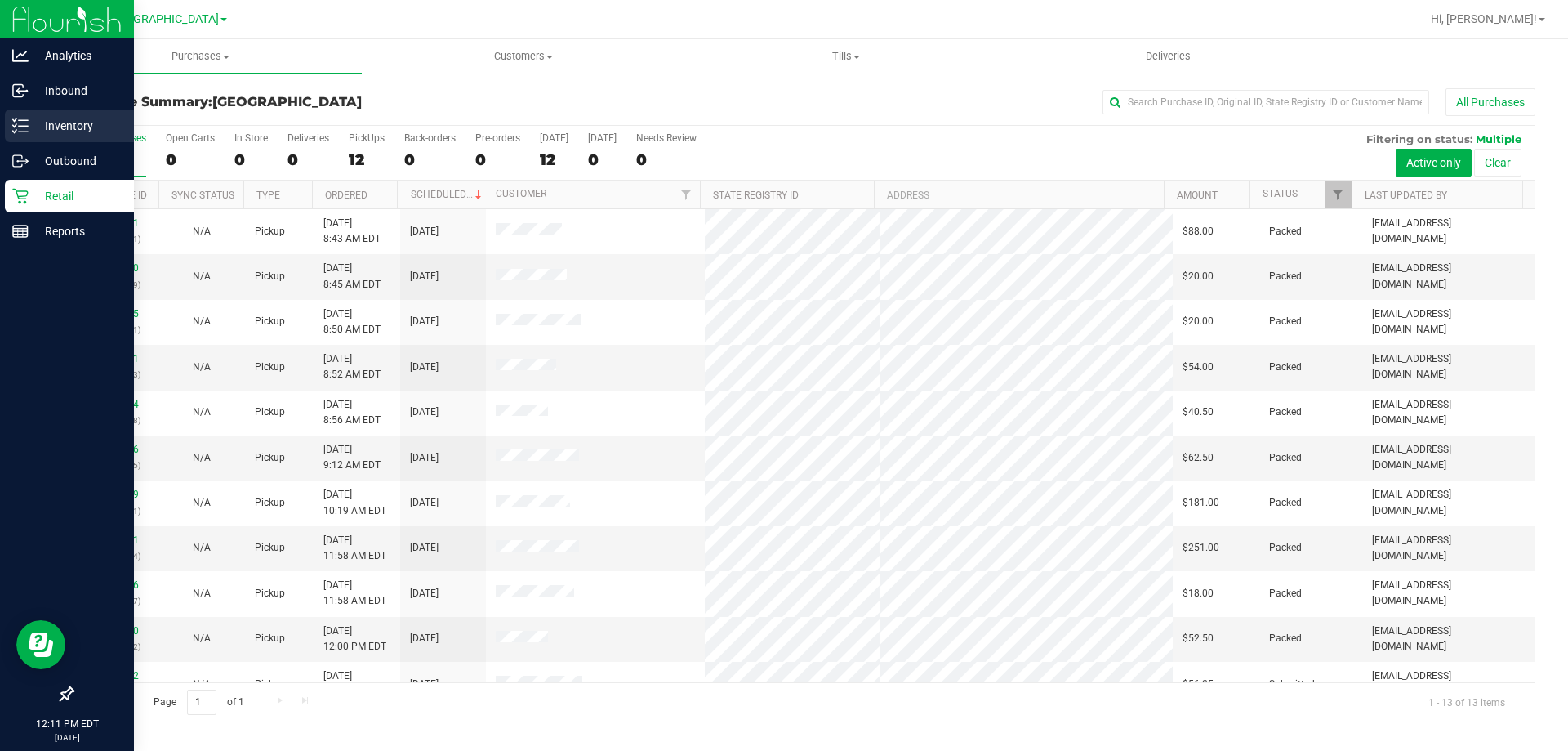
click at [67, 130] on p "Inventory" at bounding box center [77, 126] width 98 height 20
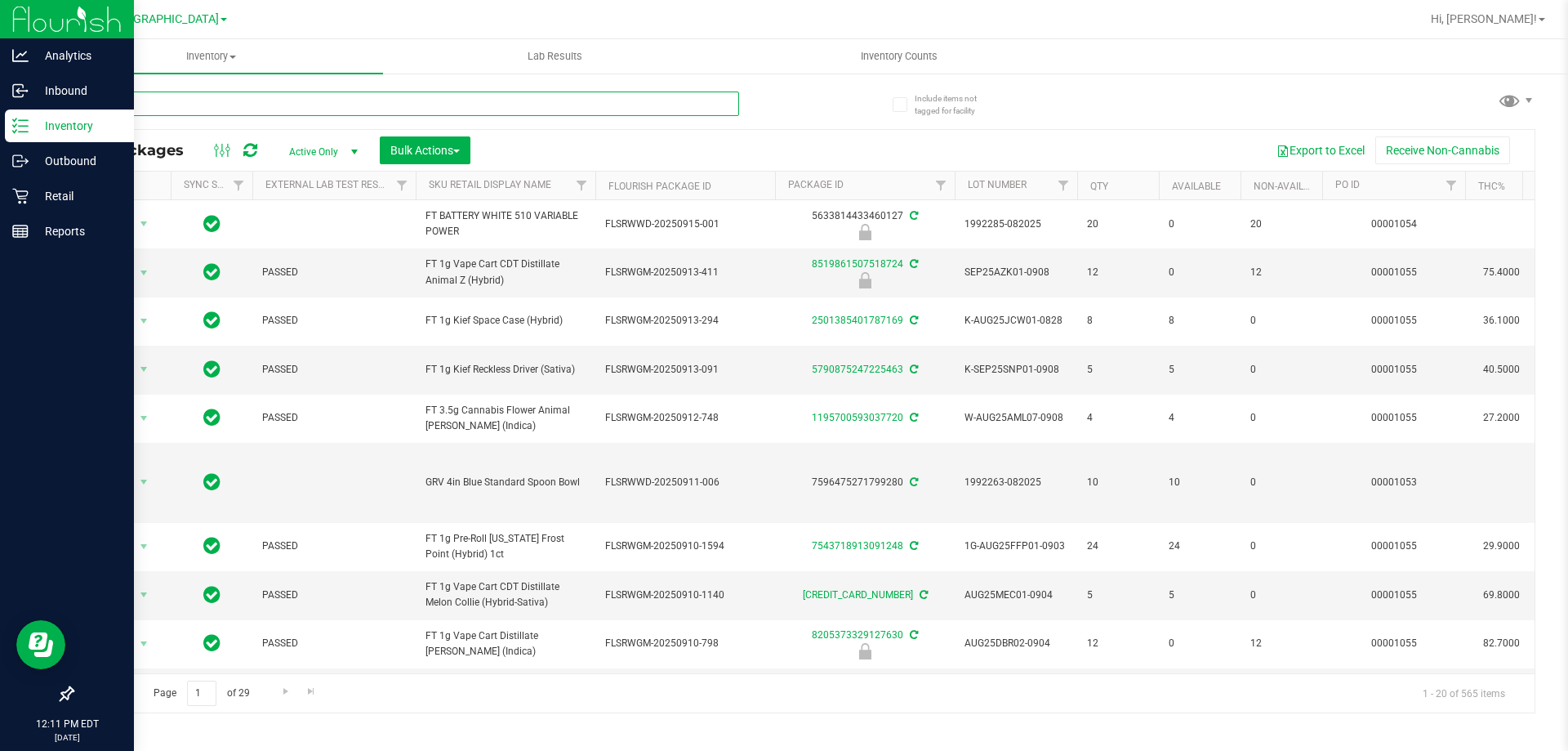
click at [303, 96] on input "text" at bounding box center [405, 104] width 667 height 25
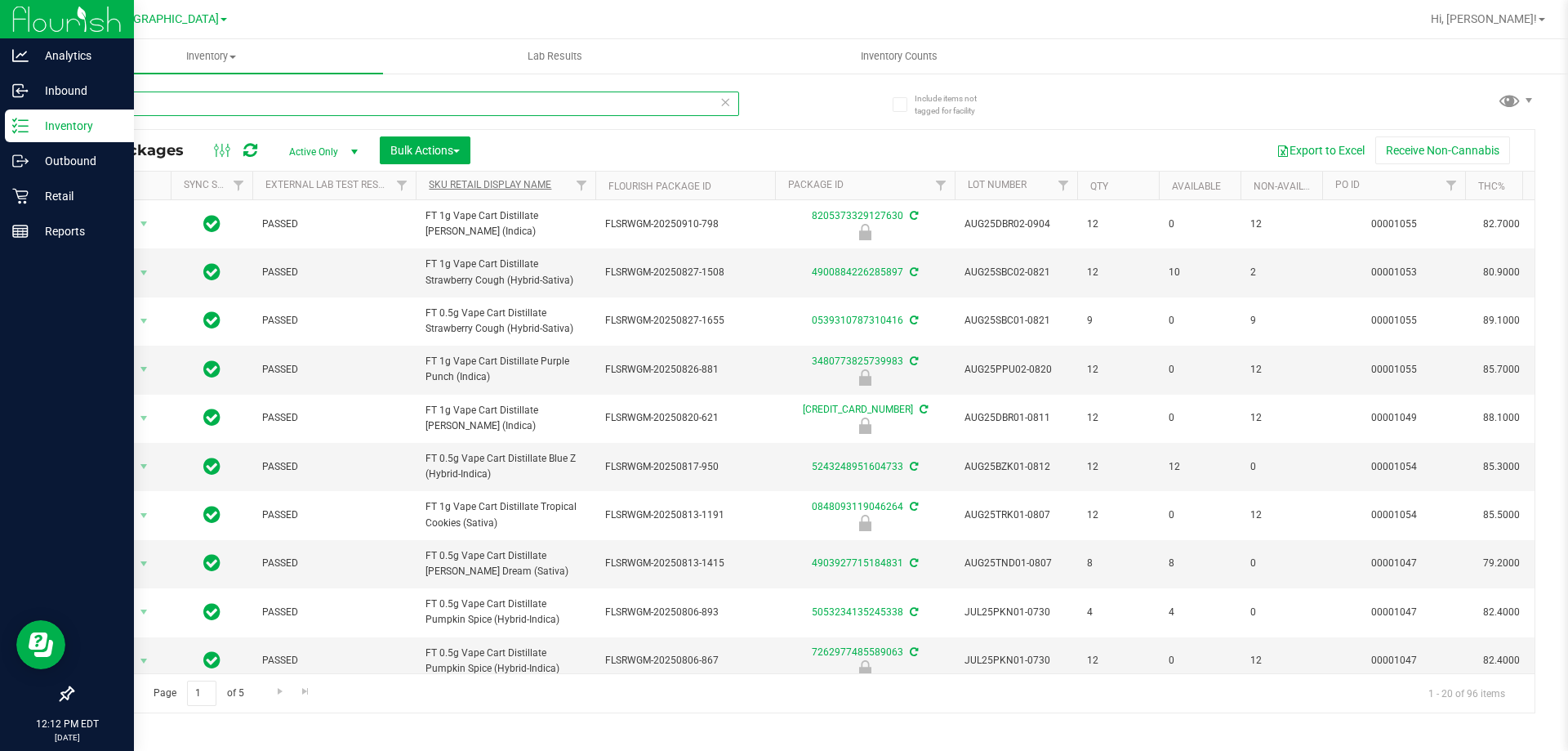
type input "bdt"
click at [499, 183] on link "Sku Retail Display Name" at bounding box center [489, 185] width 123 height 12
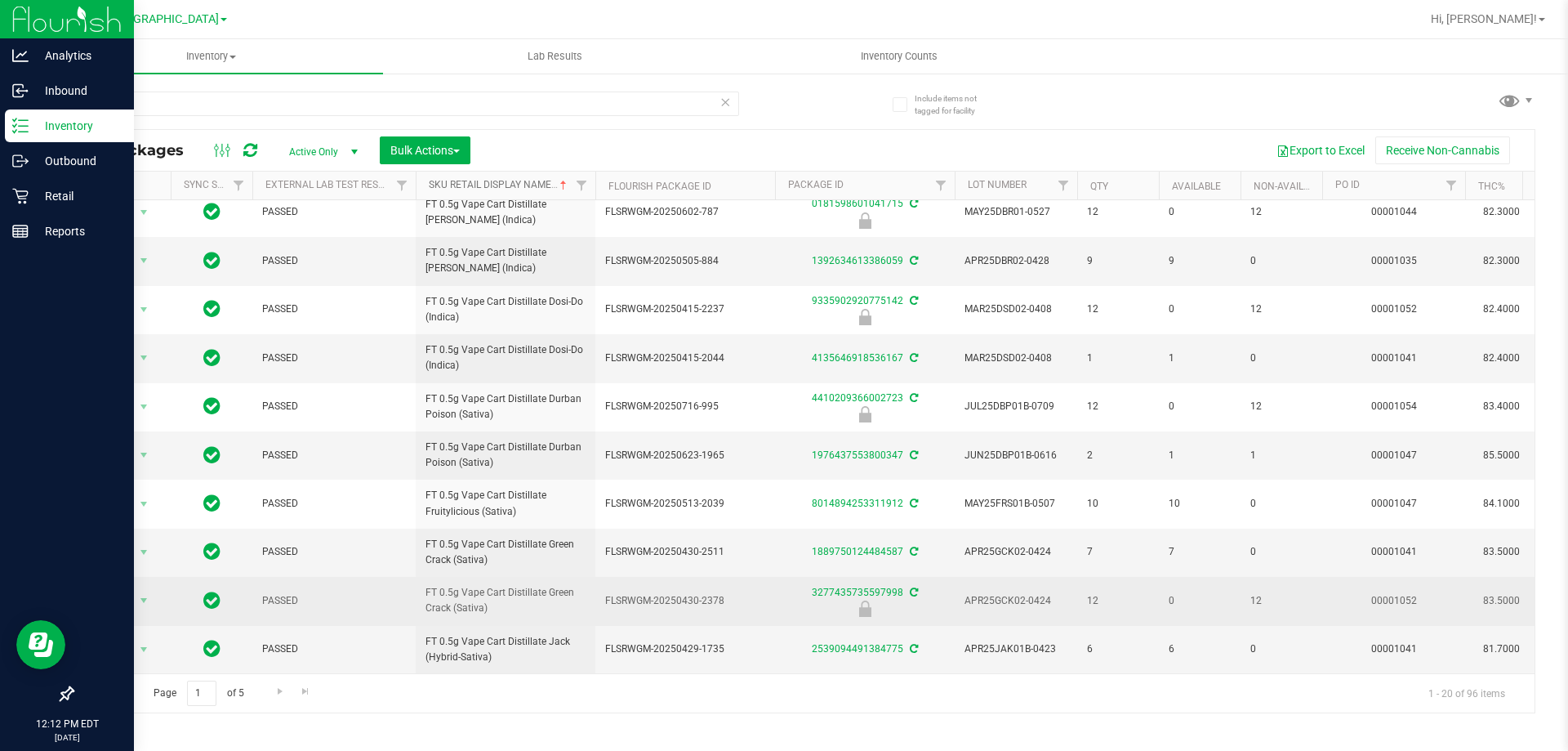
scroll to position [500, 0]
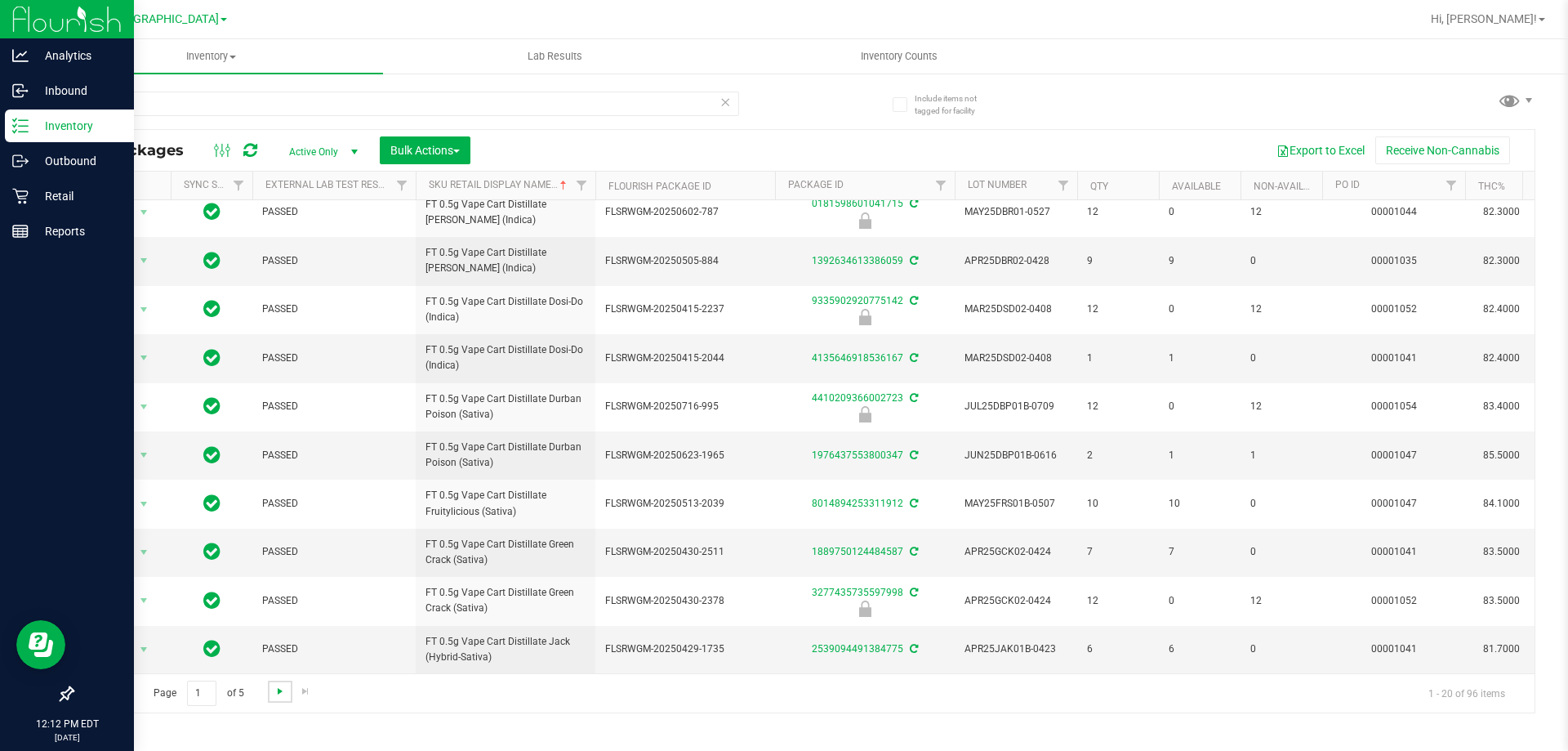
click at [275, 692] on span "Go to the next page" at bounding box center [280, 691] width 13 height 13
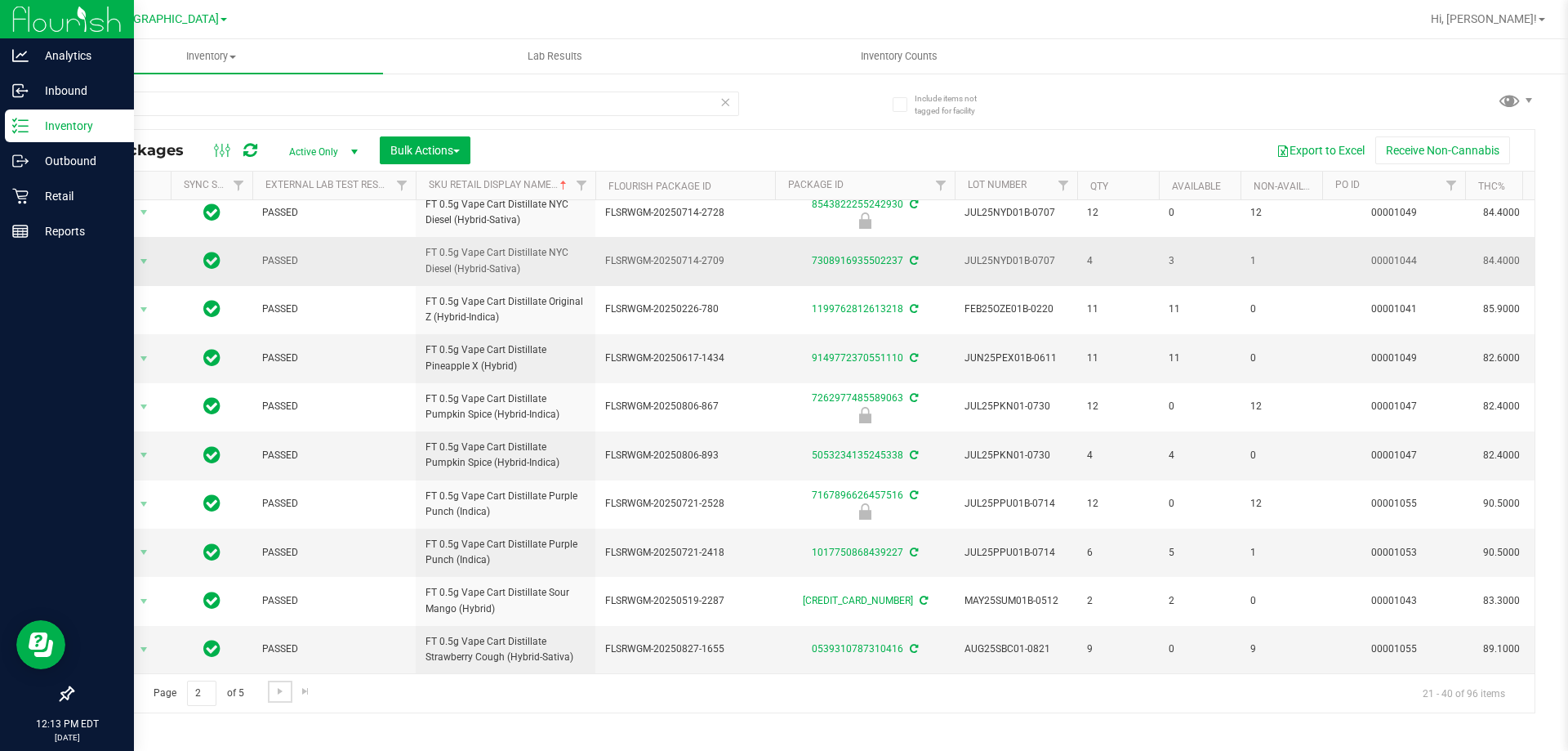
scroll to position [509, 0]
click at [282, 688] on span "Go to the next page" at bounding box center [280, 691] width 13 height 13
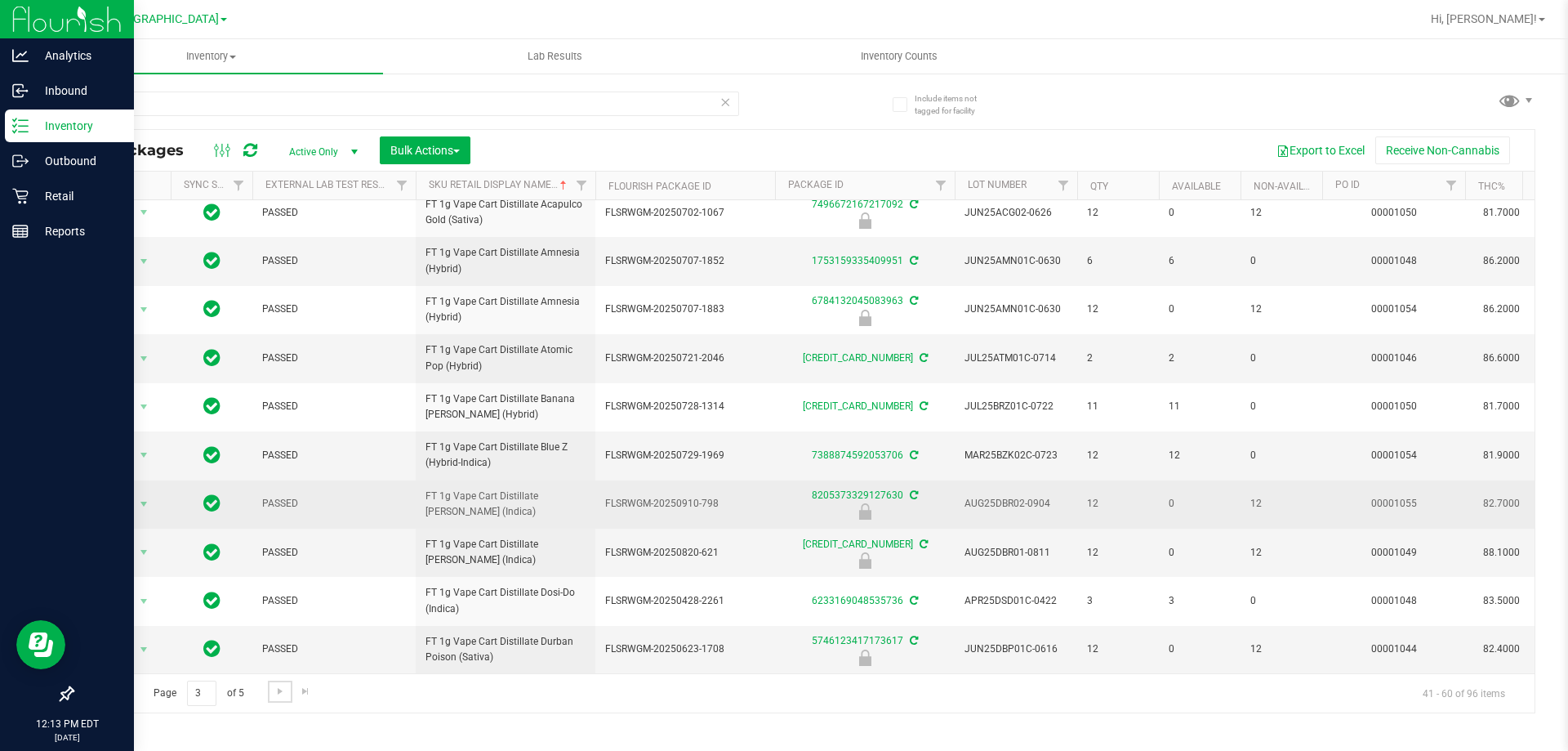
scroll to position [540, 0]
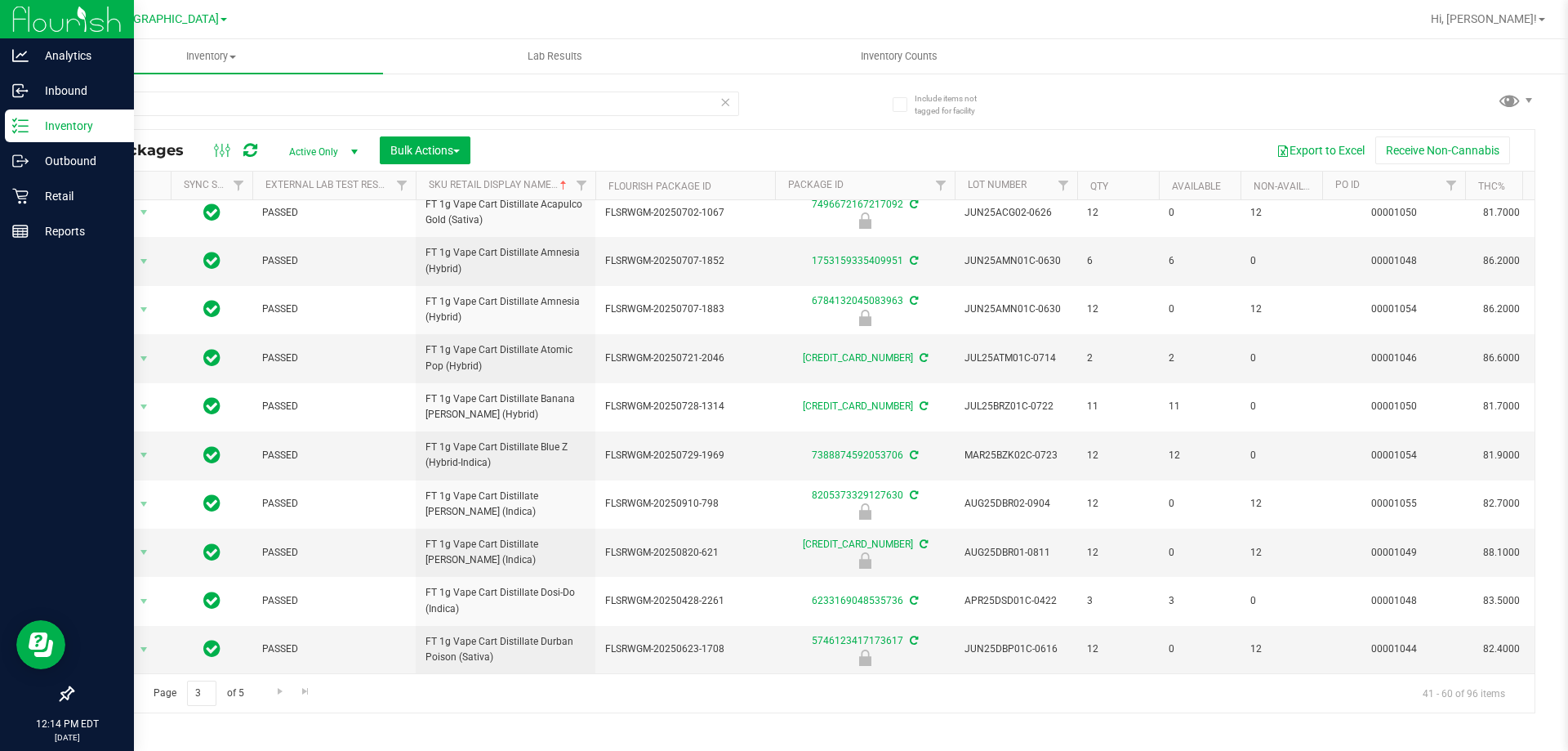
click at [72, 127] on p "Inventory" at bounding box center [77, 126] width 98 height 20
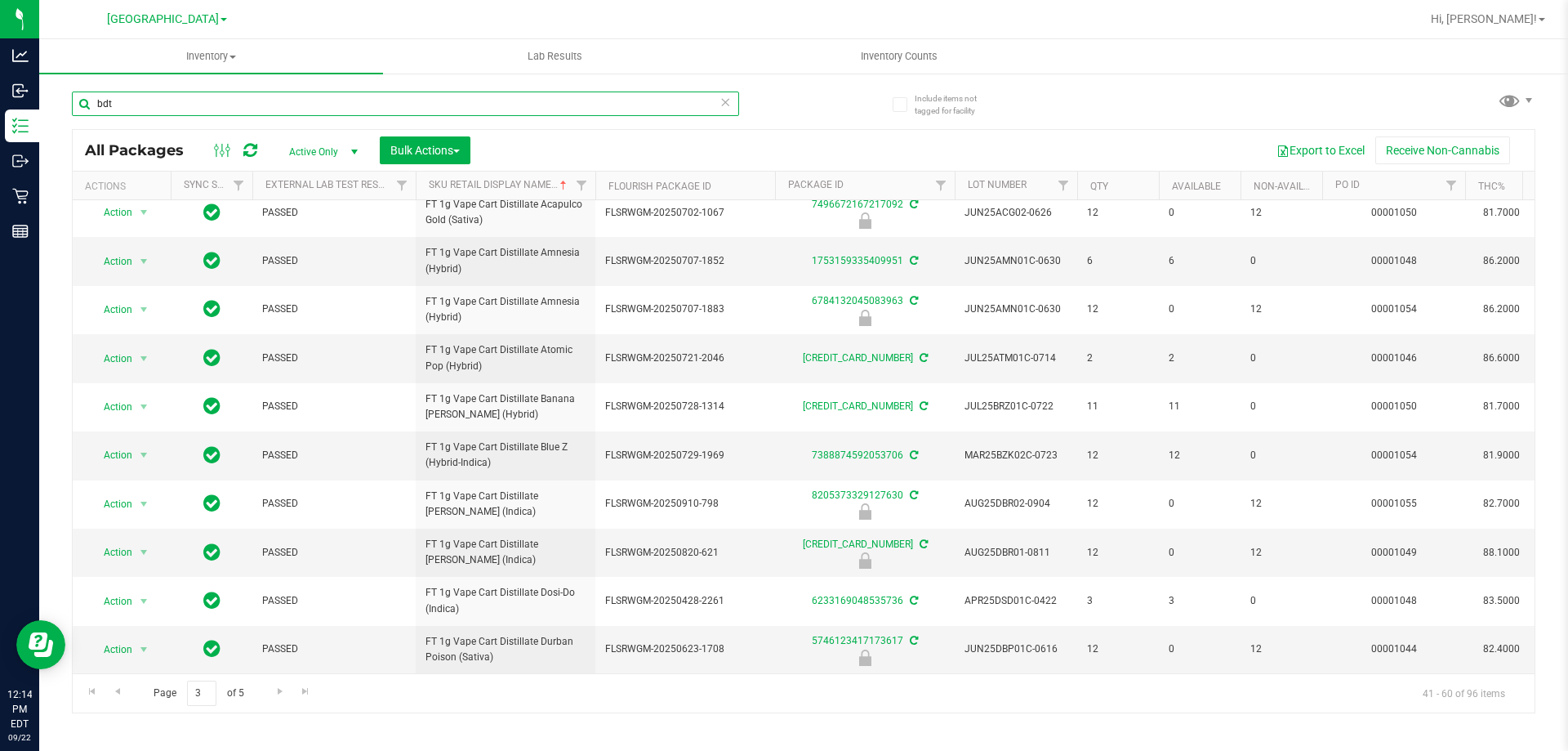
click at [281, 98] on input "bdt" at bounding box center [405, 104] width 667 height 25
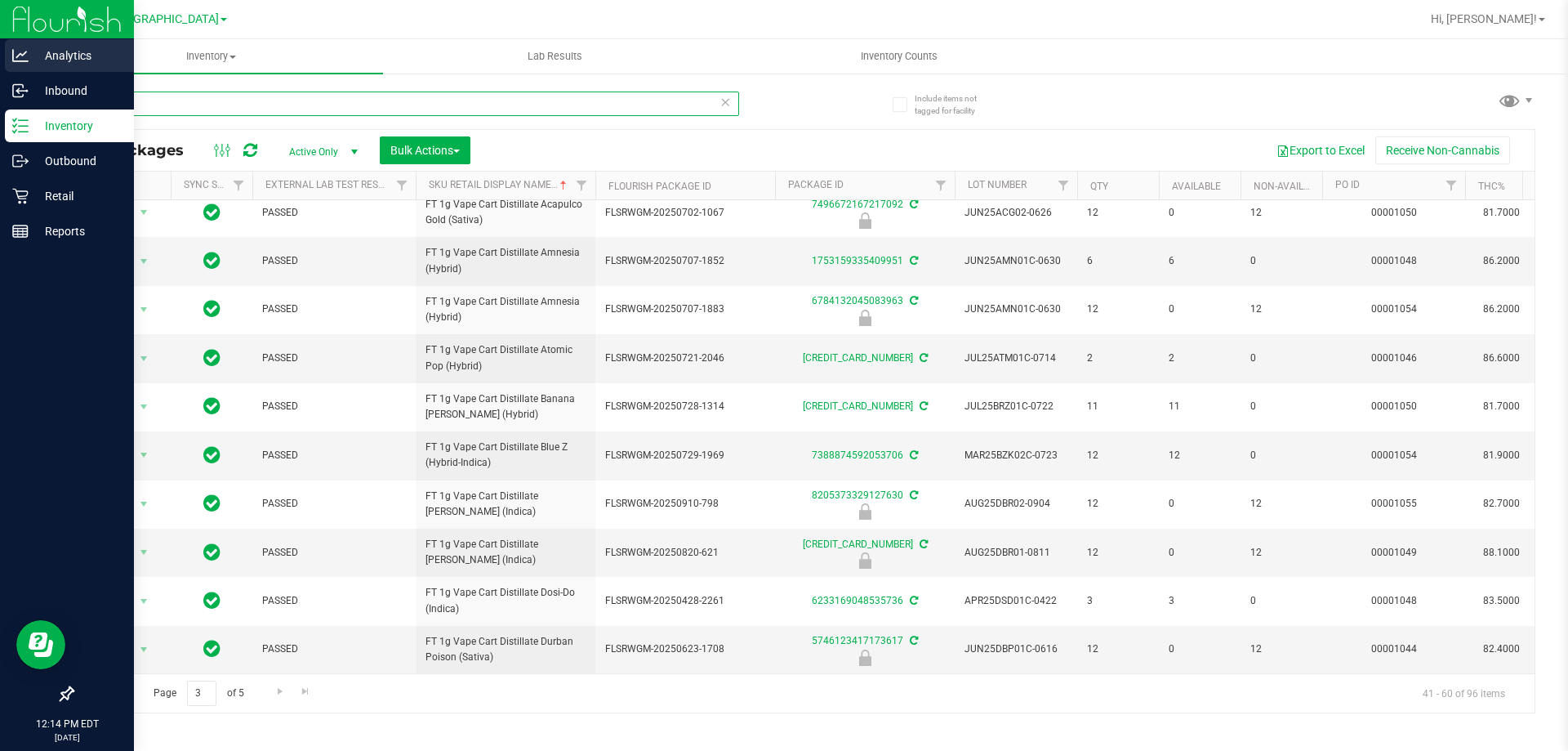
drag, startPoint x: 44, startPoint y: 94, endPoint x: 0, endPoint y: 55, distance: 58.8
click at [0, 60] on div "Analytics Inbound Inventory Outbound Retail Reports 12:14 PM EDT [DATE] 09/22 […" at bounding box center [784, 375] width 1568 height 751
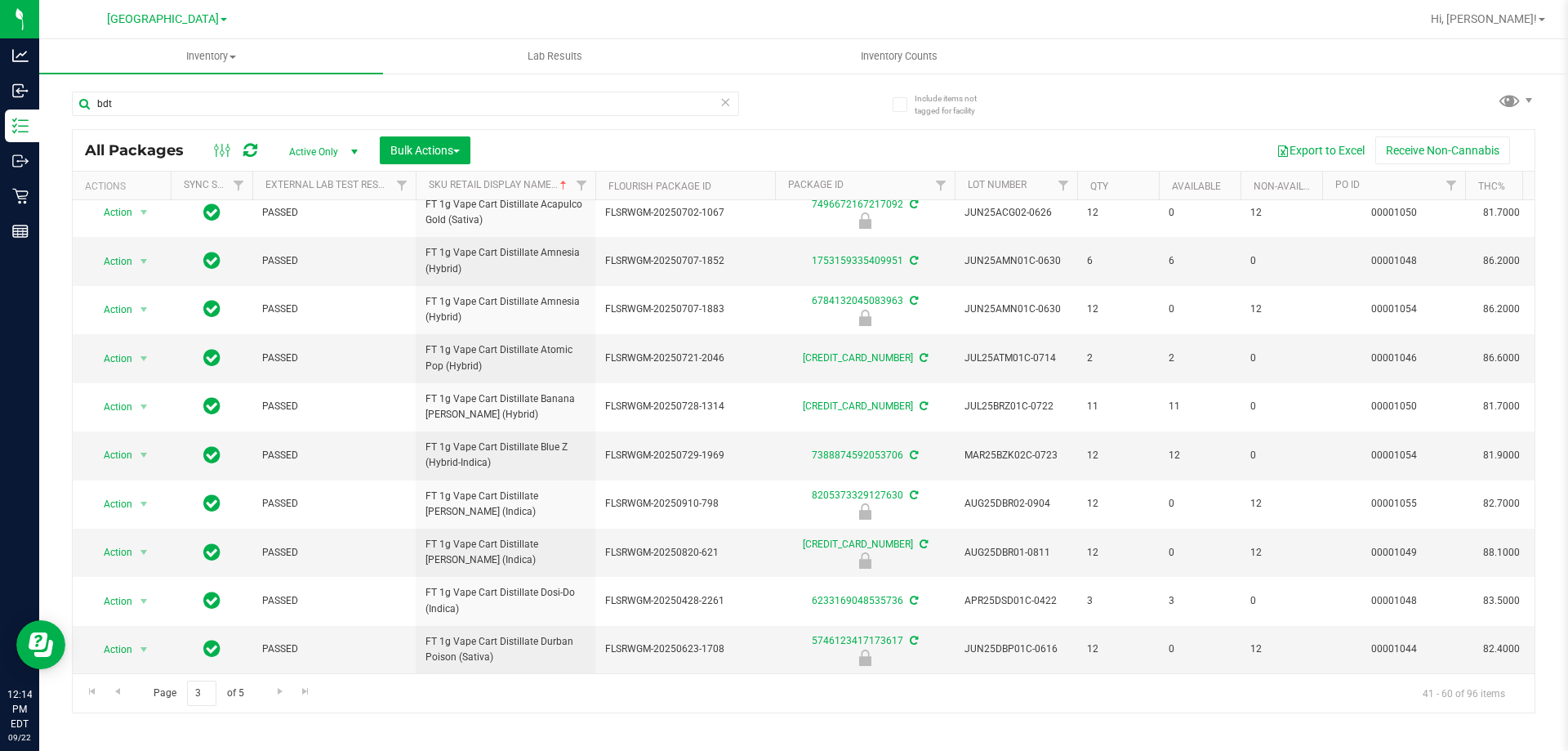
click at [1089, 103] on div "bdt All Packages Active Only Active Only Lab Samples Locked All External Intern…" at bounding box center [803, 394] width 1464 height 637
click at [118, 540] on span "Action" at bounding box center [111, 552] width 44 height 23
click at [131, 721] on li "Unlock package" at bounding box center [141, 734] width 104 height 25
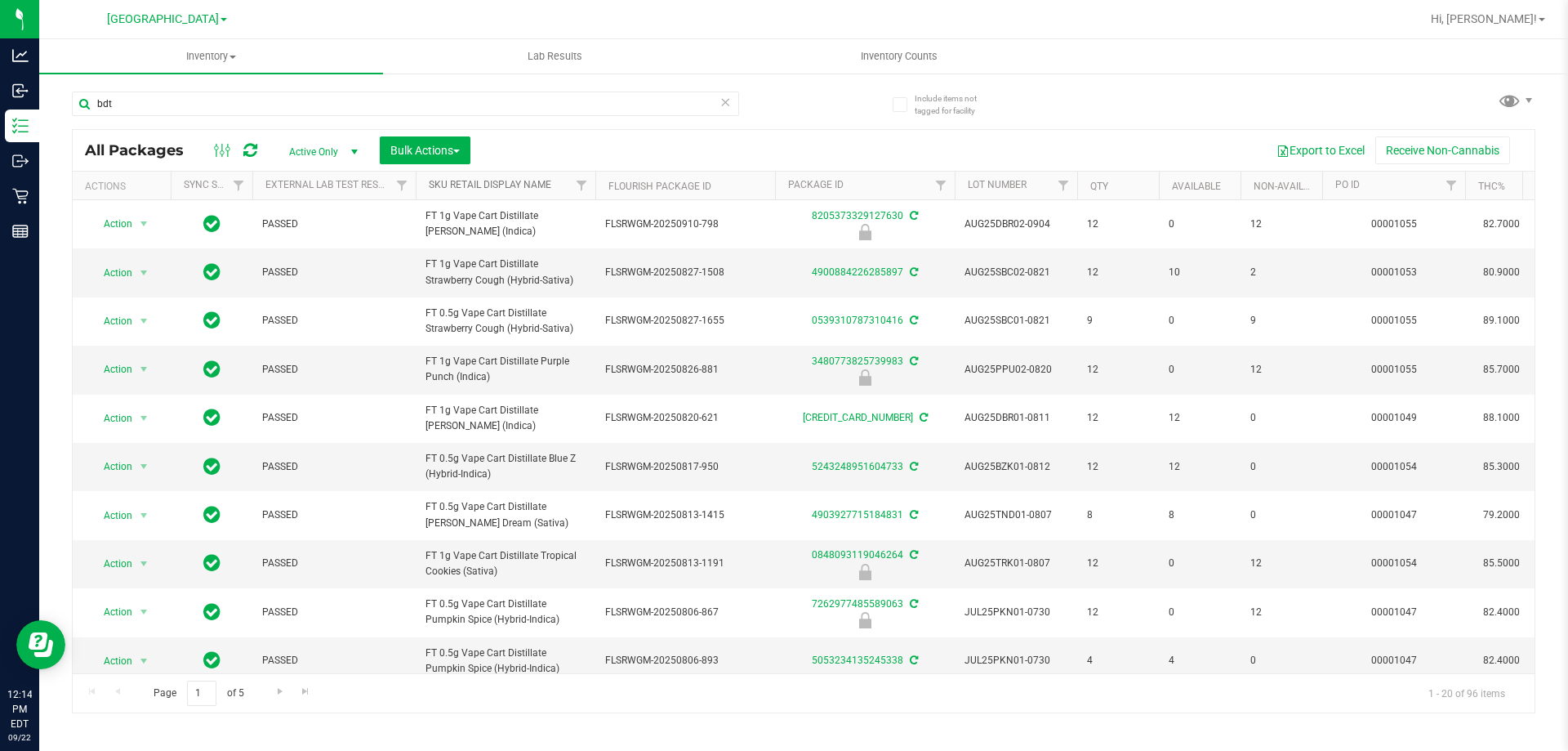
click at [477, 181] on link "Sku Retail Display Name" at bounding box center [489, 185] width 123 height 12
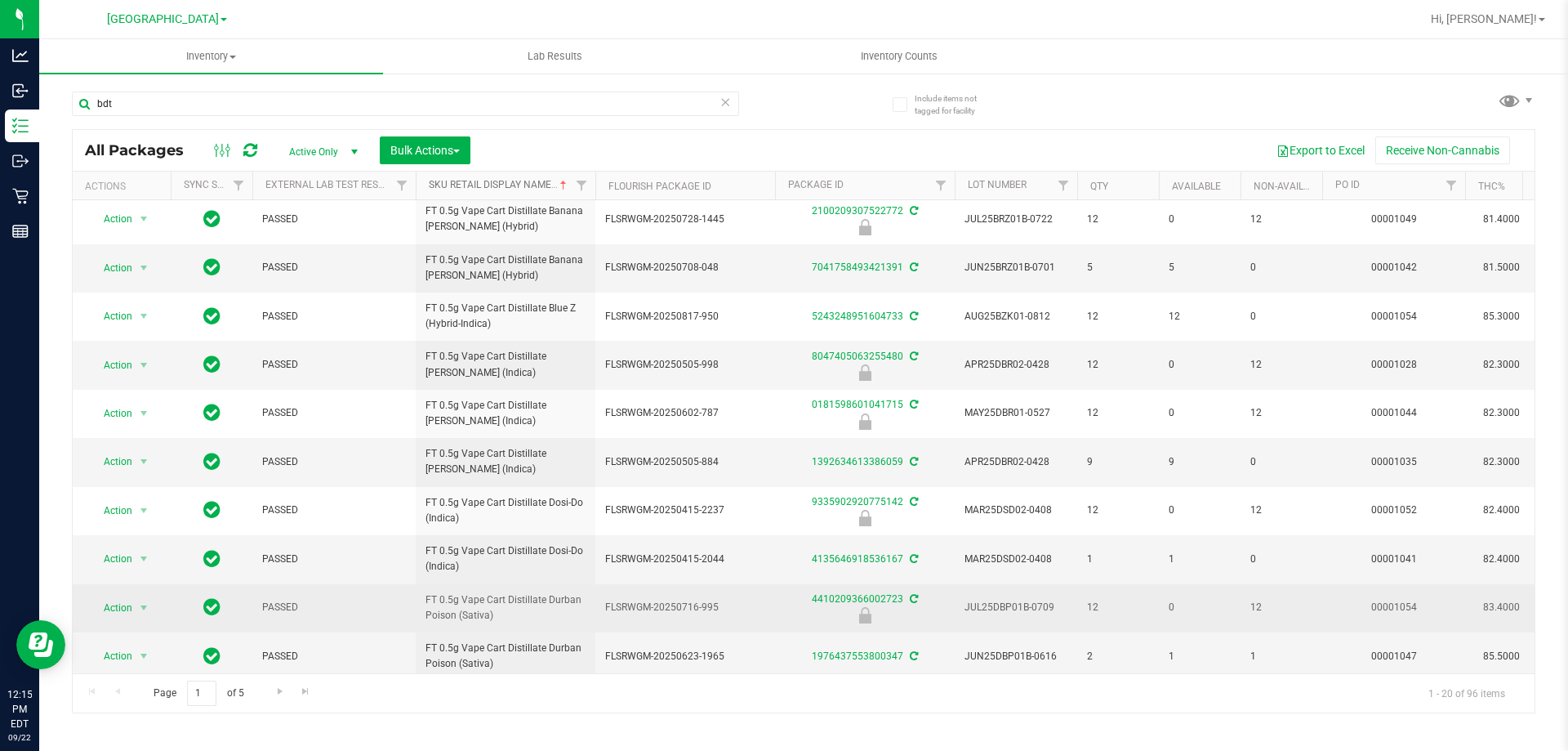
scroll to position [500, 0]
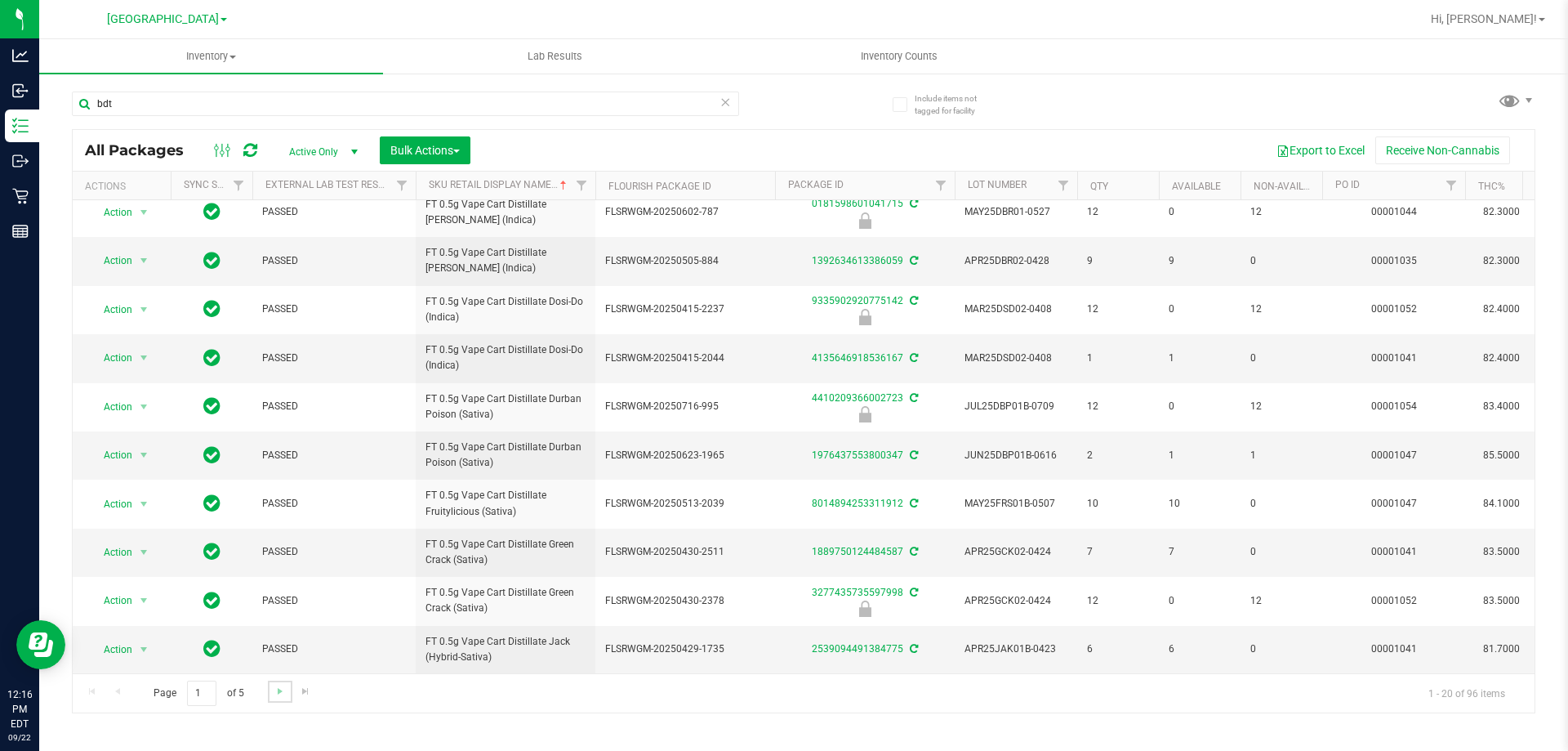
click at [286, 693] on link "Go to the next page" at bounding box center [280, 691] width 24 height 22
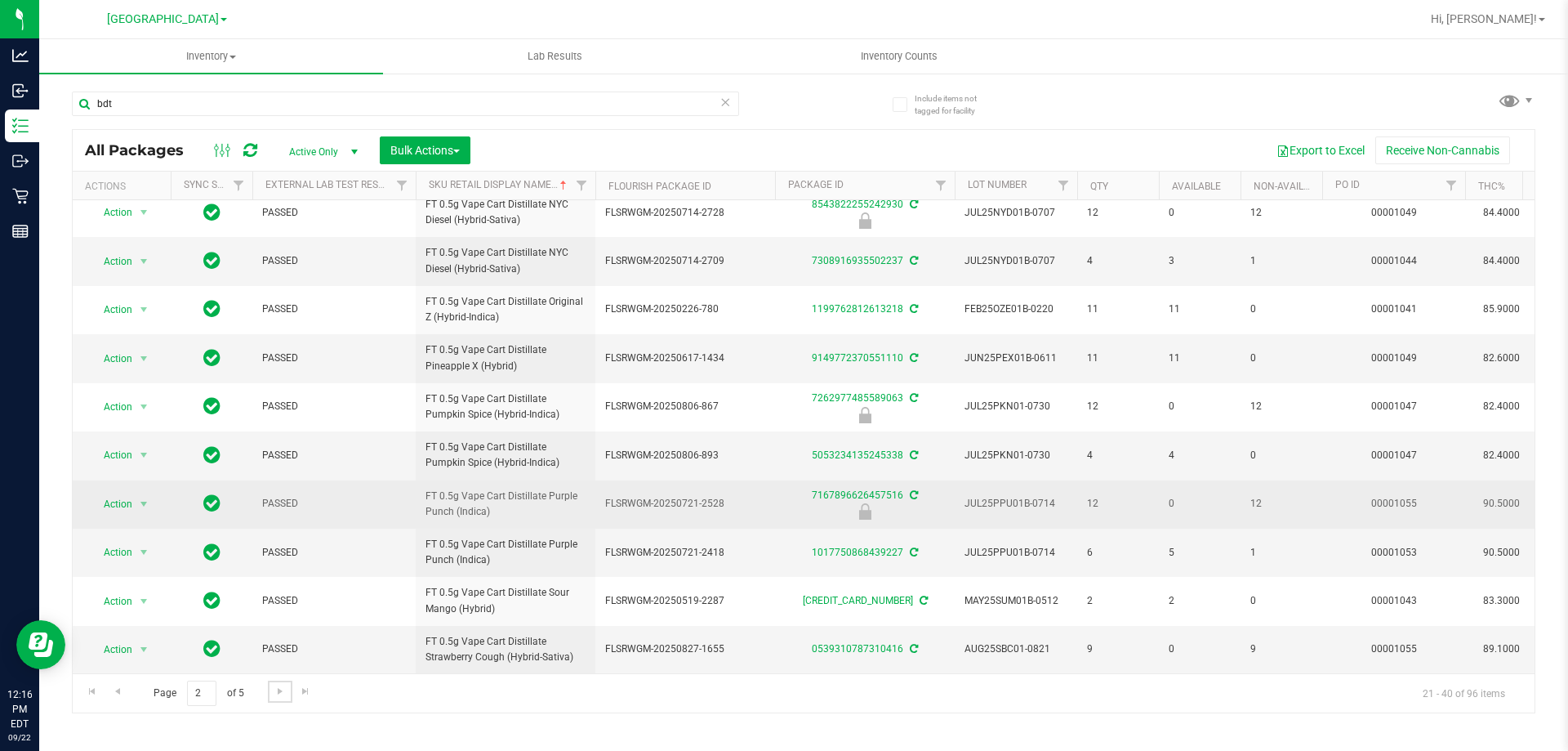
scroll to position [509, 0]
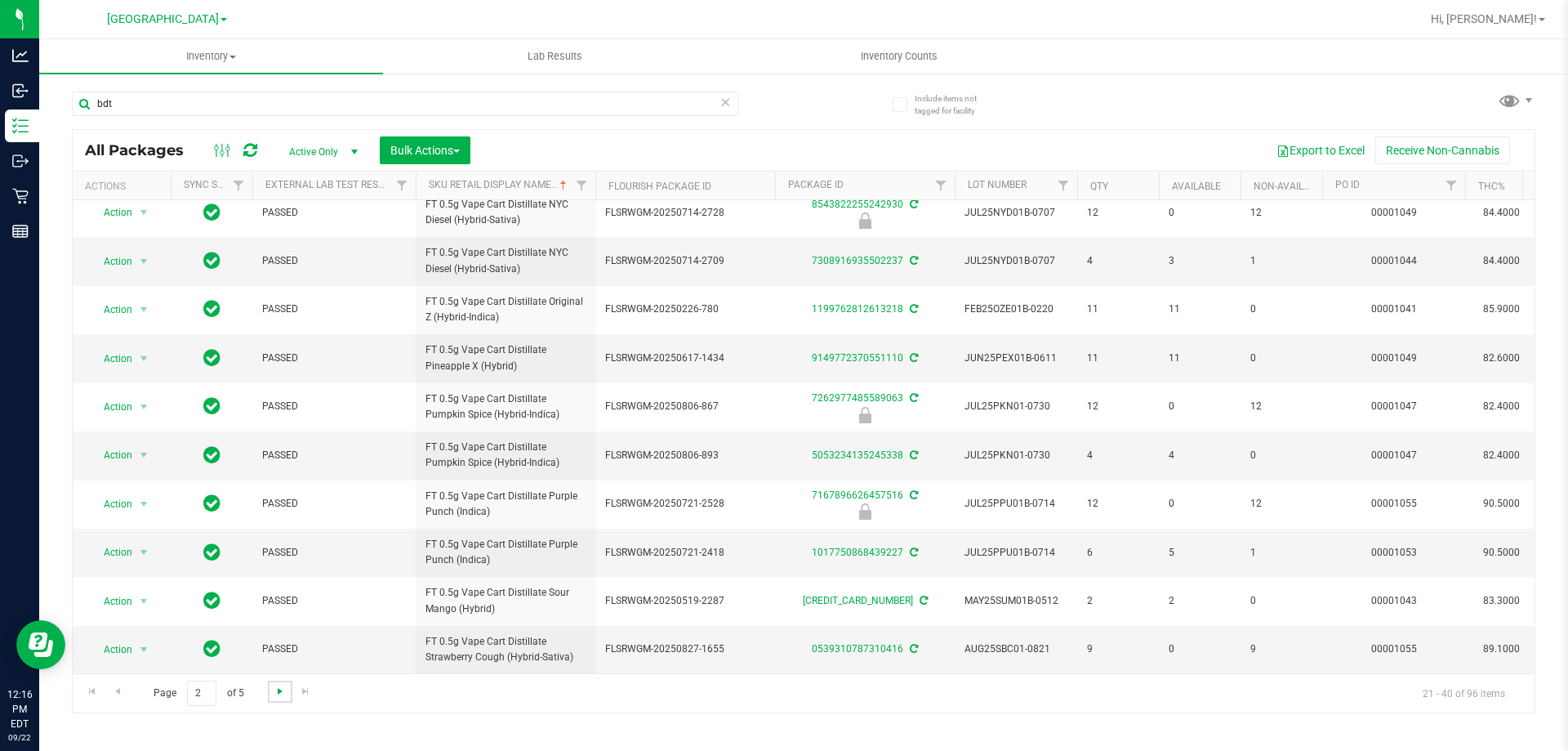
click at [278, 688] on span "Go to the next page" at bounding box center [280, 691] width 13 height 13
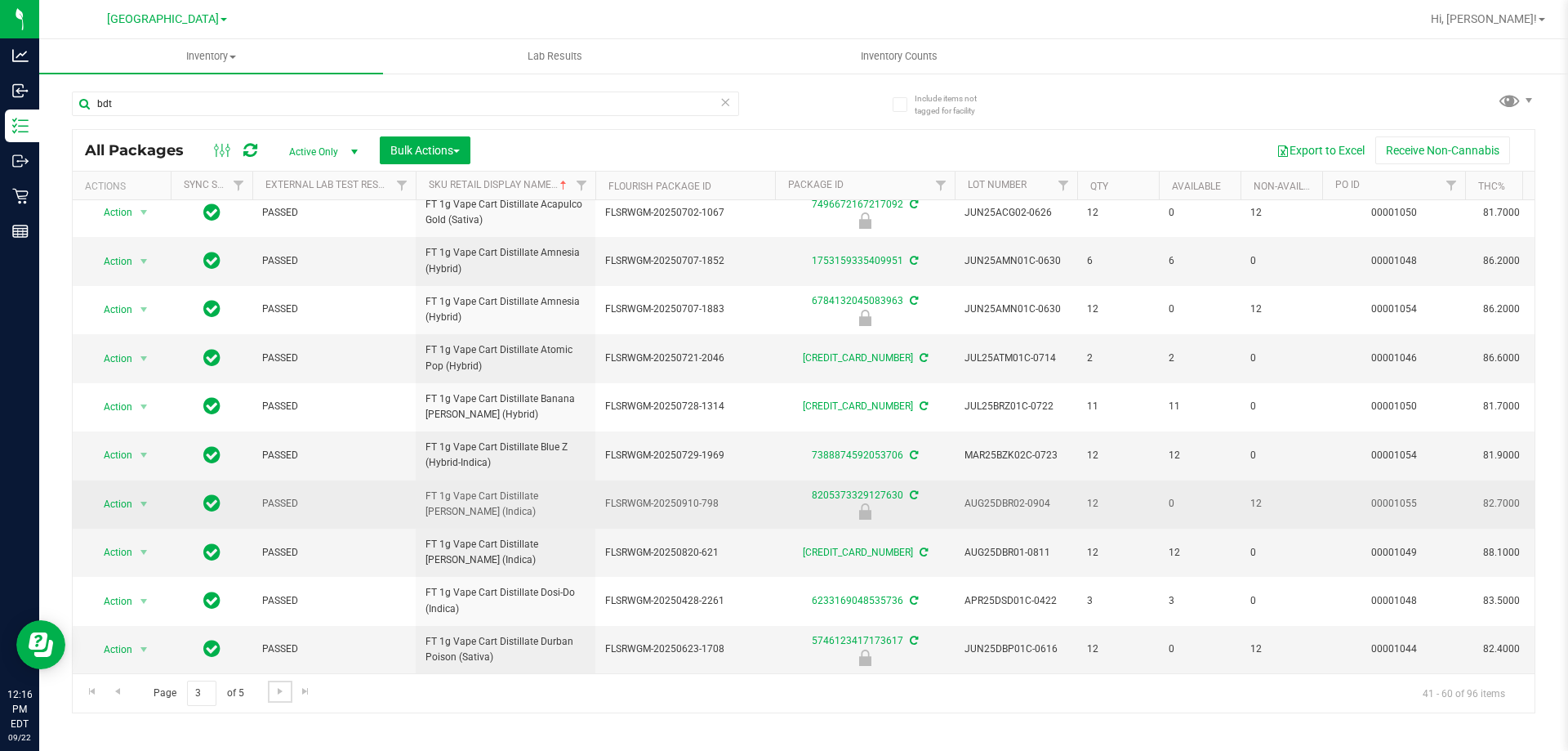
scroll to position [540, 0]
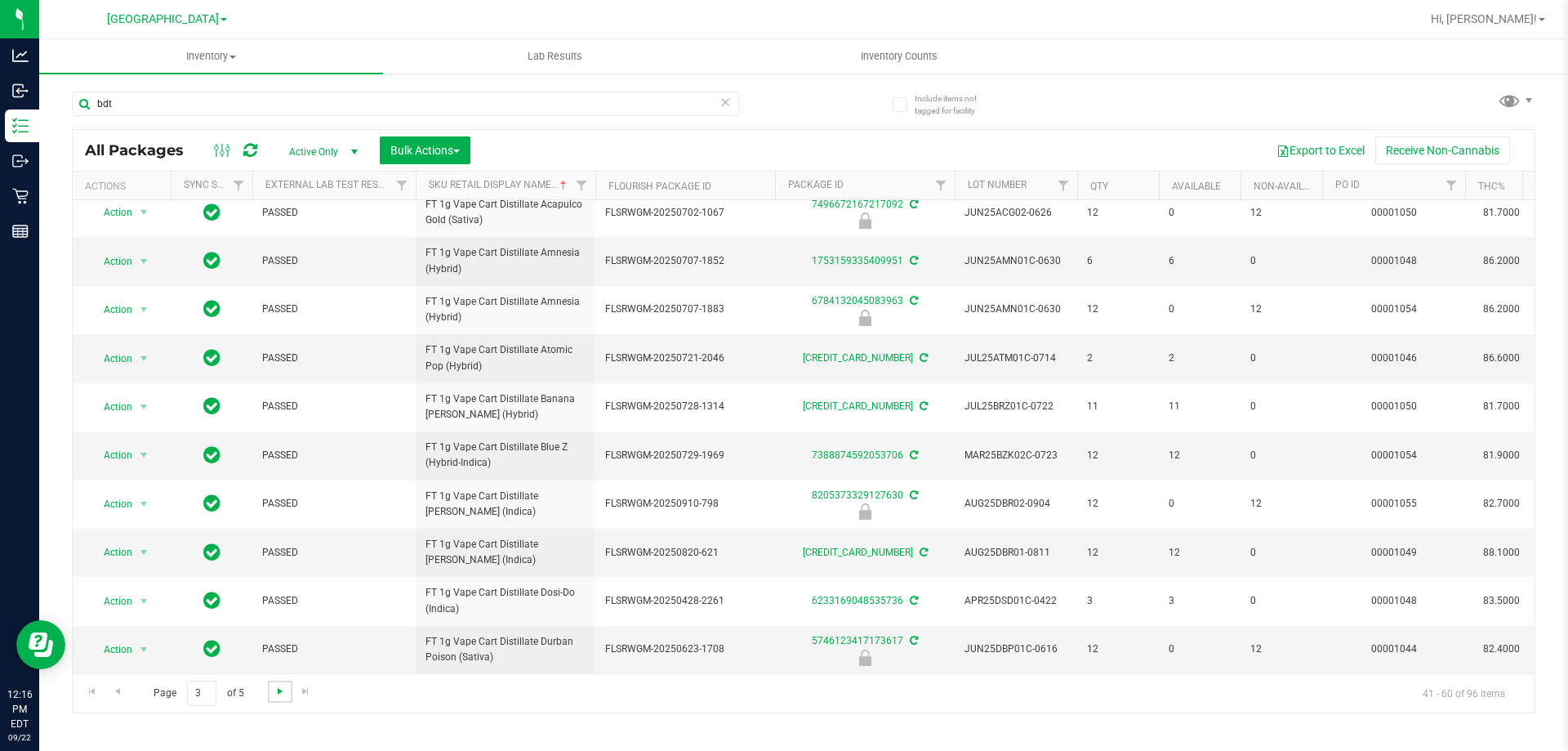
click at [277, 689] on span "Go to the next page" at bounding box center [280, 691] width 13 height 13
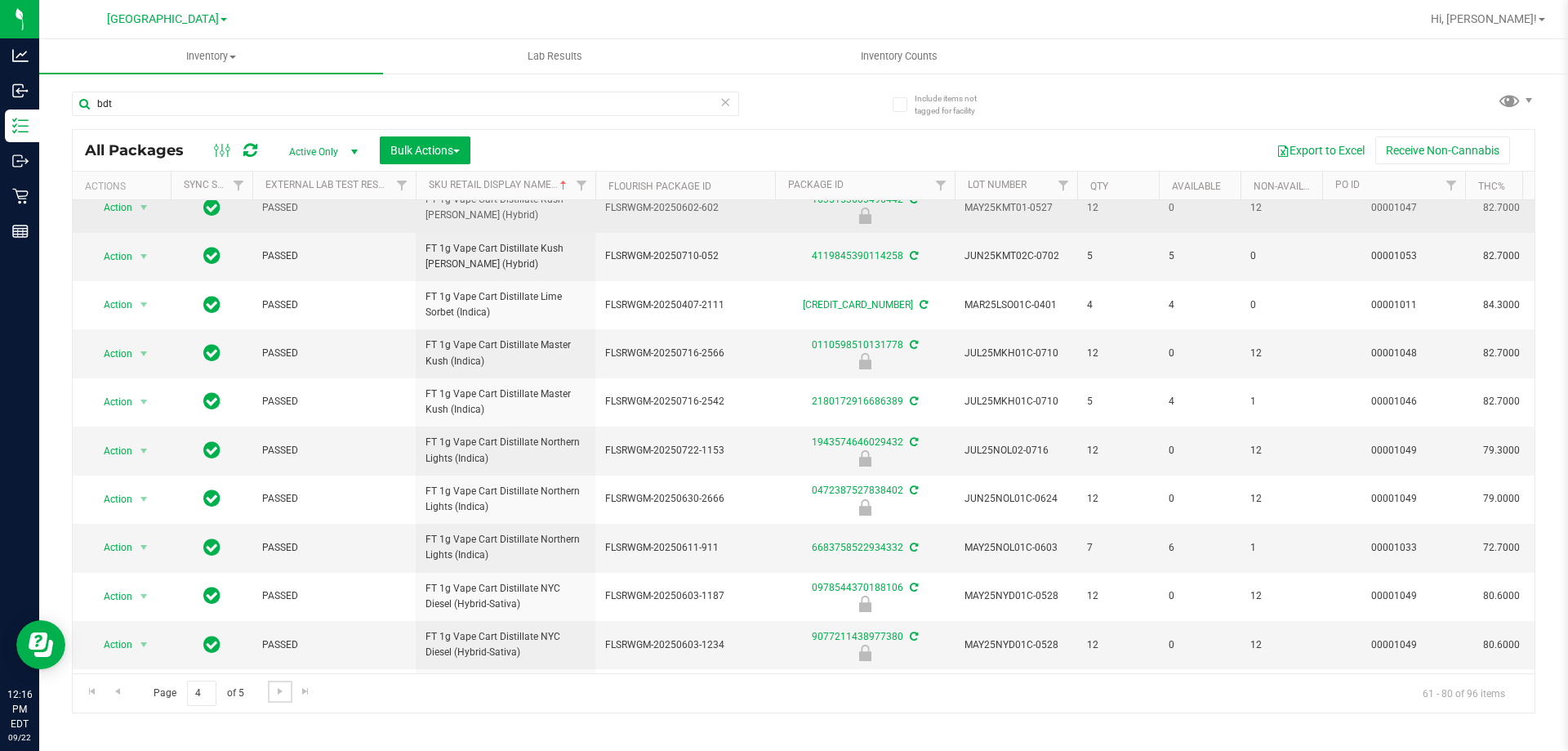
scroll to position [409, 0]
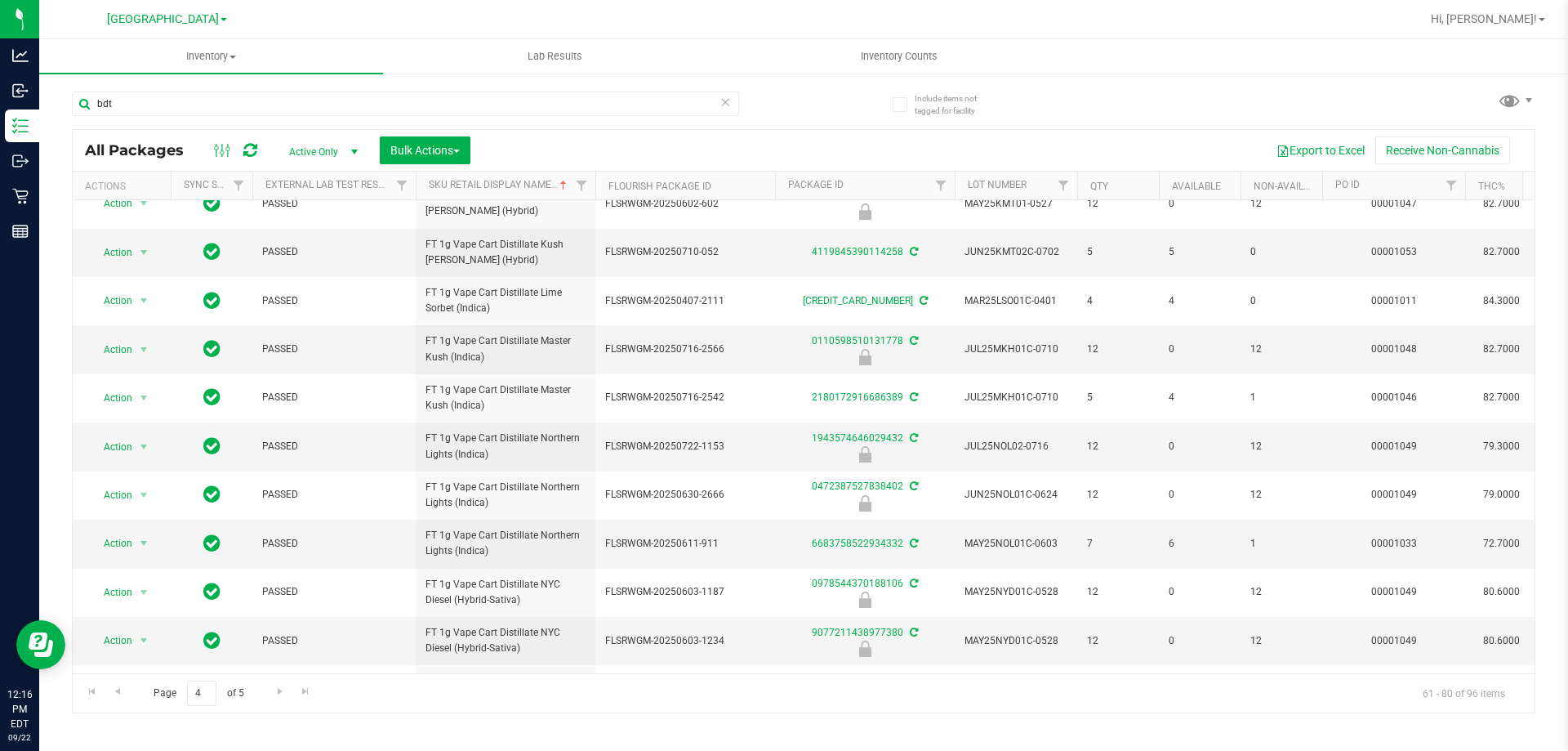
drag, startPoint x: 644, startPoint y: 605, endPoint x: 613, endPoint y: 724, distance: 123.0
click at [613, 724] on div "Inventory All packages All inventory Waste log Create inventory Lab Results Inv…" at bounding box center [803, 395] width 1529 height 712
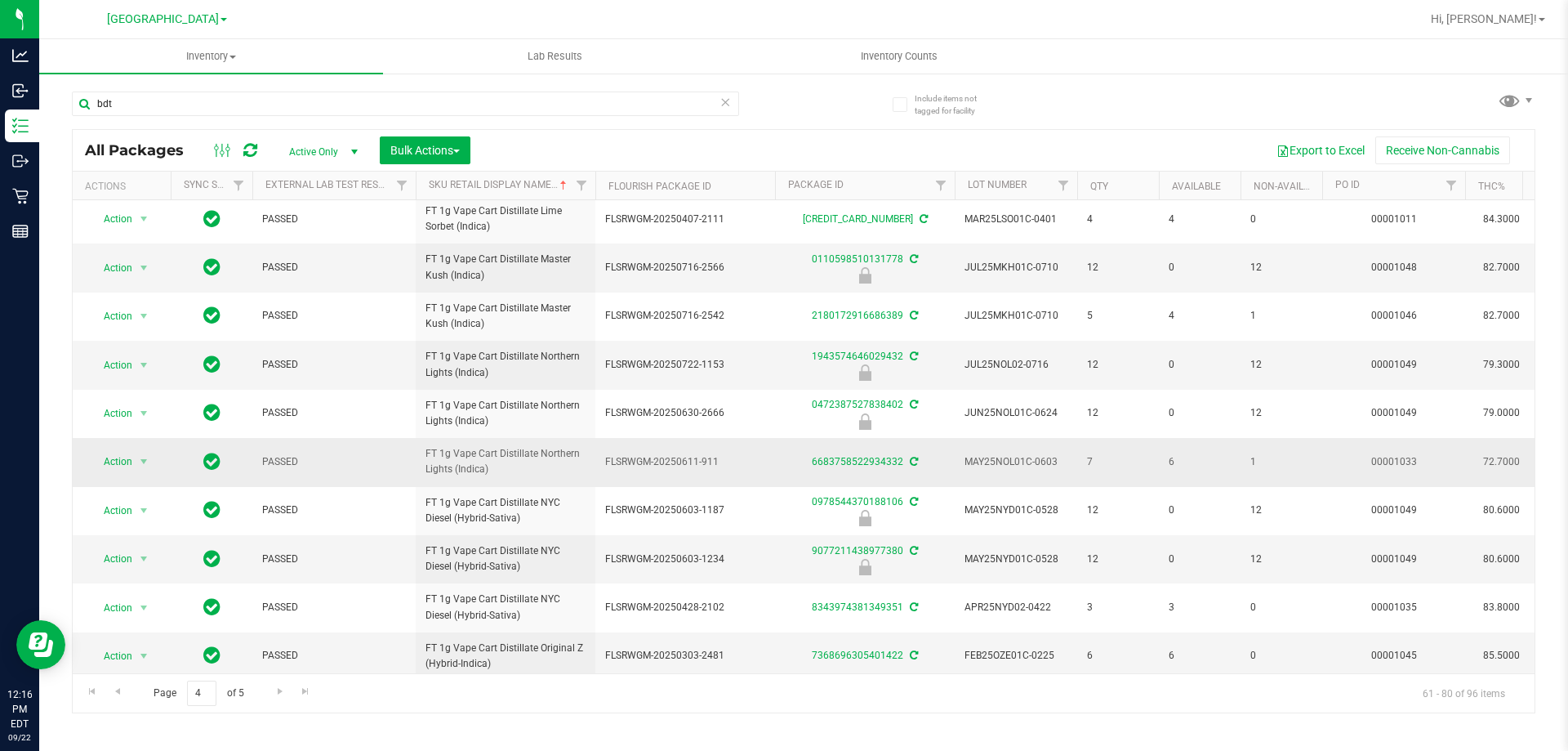
scroll to position [509, 0]
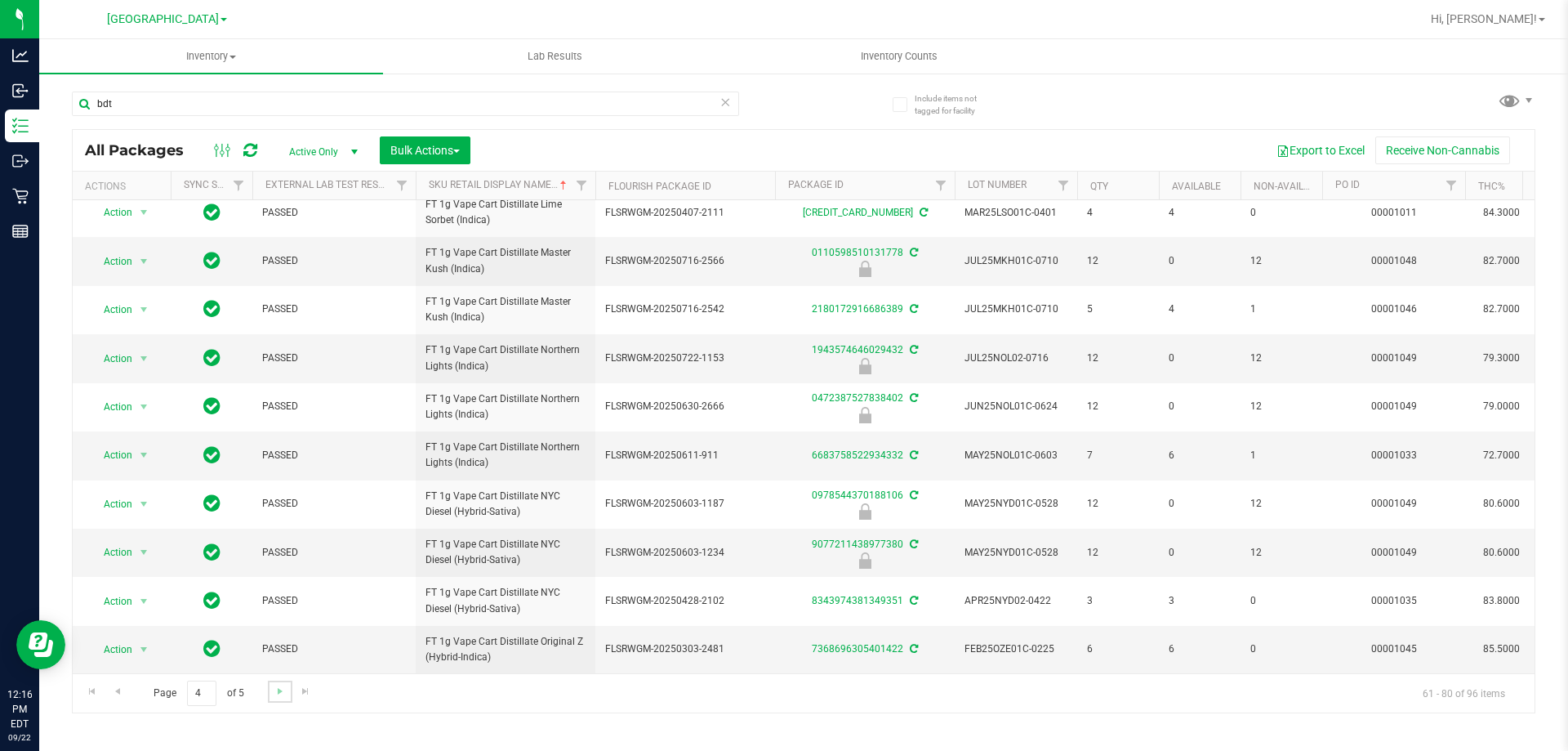
click at [291, 687] on link "Go to the next page" at bounding box center [280, 691] width 24 height 22
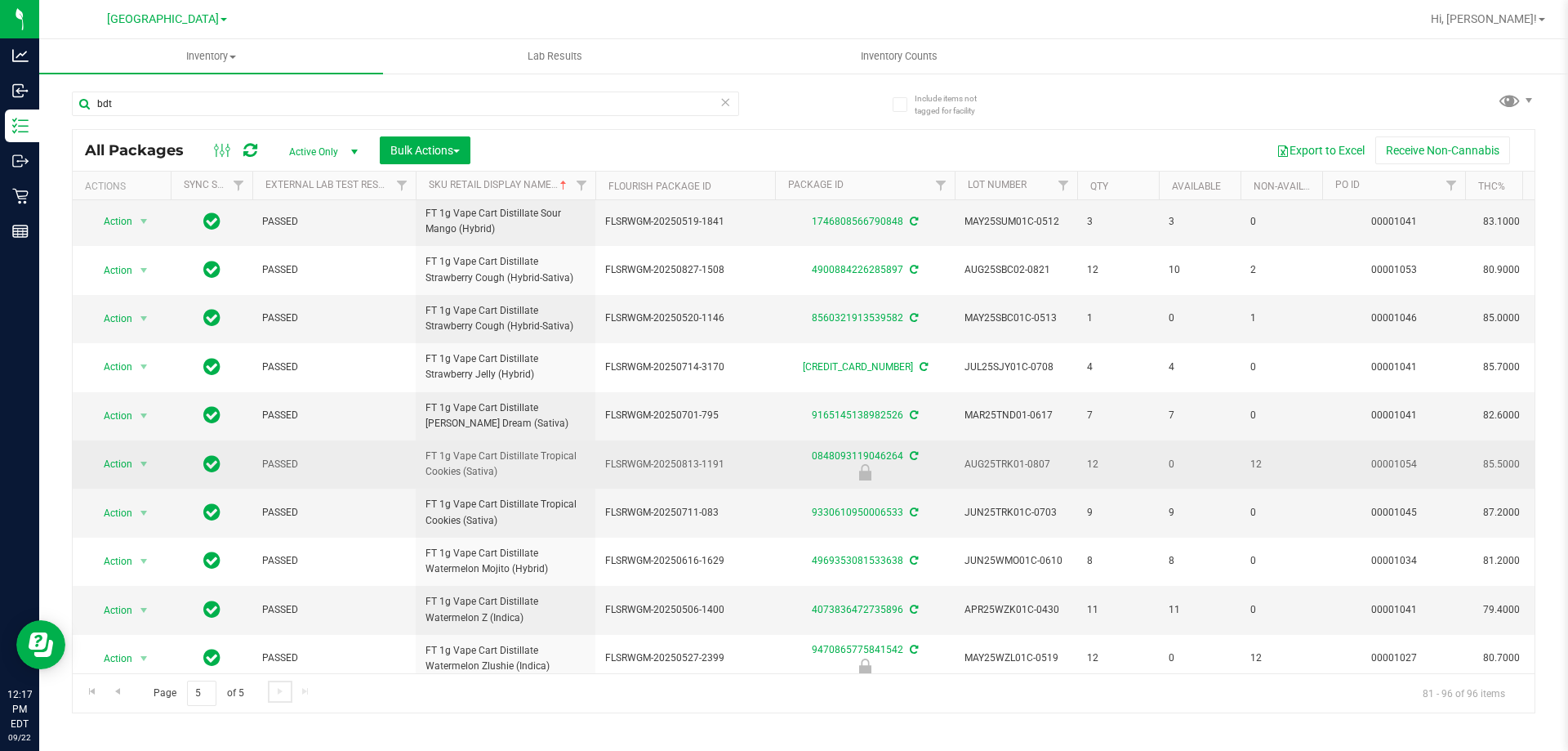
scroll to position [315, 0]
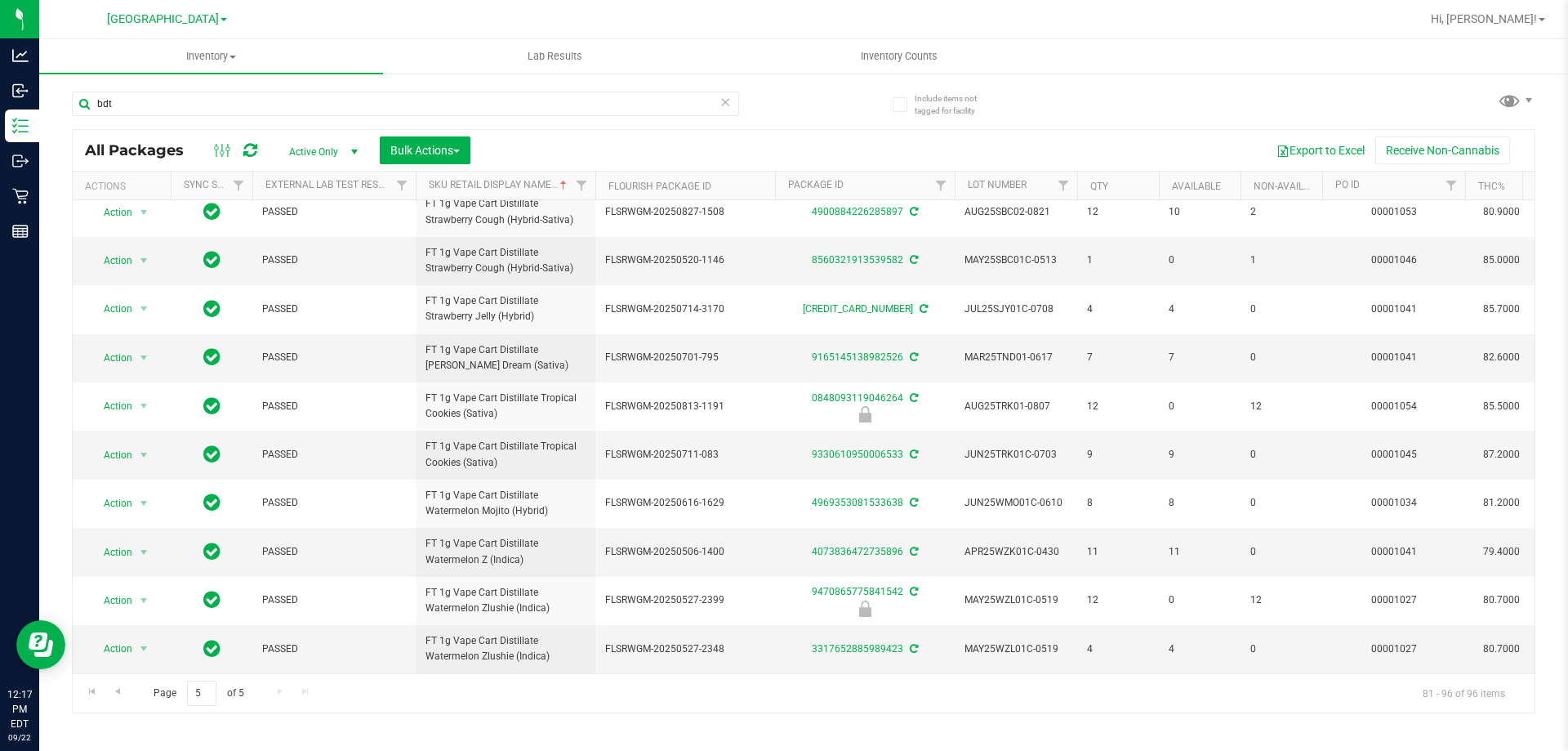
click at [829, 95] on div "bdt All Packages Active Only Active Only Lab Samples Locked All External Intern…" at bounding box center [803, 394] width 1464 height 637
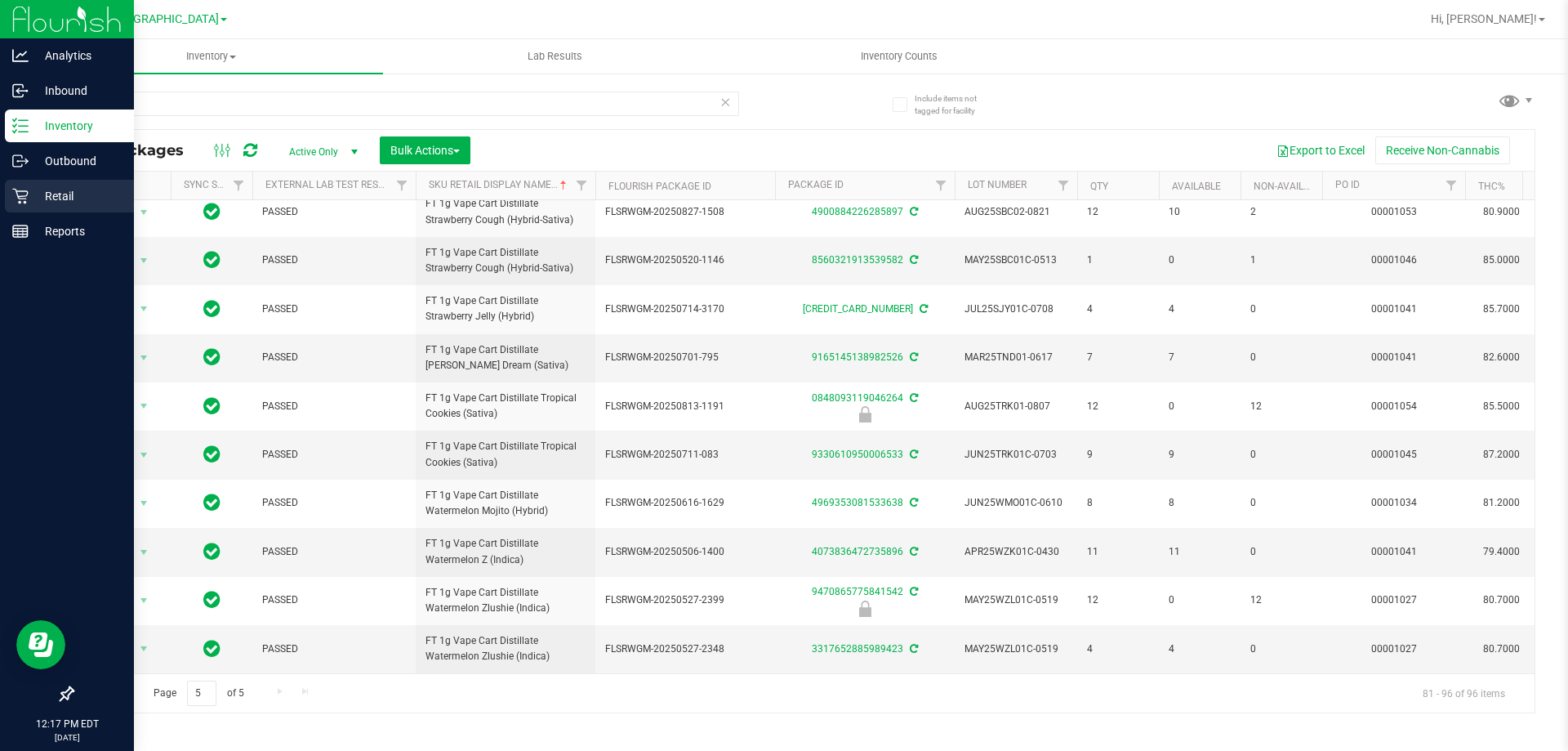
click at [64, 190] on p "Retail" at bounding box center [77, 196] width 98 height 20
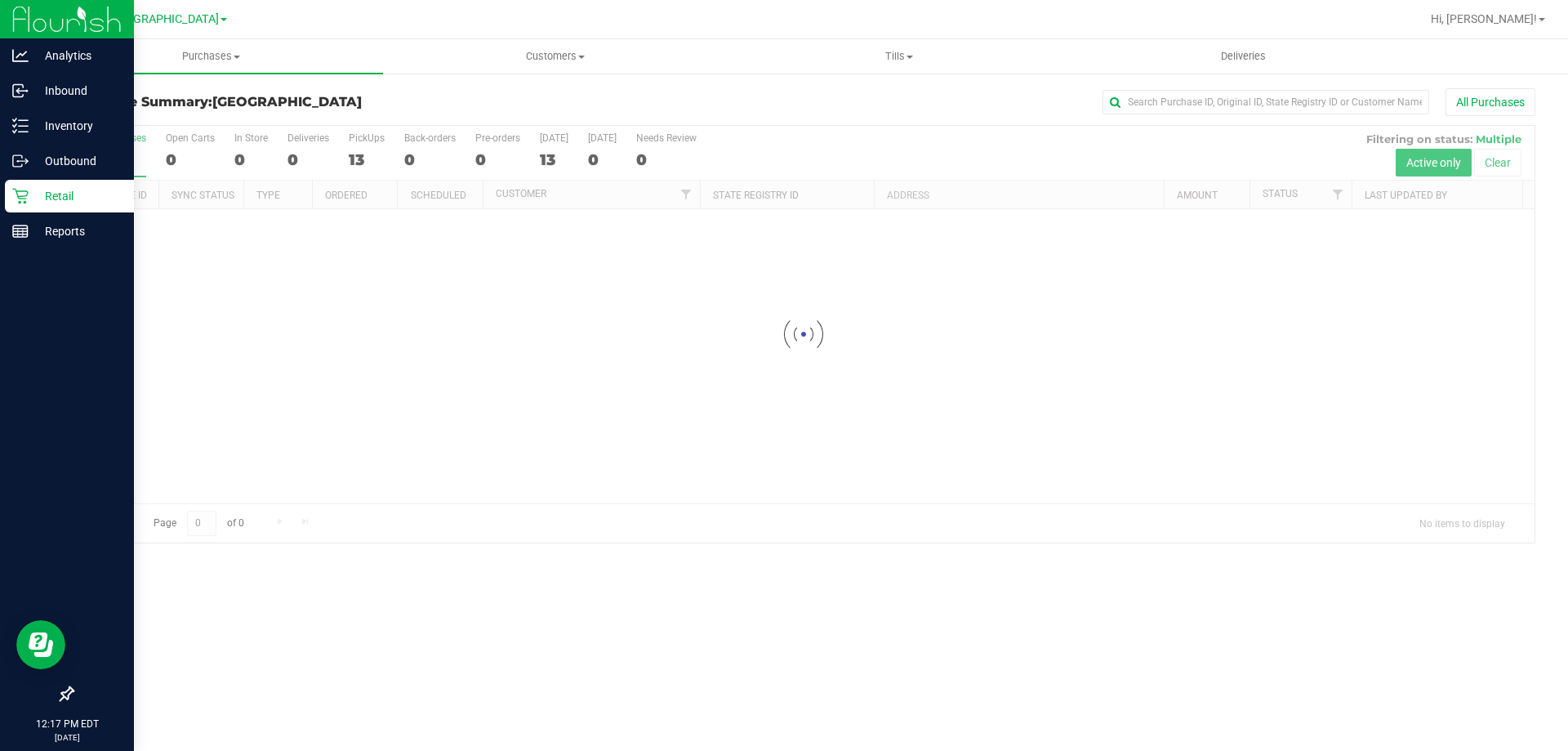
click at [76, 196] on p "Retail" at bounding box center [77, 196] width 98 height 20
